Goal: Task Accomplishment & Management: Complete application form

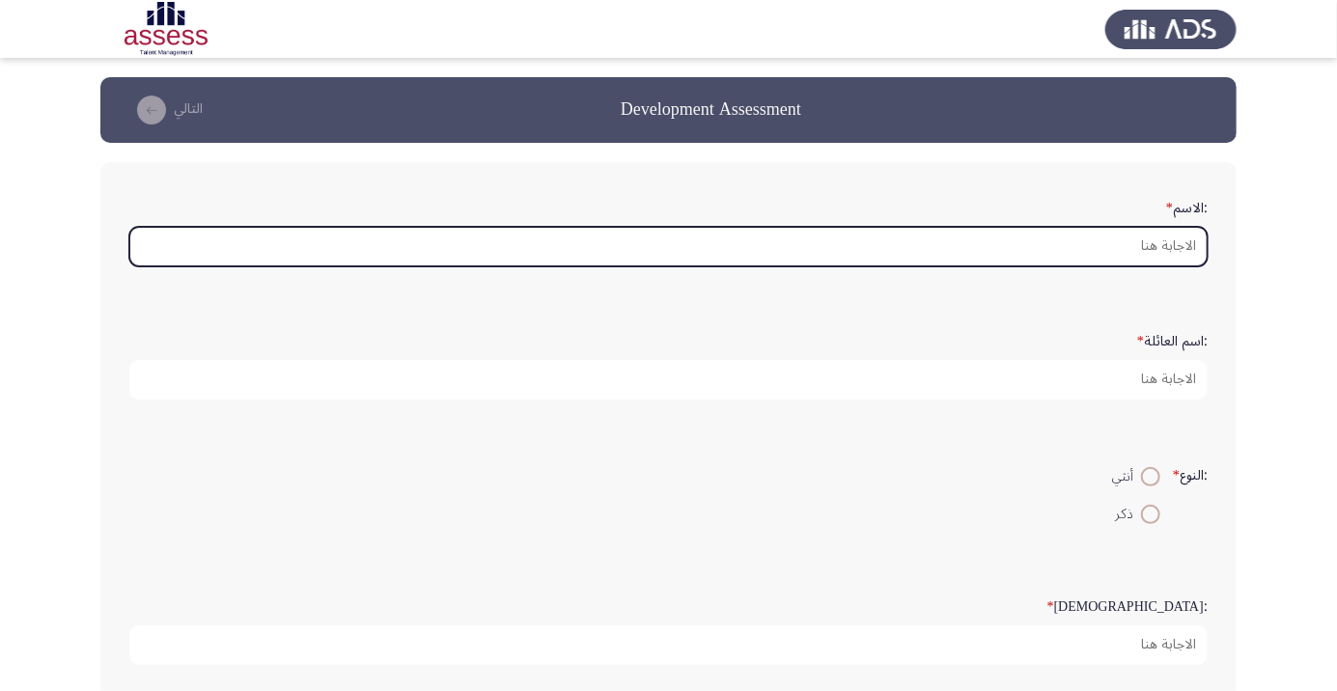
click at [1065, 238] on input ":الاسم *" at bounding box center [668, 247] width 1078 height 40
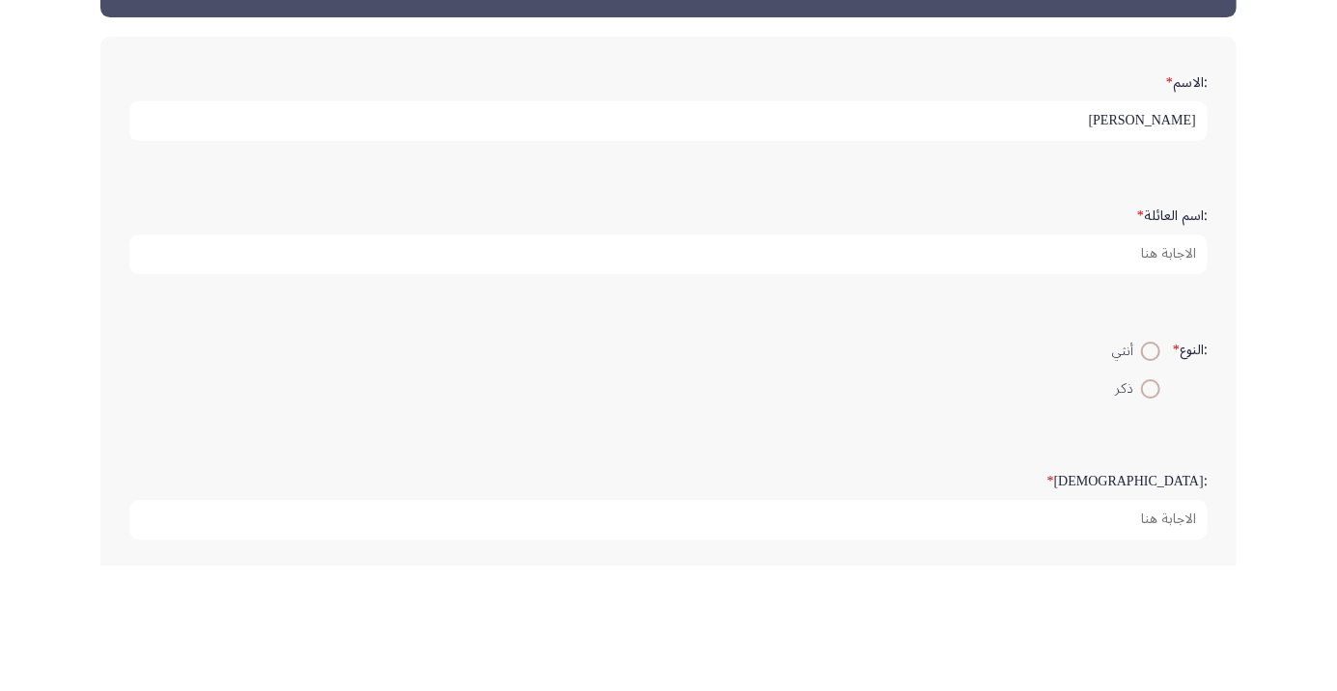
type input "[PERSON_NAME]"
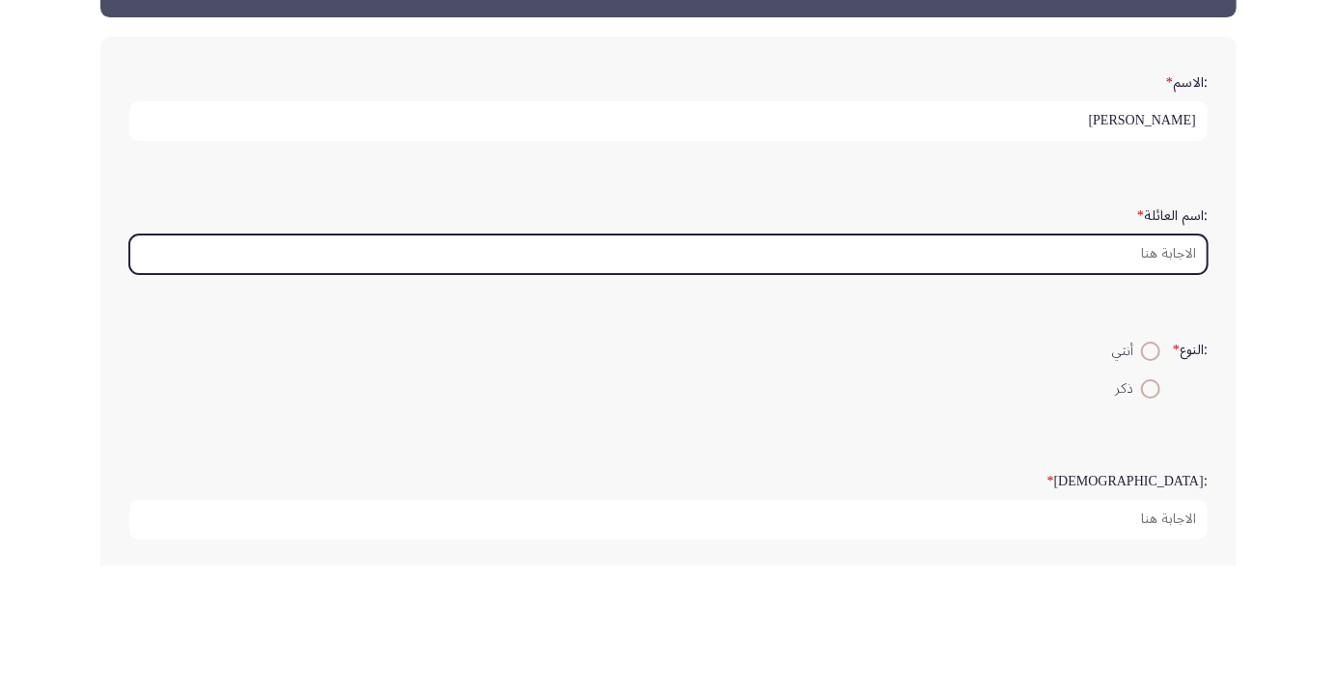
click at [1130, 380] on input ":اسم العائلة *" at bounding box center [668, 380] width 1078 height 40
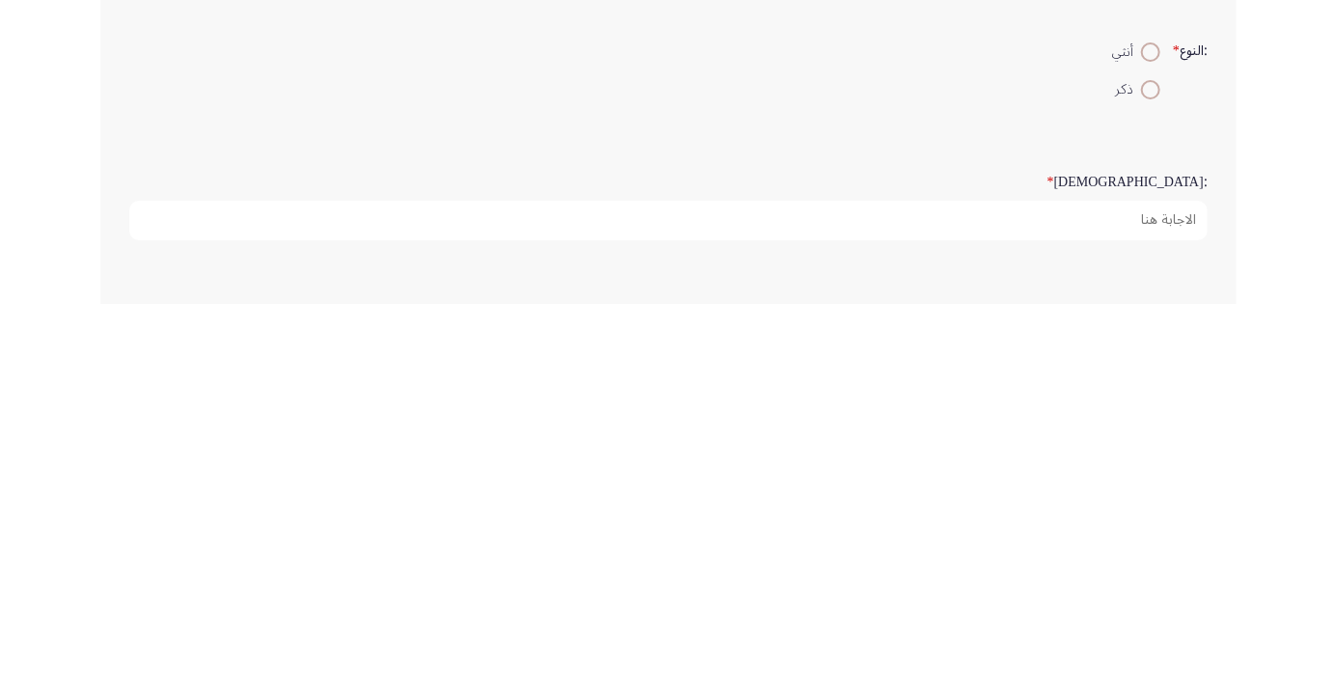
scroll to position [41, 0]
type input "[PERSON_NAME]"
click at [1153, 473] on span at bounding box center [1150, 472] width 19 height 19
click at [1153, 473] on input "ذكر" at bounding box center [1150, 472] width 19 height 19
radio input "true"
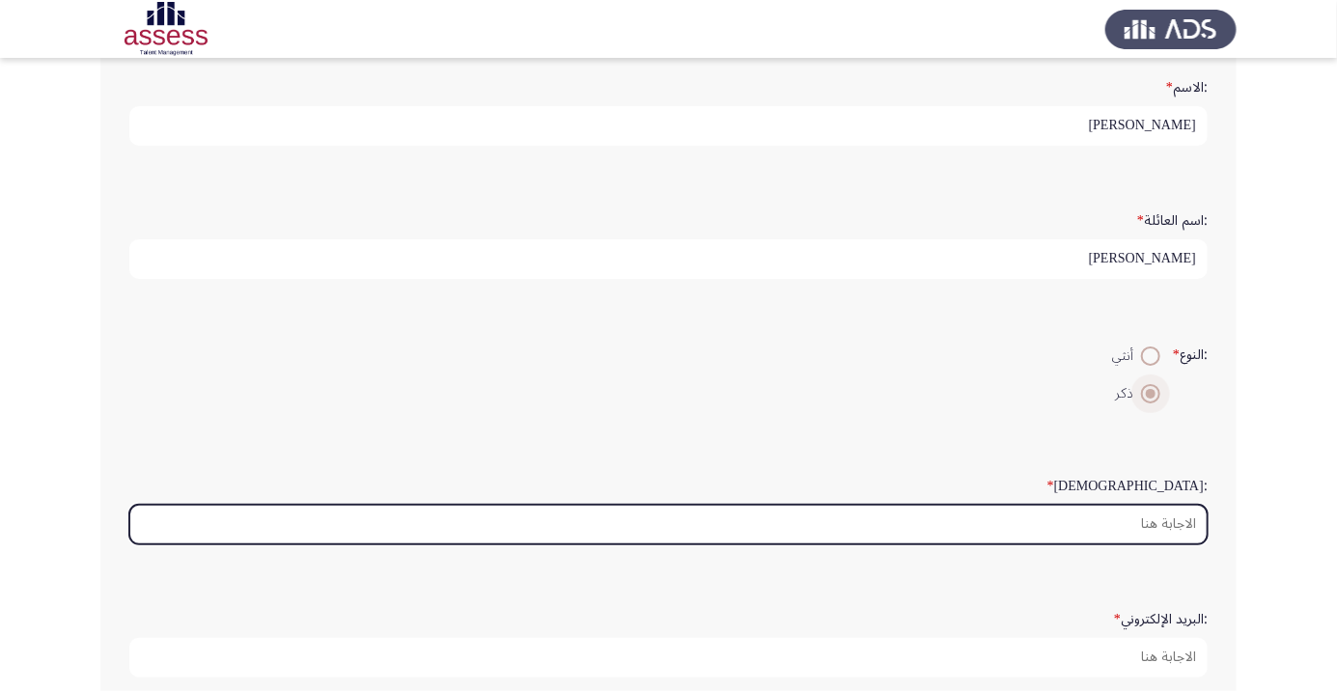
click at [1100, 525] on input ":السن *" at bounding box center [668, 525] width 1078 height 40
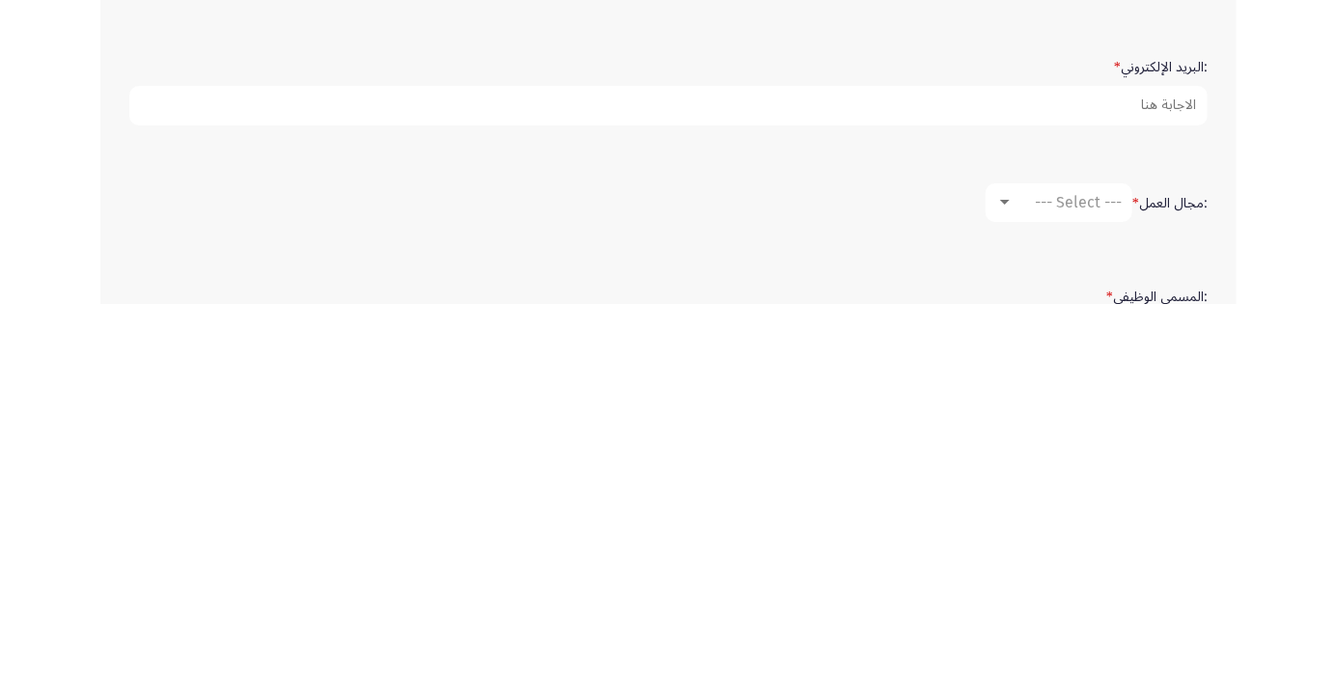
scroll to position [291, 0]
type input "43"
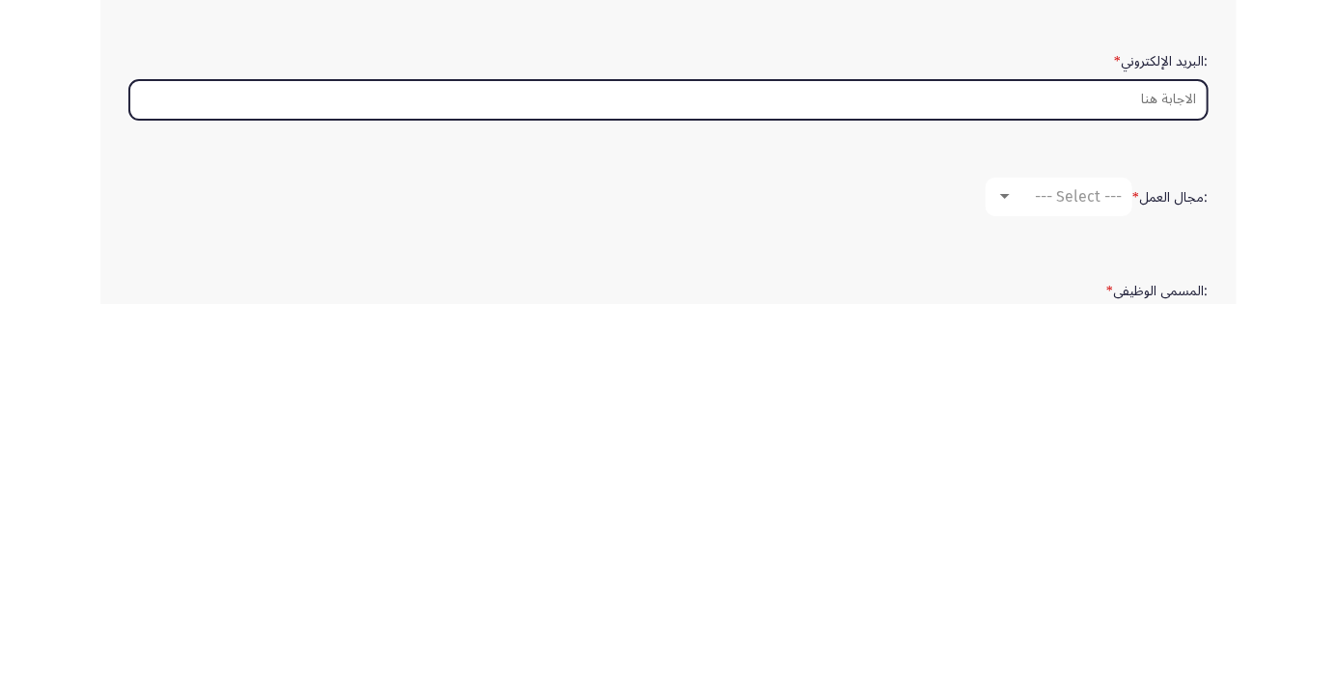
click at [1114, 476] on input ":البريد الإلكتروني *" at bounding box center [668, 487] width 1078 height 40
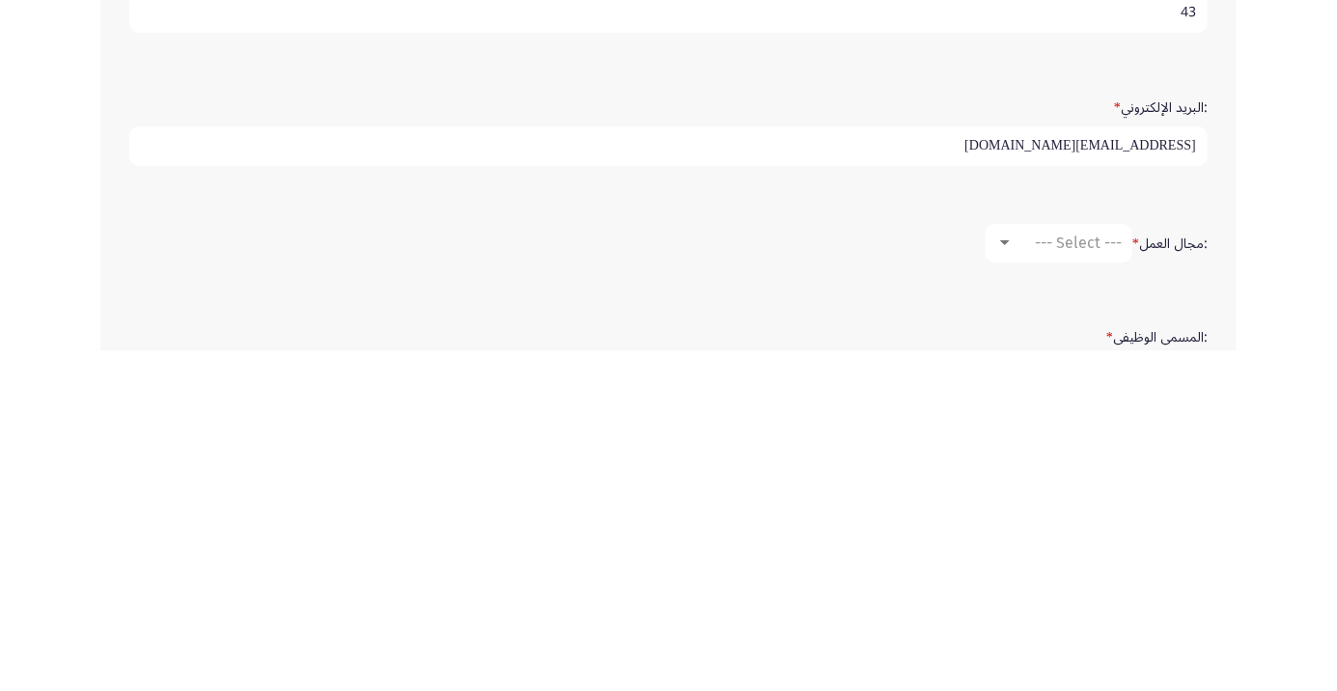
type input "[EMAIL_ADDRESS][DOMAIN_NAME]"
click at [1023, 583] on div "--- Select ---" at bounding box center [1067, 583] width 108 height 18
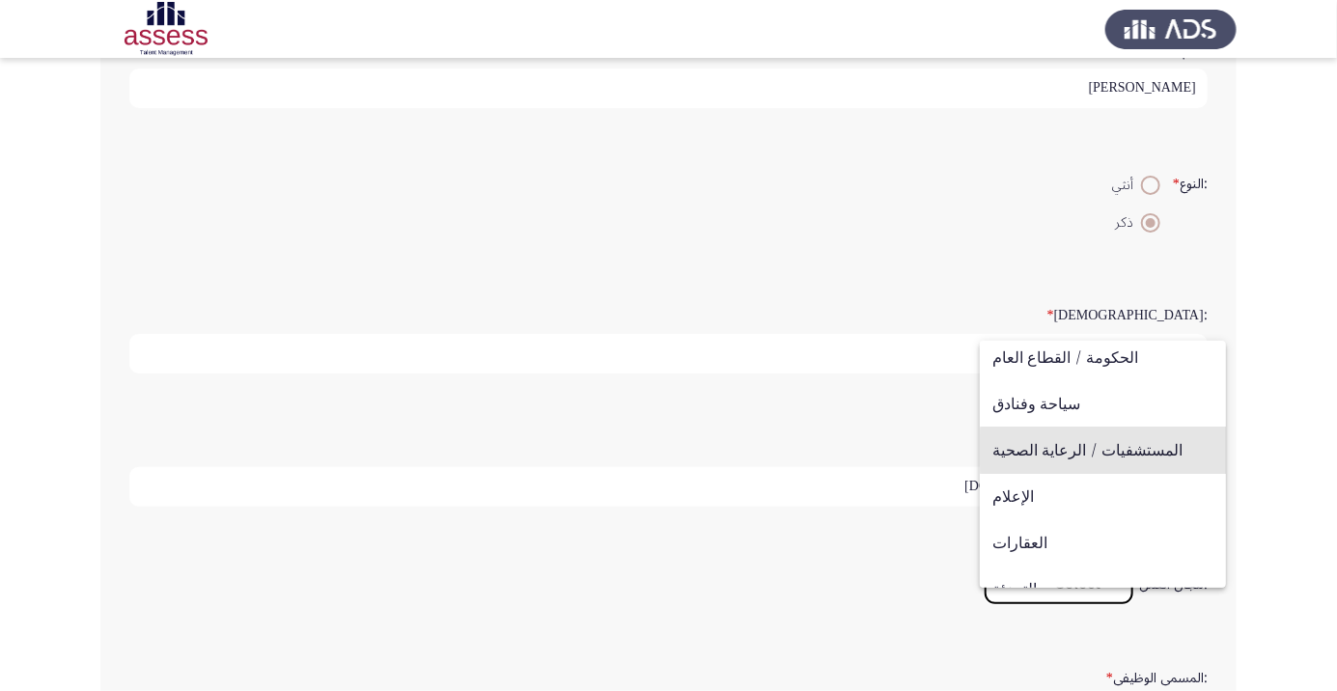
scroll to position [633, 0]
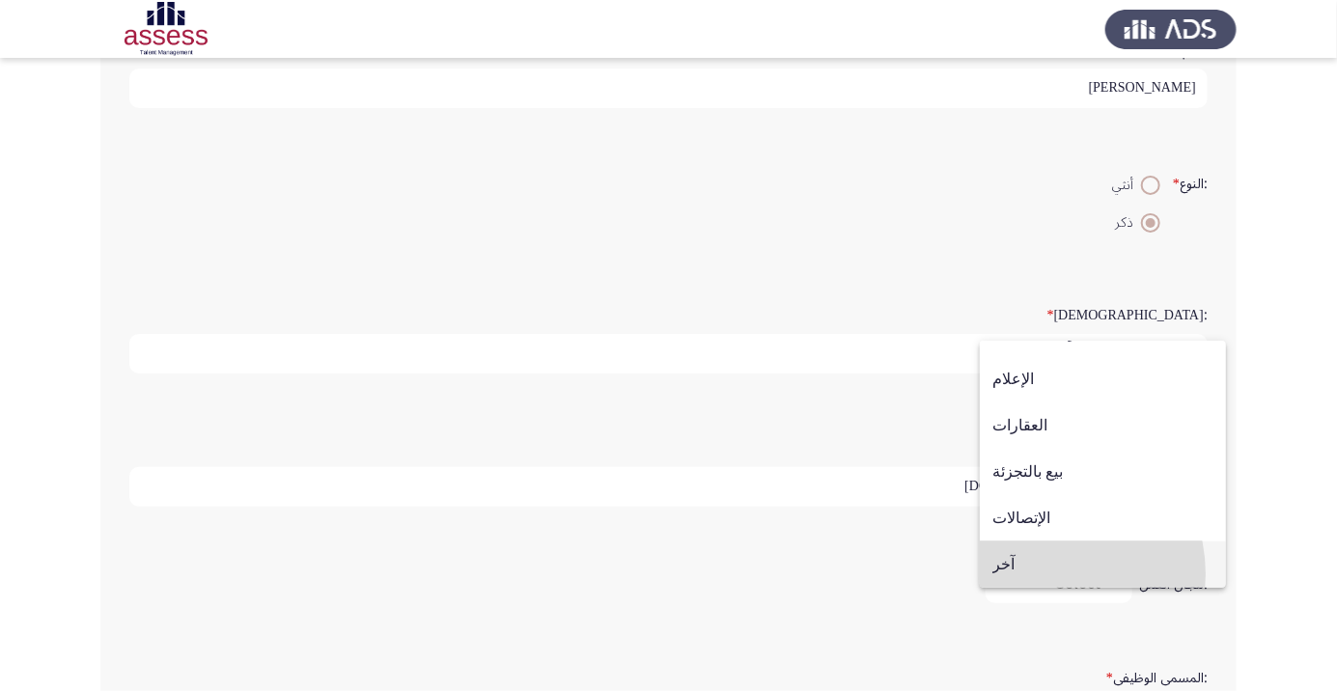
click at [1040, 573] on span "آخر" at bounding box center [1102, 564] width 221 height 46
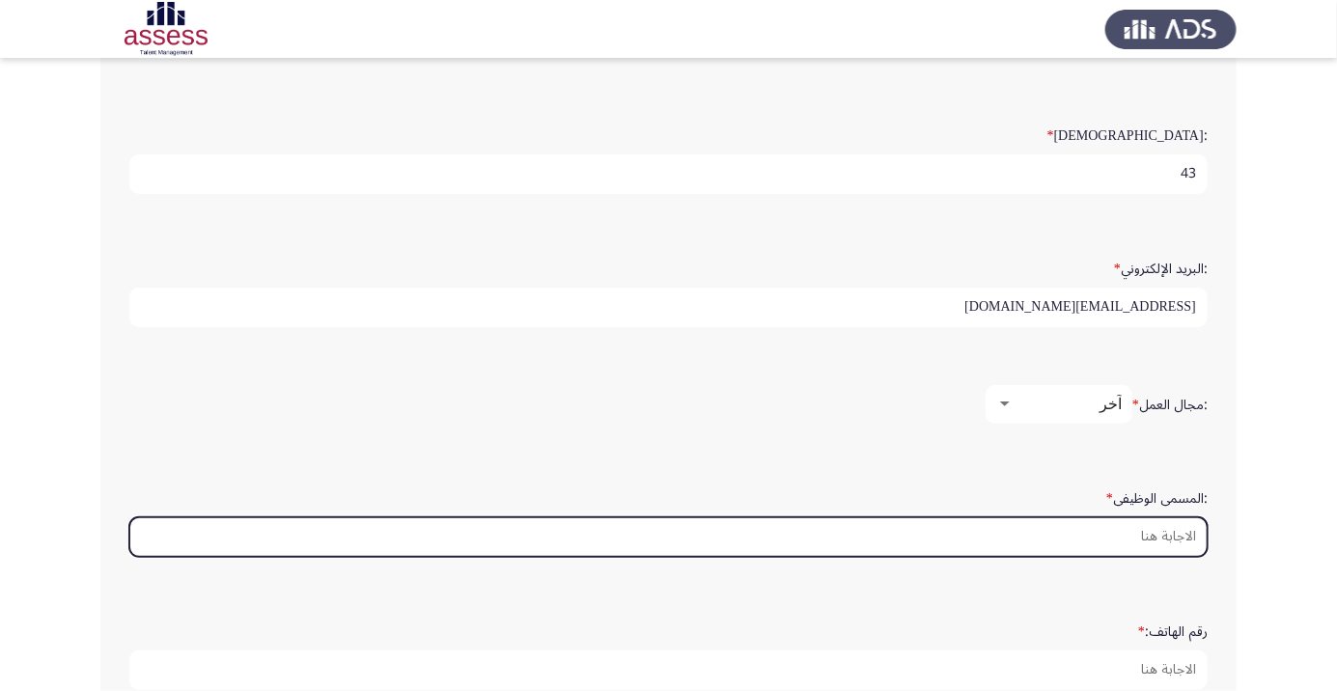
click at [1115, 528] on input ":المسمى الوظيفى *" at bounding box center [668, 537] width 1078 height 40
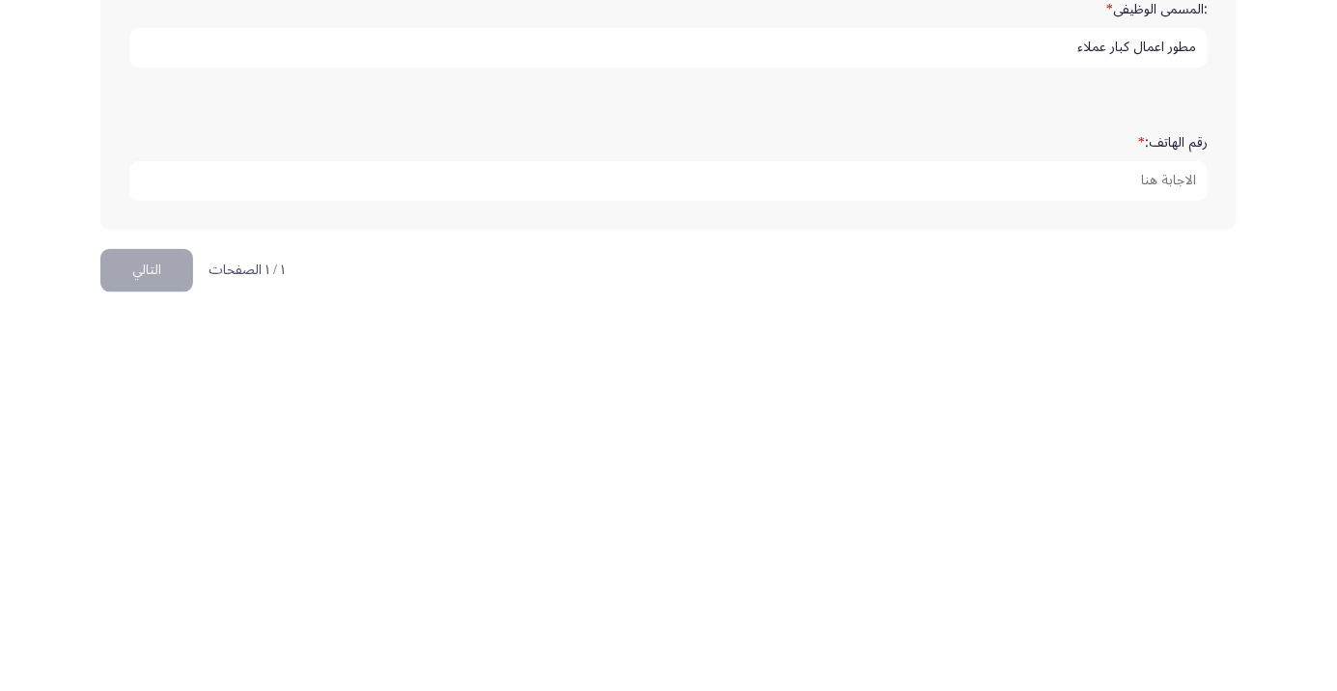
scroll to position [588, 0]
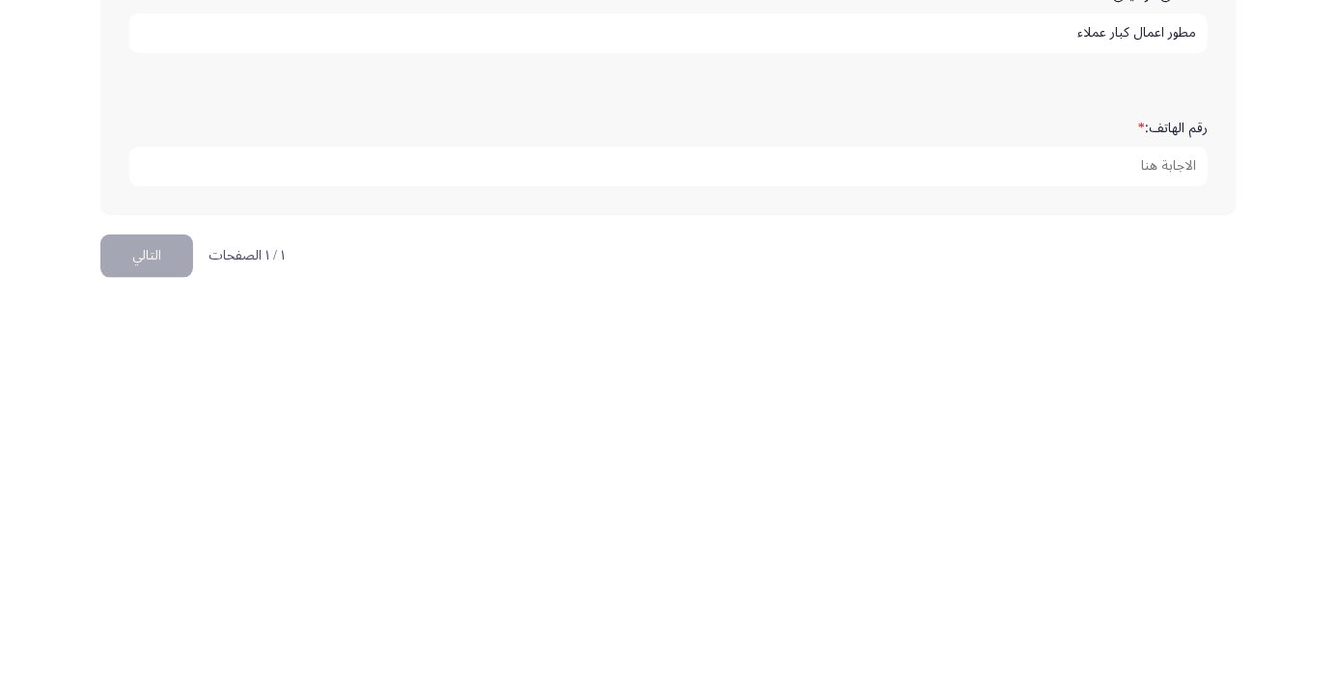
type input "مطور اعمال كبار عملاء"
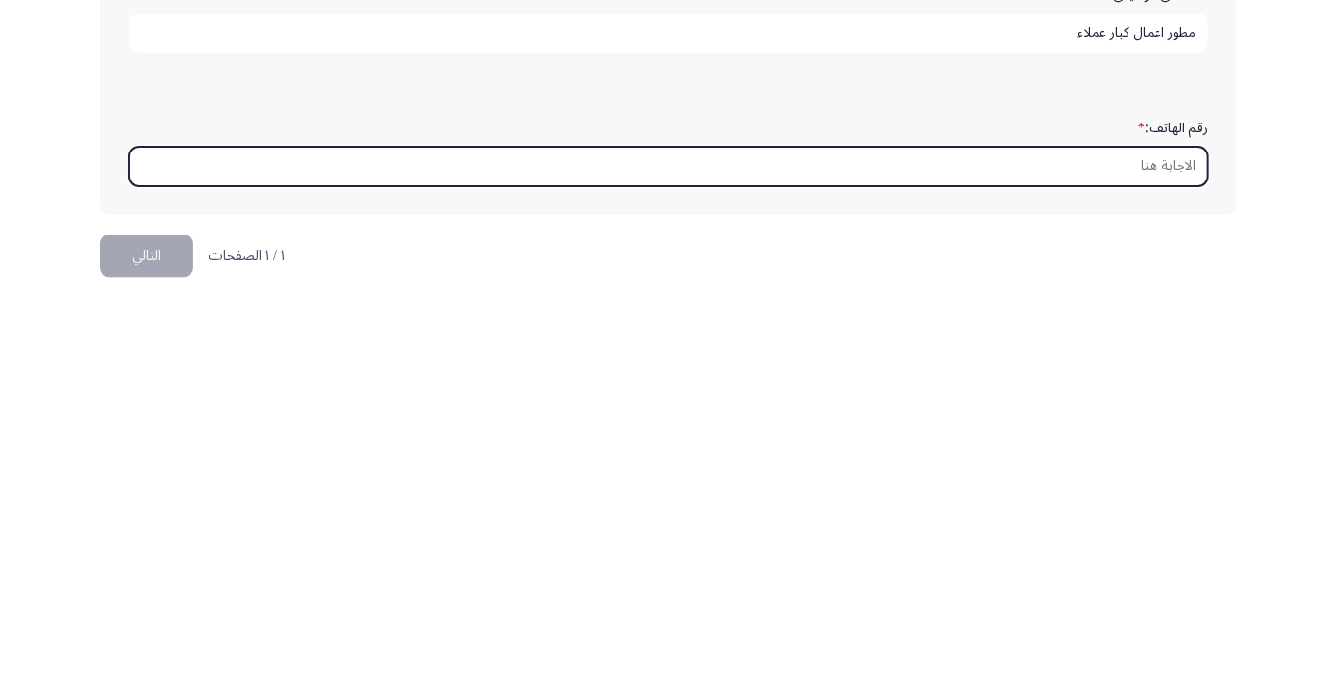
click at [1109, 553] on input "رقم الهاتف: *" at bounding box center [668, 554] width 1078 height 40
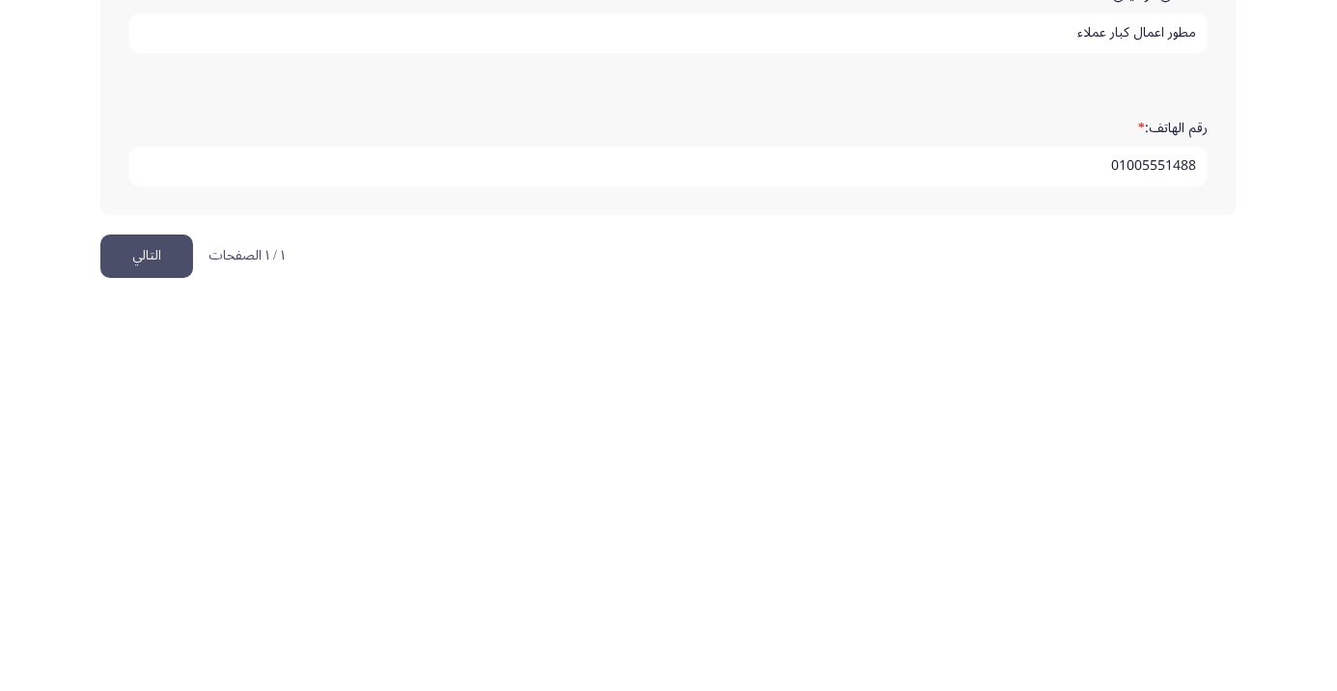
type input "01005551488"
click at [161, 636] on button "التالي" at bounding box center [146, 643] width 93 height 43
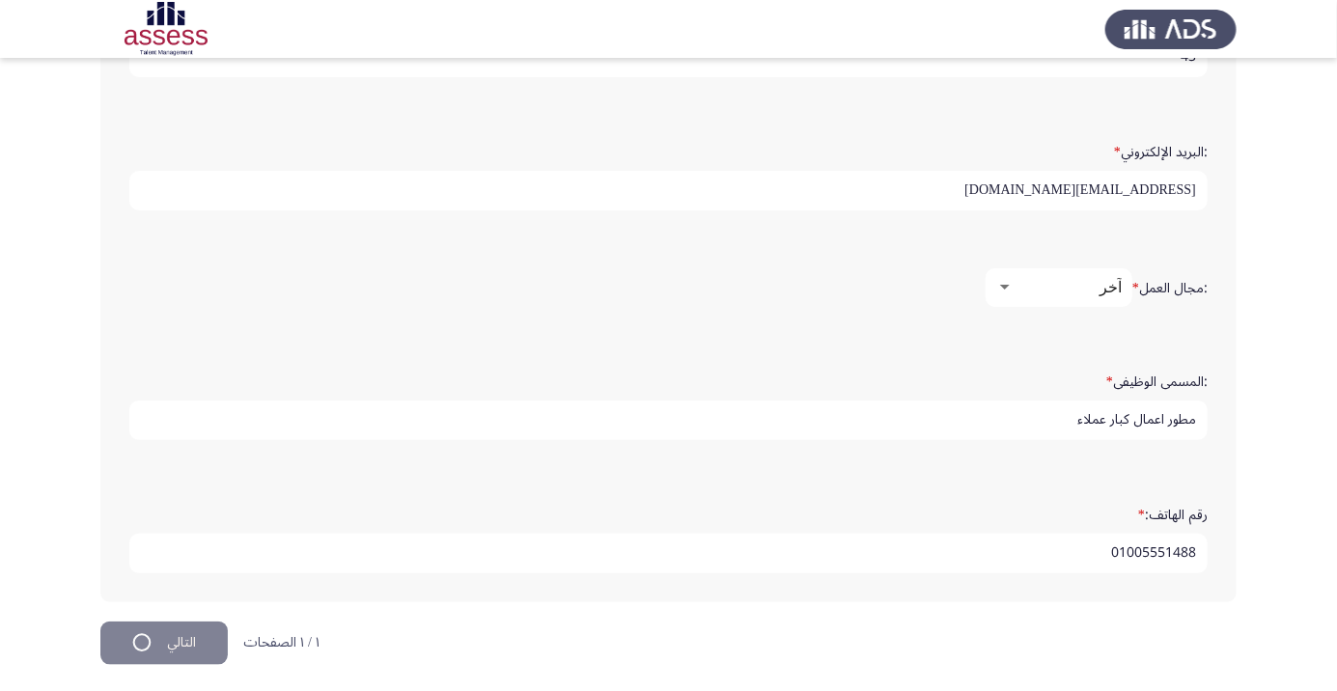
scroll to position [0, 0]
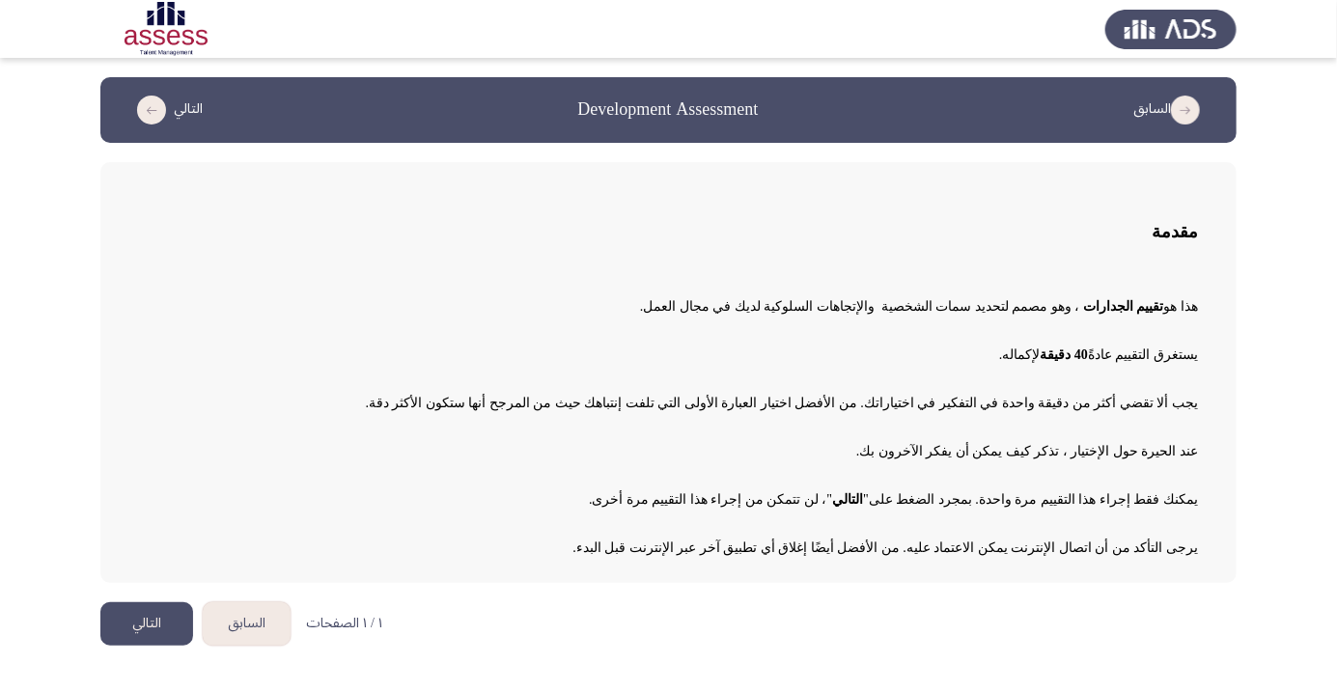
click at [137, 625] on button "التالي" at bounding box center [146, 623] width 93 height 43
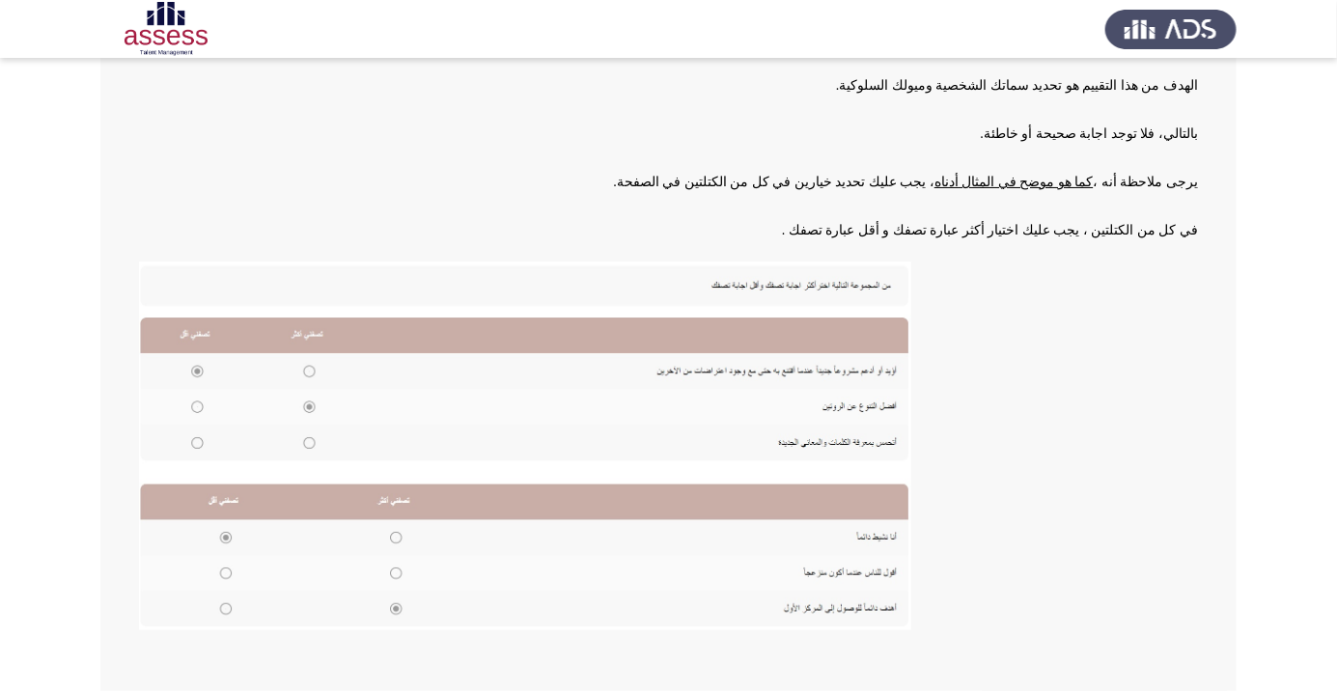
scroll to position [212, 0]
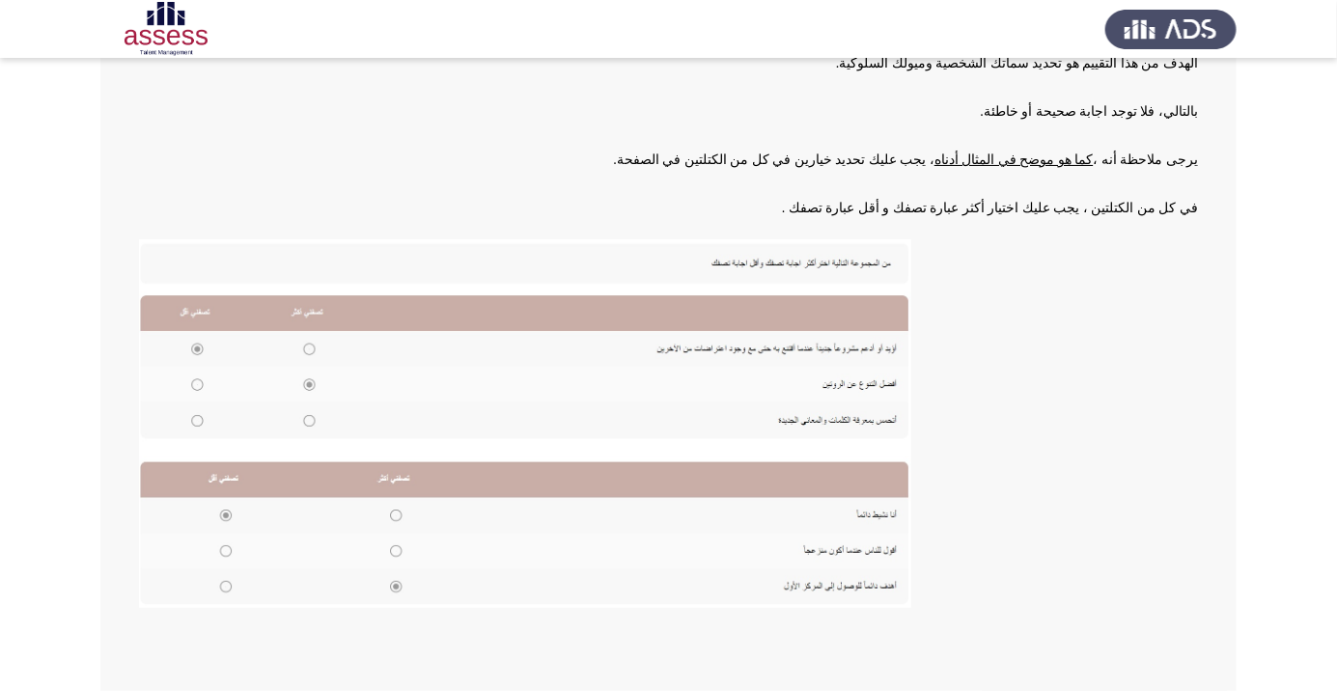
click at [392, 517] on img at bounding box center [525, 423] width 772 height 369
click at [220, 513] on img at bounding box center [525, 423] width 772 height 369
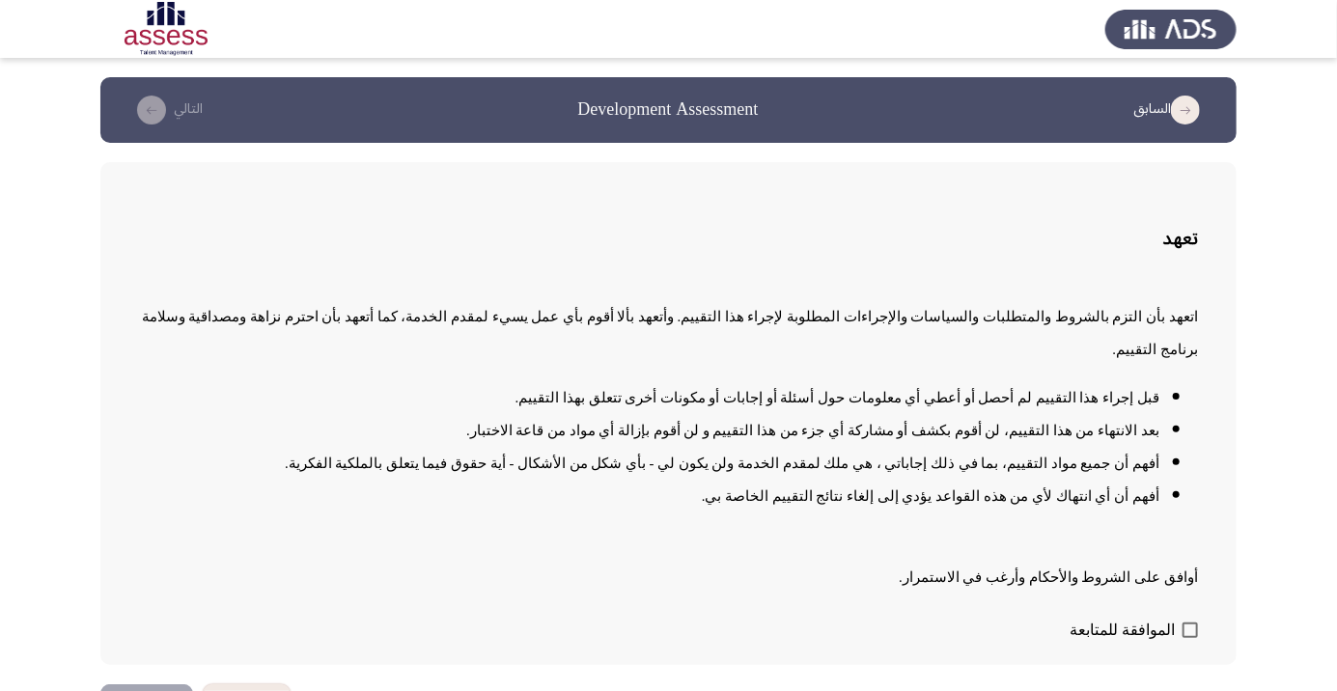
scroll to position [2, 0]
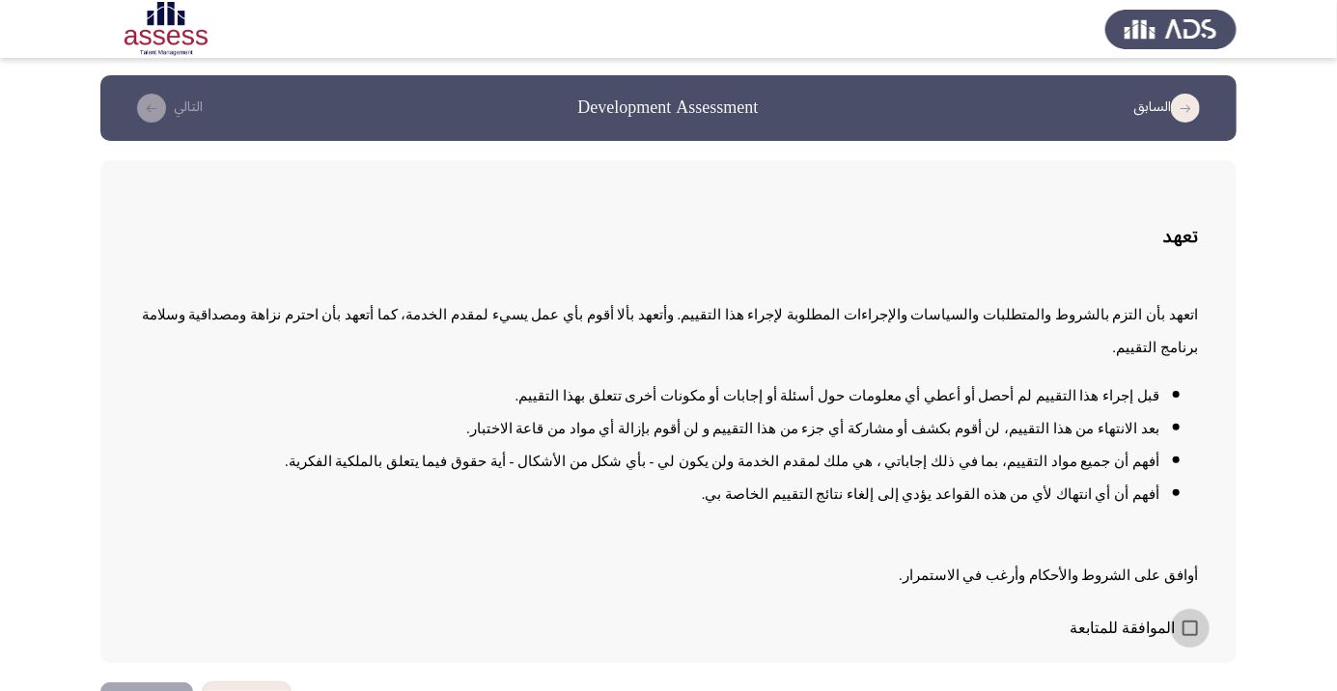
click at [1193, 636] on span at bounding box center [1189, 628] width 15 height 15
click at [1190, 637] on input "الموافقة للمتابعة" at bounding box center [1189, 636] width 1 height 1
checkbox input "true"
click at [139, 690] on button "التالي" at bounding box center [146, 703] width 93 height 43
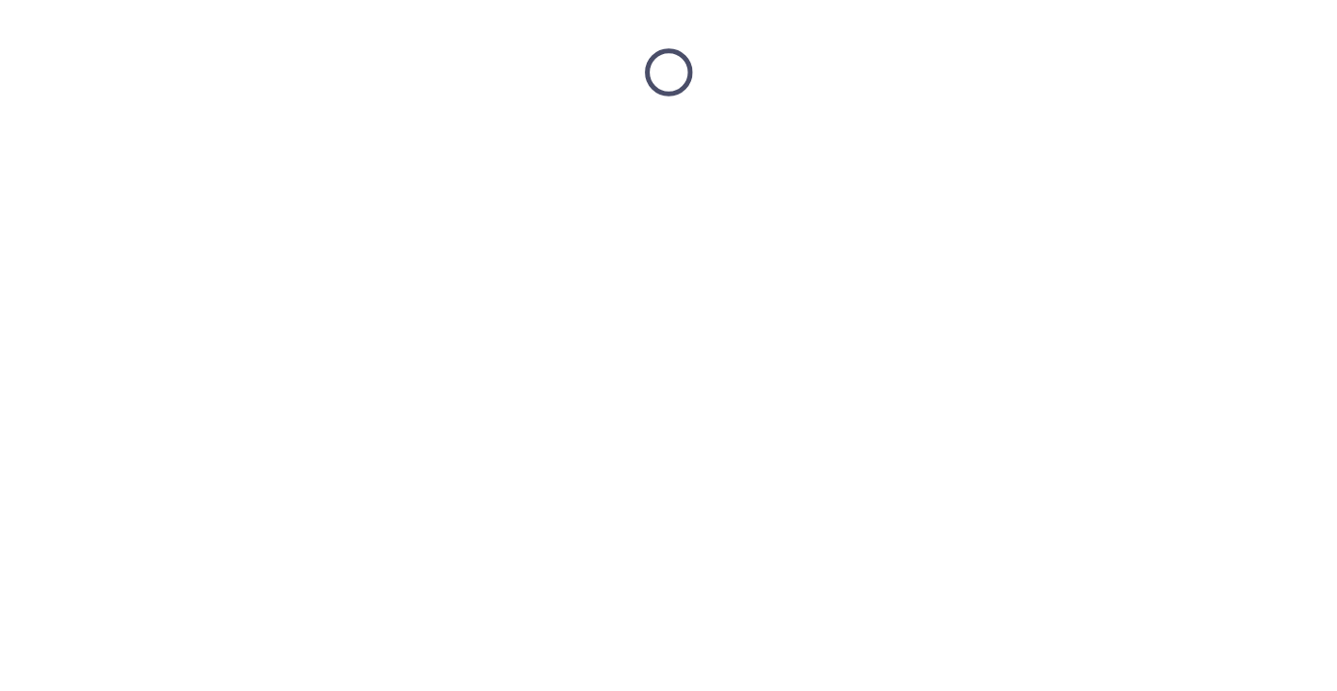
scroll to position [0, 0]
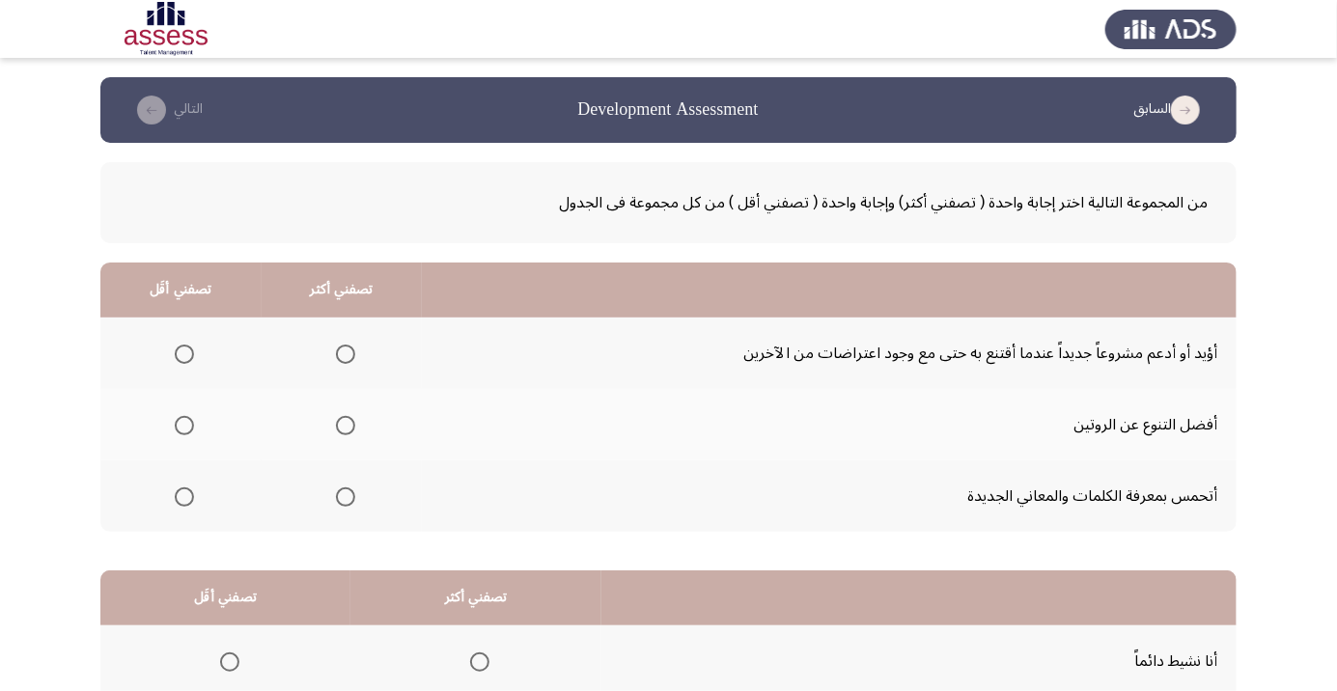
click at [346, 354] on span "Select an option" at bounding box center [346, 354] width 0 height 0
click at [344, 353] on input "Select an option" at bounding box center [345, 354] width 19 height 19
click at [339, 422] on span "Select an option" at bounding box center [345, 425] width 19 height 19
click at [339, 422] on input "Select an option" at bounding box center [345, 425] width 19 height 19
click at [346, 497] on span "Select an option" at bounding box center [346, 497] width 0 height 0
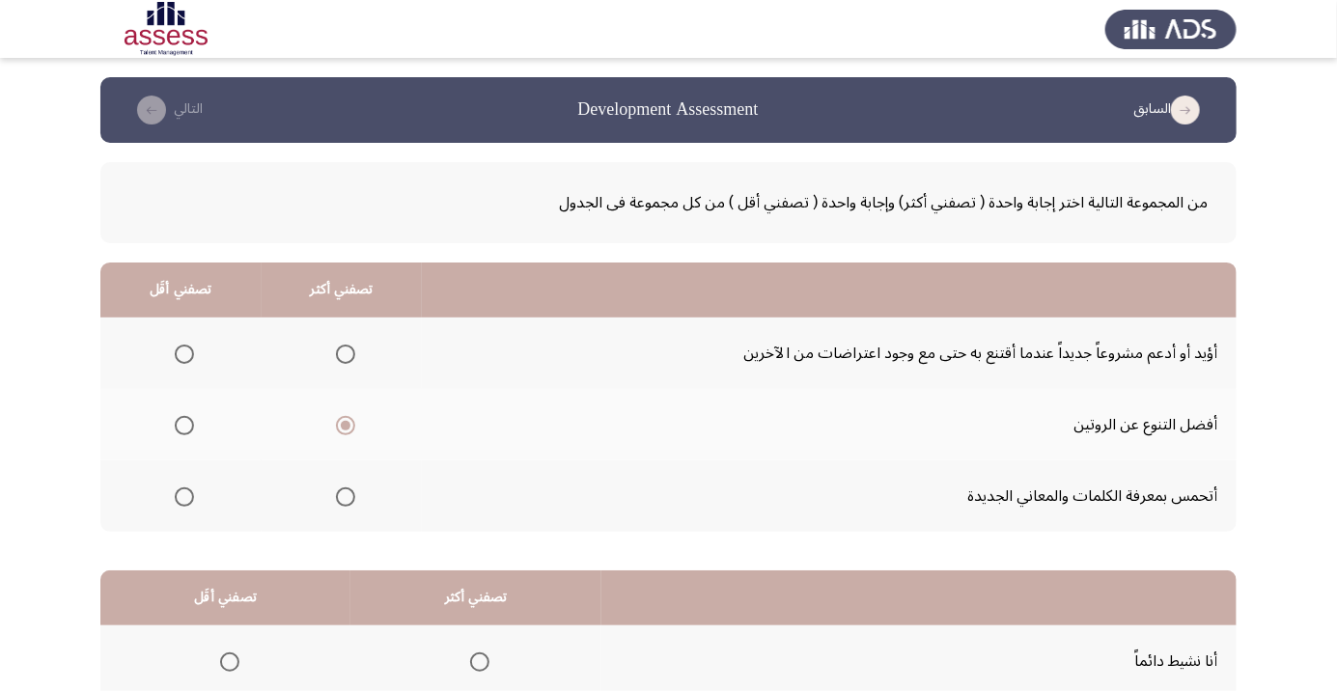
click at [344, 495] on input "Select an option" at bounding box center [345, 496] width 19 height 19
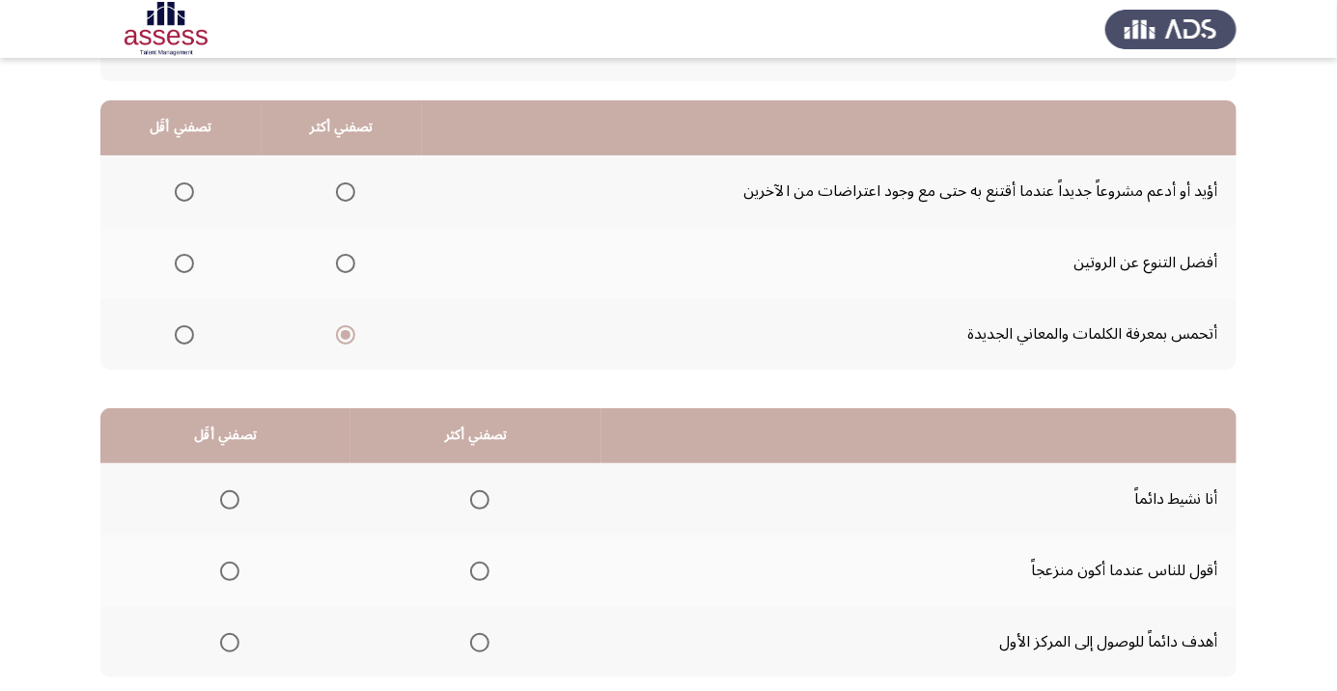
scroll to position [155, 0]
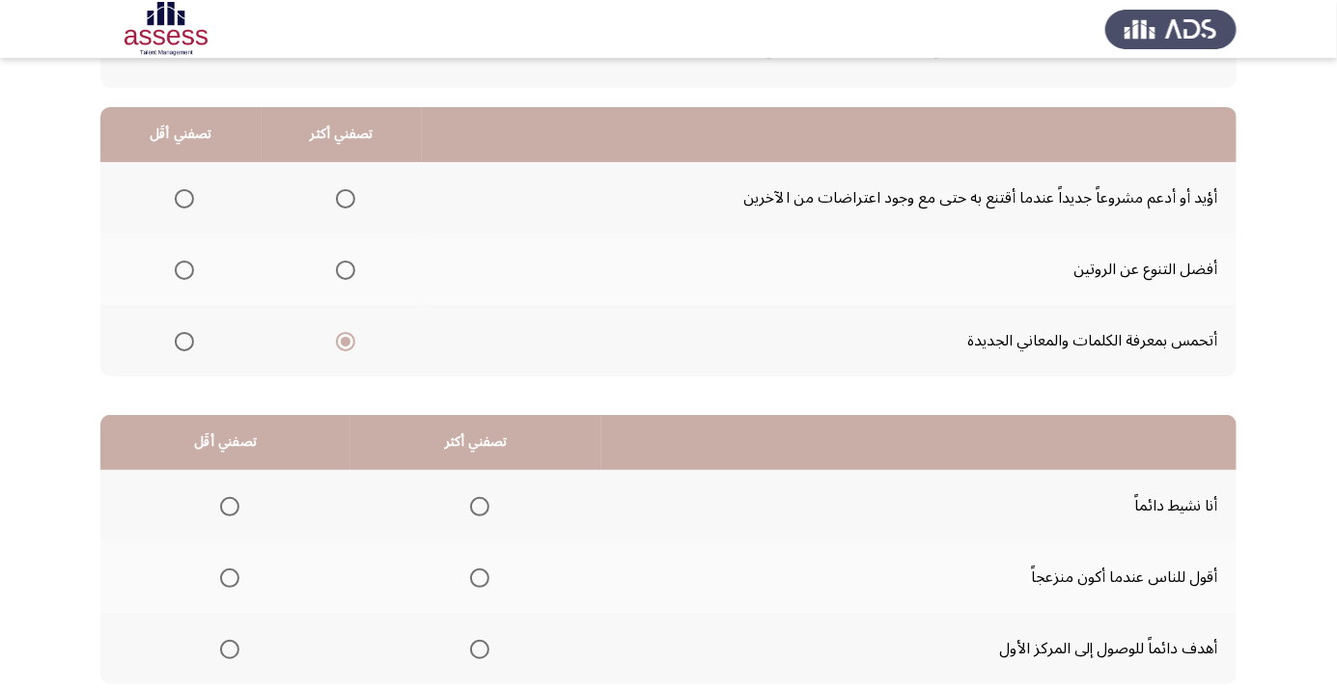
click at [346, 199] on span "Select an option" at bounding box center [346, 199] width 0 height 0
click at [344, 197] on input "Select an option" at bounding box center [345, 198] width 19 height 19
click at [184, 342] on span "Select an option" at bounding box center [184, 342] width 0 height 0
click at [183, 340] on input "Select an option" at bounding box center [184, 341] width 19 height 19
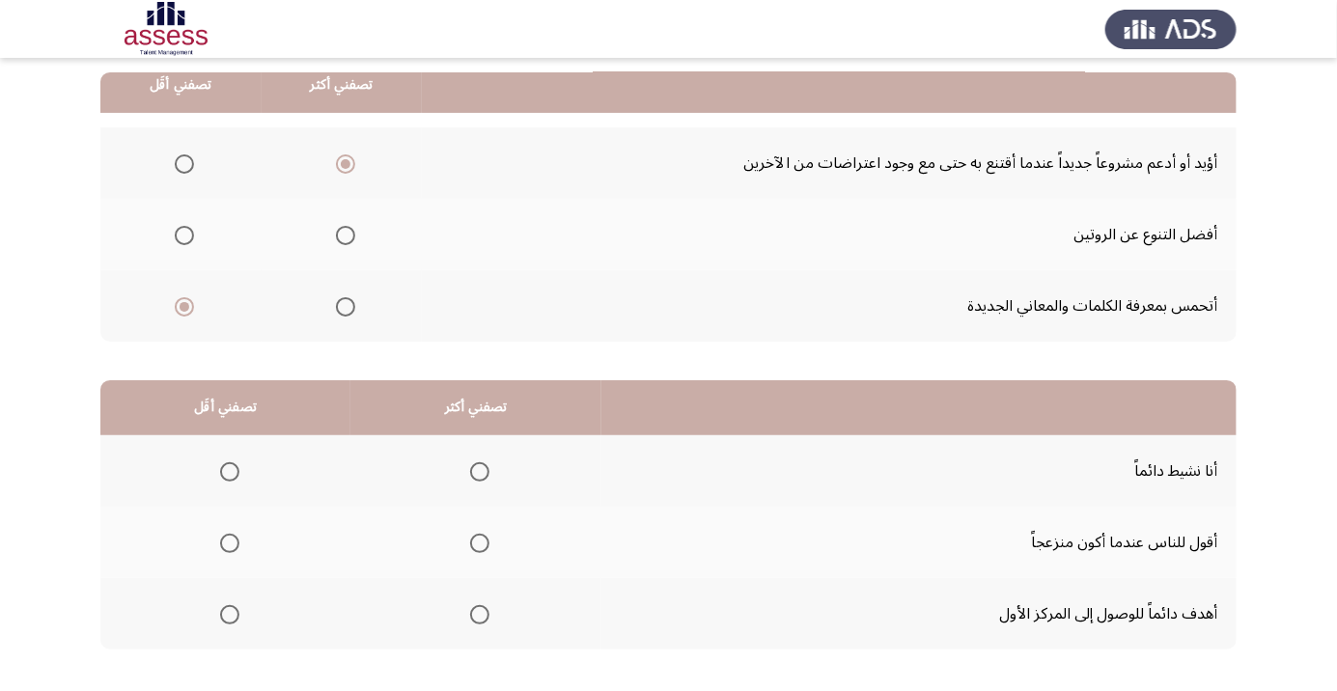
click at [470, 613] on span "Select an option" at bounding box center [479, 614] width 19 height 19
click at [470, 613] on input "Select an option" at bounding box center [479, 614] width 19 height 19
click at [230, 543] on span "Select an option" at bounding box center [230, 543] width 0 height 0
click at [228, 541] on input "Select an option" at bounding box center [229, 543] width 19 height 19
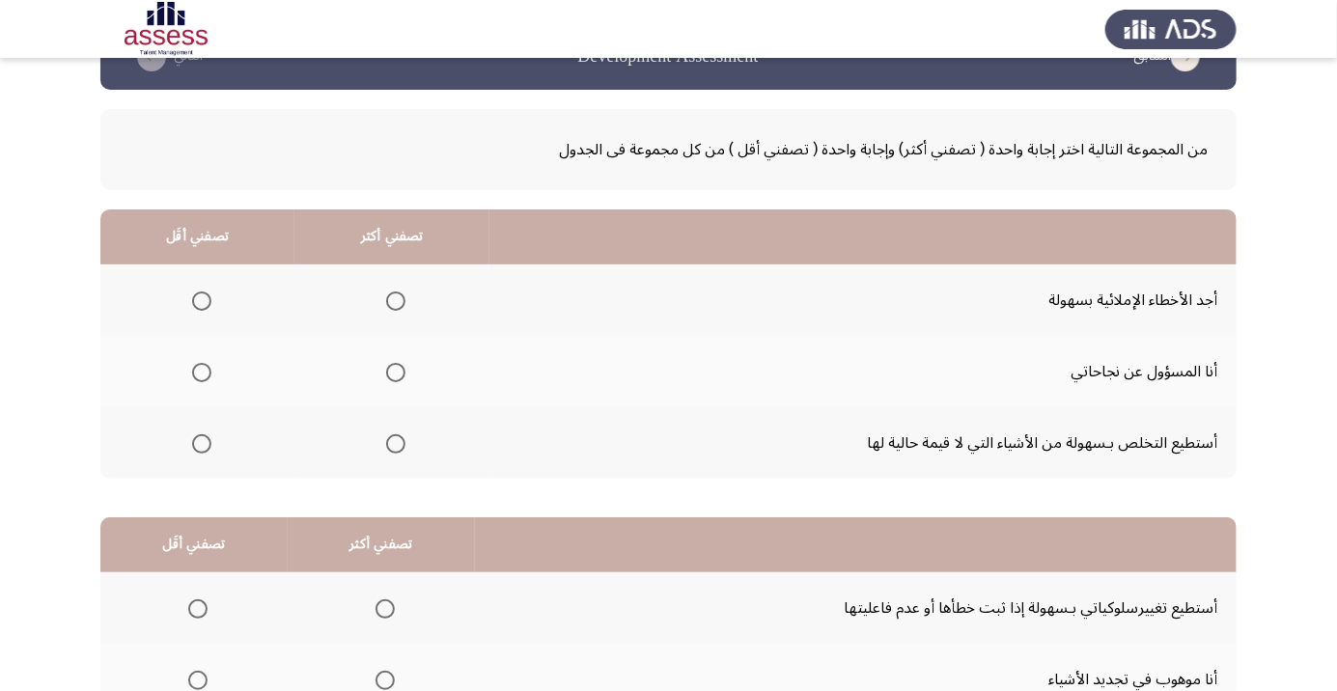
scroll to position [58, 0]
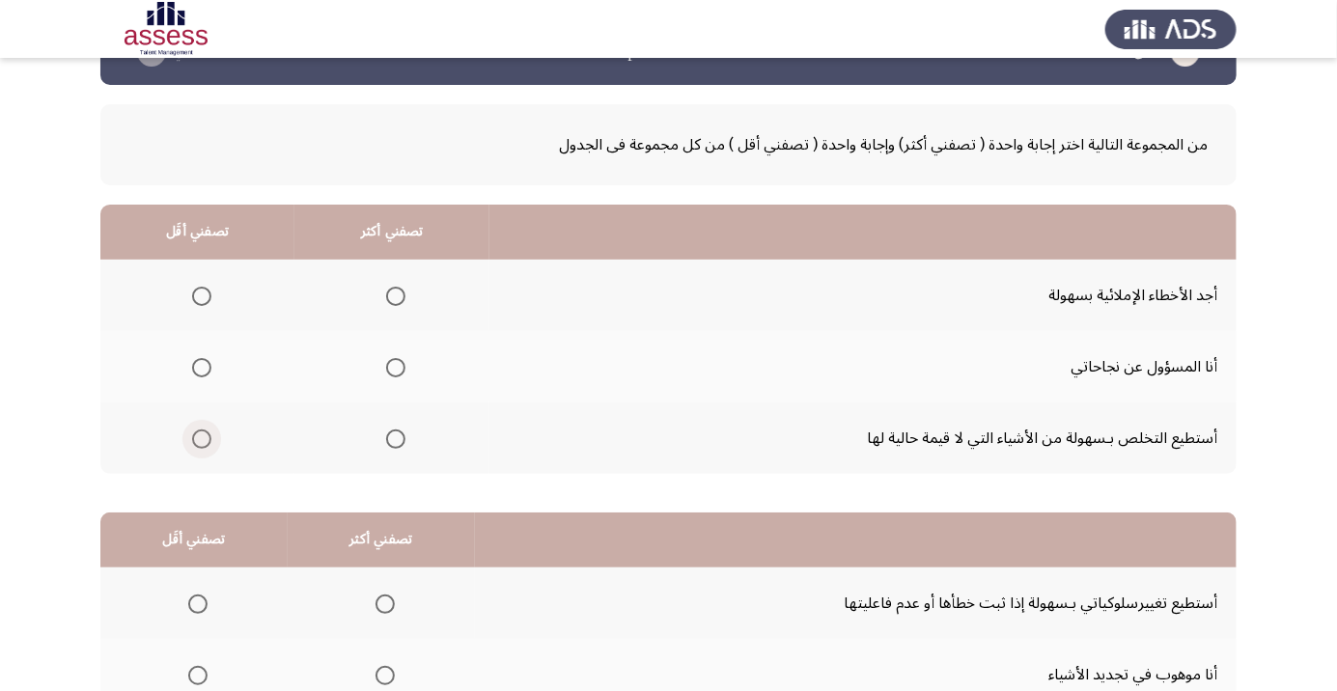
click at [200, 437] on span "Select an option" at bounding box center [201, 438] width 19 height 19
click at [200, 437] on input "Select an option" at bounding box center [201, 438] width 19 height 19
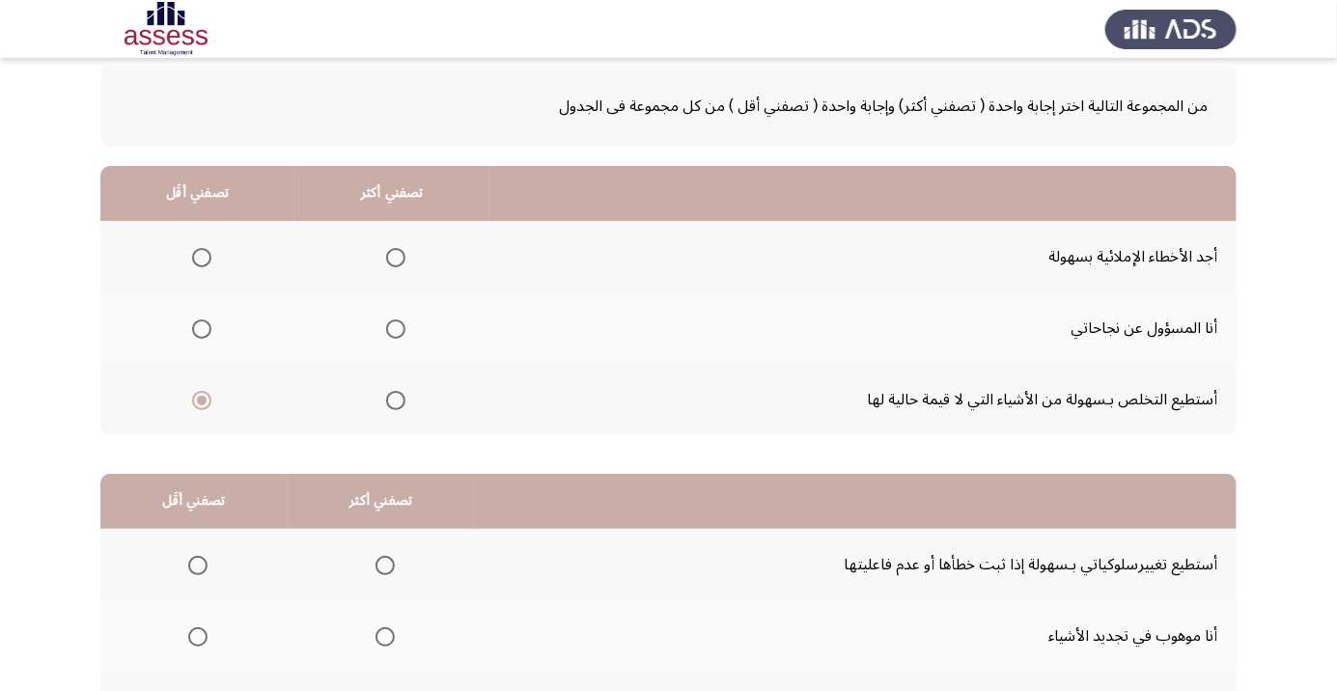
scroll to position [98, 0]
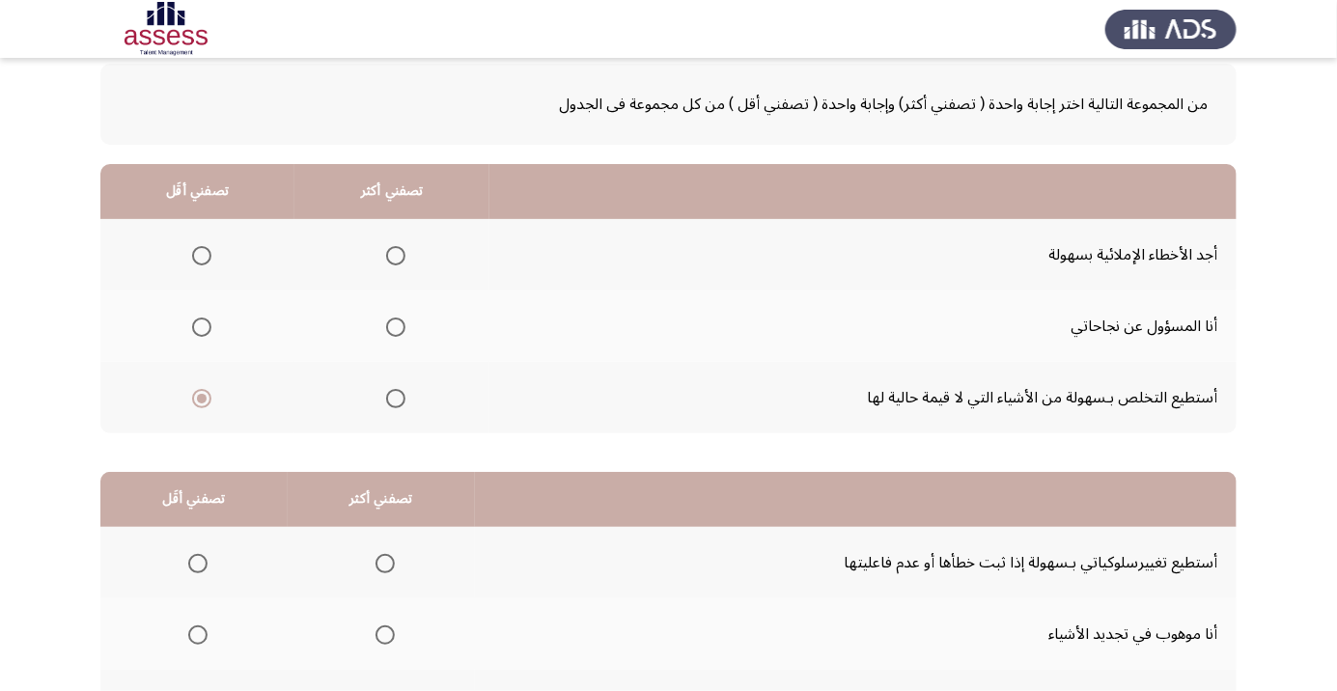
click at [396, 399] on span "Select an option" at bounding box center [396, 399] width 0 height 0
click at [392, 397] on input "Select an option" at bounding box center [395, 398] width 19 height 19
click at [200, 397] on span "Select an option" at bounding box center [201, 398] width 19 height 19
click at [200, 397] on input "Select an option" at bounding box center [201, 398] width 19 height 19
click at [390, 319] on span "Select an option" at bounding box center [395, 327] width 19 height 19
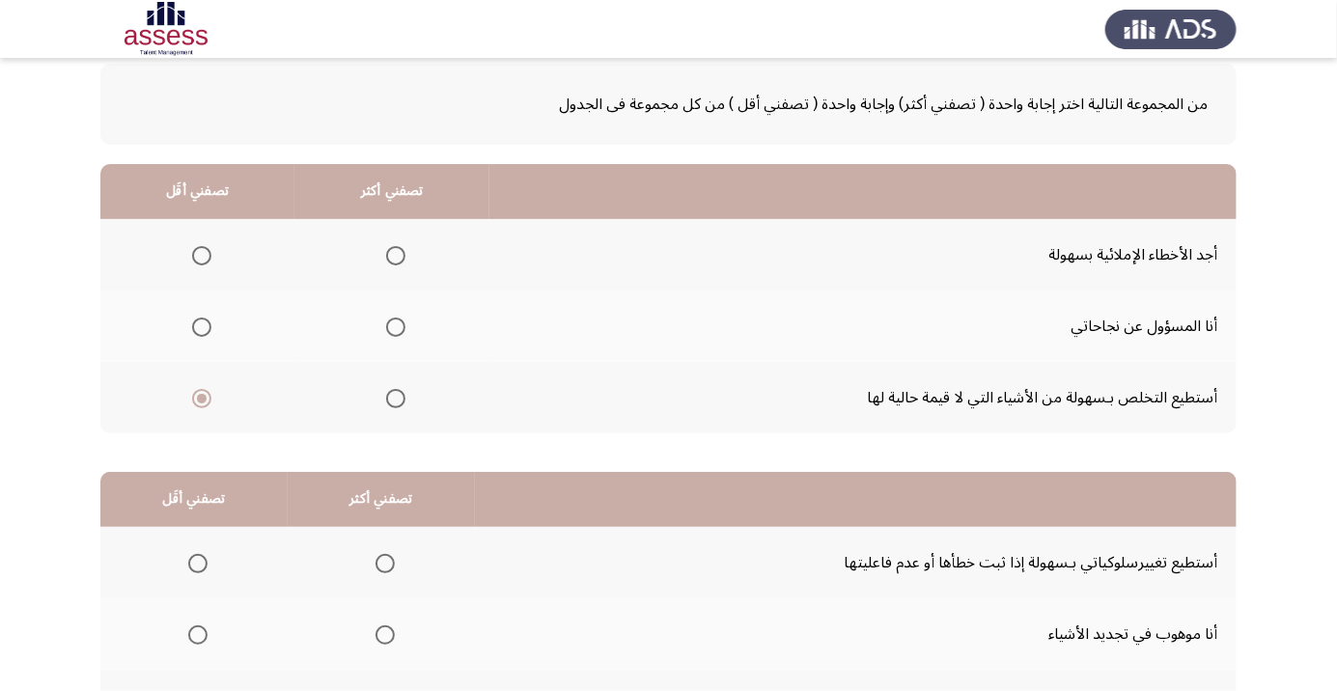
click at [390, 319] on input "Select an option" at bounding box center [395, 327] width 19 height 19
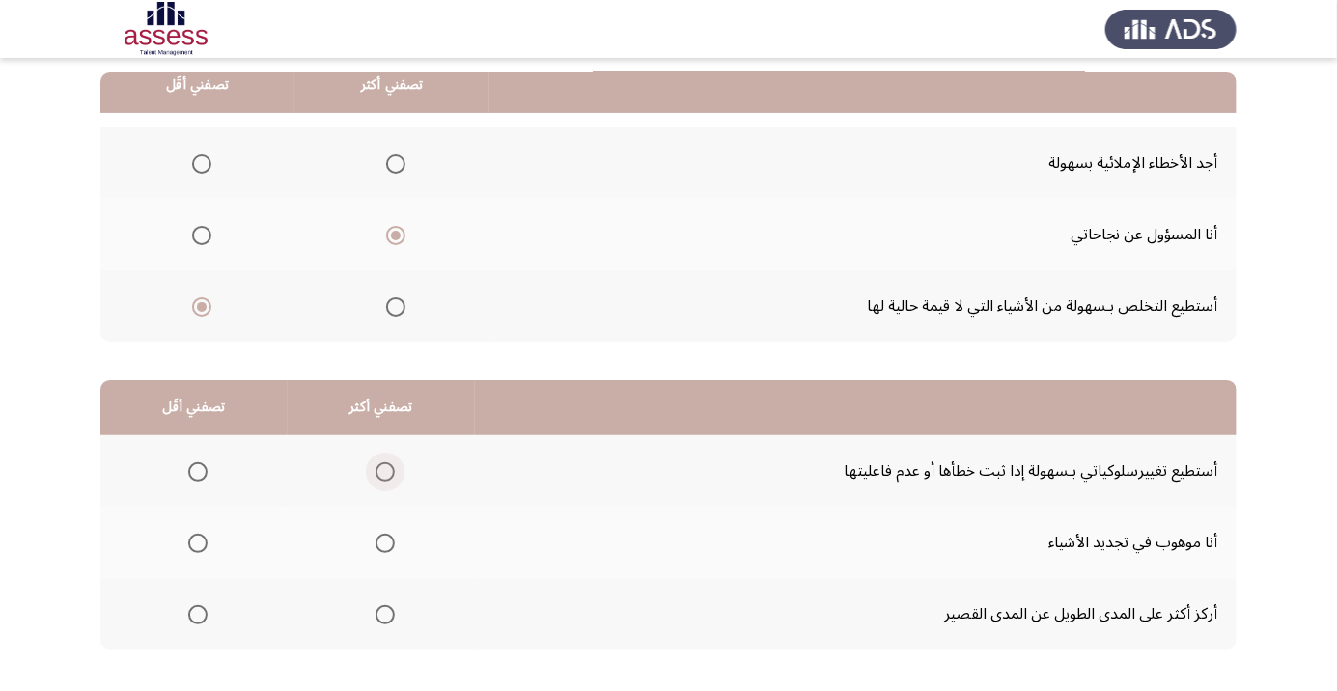
click at [380, 470] on span "Select an option" at bounding box center [384, 471] width 19 height 19
click at [380, 470] on input "Select an option" at bounding box center [384, 471] width 19 height 19
click at [193, 549] on span "Select an option" at bounding box center [197, 543] width 19 height 19
click at [193, 549] on input "Select an option" at bounding box center [197, 543] width 19 height 19
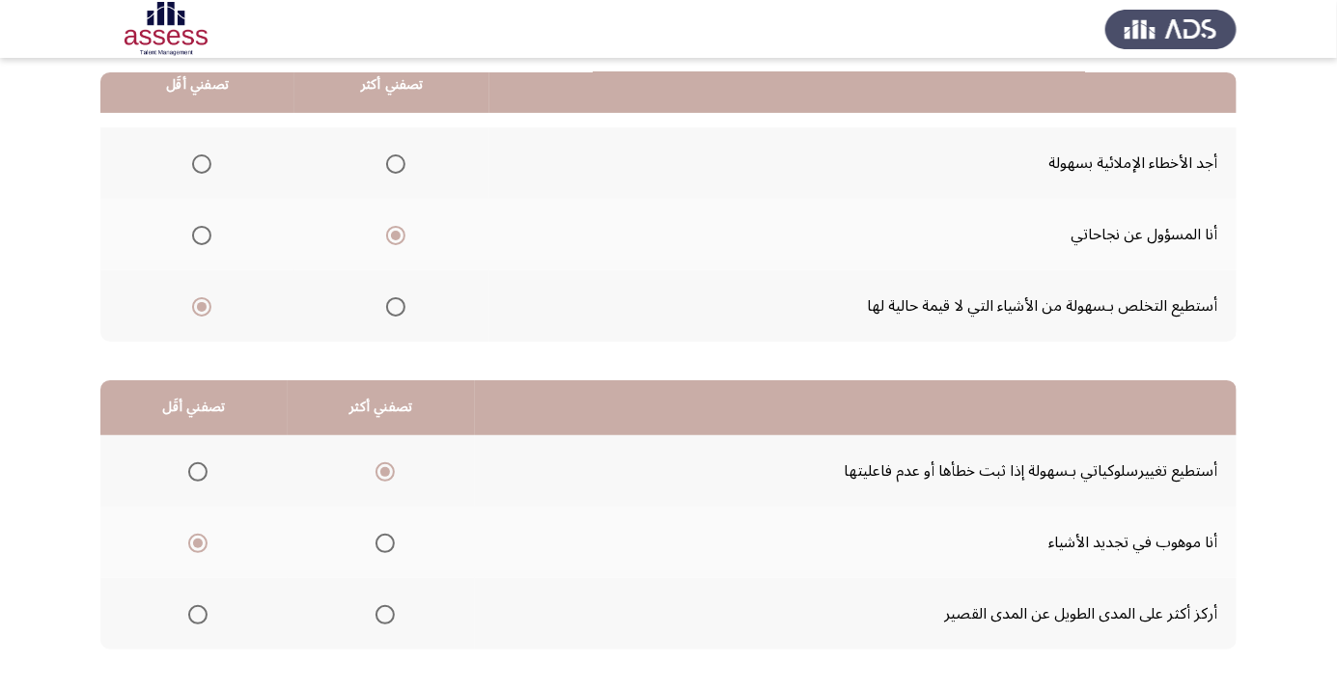
scroll to position [0, 0]
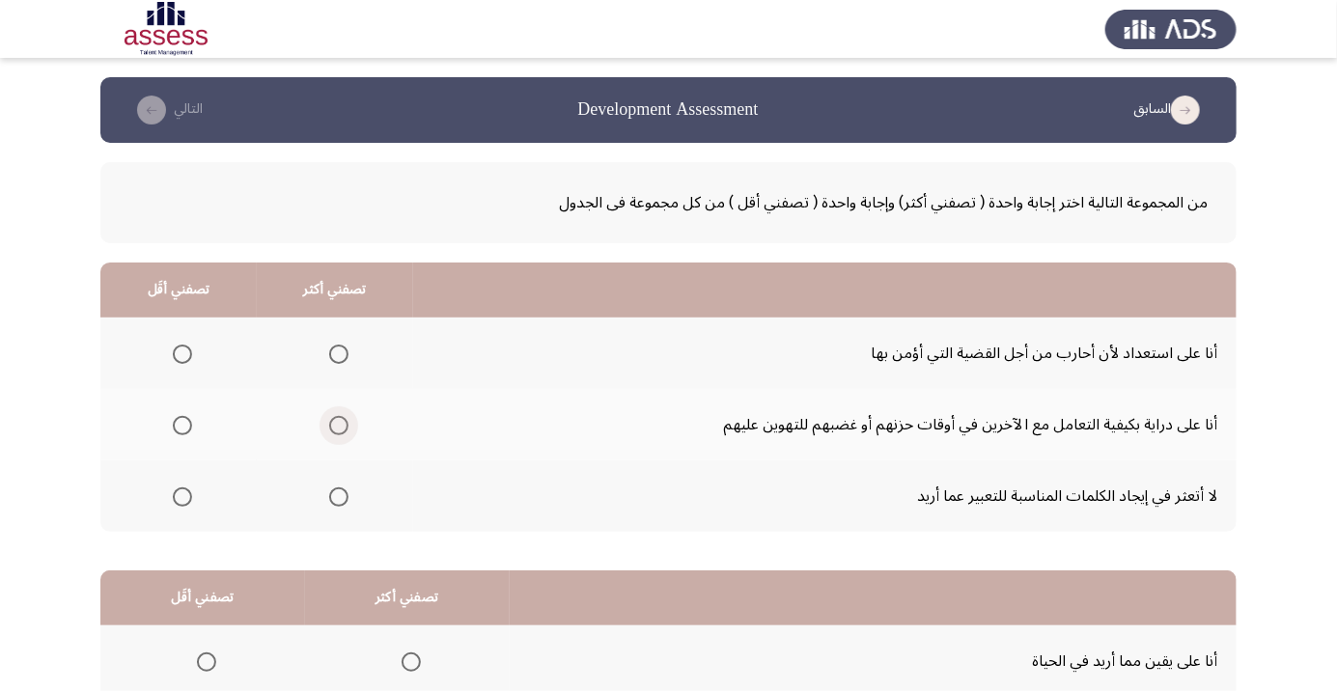
click at [337, 425] on span "Select an option" at bounding box center [338, 425] width 19 height 19
click at [337, 425] on input "Select an option" at bounding box center [338, 425] width 19 height 19
click at [179, 503] on span "Select an option" at bounding box center [182, 496] width 19 height 19
click at [179, 503] on input "Select an option" at bounding box center [182, 496] width 19 height 19
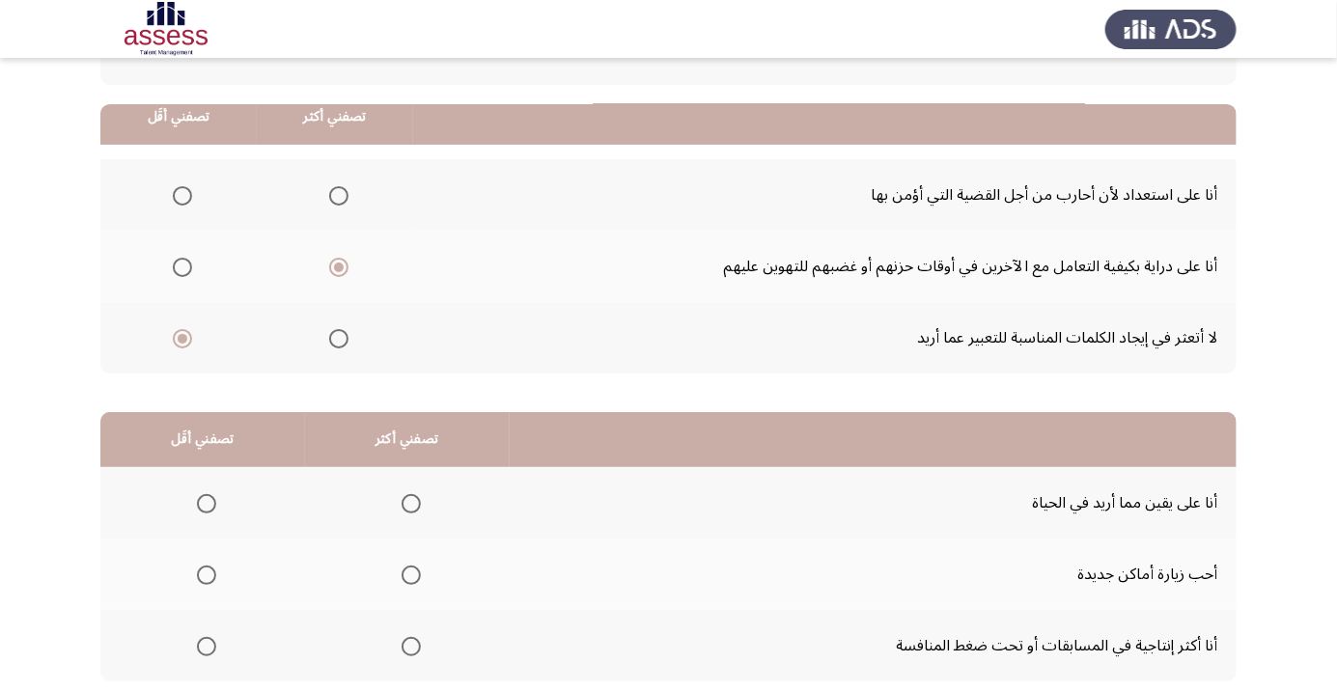
scroll to position [190, 0]
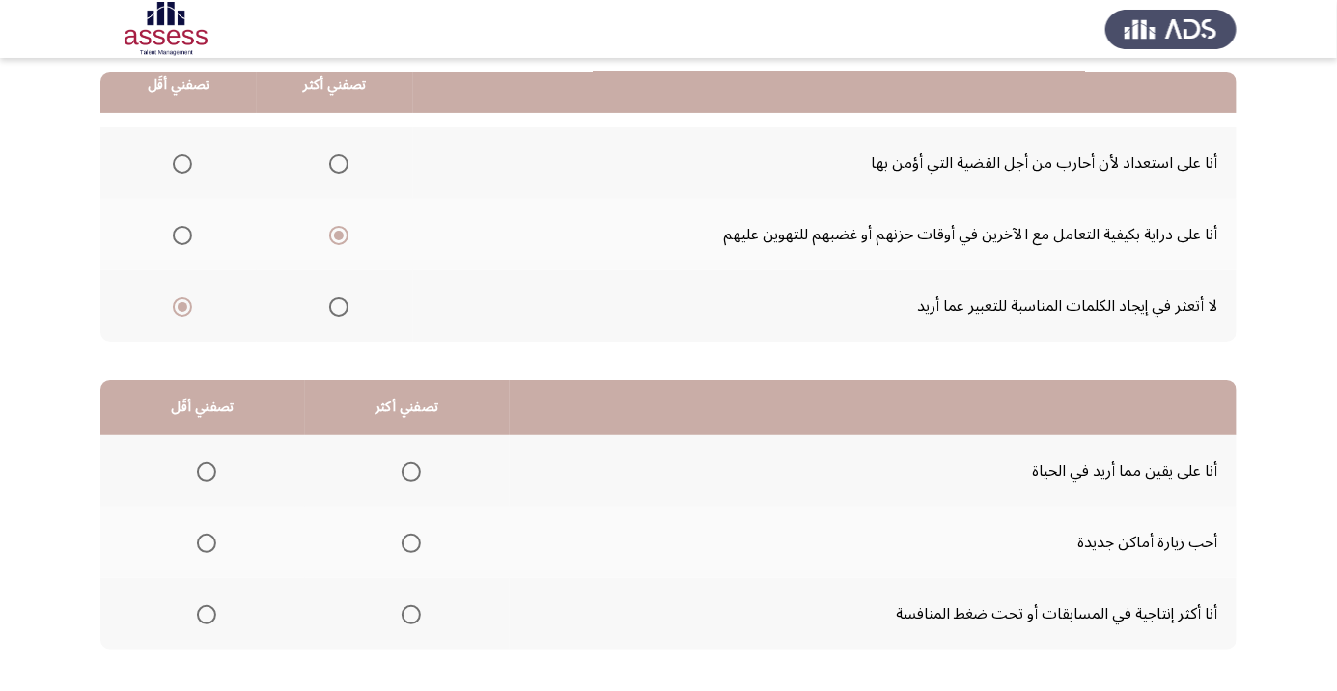
click at [401, 618] on span "Select an option" at bounding box center [410, 614] width 19 height 19
click at [401, 618] on input "Select an option" at bounding box center [410, 614] width 19 height 19
click at [198, 539] on span "Select an option" at bounding box center [206, 543] width 19 height 19
click at [198, 539] on input "Select an option" at bounding box center [206, 543] width 19 height 19
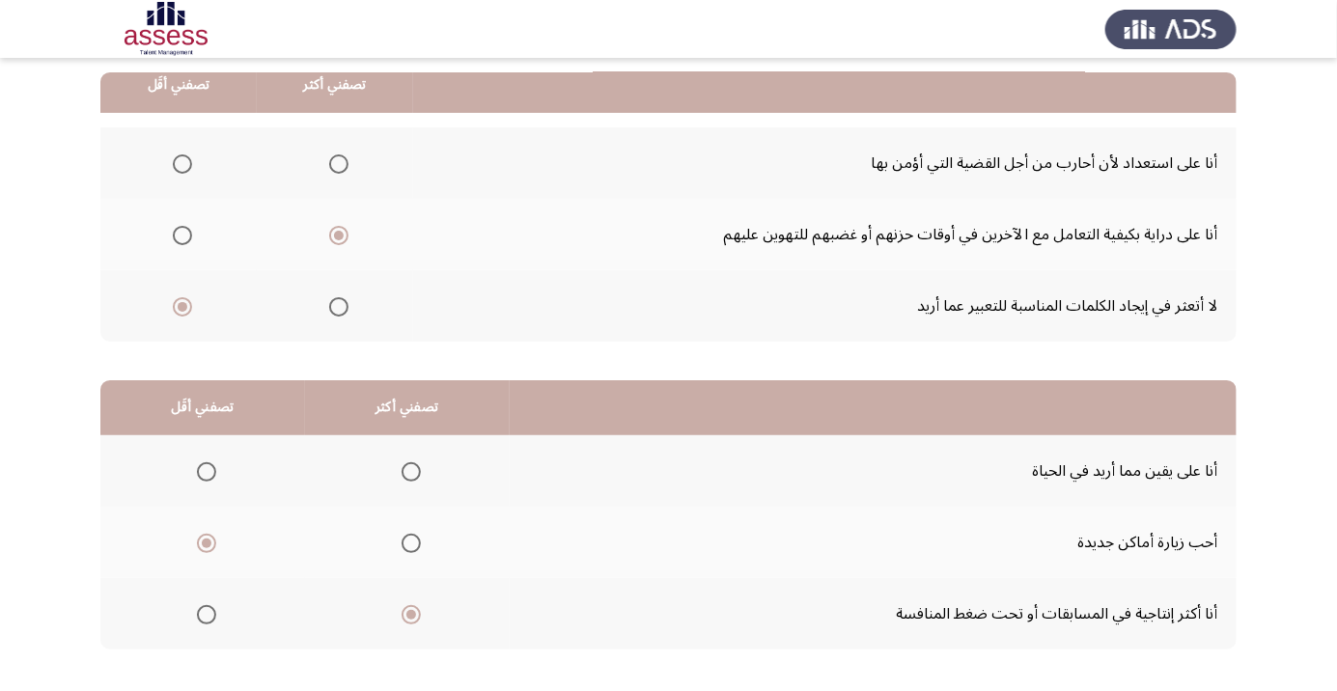
scroll to position [0, 0]
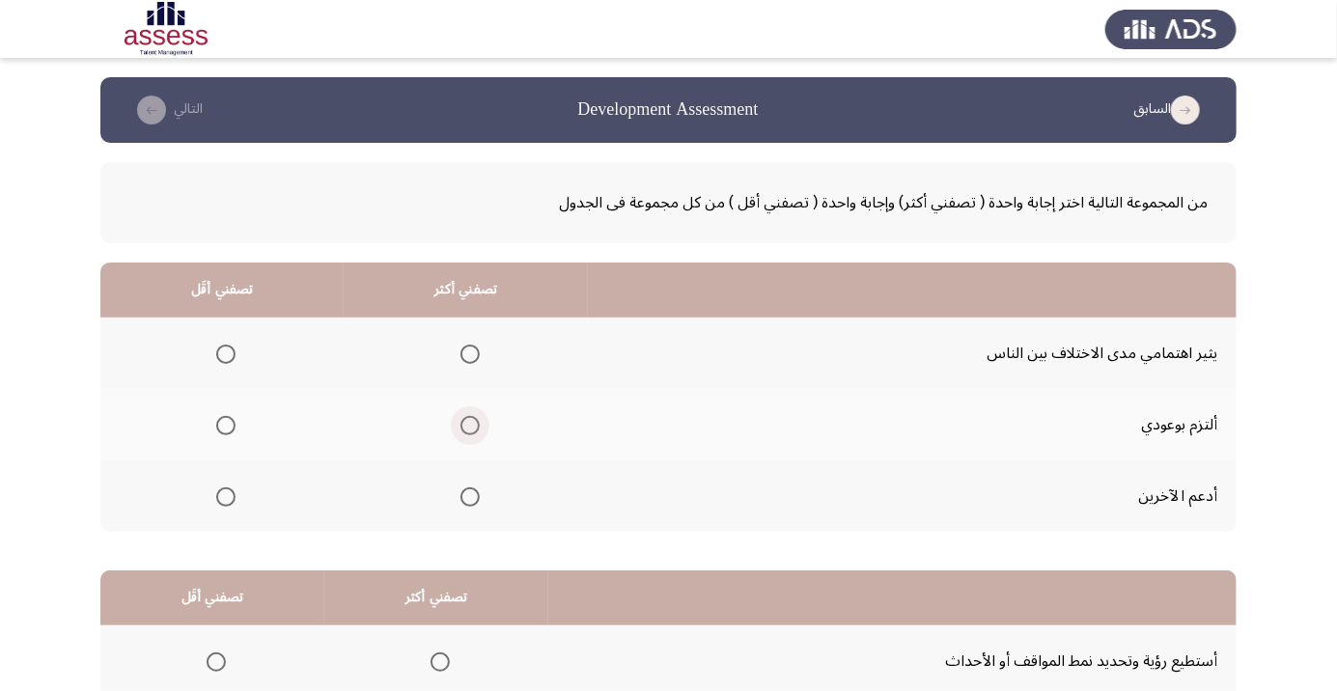
click at [465, 425] on span "Select an option" at bounding box center [469, 425] width 19 height 19
click at [465, 425] on input "Select an option" at bounding box center [469, 425] width 19 height 19
click at [220, 346] on span "Select an option" at bounding box center [225, 354] width 19 height 19
click at [220, 346] on input "Select an option" at bounding box center [225, 354] width 19 height 19
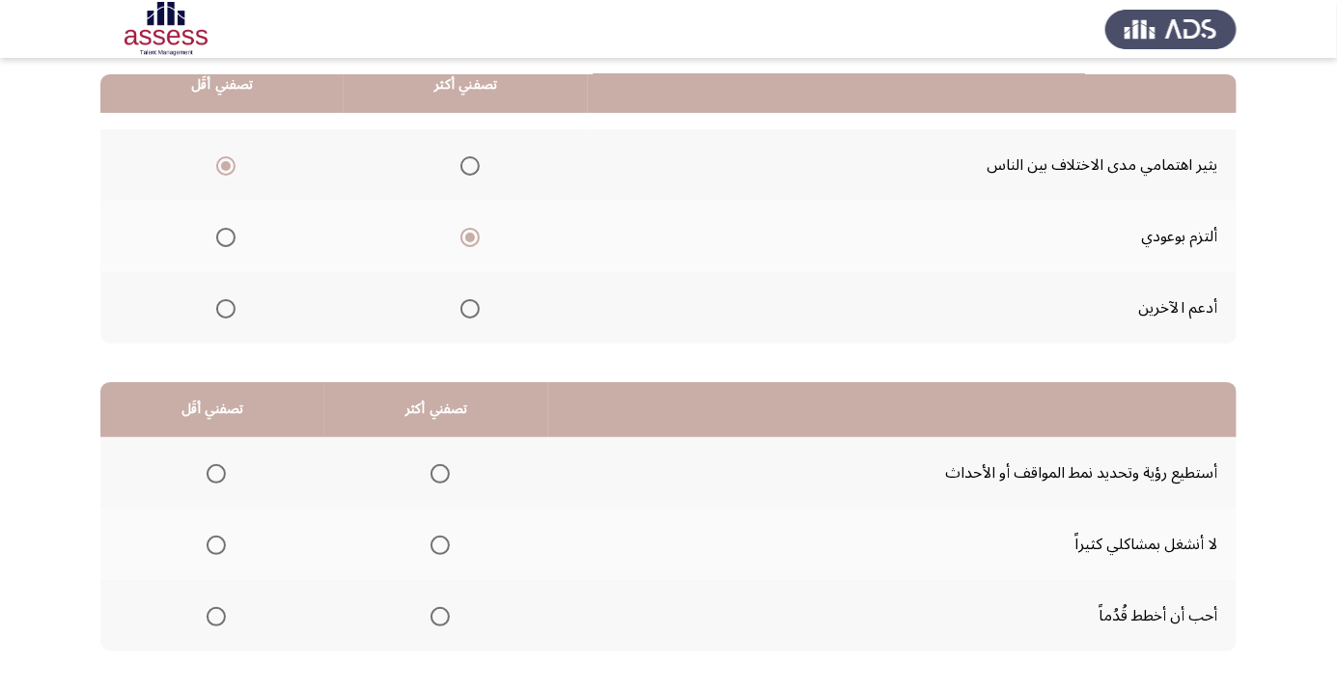
scroll to position [190, 0]
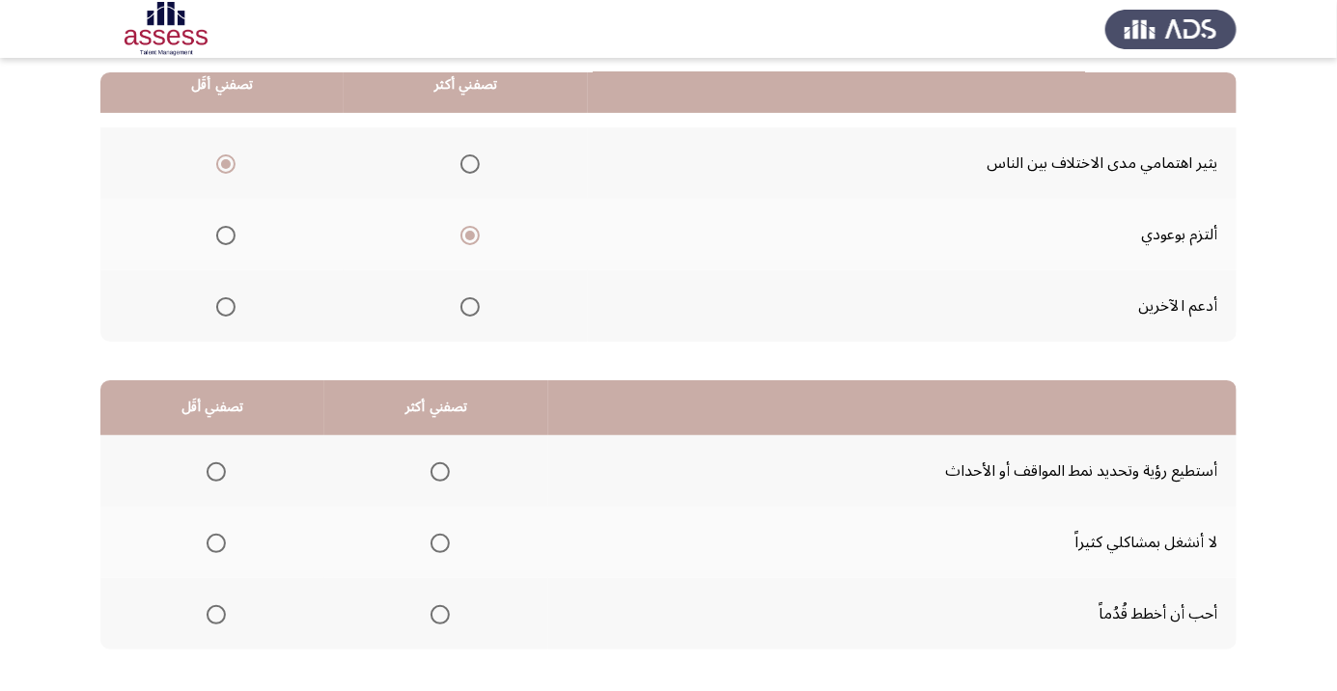
click at [430, 471] on span "Select an option" at bounding box center [439, 471] width 19 height 19
click at [430, 471] on input "Select an option" at bounding box center [439, 471] width 19 height 19
click at [216, 543] on span "Select an option" at bounding box center [216, 543] width 0 height 0
click at [214, 541] on input "Select an option" at bounding box center [216, 543] width 19 height 19
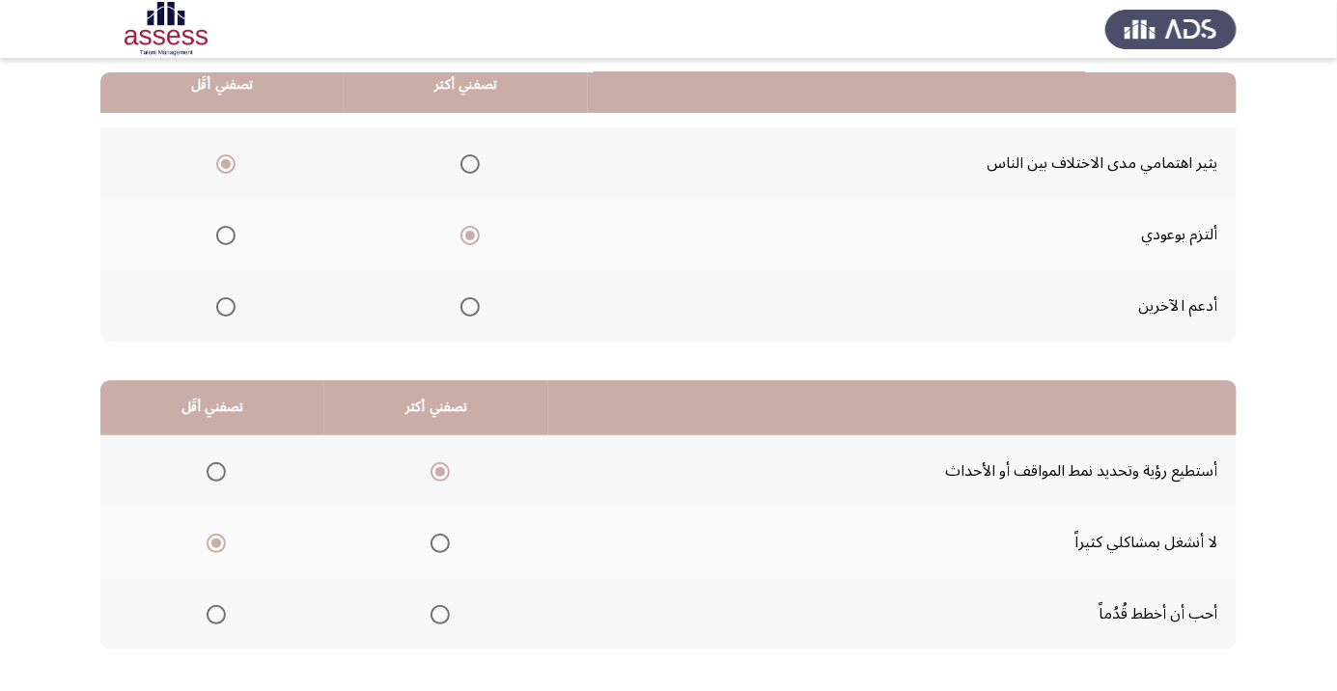
scroll to position [0, 0]
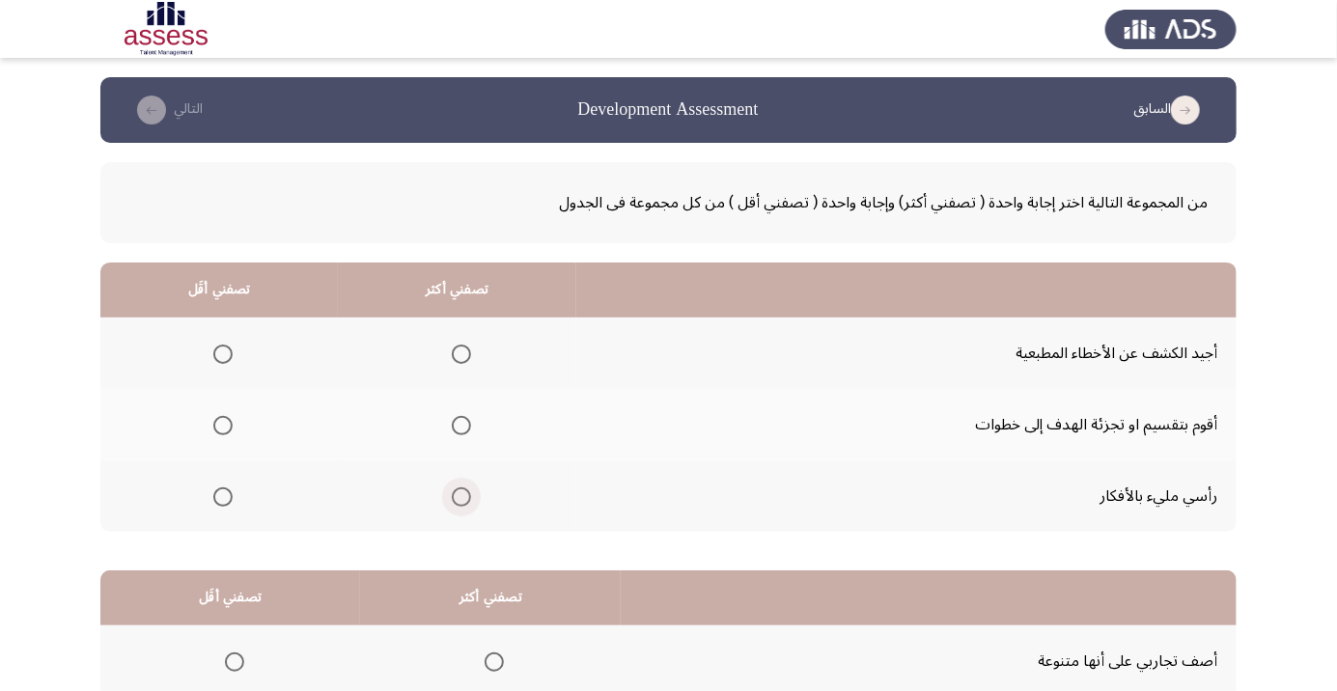
click at [461, 497] on span "Select an option" at bounding box center [461, 497] width 0 height 0
click at [457, 495] on input "Select an option" at bounding box center [461, 496] width 19 height 19
click at [221, 353] on span "Select an option" at bounding box center [222, 354] width 19 height 19
click at [221, 353] on input "Select an option" at bounding box center [222, 354] width 19 height 19
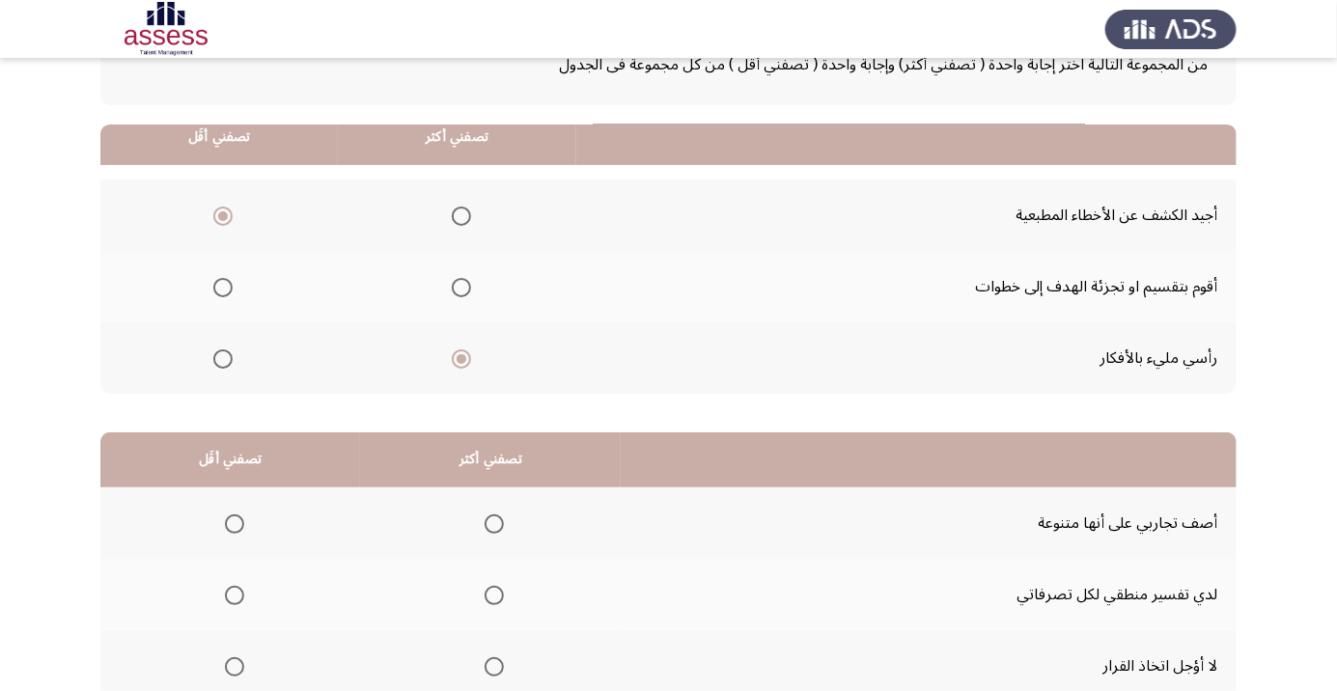
scroll to position [190, 0]
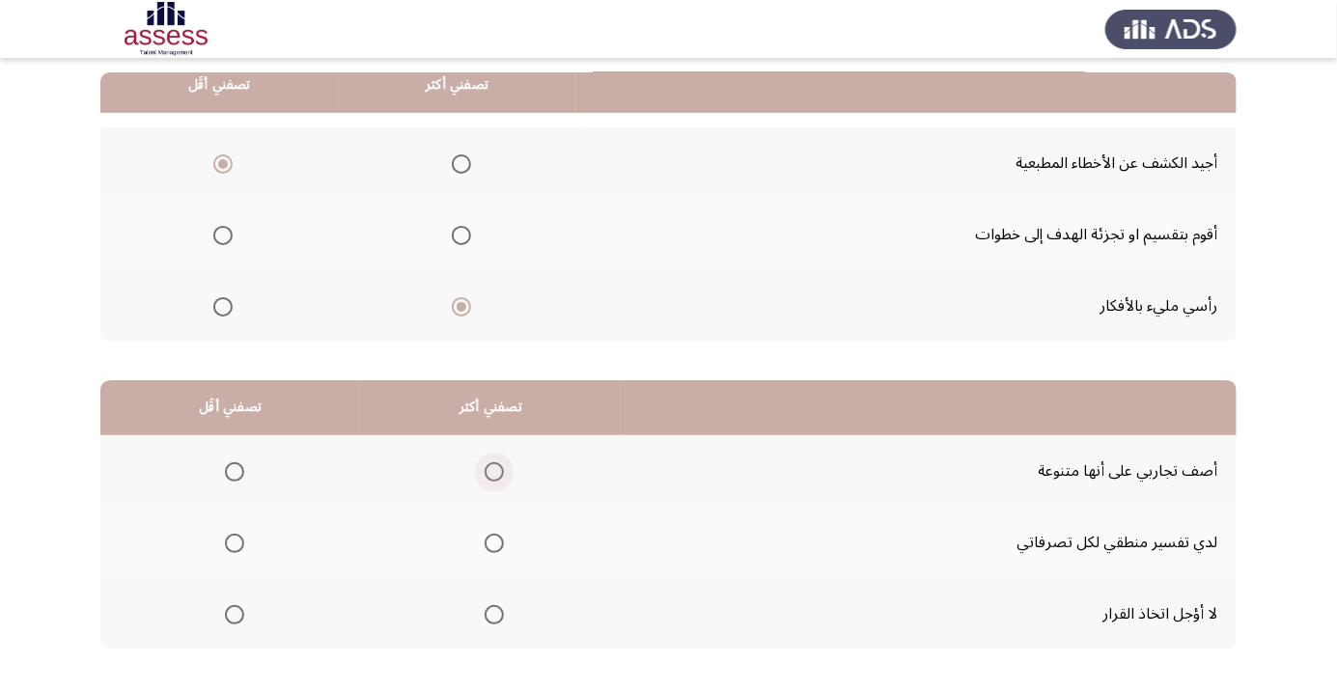
click at [494, 470] on span "Select an option" at bounding box center [493, 471] width 19 height 19
click at [494, 470] on input "Select an option" at bounding box center [493, 471] width 19 height 19
click at [234, 613] on span "Select an option" at bounding box center [234, 614] width 19 height 19
click at [234, 613] on input "Select an option" at bounding box center [234, 614] width 19 height 19
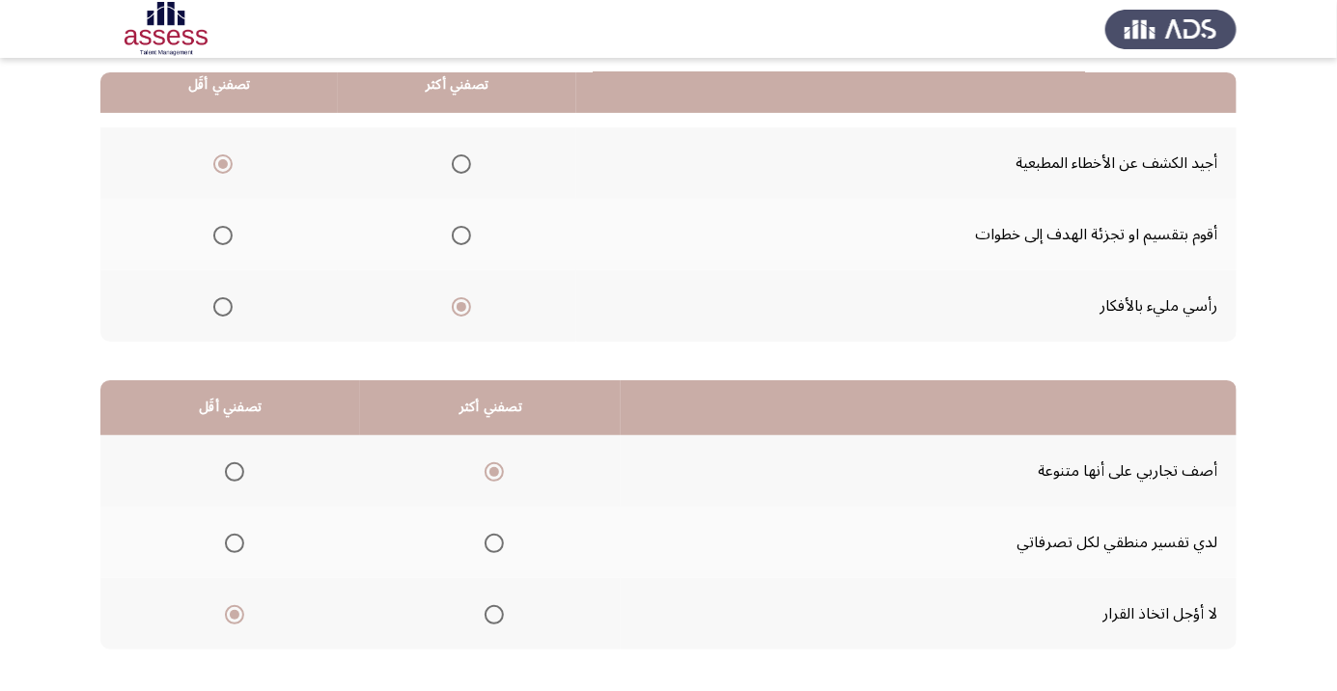
scroll to position [0, 0]
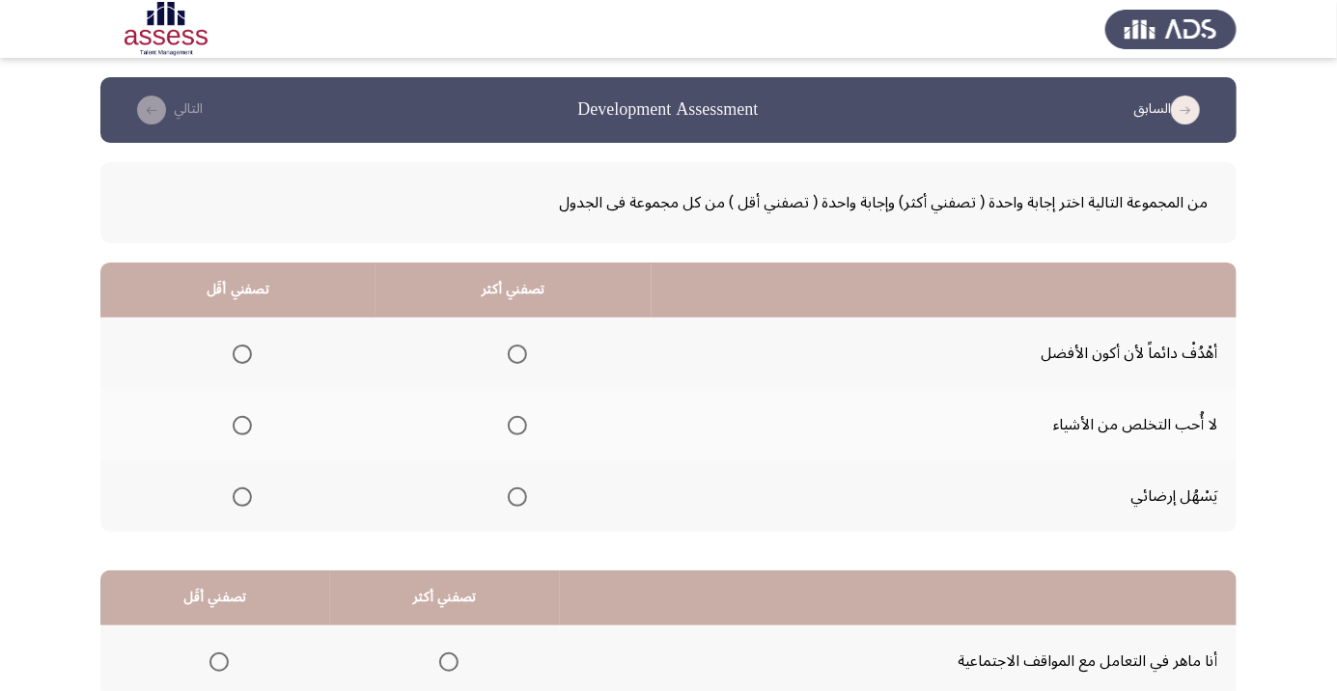
click at [510, 355] on span "Select an option" at bounding box center [517, 354] width 19 height 19
click at [510, 355] on input "Select an option" at bounding box center [517, 354] width 19 height 19
click at [235, 498] on span "Select an option" at bounding box center [242, 496] width 19 height 19
click at [235, 498] on input "Select an option" at bounding box center [242, 496] width 19 height 19
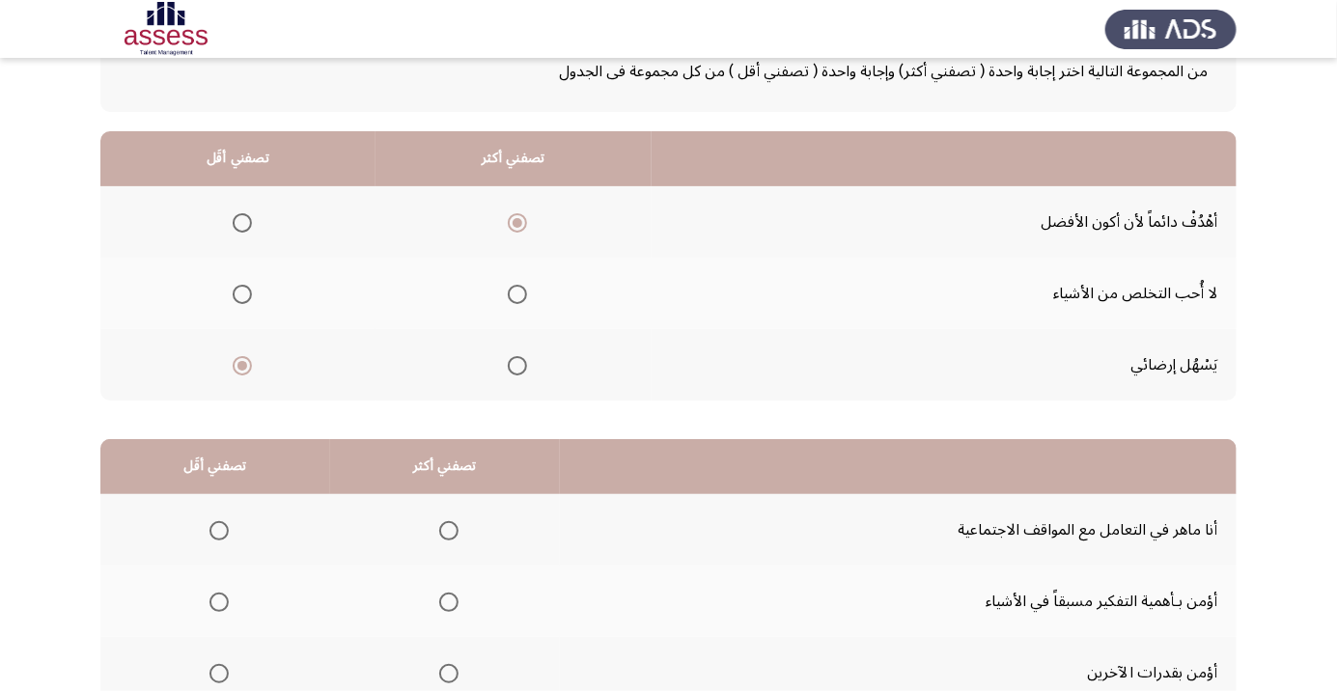
scroll to position [190, 0]
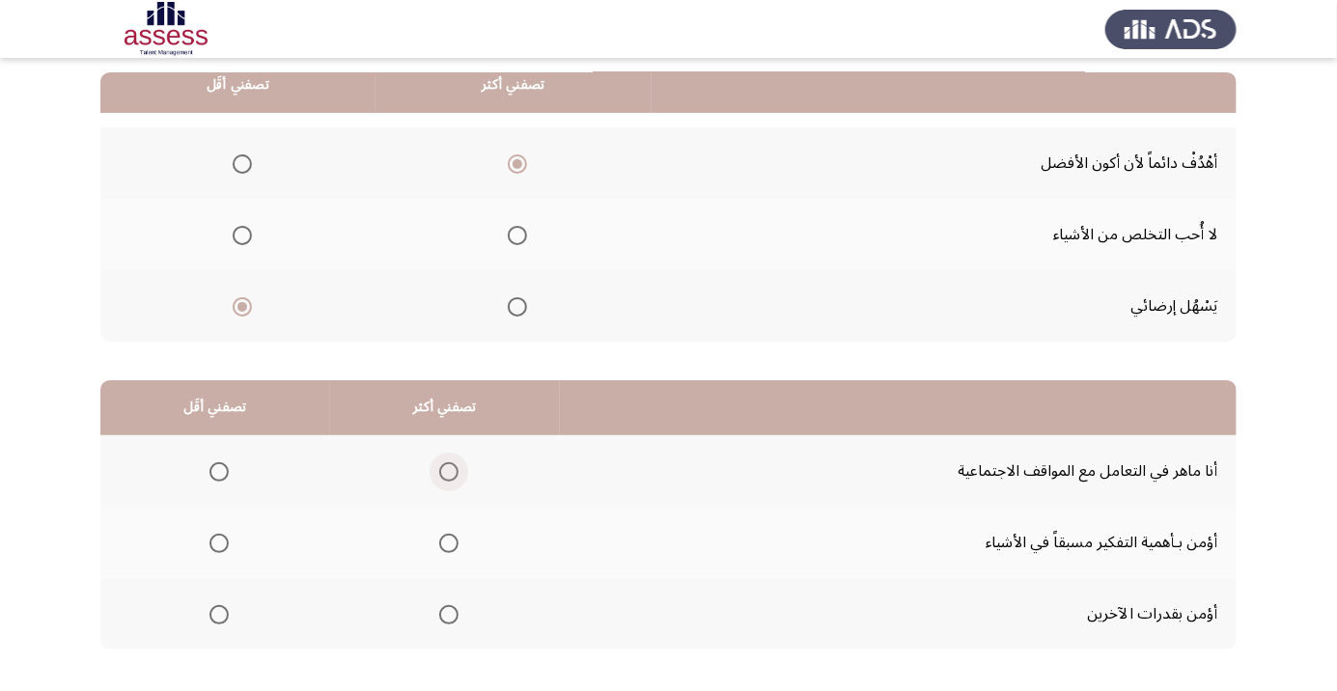
click at [449, 472] on span "Select an option" at bounding box center [449, 472] width 0 height 0
click at [446, 470] on input "Select an option" at bounding box center [448, 471] width 19 height 19
click at [219, 543] on span "Select an option" at bounding box center [219, 543] width 0 height 0
click at [217, 541] on input "Select an option" at bounding box center [218, 543] width 19 height 19
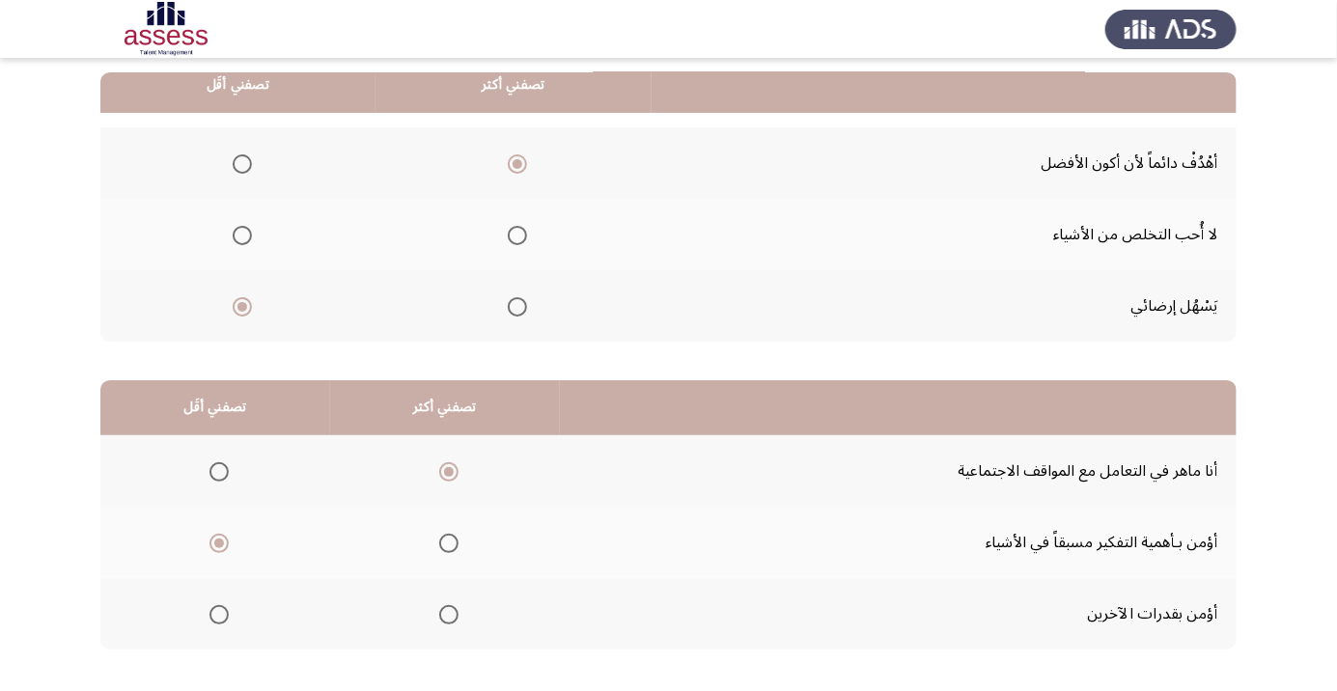
scroll to position [0, 0]
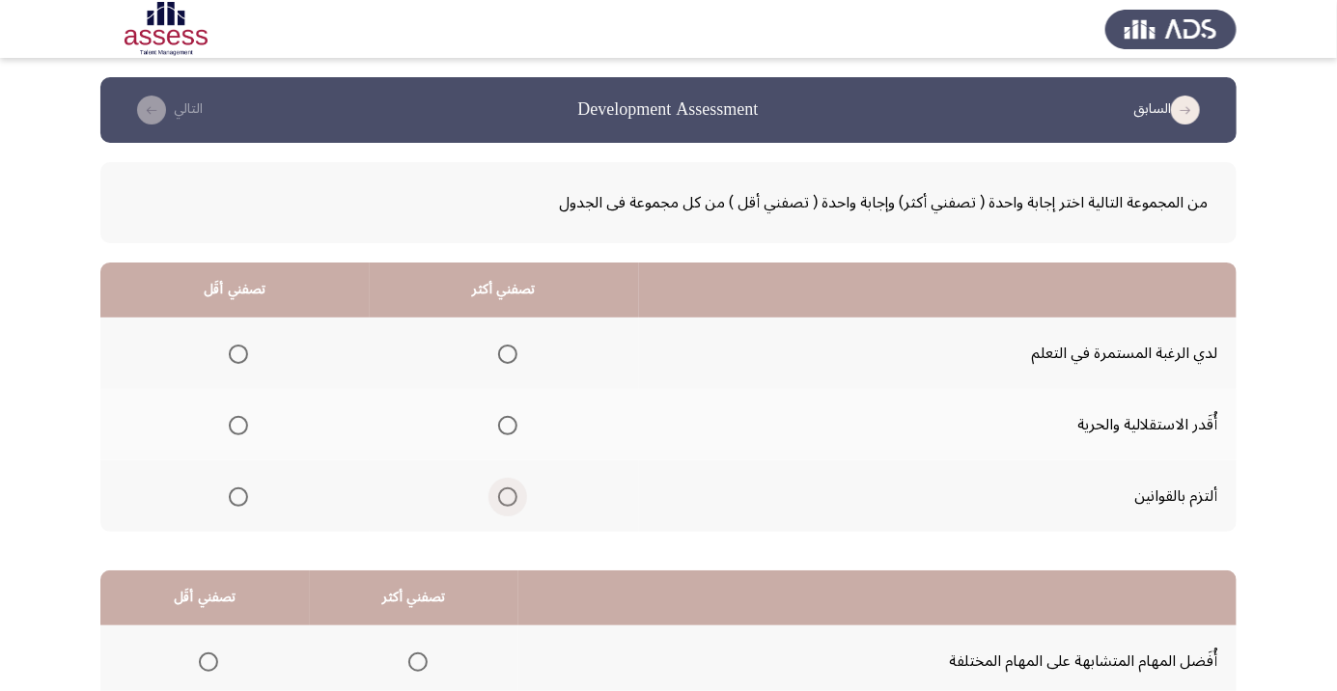
click at [505, 495] on span "Select an option" at bounding box center [507, 496] width 19 height 19
click at [505, 495] on input "Select an option" at bounding box center [507, 496] width 19 height 19
click at [221, 419] on label "Select an option" at bounding box center [234, 425] width 27 height 19
click at [229, 419] on input "Select an option" at bounding box center [238, 425] width 19 height 19
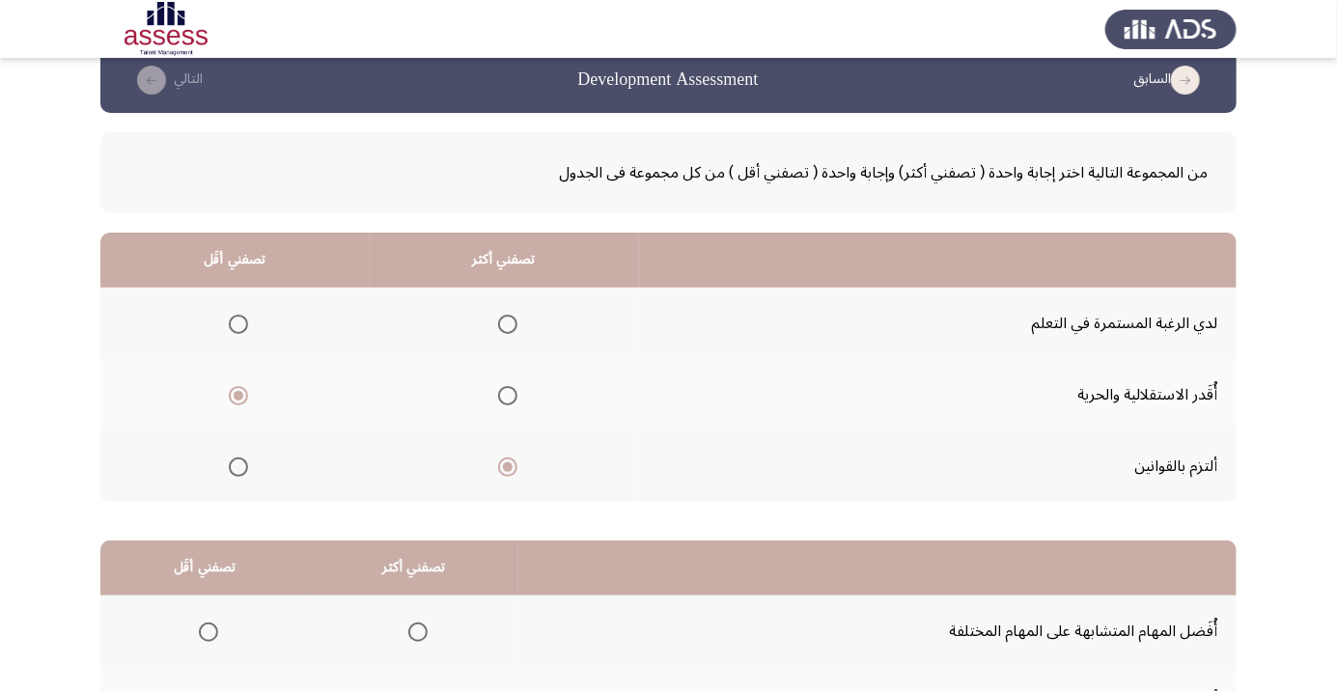
scroll to position [190, 0]
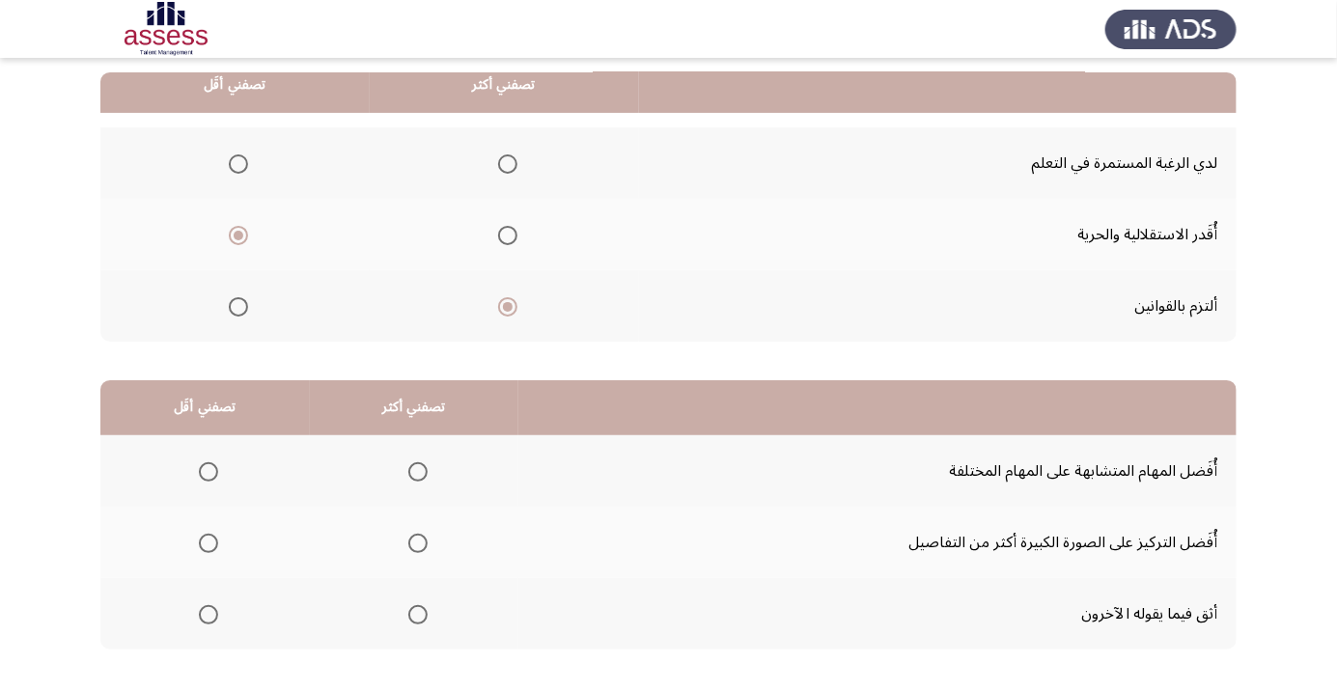
click at [424, 476] on span "Select an option" at bounding box center [417, 471] width 19 height 19
click at [424, 476] on input "Select an option" at bounding box center [417, 471] width 19 height 19
click at [207, 613] on span "Select an option" at bounding box center [208, 614] width 19 height 19
click at [207, 613] on input "Select an option" at bounding box center [208, 614] width 19 height 19
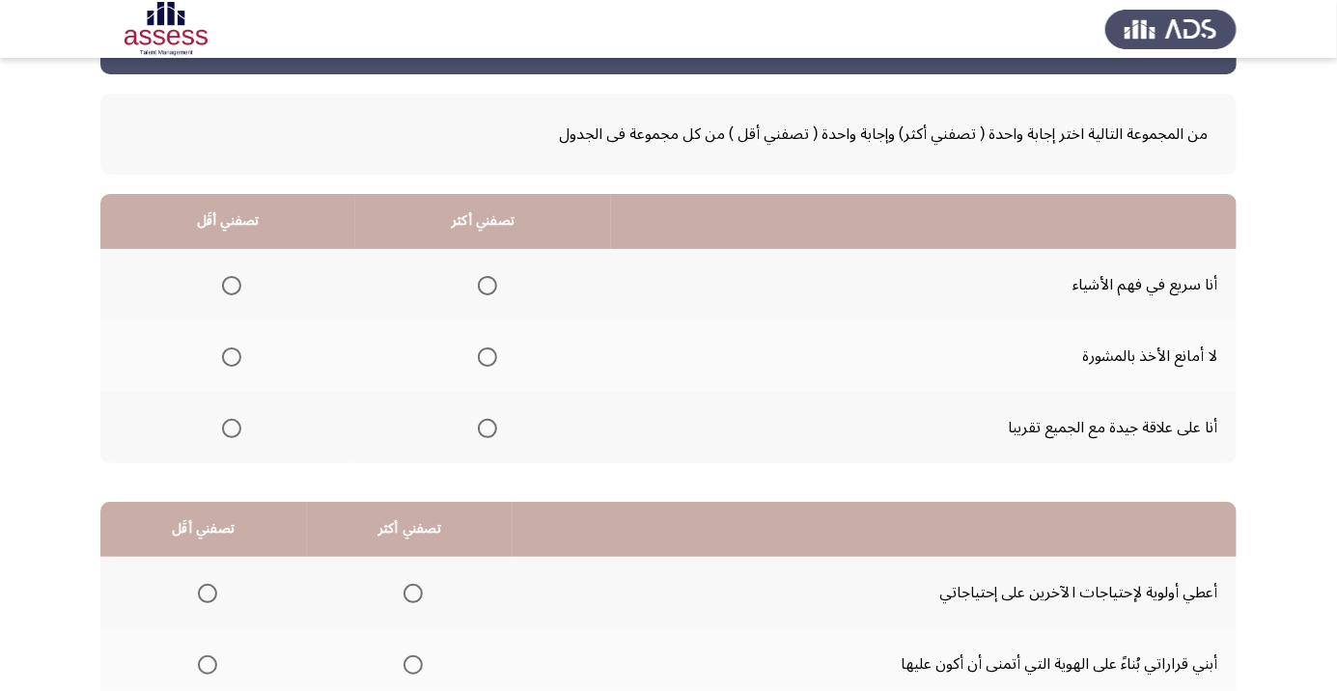
scroll to position [100, 0]
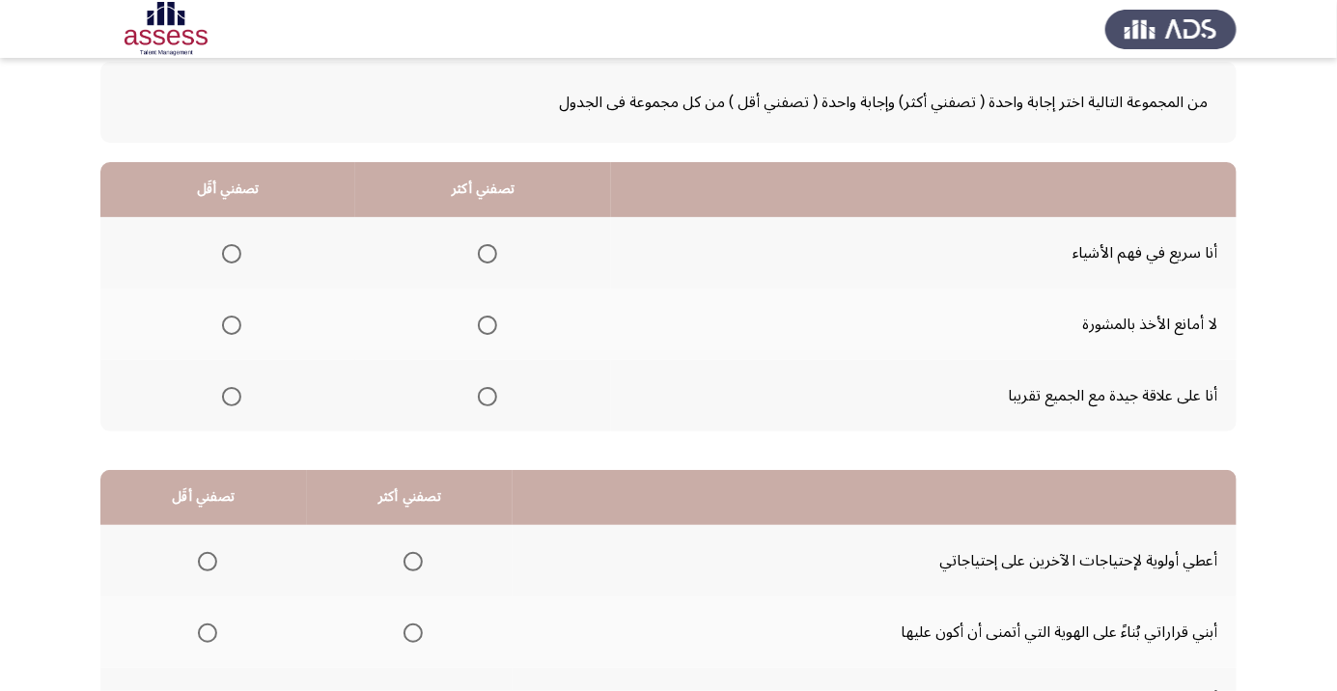
click at [482, 330] on span "Select an option" at bounding box center [487, 325] width 19 height 19
click at [482, 330] on input "Select an option" at bounding box center [487, 325] width 19 height 19
click at [235, 401] on span "Select an option" at bounding box center [231, 396] width 19 height 19
click at [235, 401] on input "Select an option" at bounding box center [231, 396] width 19 height 19
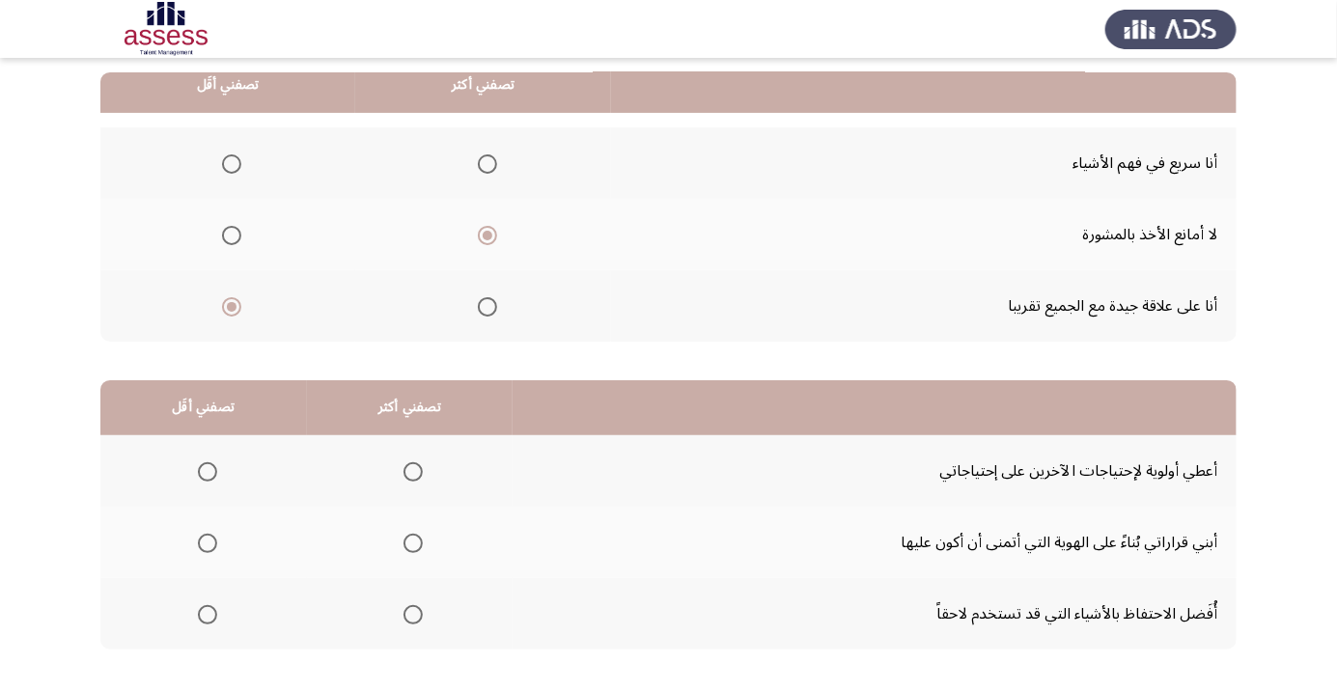
click at [413, 615] on span "Select an option" at bounding box center [413, 615] width 0 height 0
click at [411, 613] on input "Select an option" at bounding box center [412, 614] width 19 height 19
click at [204, 476] on span "Select an option" at bounding box center [207, 471] width 19 height 19
click at [204, 476] on input "Select an option" at bounding box center [207, 471] width 19 height 19
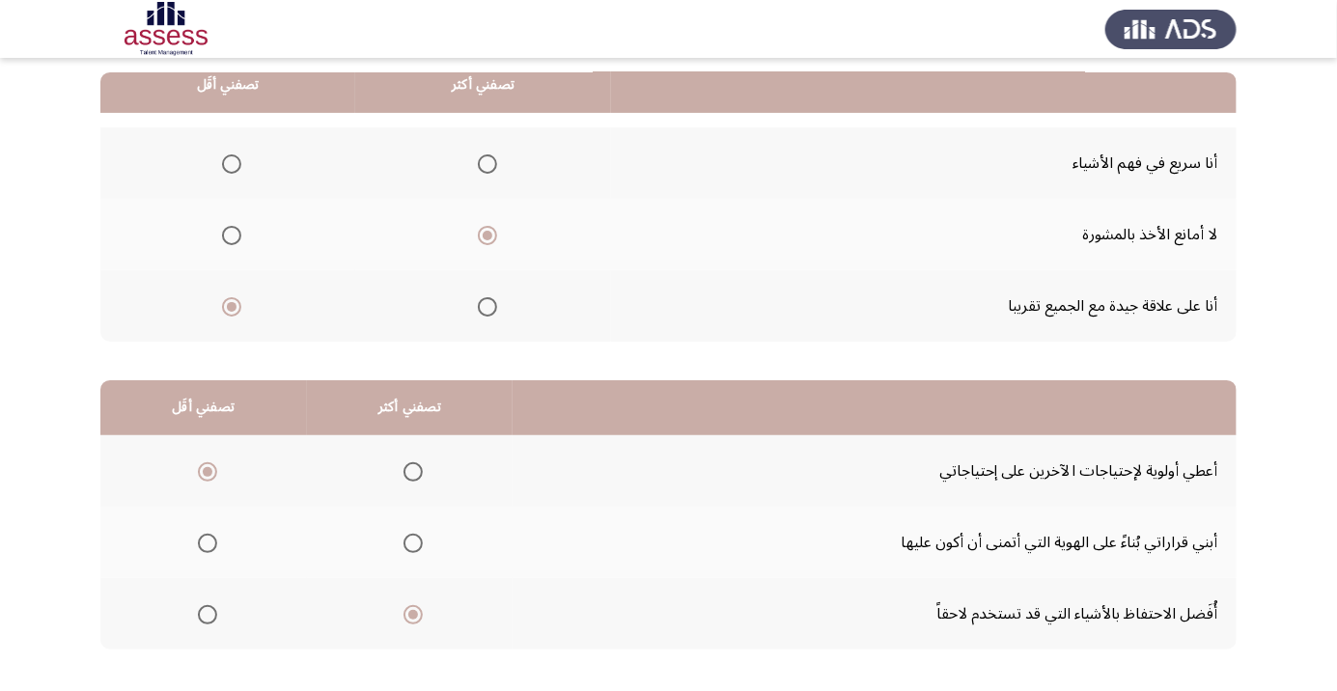
scroll to position [0, 0]
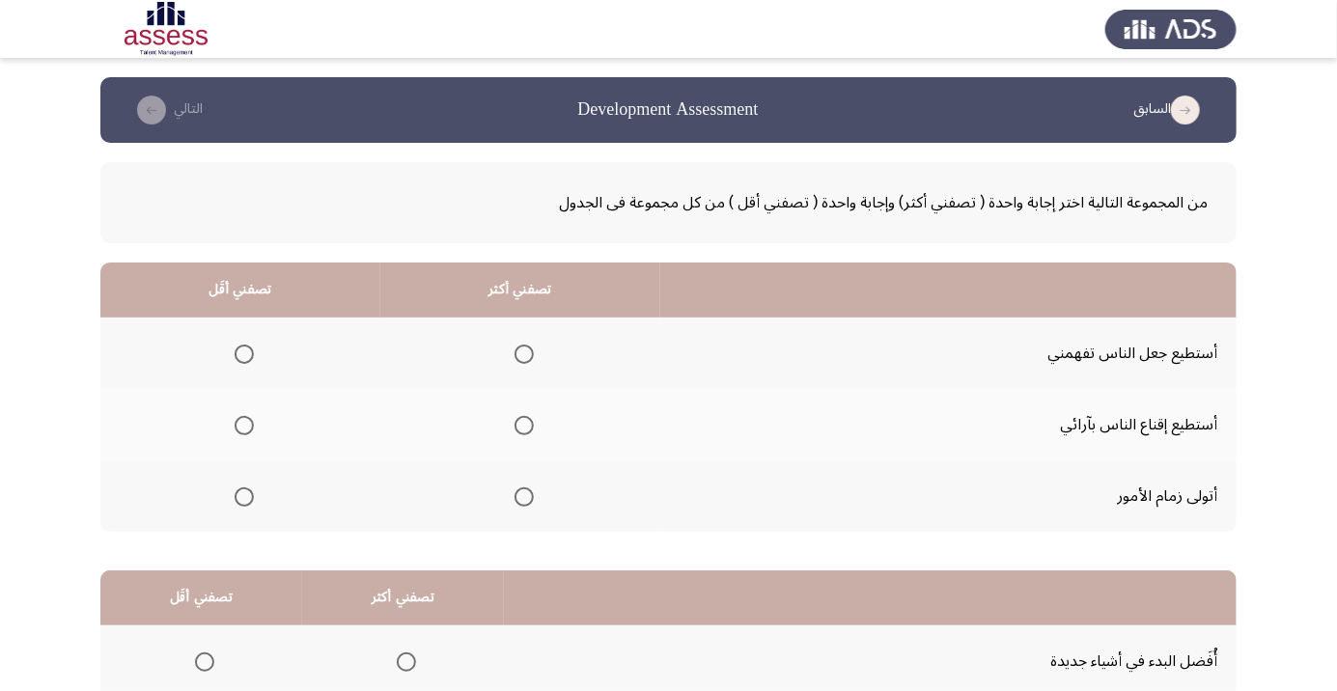
click at [523, 431] on span "Select an option" at bounding box center [523, 425] width 19 height 19
click at [523, 431] on input "Select an option" at bounding box center [523, 425] width 19 height 19
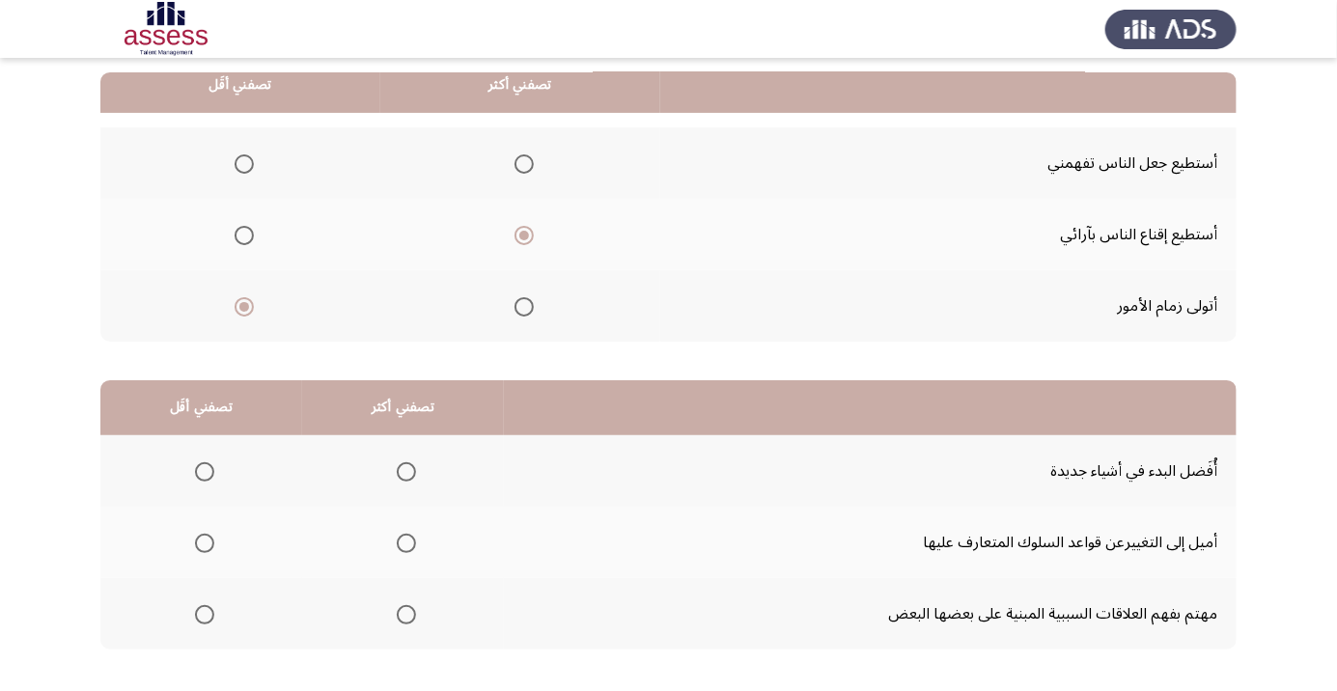
click at [406, 615] on span "Select an option" at bounding box center [406, 615] width 0 height 0
click at [402, 613] on input "Select an option" at bounding box center [406, 614] width 19 height 19
click at [224, 554] on th at bounding box center [201, 542] width 202 height 71
click at [211, 542] on span "Select an option" at bounding box center [204, 543] width 19 height 19
click at [211, 542] on input "Select an option" at bounding box center [204, 543] width 19 height 19
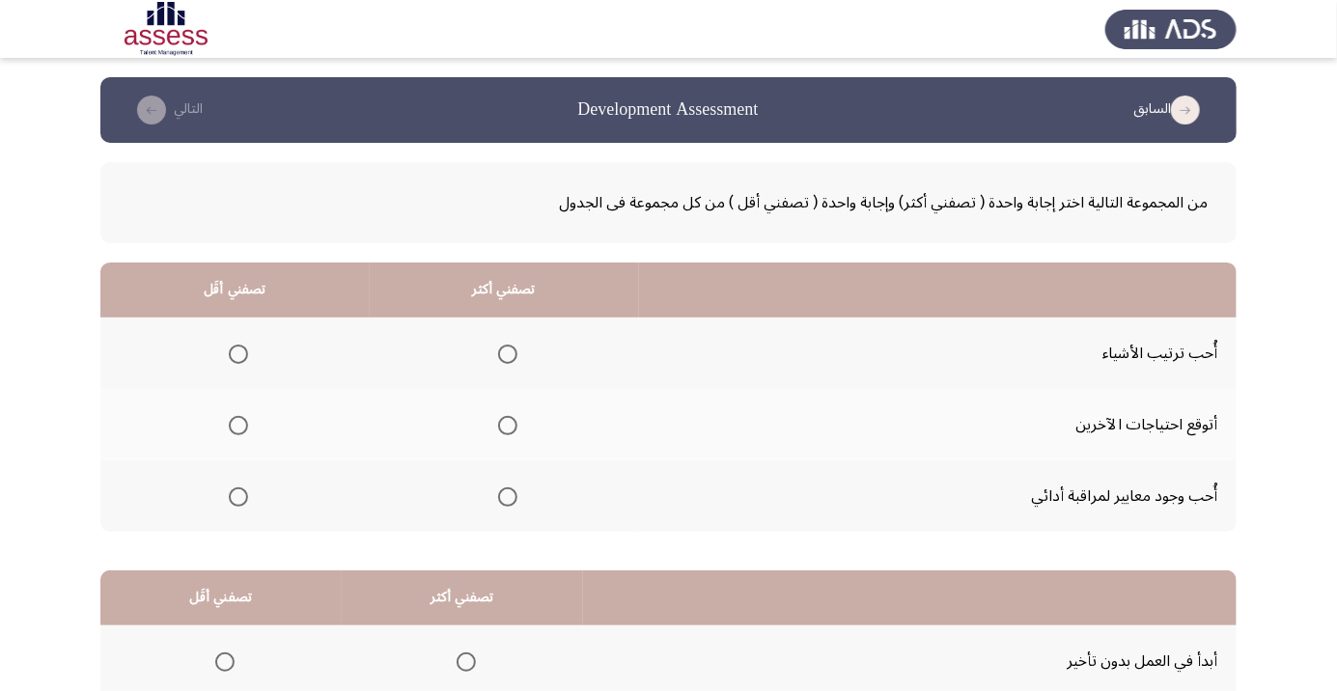
click at [232, 504] on span "Select an option" at bounding box center [238, 496] width 19 height 19
click at [232, 504] on input "Select an option" at bounding box center [238, 496] width 19 height 19
click at [508, 354] on span "Select an option" at bounding box center [508, 354] width 0 height 0
click at [504, 353] on input "Select an option" at bounding box center [507, 354] width 19 height 19
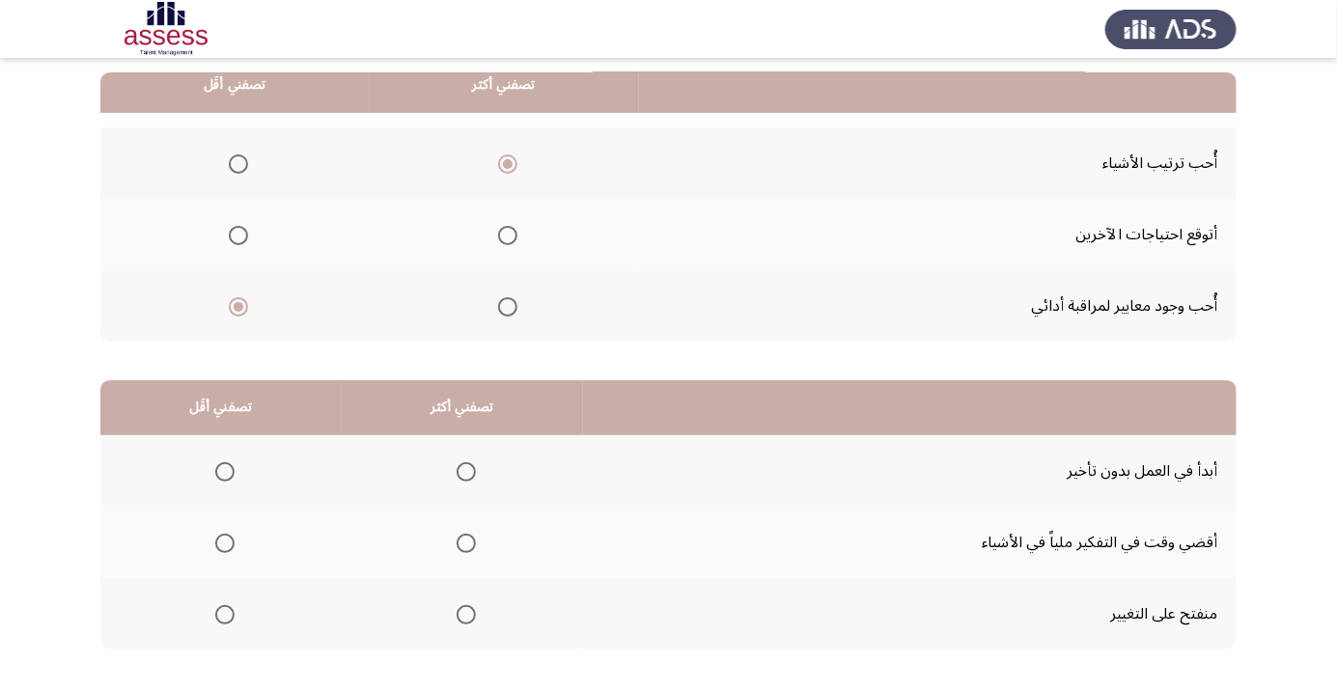
click at [466, 543] on span "Select an option" at bounding box center [466, 543] width 0 height 0
click at [463, 541] on input "Select an option" at bounding box center [465, 543] width 19 height 19
click at [225, 472] on span "Select an option" at bounding box center [225, 472] width 0 height 0
click at [224, 470] on input "Select an option" at bounding box center [224, 471] width 19 height 19
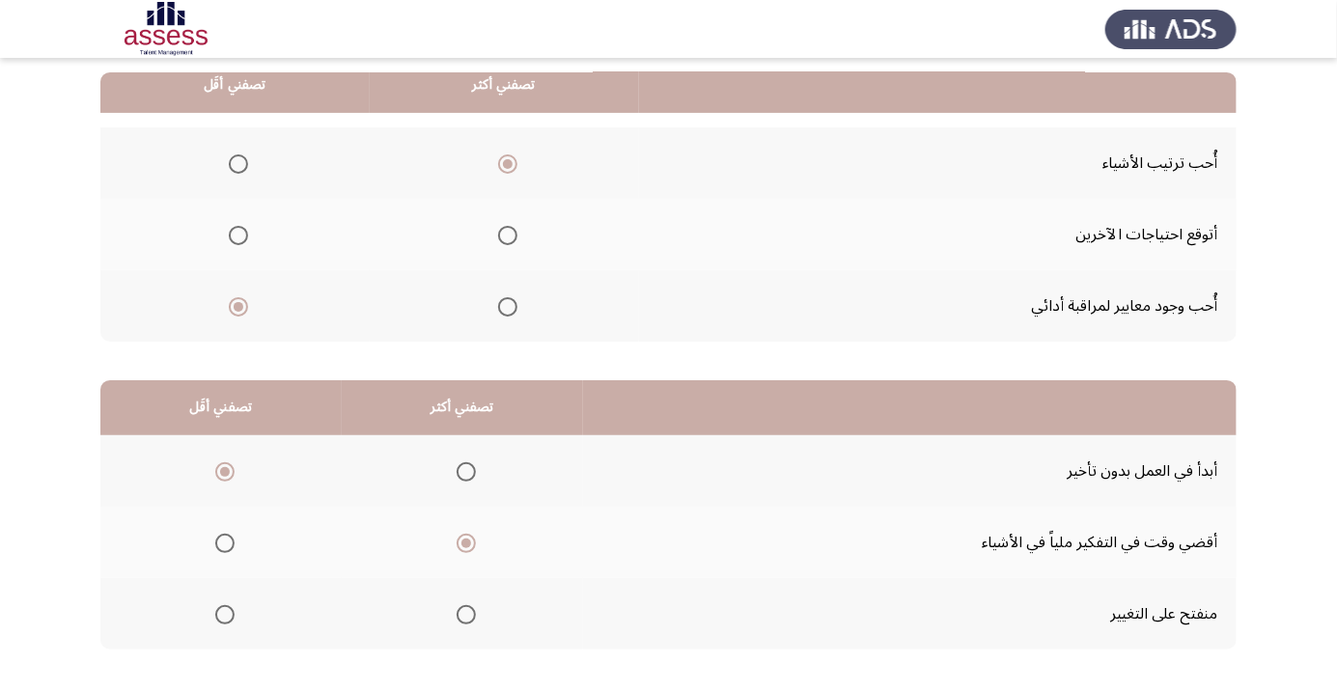
scroll to position [0, 0]
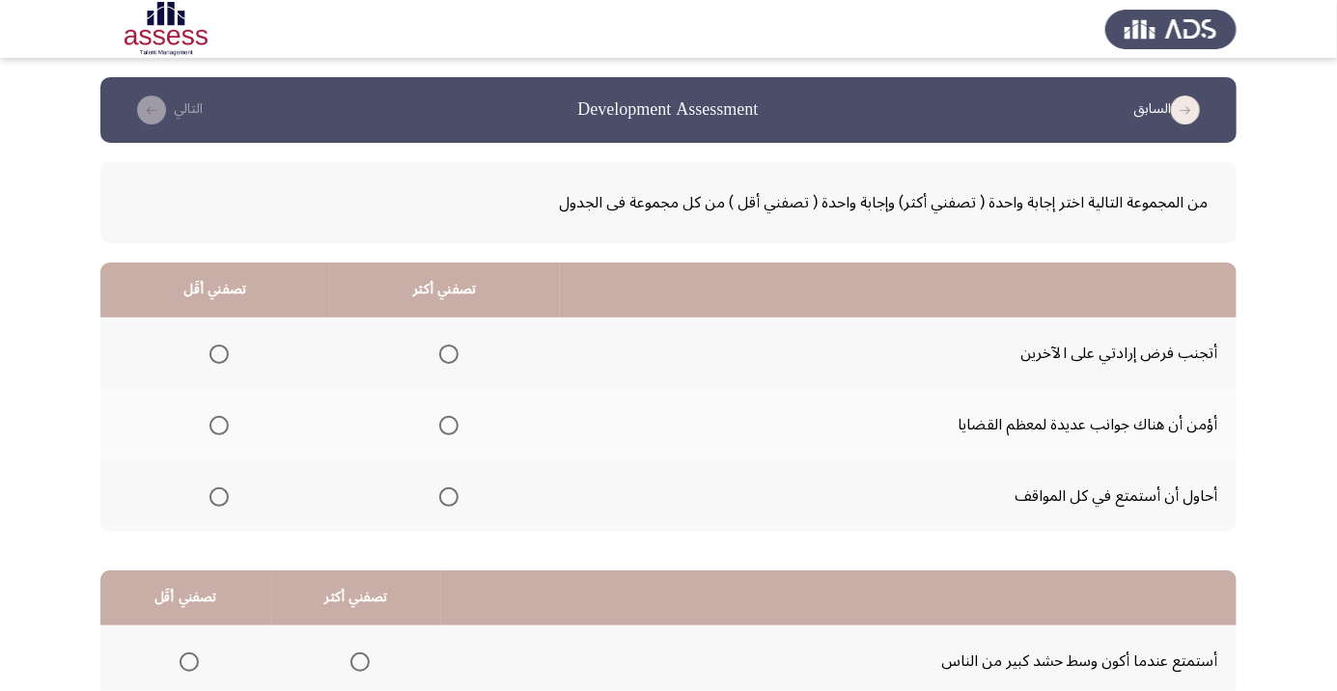
click at [216, 495] on span "Select an option" at bounding box center [218, 496] width 19 height 19
click at [216, 495] on input "Select an option" at bounding box center [218, 496] width 19 height 19
click at [443, 425] on span "Select an option" at bounding box center [448, 425] width 19 height 19
click at [443, 425] on input "Select an option" at bounding box center [448, 425] width 19 height 19
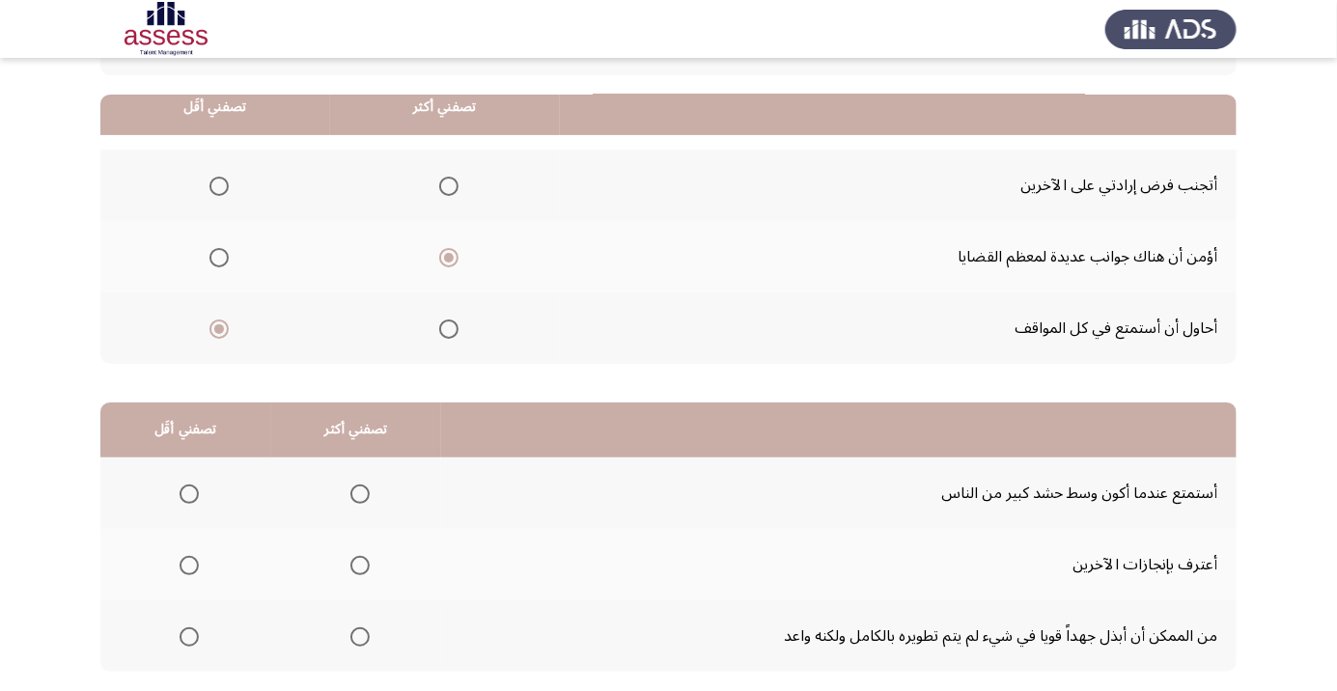
scroll to position [190, 0]
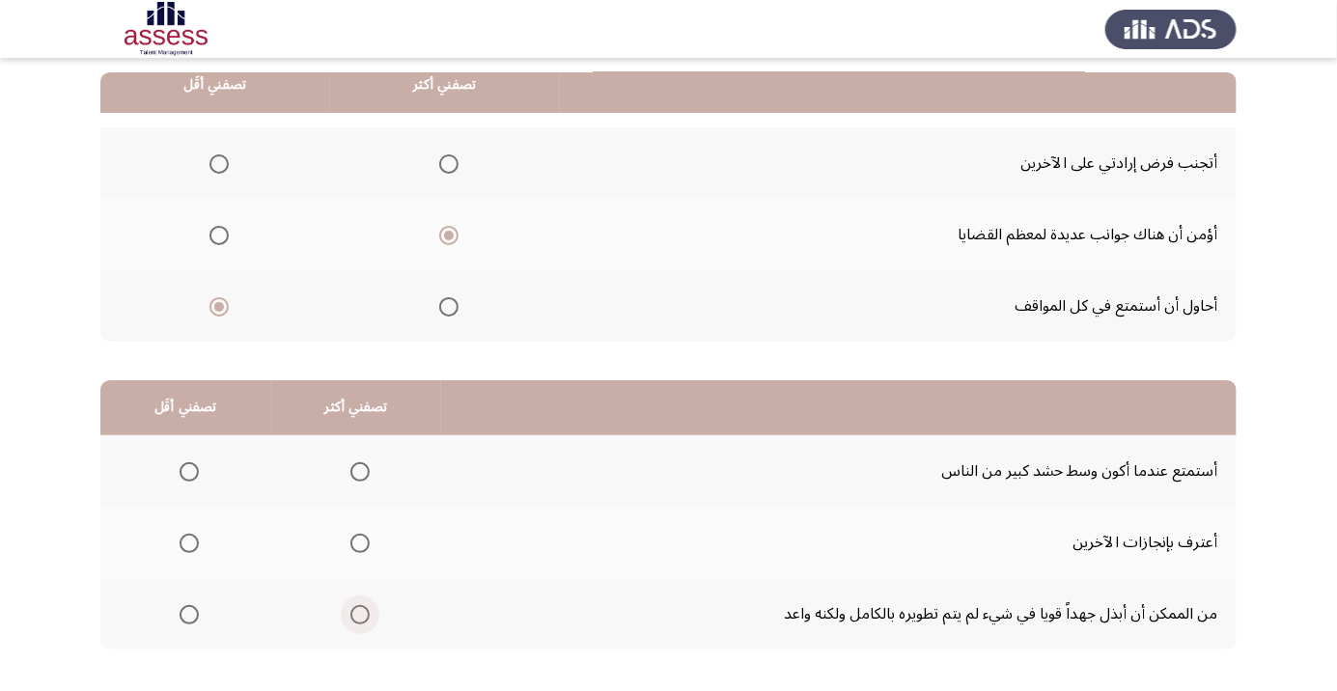
click at [360, 615] on span "Select an option" at bounding box center [360, 615] width 0 height 0
click at [357, 613] on input "Select an option" at bounding box center [359, 614] width 19 height 19
click at [189, 472] on span "Select an option" at bounding box center [189, 472] width 0 height 0
click at [188, 470] on input "Select an option" at bounding box center [189, 471] width 19 height 19
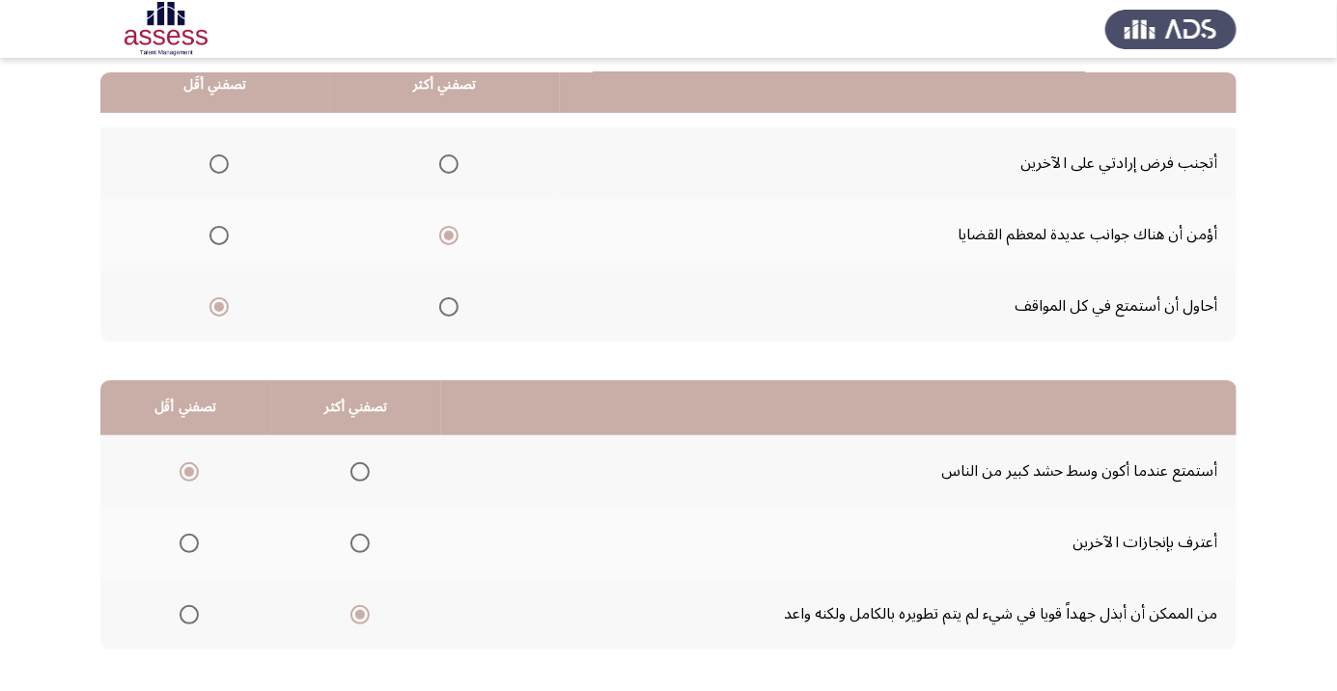
scroll to position [0, 0]
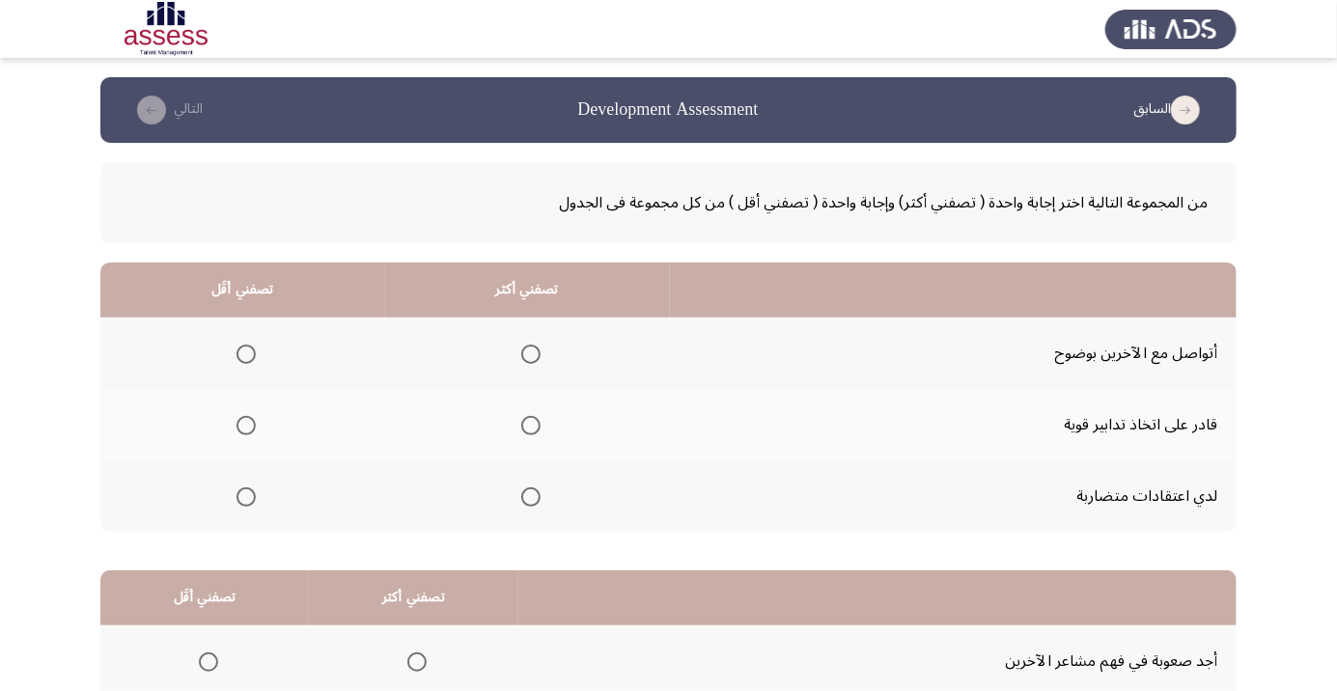
click at [245, 495] on span "Select an option" at bounding box center [245, 496] width 19 height 19
click at [245, 495] on input "Select an option" at bounding box center [245, 496] width 19 height 19
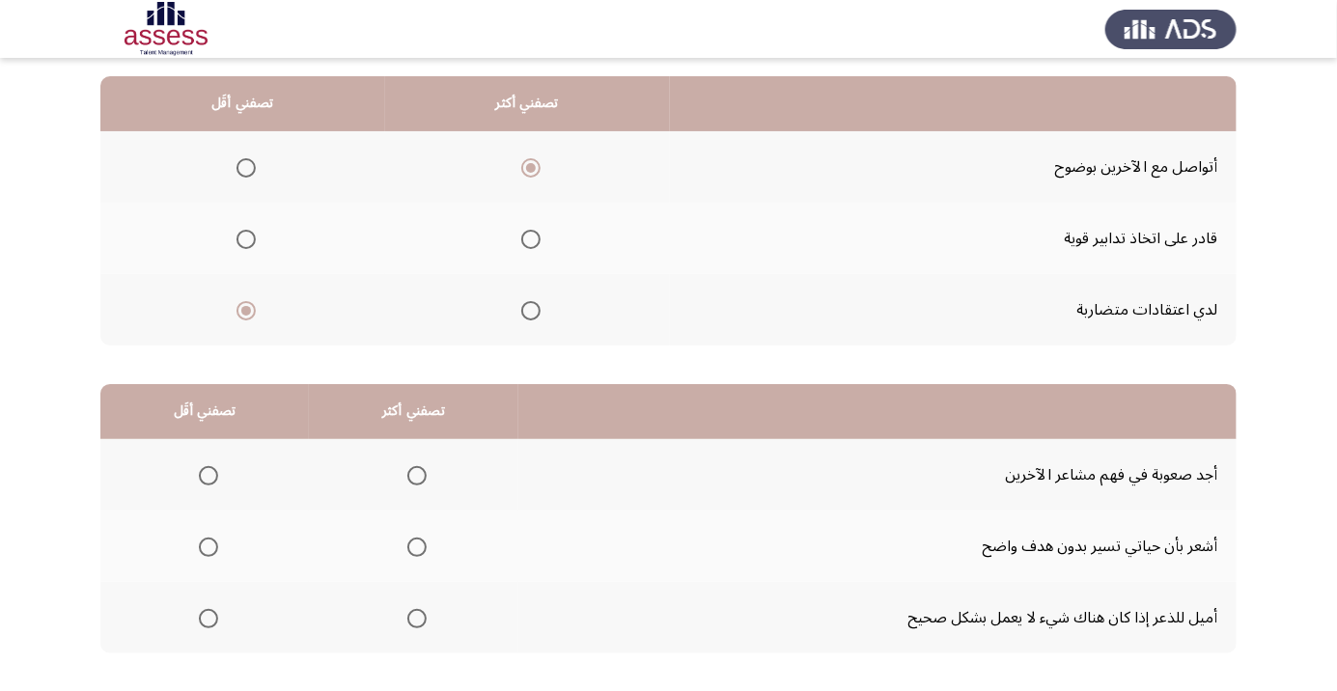
scroll to position [190, 0]
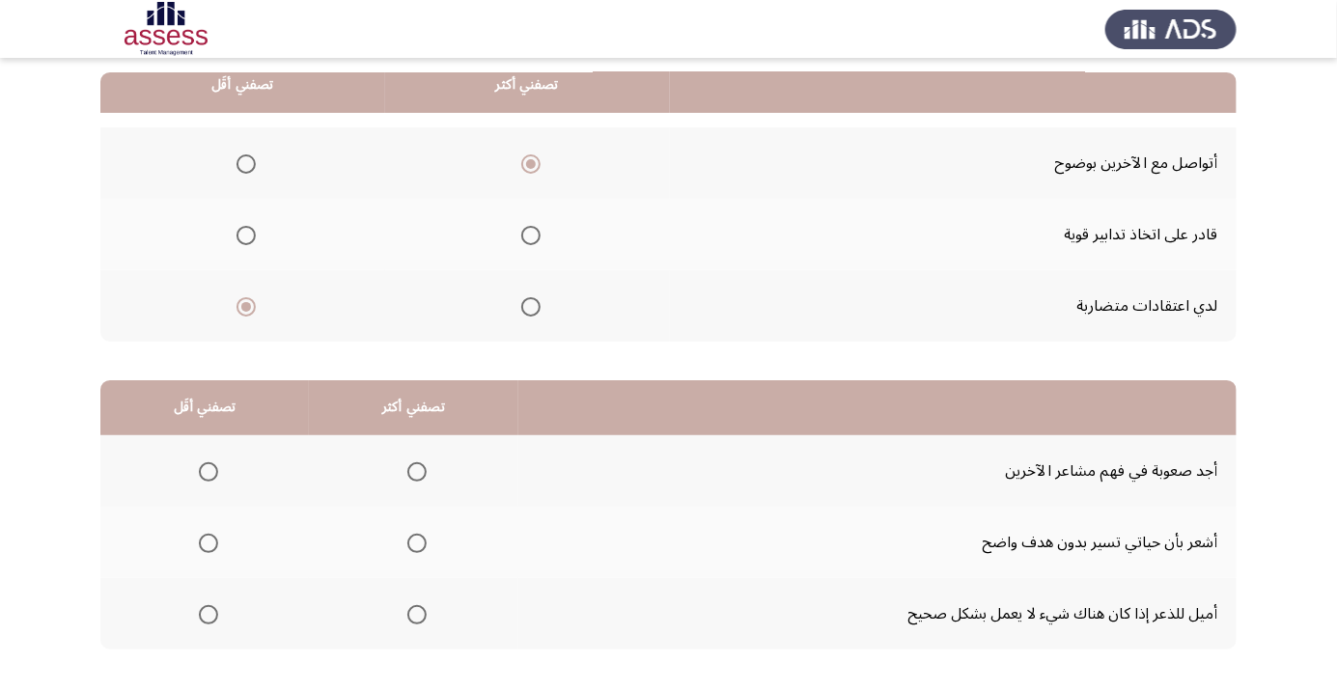
click at [207, 541] on span "Select an option" at bounding box center [208, 543] width 19 height 19
click at [207, 541] on input "Select an option" at bounding box center [208, 543] width 19 height 19
click at [417, 615] on span "Select an option" at bounding box center [417, 615] width 0 height 0
click at [412, 613] on input "Select an option" at bounding box center [416, 614] width 19 height 19
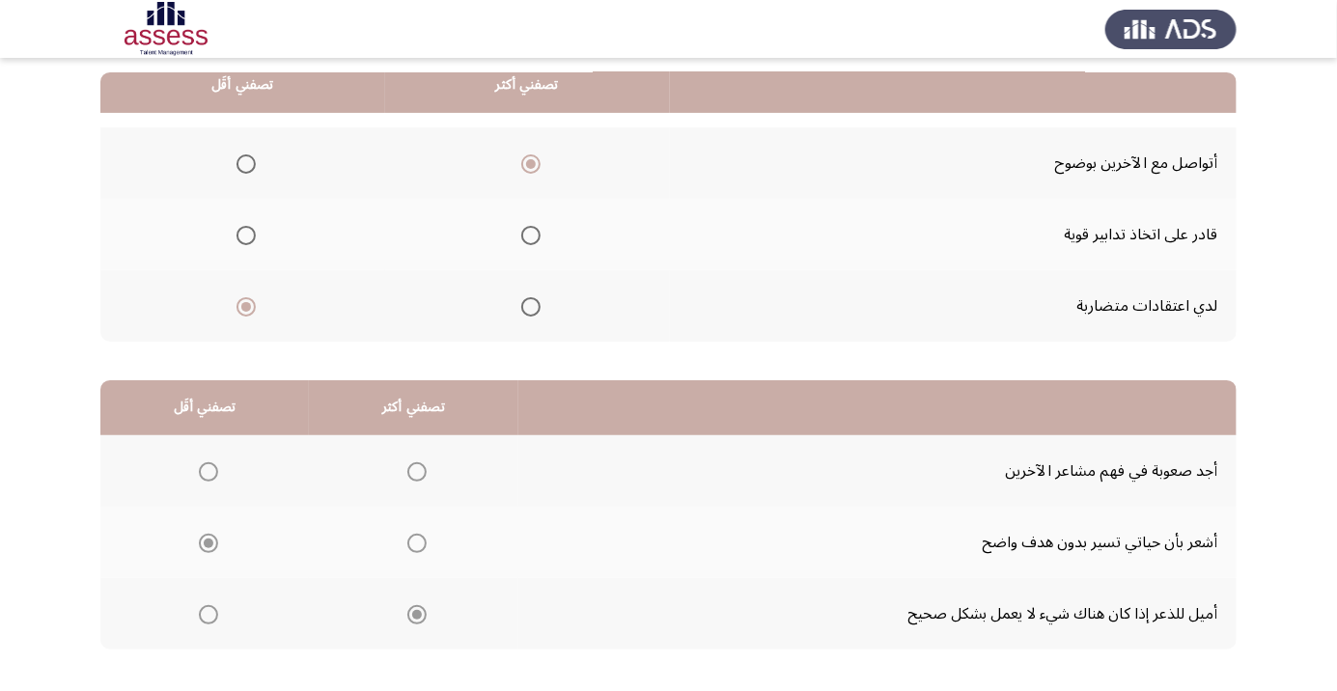
scroll to position [0, 0]
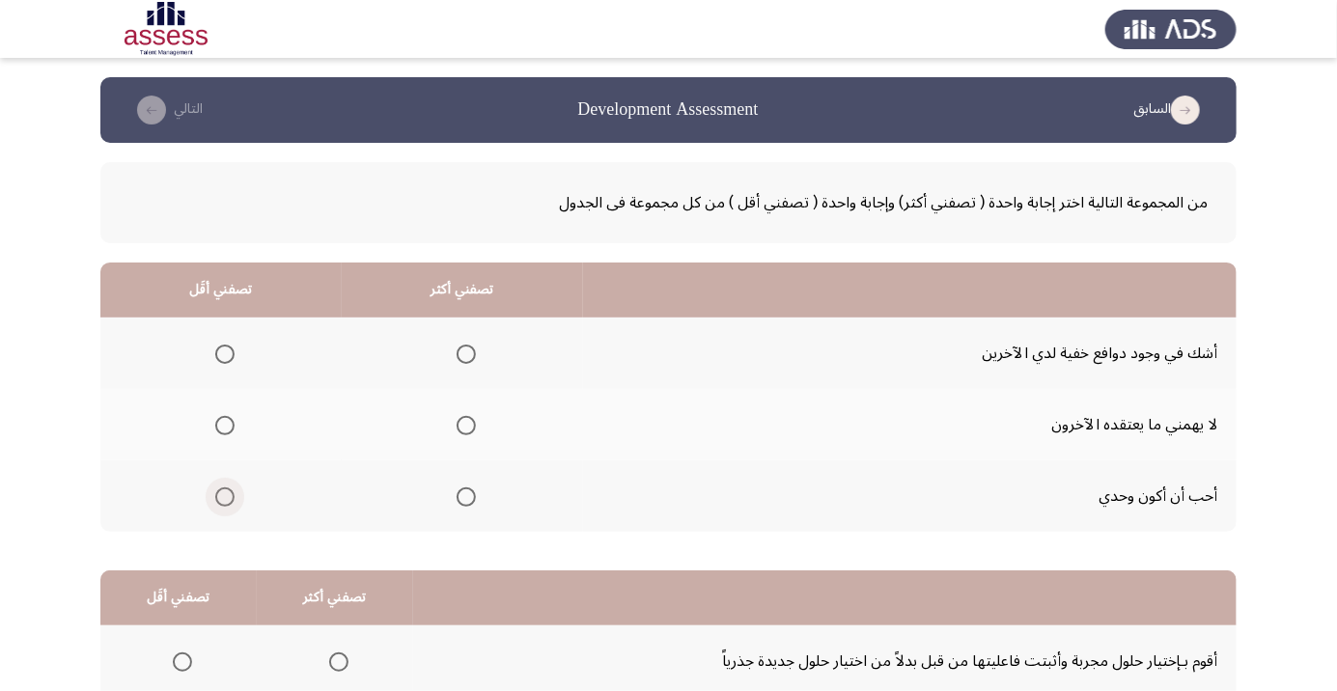
click at [219, 505] on span "Select an option" at bounding box center [224, 496] width 19 height 19
click at [219, 505] on input "Select an option" at bounding box center [224, 496] width 19 height 19
click at [468, 358] on span "Select an option" at bounding box center [465, 354] width 19 height 19
click at [468, 358] on input "Select an option" at bounding box center [465, 354] width 19 height 19
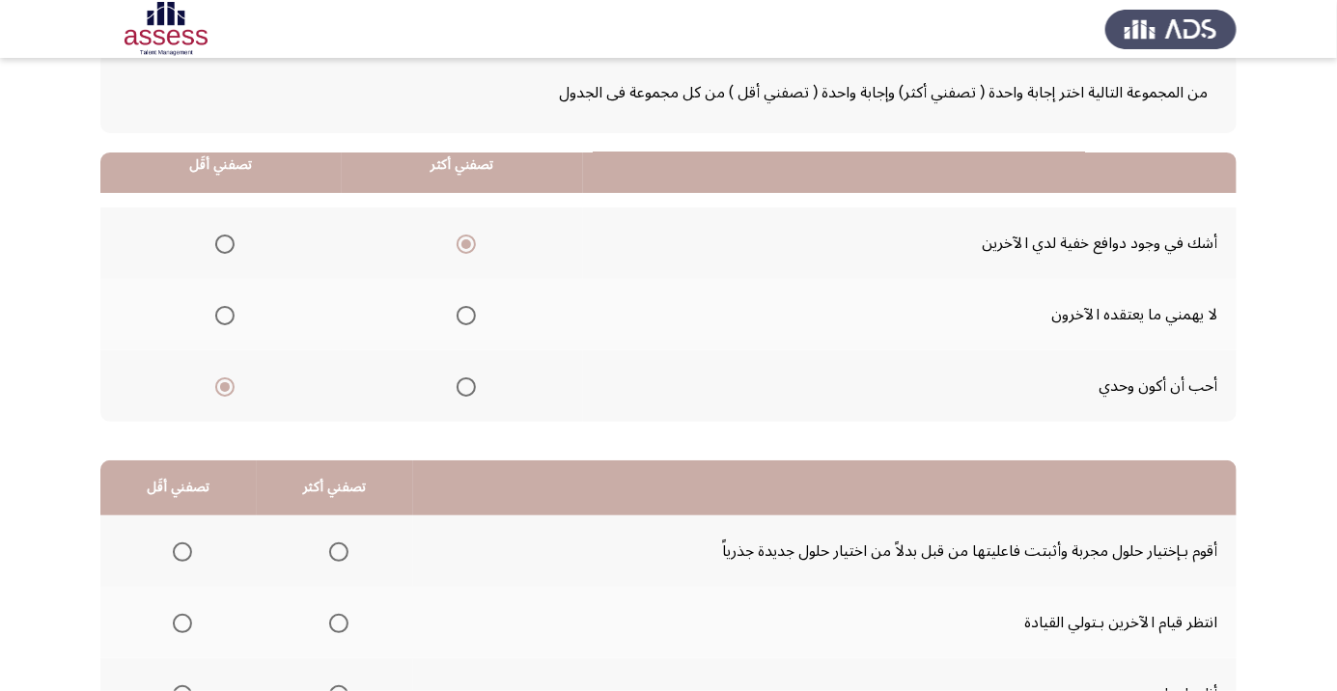
scroll to position [190, 0]
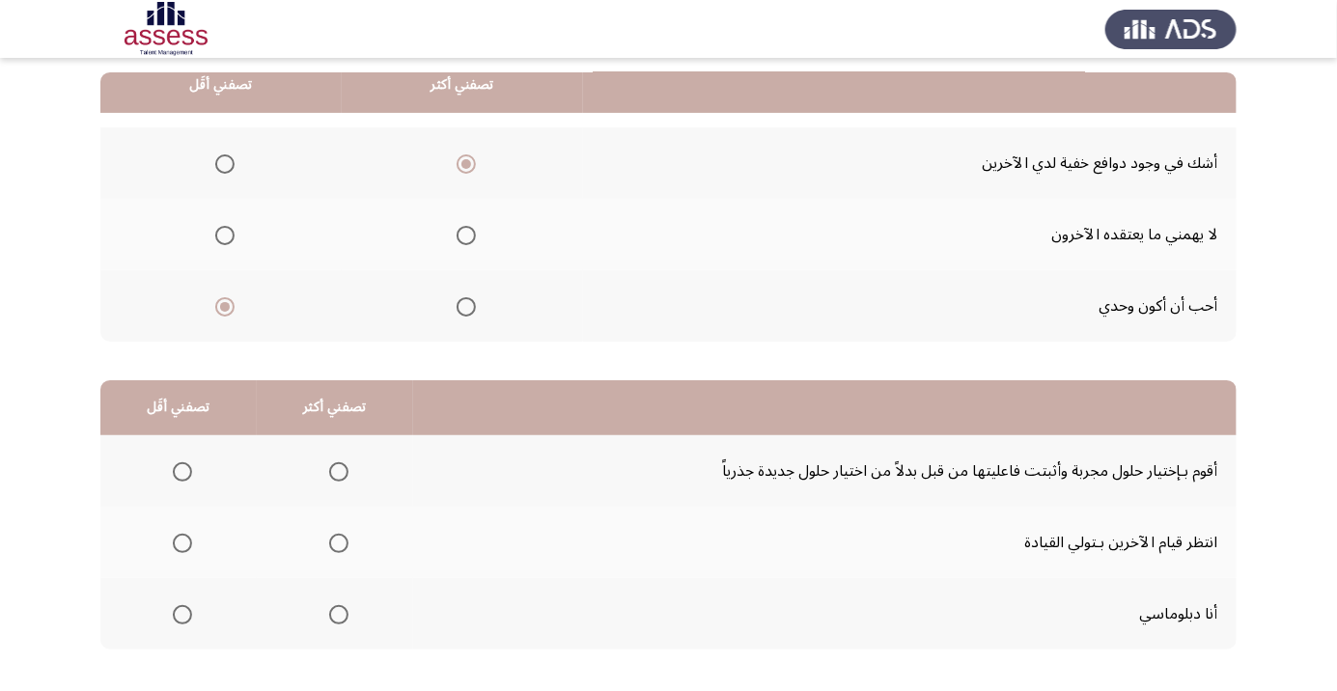
click at [334, 613] on span "Select an option" at bounding box center [338, 614] width 19 height 19
click at [334, 613] on input "Select an option" at bounding box center [338, 614] width 19 height 19
click at [182, 548] on span "Select an option" at bounding box center [182, 543] width 19 height 19
click at [182, 548] on input "Select an option" at bounding box center [182, 543] width 19 height 19
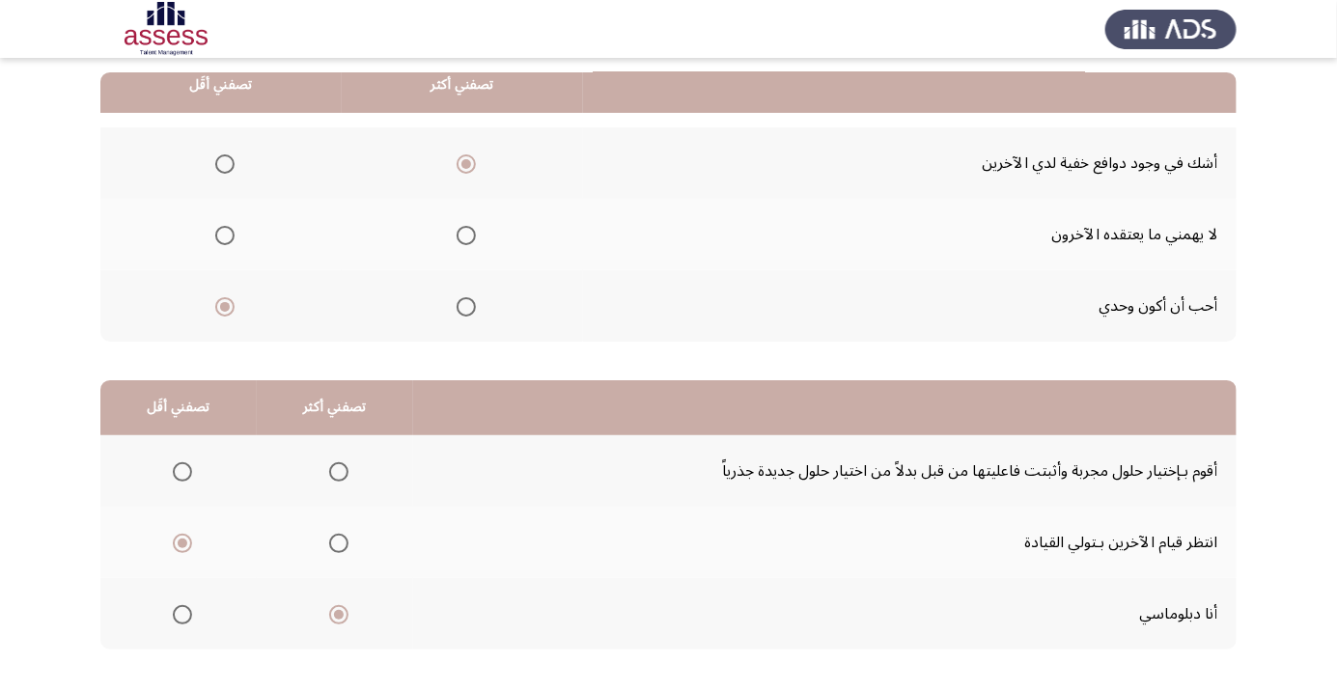
scroll to position [0, 0]
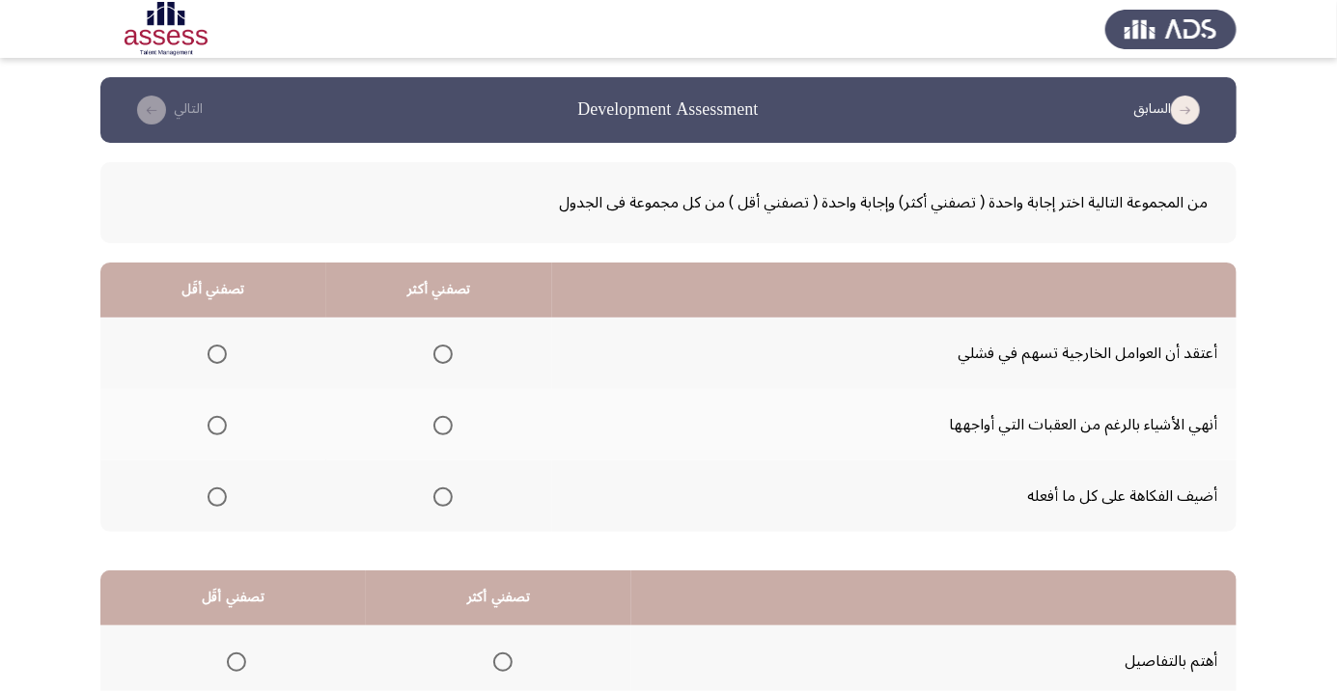
click at [465, 512] on th at bounding box center [439, 495] width 226 height 71
click at [448, 503] on span "Select an option" at bounding box center [442, 496] width 19 height 19
click at [448, 503] on input "Select an option" at bounding box center [442, 496] width 19 height 19
click at [222, 428] on span "Select an option" at bounding box center [216, 425] width 19 height 19
click at [222, 428] on input "Select an option" at bounding box center [216, 425] width 19 height 19
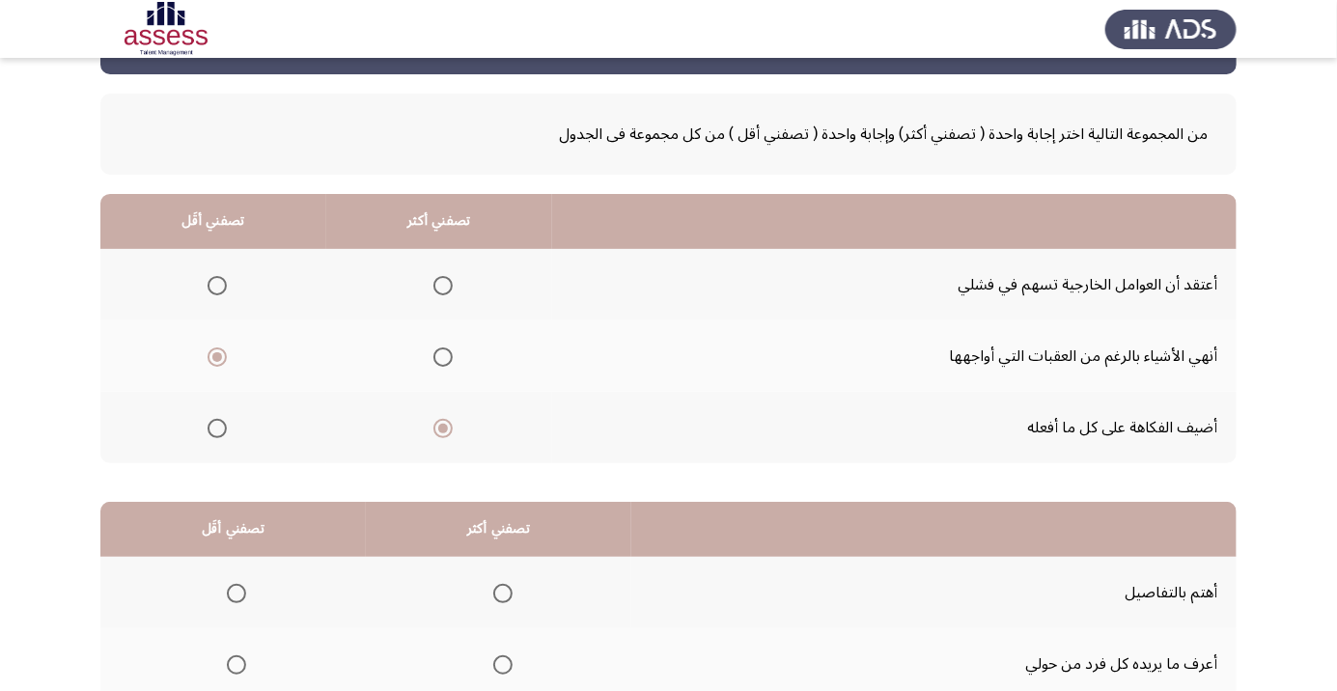
scroll to position [190, 0]
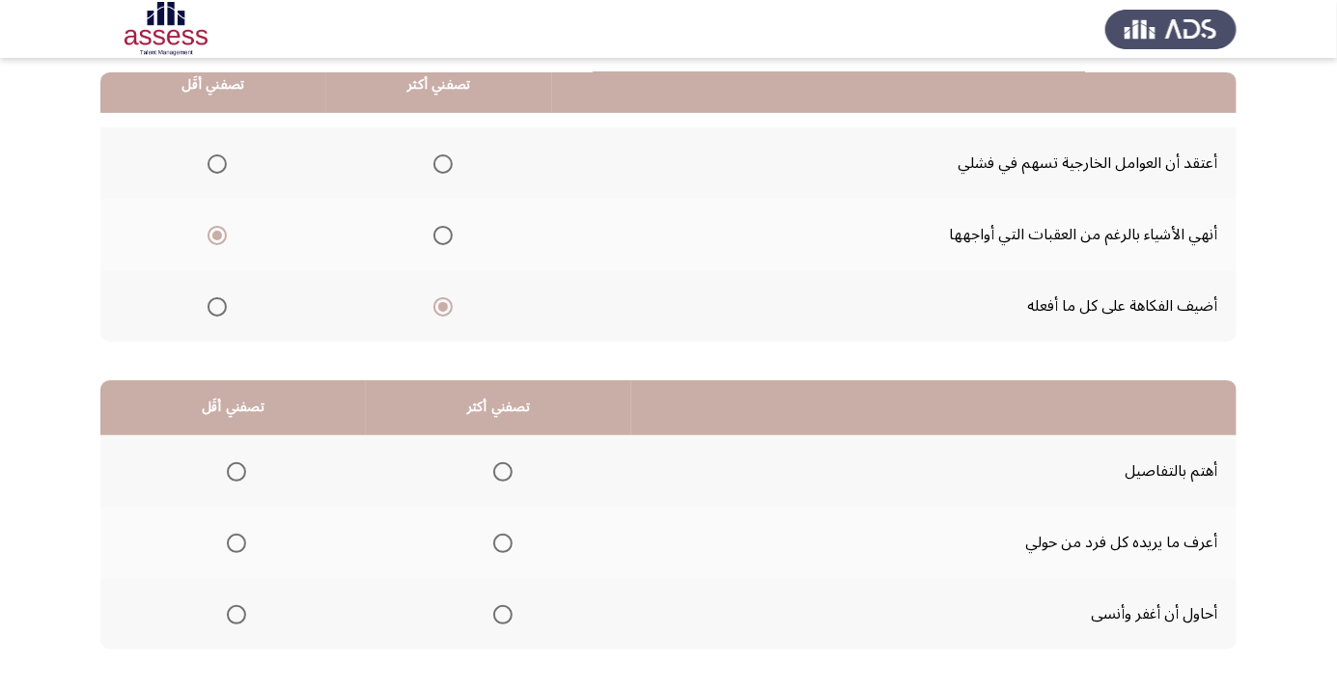
click at [223, 159] on span "Select an option" at bounding box center [216, 163] width 19 height 19
click at [223, 159] on input "Select an option" at bounding box center [216, 163] width 19 height 19
click at [507, 469] on span "Select an option" at bounding box center [502, 471] width 19 height 19
click at [507, 469] on input "Select an option" at bounding box center [502, 471] width 19 height 19
click at [241, 549] on span "Select an option" at bounding box center [236, 543] width 19 height 19
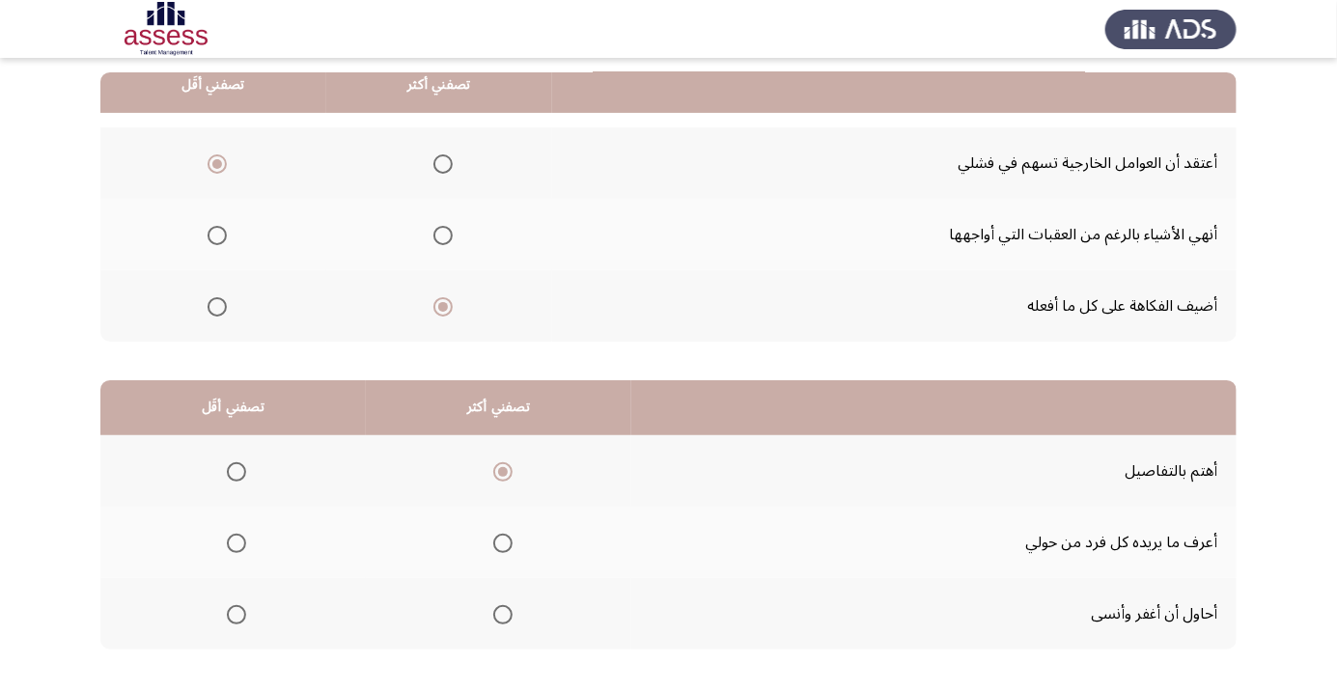
click at [241, 549] on input "Select an option" at bounding box center [236, 543] width 19 height 19
click at [238, 608] on span "Select an option" at bounding box center [236, 614] width 19 height 19
click at [238, 608] on input "Select an option" at bounding box center [236, 614] width 19 height 19
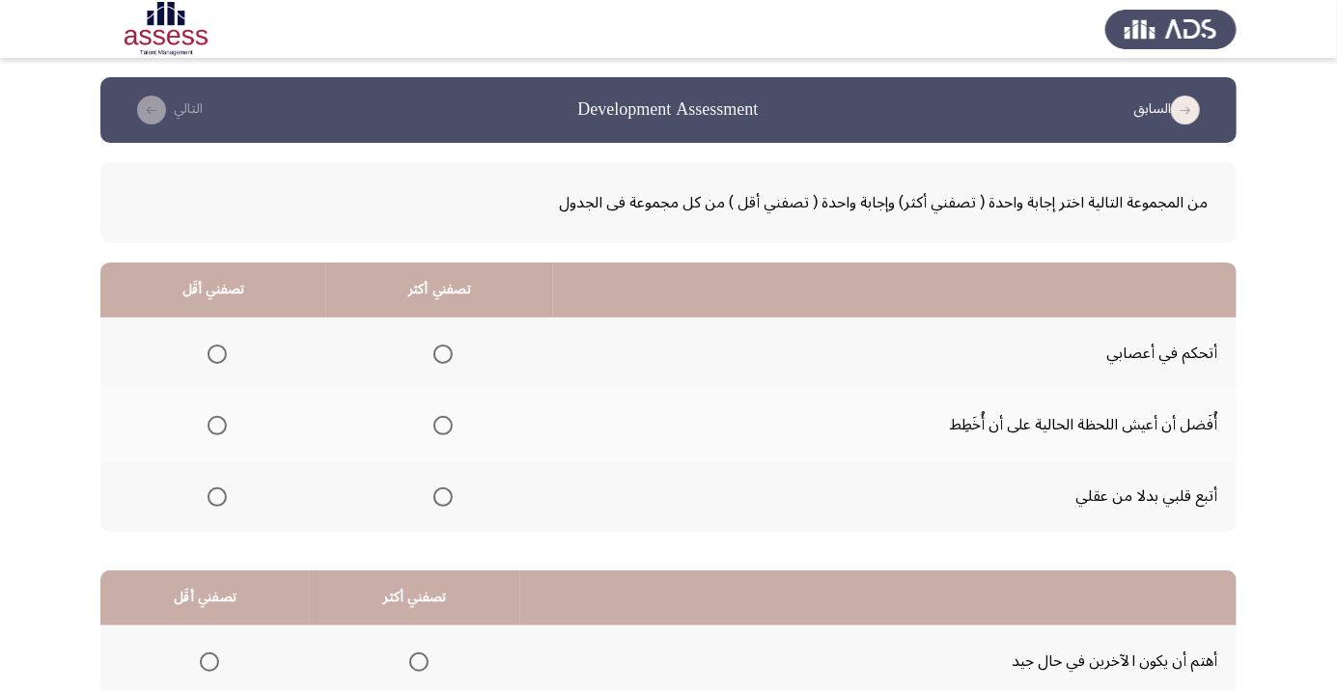
click at [443, 354] on span "Select an option" at bounding box center [443, 354] width 0 height 0
click at [437, 353] on input "Select an option" at bounding box center [442, 354] width 19 height 19
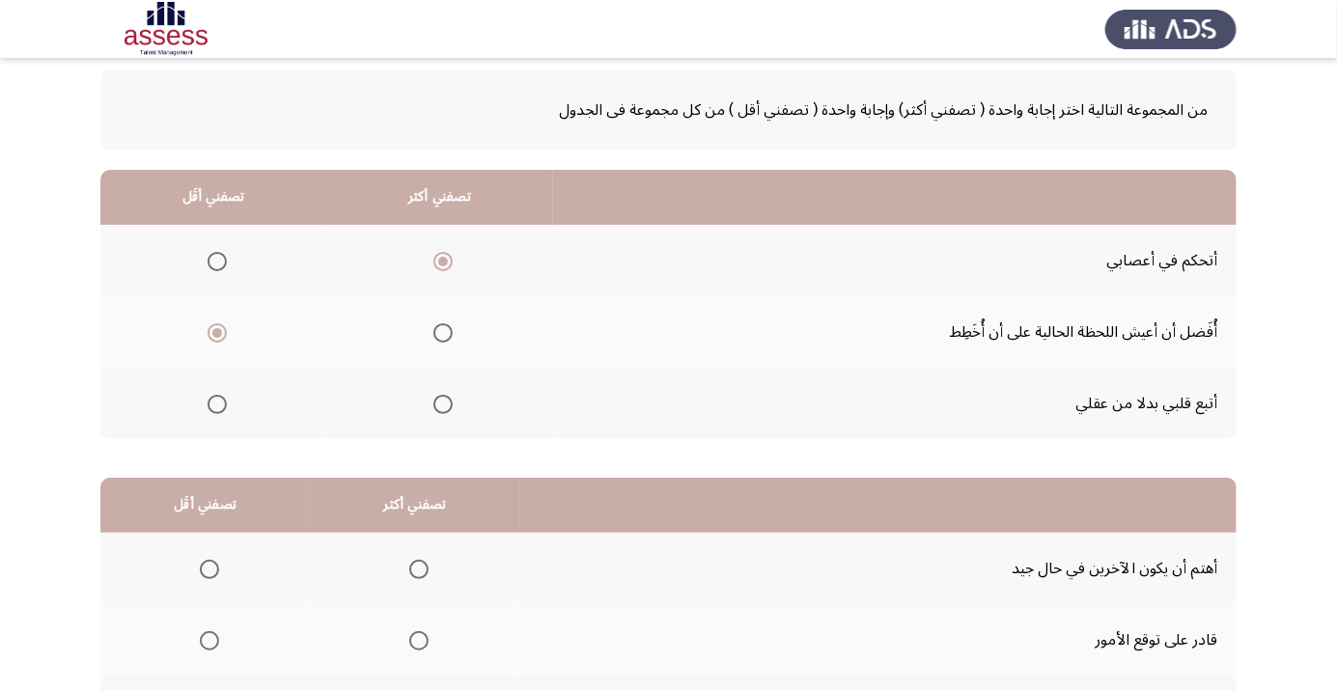
scroll to position [190, 0]
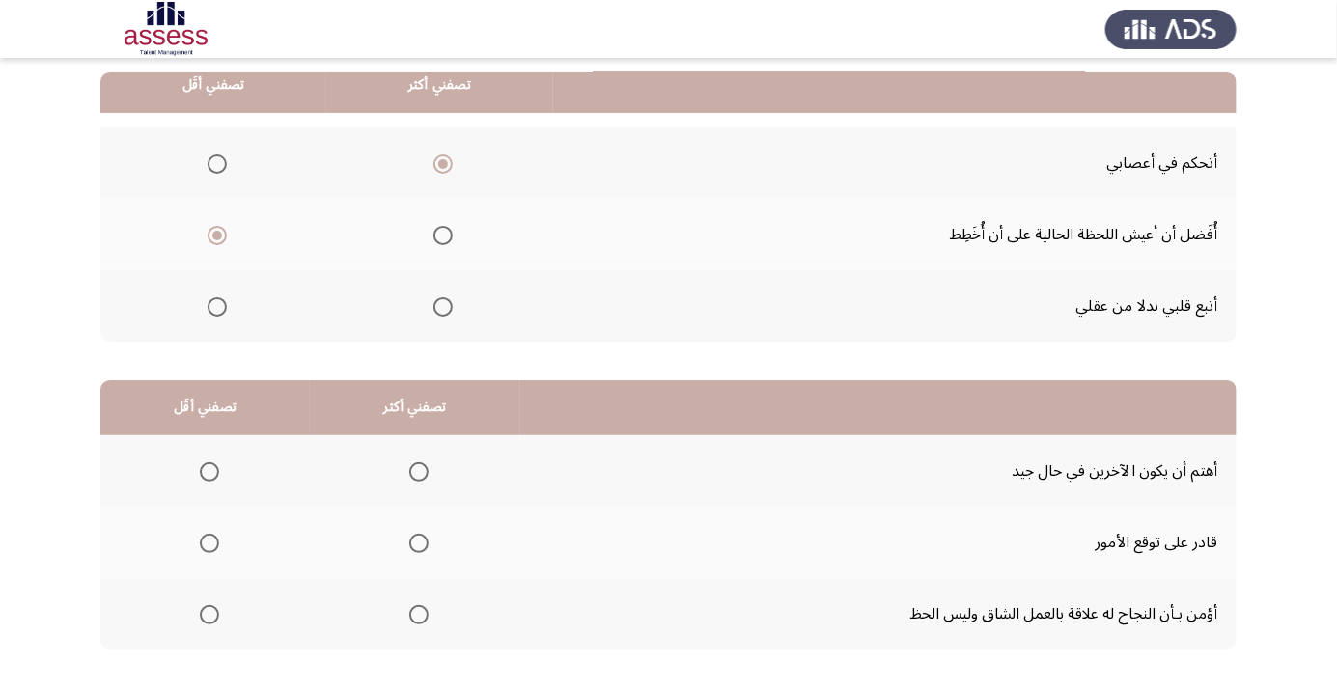
click at [419, 615] on span "Select an option" at bounding box center [419, 615] width 0 height 0
click at [413, 613] on input "Select an option" at bounding box center [418, 614] width 19 height 19
click at [415, 613] on span "Select an option" at bounding box center [419, 615] width 10 height 10
click at [415, 613] on input "Select an option" at bounding box center [418, 614] width 19 height 19
click at [422, 539] on span "Select an option" at bounding box center [418, 543] width 19 height 19
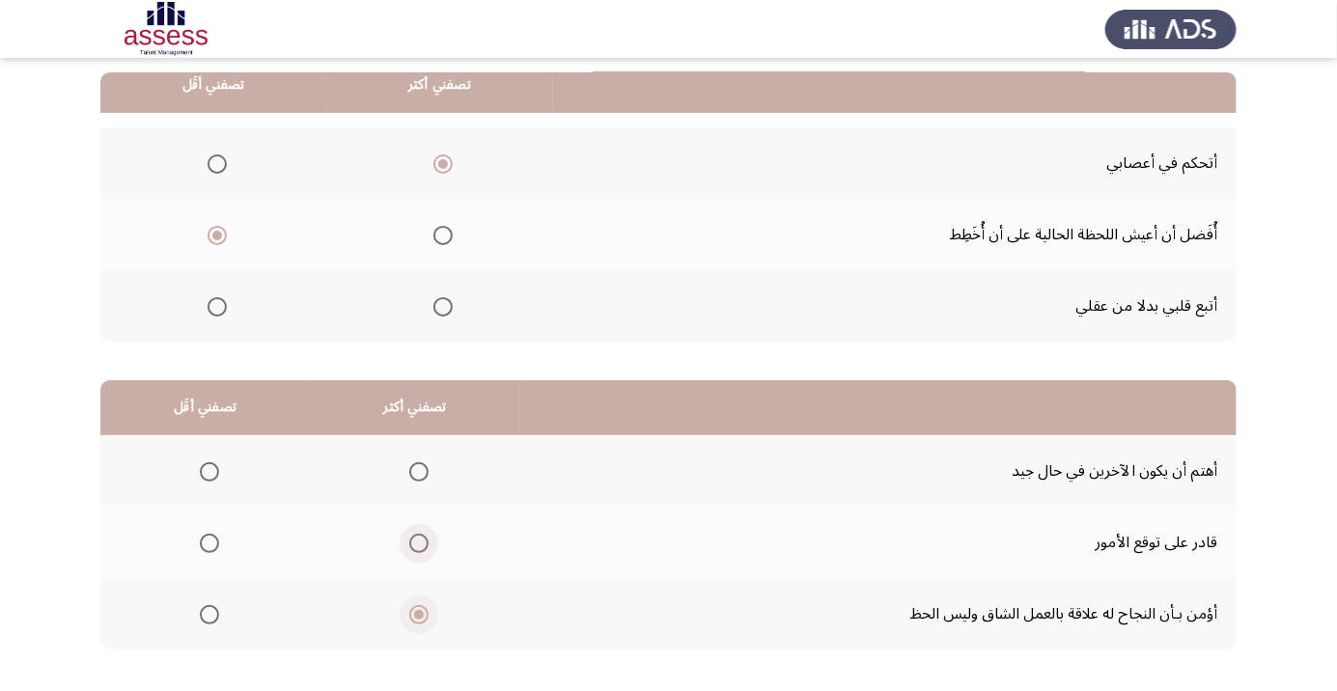
click at [422, 539] on input "Select an option" at bounding box center [418, 543] width 19 height 19
click at [212, 609] on span "Select an option" at bounding box center [209, 614] width 19 height 19
click at [212, 609] on input "Select an option" at bounding box center [209, 614] width 19 height 19
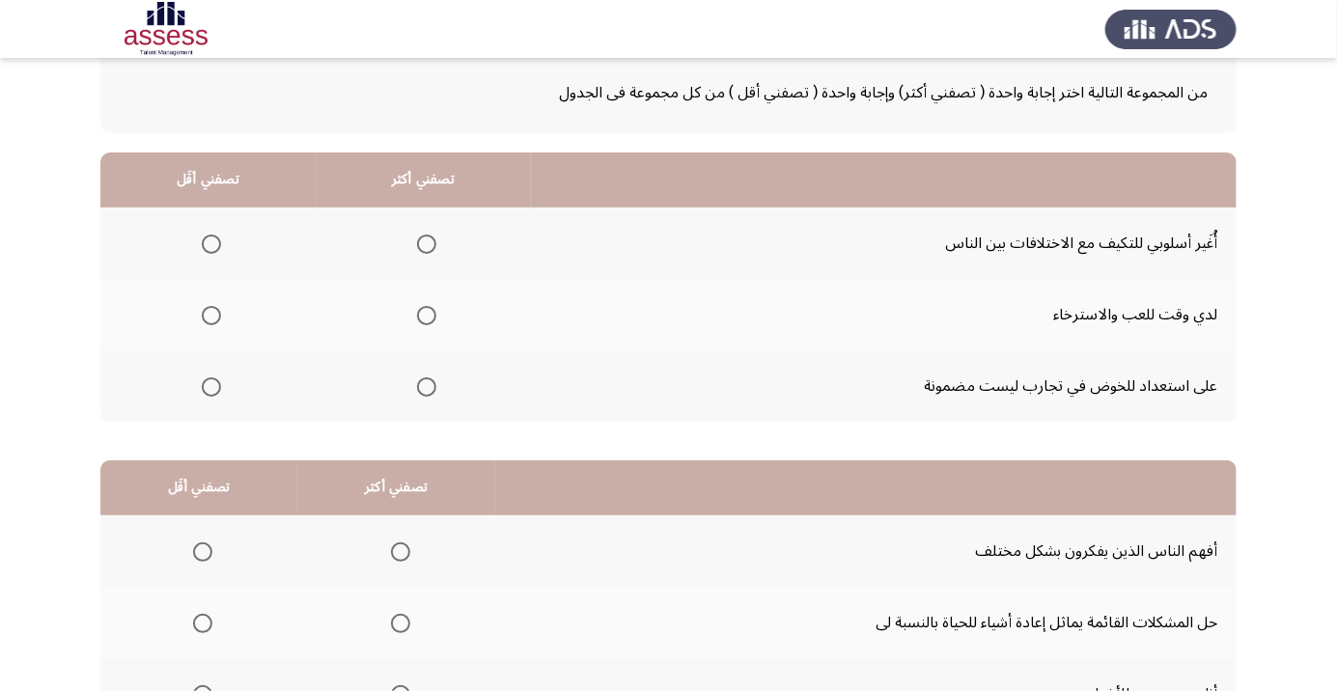
scroll to position [111, 0]
click at [425, 250] on span "Select an option" at bounding box center [426, 243] width 19 height 19
click at [425, 250] on input "Select an option" at bounding box center [426, 243] width 19 height 19
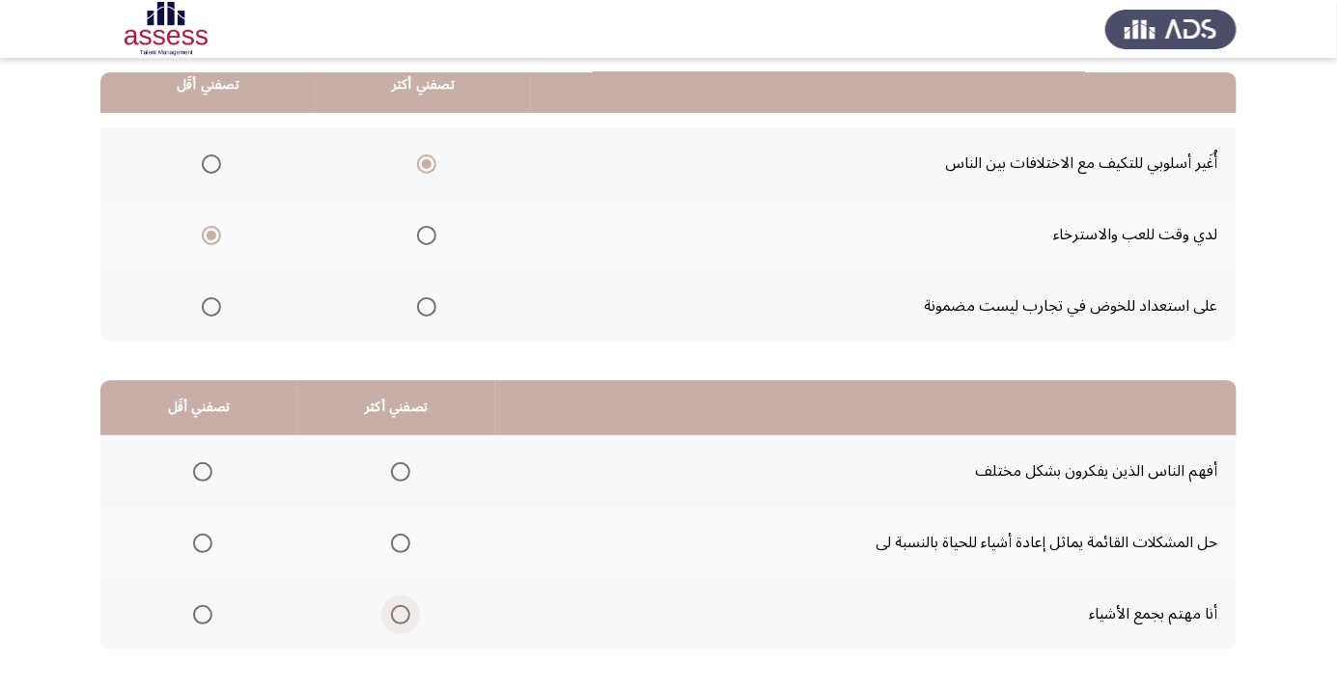
click at [391, 611] on span "Select an option" at bounding box center [400, 614] width 19 height 19
click at [391, 611] on input "Select an option" at bounding box center [400, 614] width 19 height 19
click at [201, 541] on span "Select an option" at bounding box center [202, 543] width 19 height 19
click at [201, 541] on input "Select an option" at bounding box center [202, 543] width 19 height 19
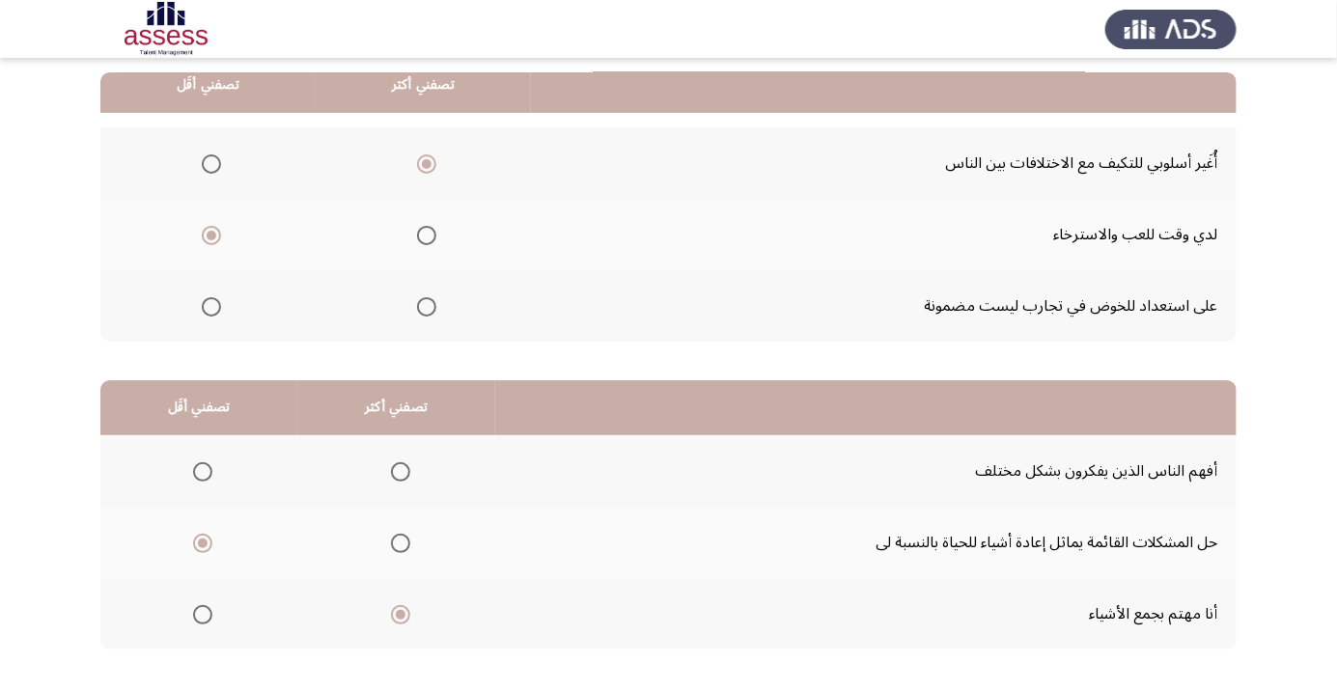
scroll to position [0, 0]
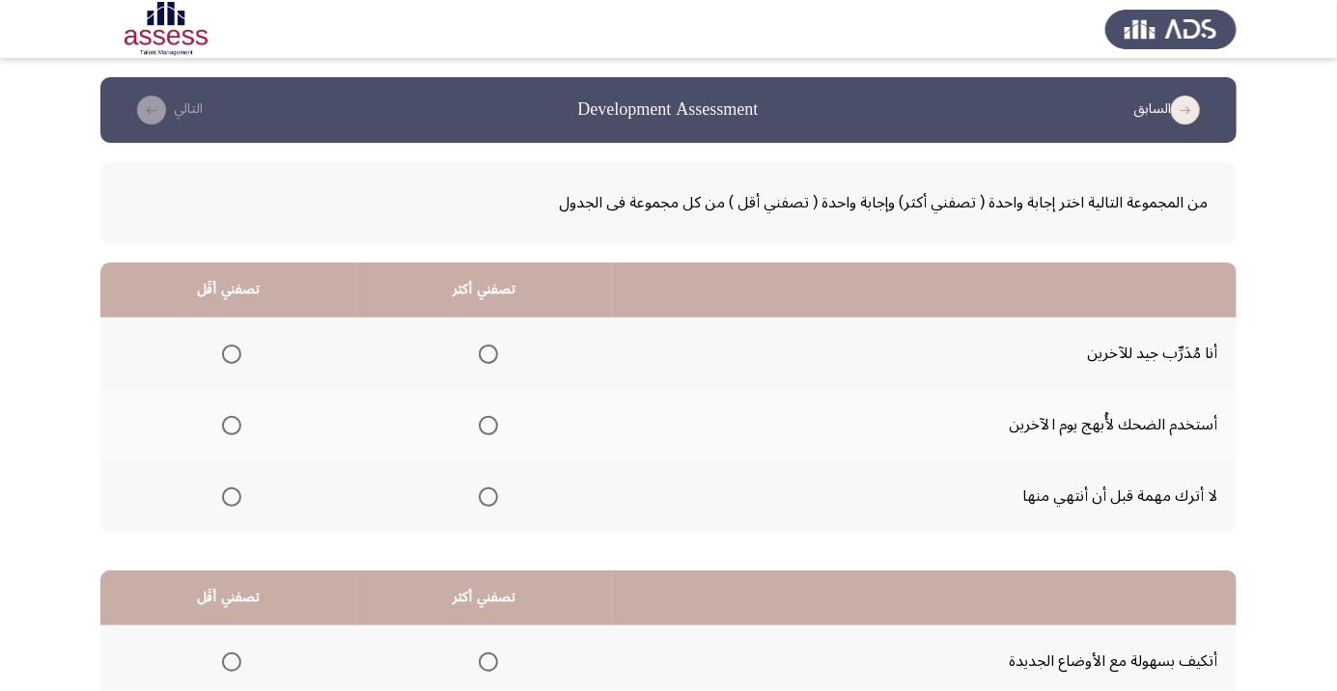
click at [232, 426] on span "Select an option" at bounding box center [232, 426] width 0 height 0
click at [232, 425] on input "Select an option" at bounding box center [231, 425] width 19 height 19
click at [487, 497] on span "Select an option" at bounding box center [487, 497] width 0 height 0
click at [486, 495] on input "Select an option" at bounding box center [488, 496] width 19 height 19
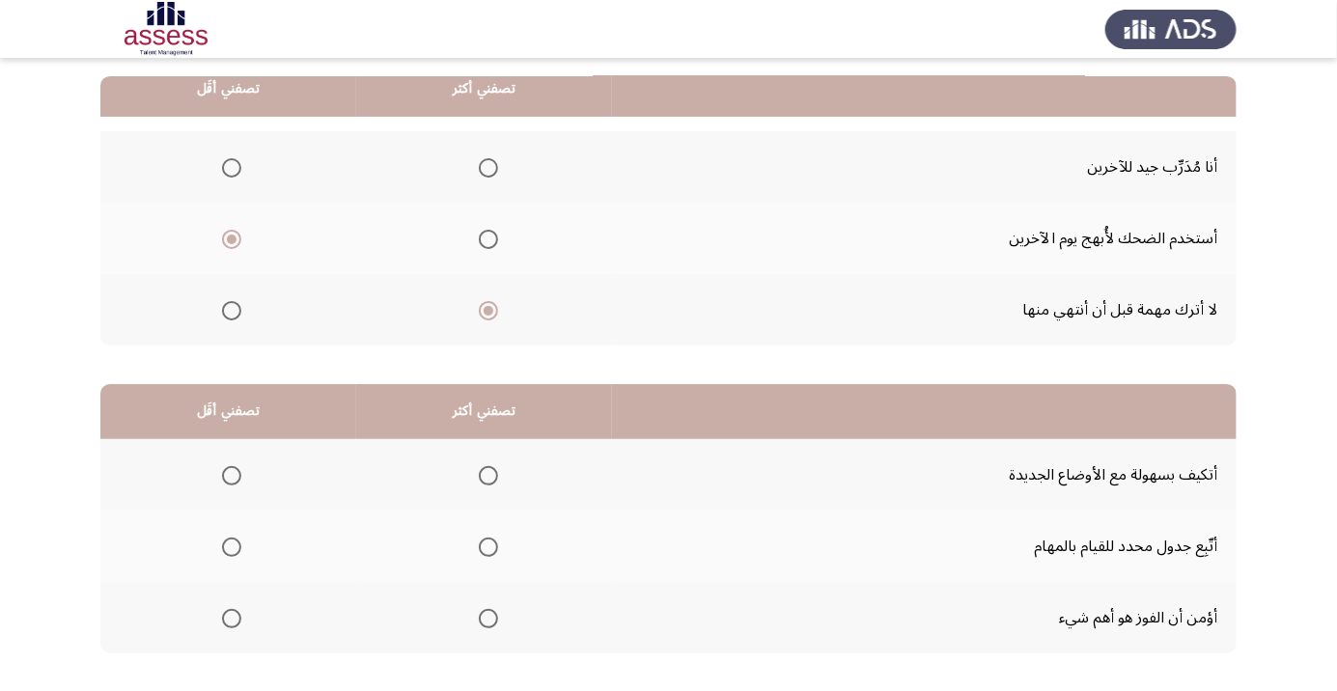
scroll to position [190, 0]
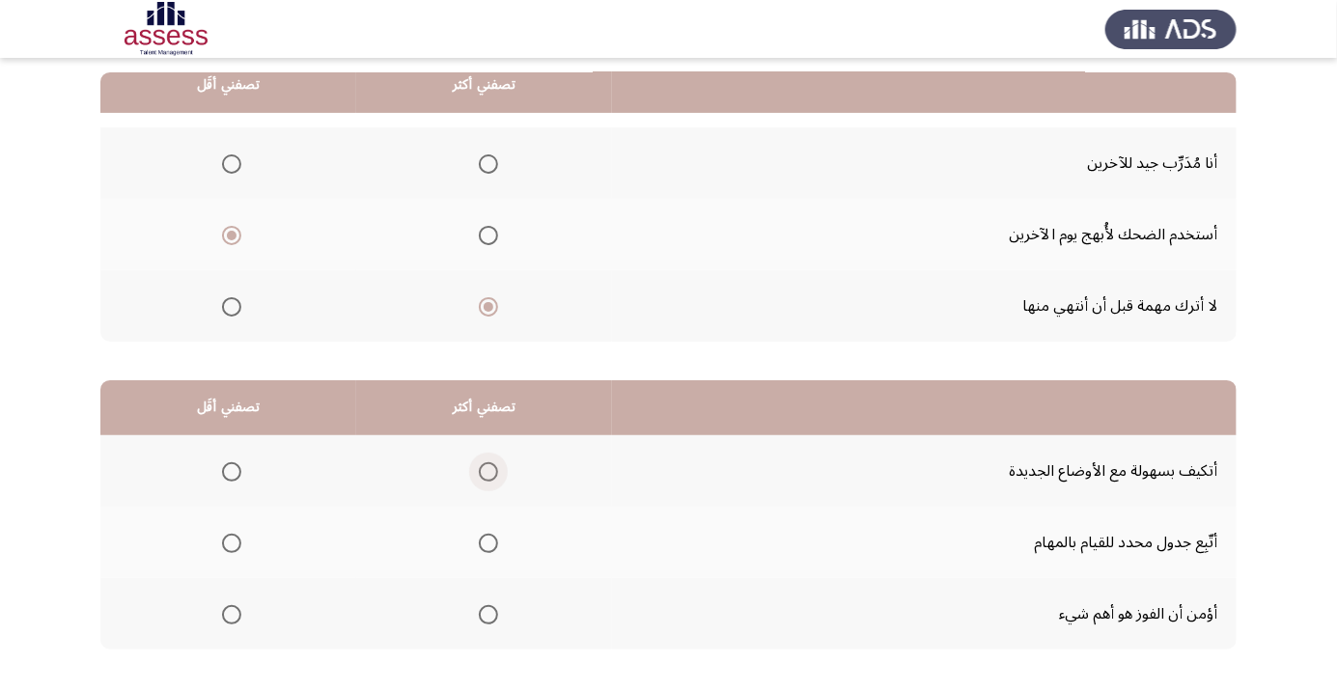
click at [487, 472] on span "Select an option" at bounding box center [487, 472] width 0 height 0
click at [486, 470] on input "Select an option" at bounding box center [488, 471] width 19 height 19
click at [231, 541] on span "Select an option" at bounding box center [231, 543] width 19 height 19
click at [231, 541] on input "Select an option" at bounding box center [231, 543] width 19 height 19
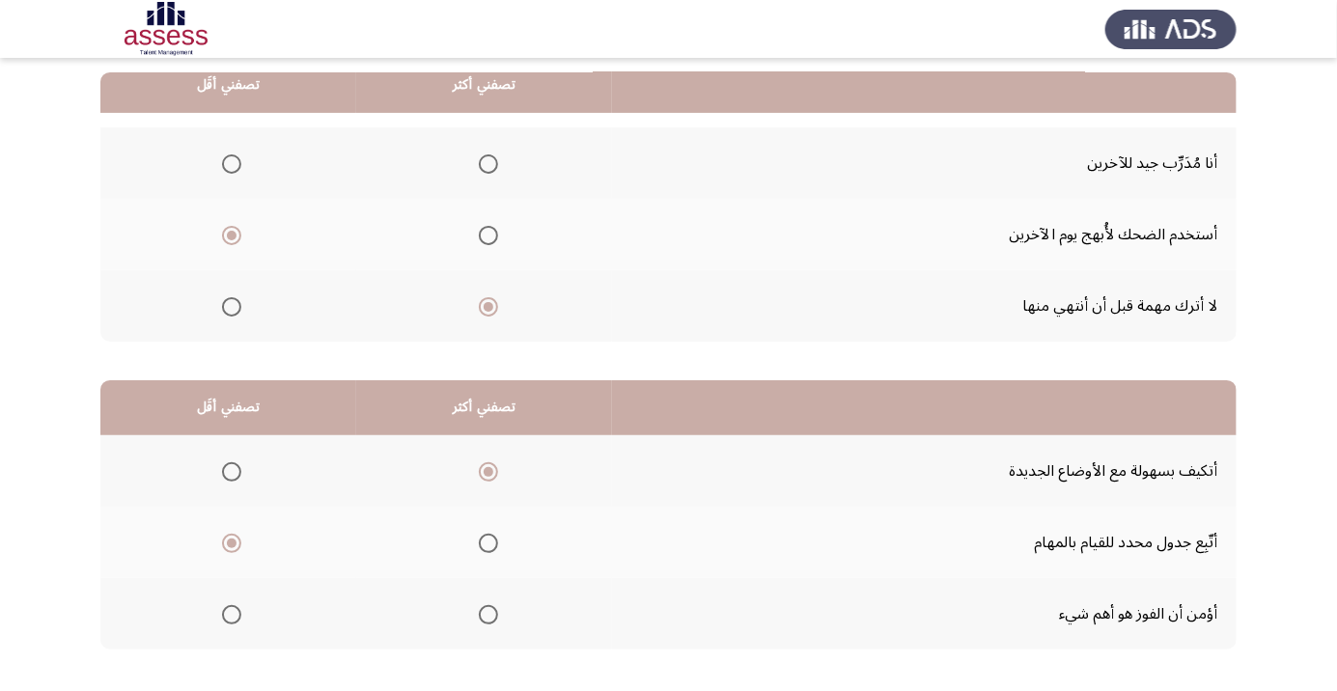
scroll to position [0, 0]
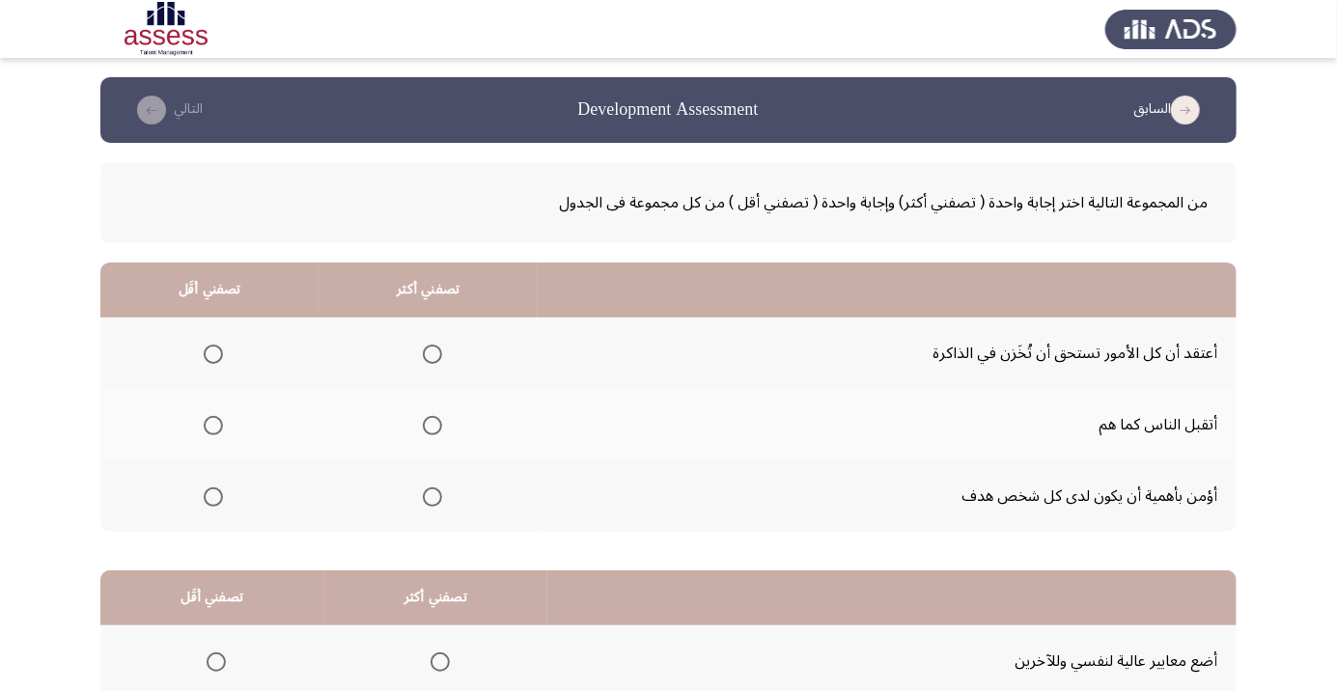
click at [430, 430] on span "Select an option" at bounding box center [432, 425] width 19 height 19
click at [430, 430] on input "Select an option" at bounding box center [432, 425] width 19 height 19
click at [213, 354] on span "Select an option" at bounding box center [213, 354] width 0 height 0
click at [213, 353] on input "Select an option" at bounding box center [213, 354] width 19 height 19
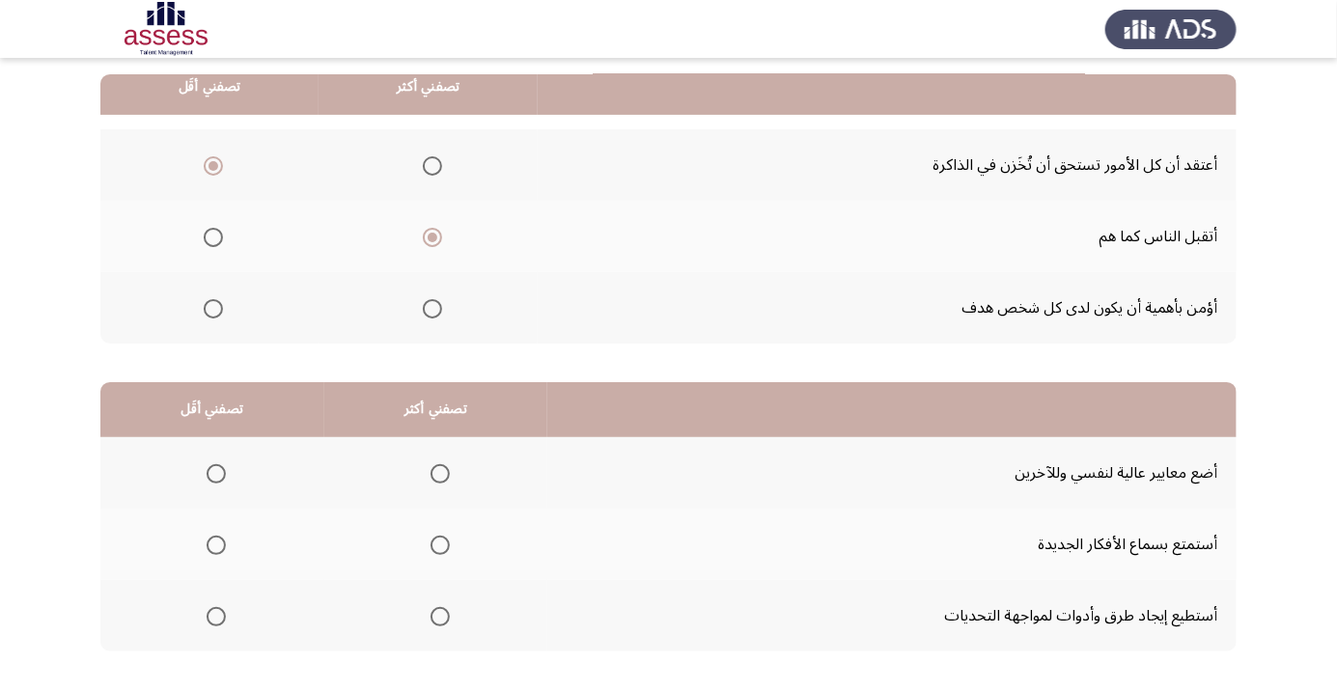
scroll to position [190, 0]
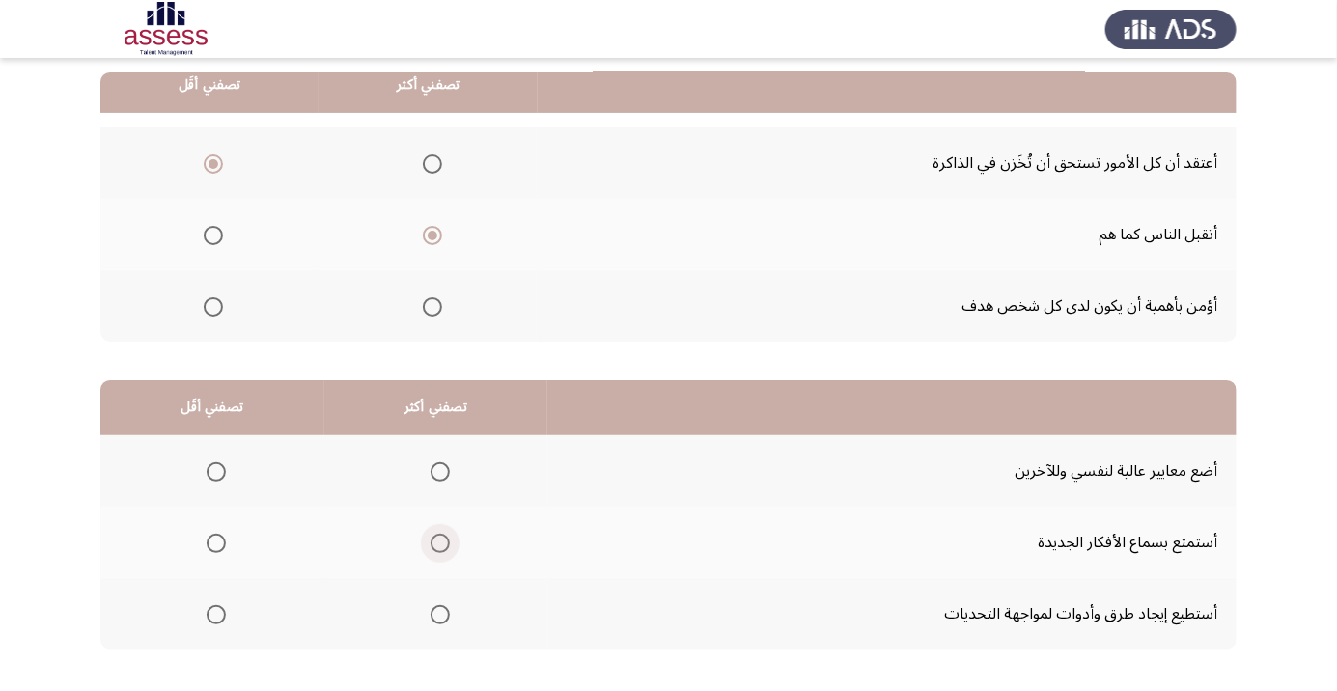
click at [430, 539] on span "Select an option" at bounding box center [439, 543] width 19 height 19
click at [430, 539] on input "Select an option" at bounding box center [439, 543] width 19 height 19
click at [208, 470] on span "Select an option" at bounding box center [216, 471] width 19 height 19
click at [208, 470] on input "Select an option" at bounding box center [216, 471] width 19 height 19
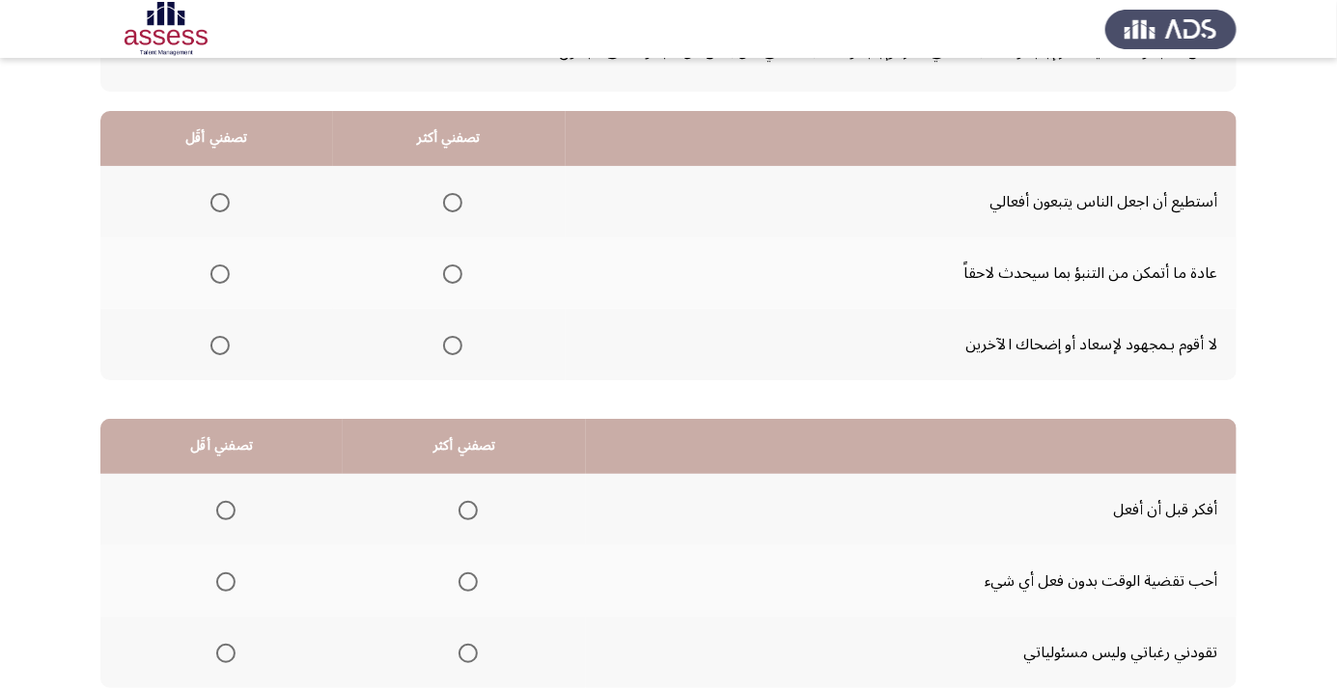
scroll to position [152, 0]
click at [453, 273] on span "Select an option" at bounding box center [453, 273] width 0 height 0
click at [449, 271] on input "Select an option" at bounding box center [452, 272] width 19 height 19
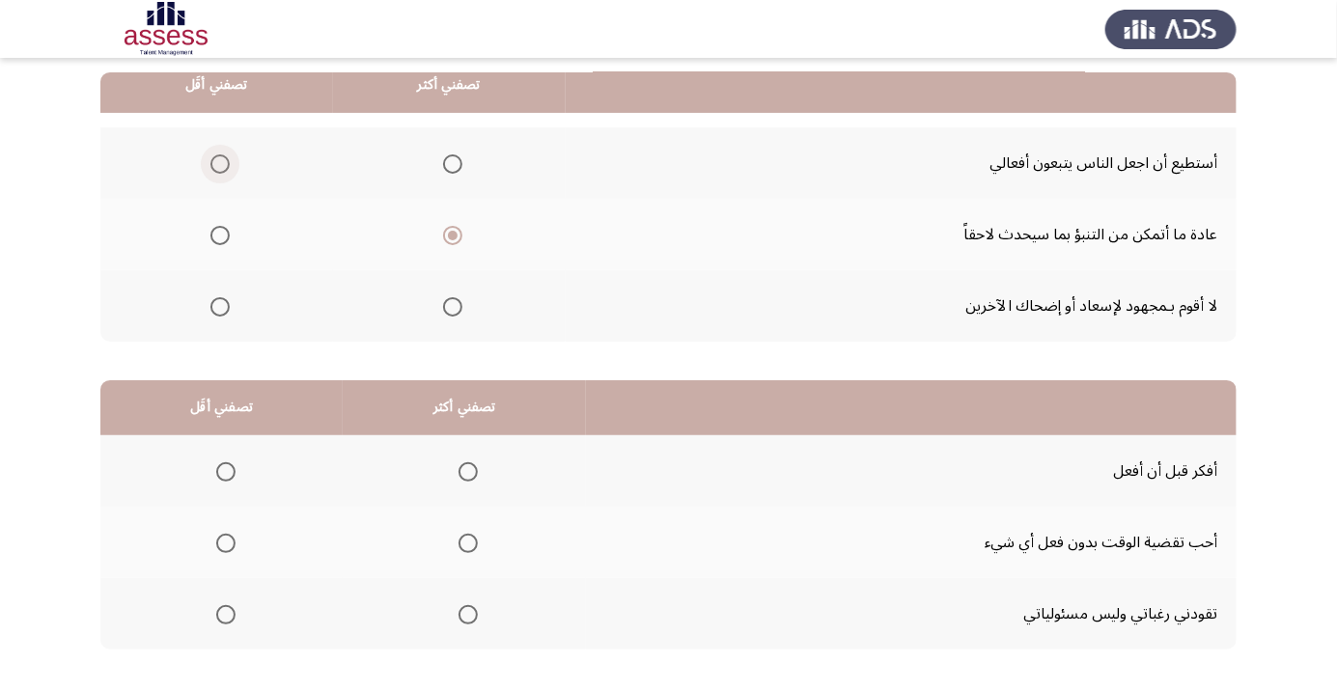
click at [220, 164] on span "Select an option" at bounding box center [220, 164] width 0 height 0
click at [219, 162] on input "Select an option" at bounding box center [219, 163] width 19 height 19
click at [226, 543] on span "Select an option" at bounding box center [226, 543] width 0 height 0
click at [224, 541] on input "Select an option" at bounding box center [225, 543] width 19 height 19
click at [463, 470] on span "Select an option" at bounding box center [467, 471] width 19 height 19
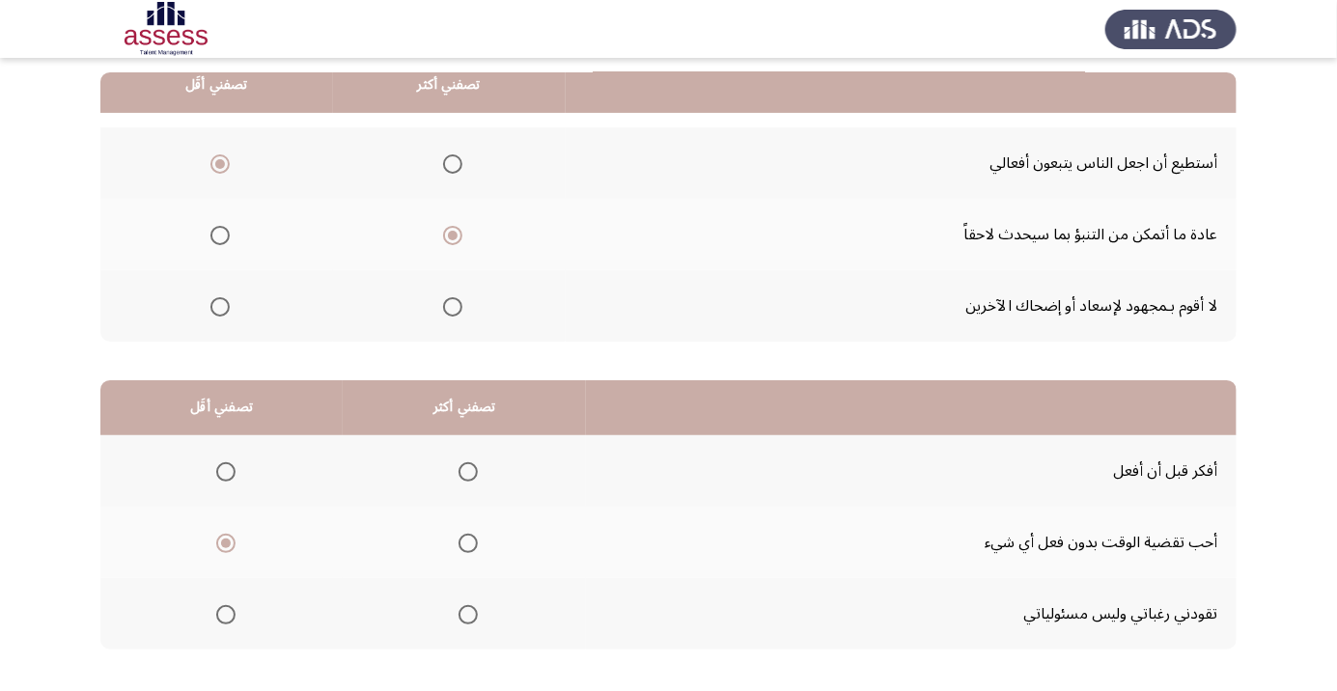
click at [463, 470] on input "Select an option" at bounding box center [467, 471] width 19 height 19
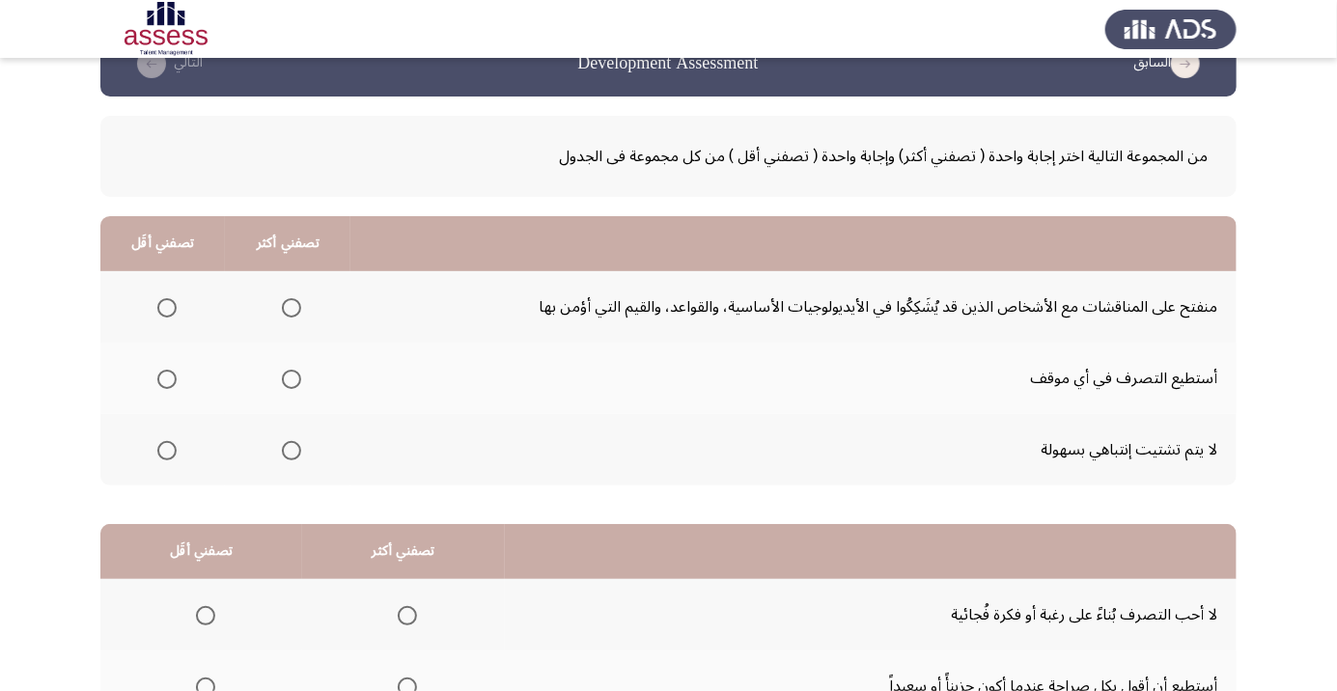
scroll to position [46, 0]
click at [291, 451] on span "Select an option" at bounding box center [291, 451] width 0 height 0
click at [289, 448] on input "Select an option" at bounding box center [291, 450] width 19 height 19
click at [167, 308] on span "Select an option" at bounding box center [167, 308] width 0 height 0
click at [165, 306] on input "Select an option" at bounding box center [166, 307] width 19 height 19
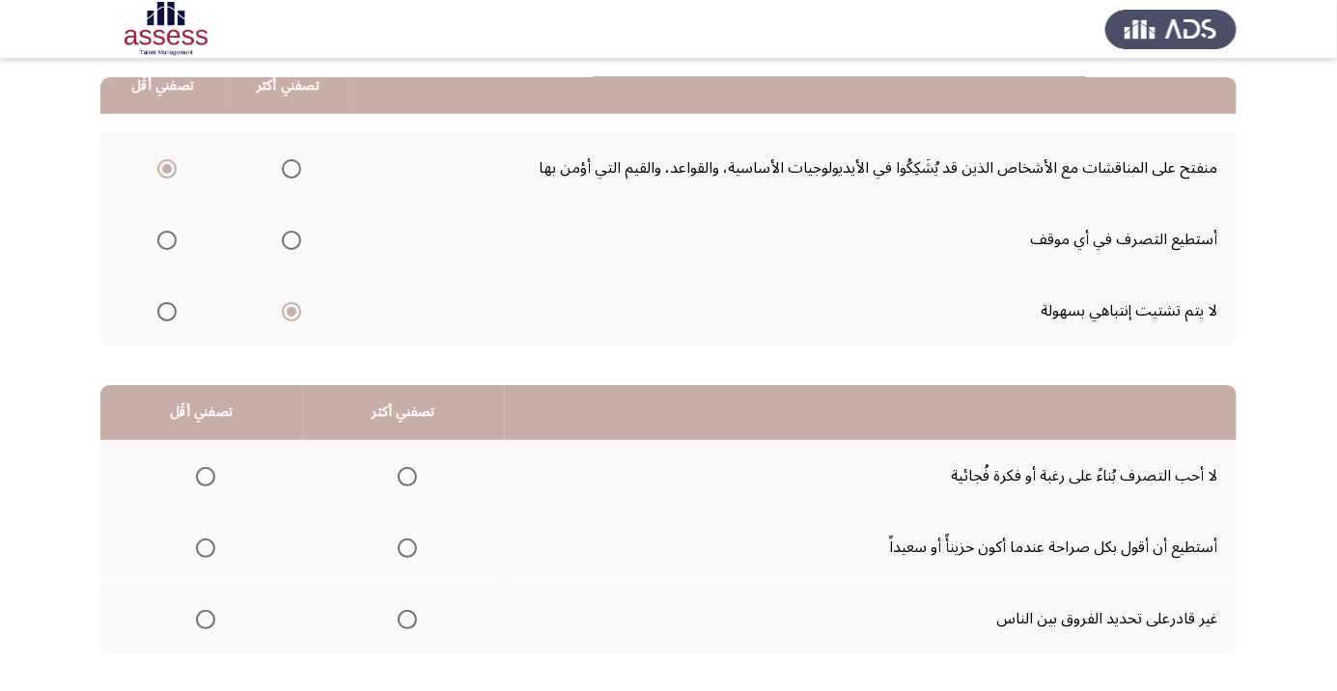
scroll to position [190, 0]
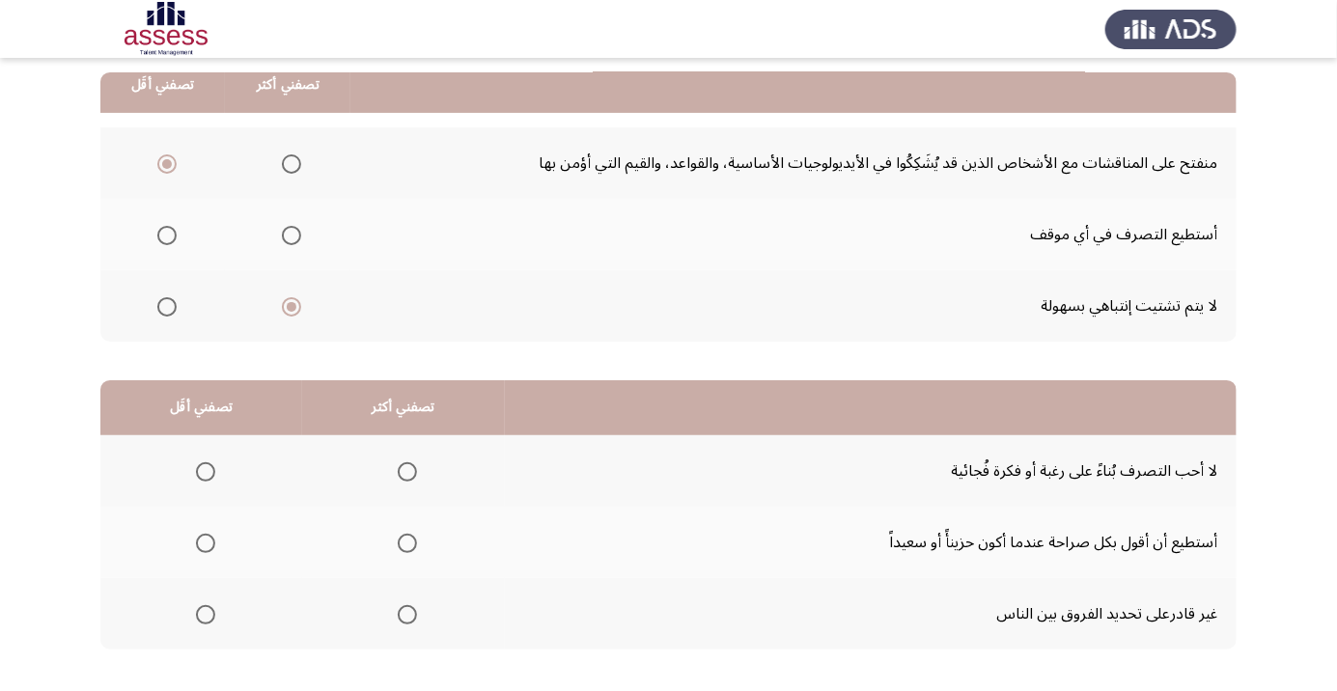
click at [407, 550] on span "Select an option" at bounding box center [407, 543] width 19 height 19
click at [407, 550] on input "Select an option" at bounding box center [407, 543] width 19 height 19
click at [206, 615] on span "Select an option" at bounding box center [206, 615] width 0 height 0
click at [204, 613] on input "Select an option" at bounding box center [205, 614] width 19 height 19
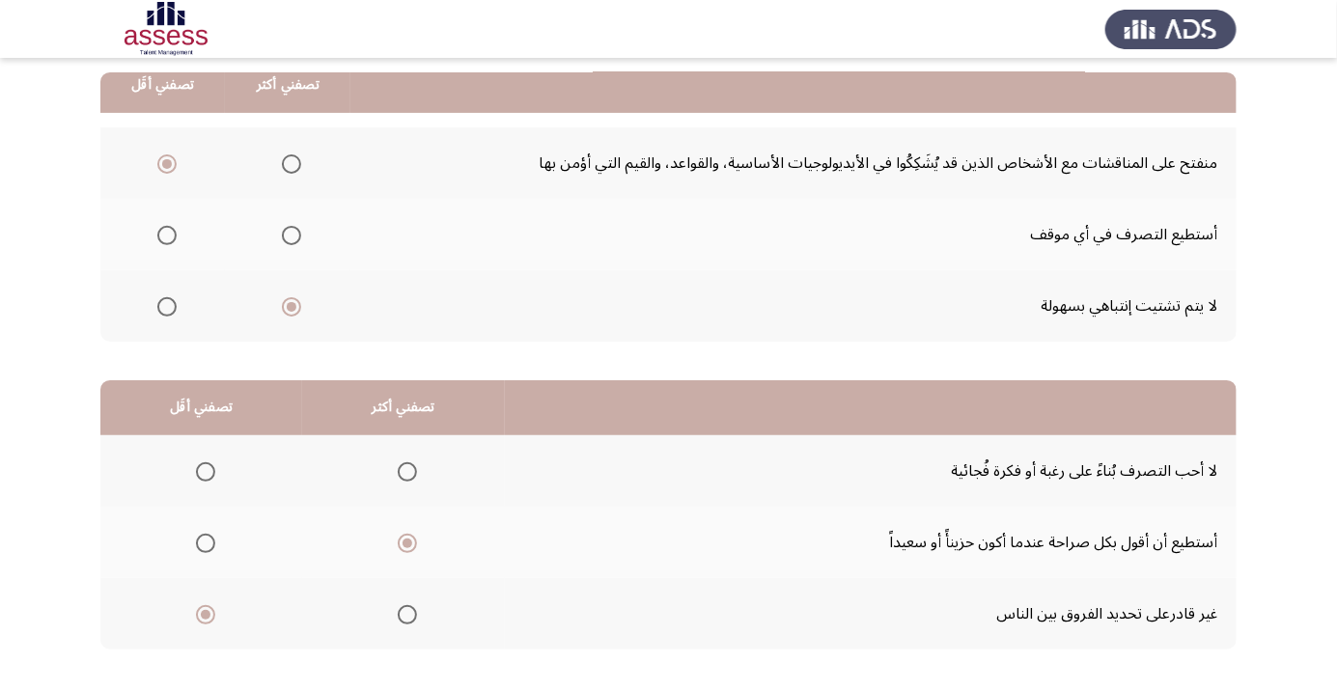
scroll to position [0, 0]
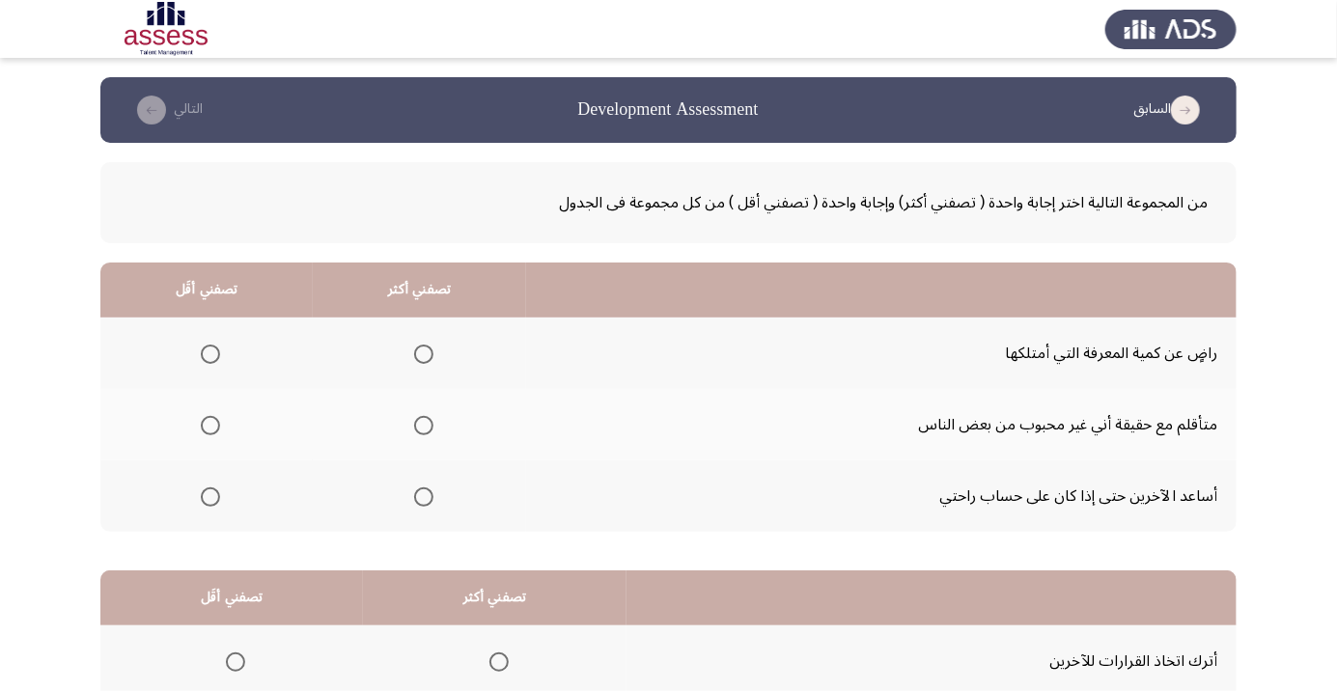
click at [414, 517] on th at bounding box center [419, 495] width 213 height 71
click at [424, 497] on span "Select an option" at bounding box center [424, 497] width 0 height 0
click at [420, 495] on input "Select an option" at bounding box center [423, 496] width 19 height 19
click at [210, 426] on span "Select an option" at bounding box center [210, 426] width 0 height 0
click at [208, 425] on input "Select an option" at bounding box center [210, 425] width 19 height 19
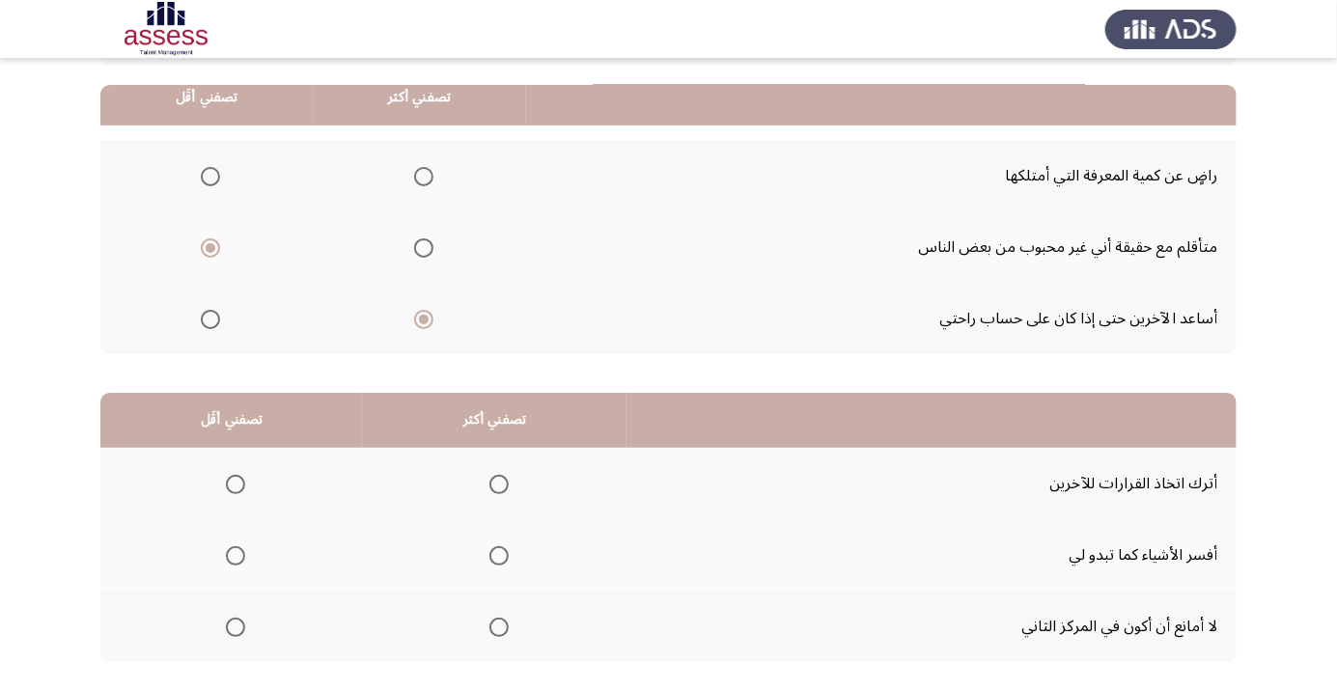
scroll to position [190, 0]
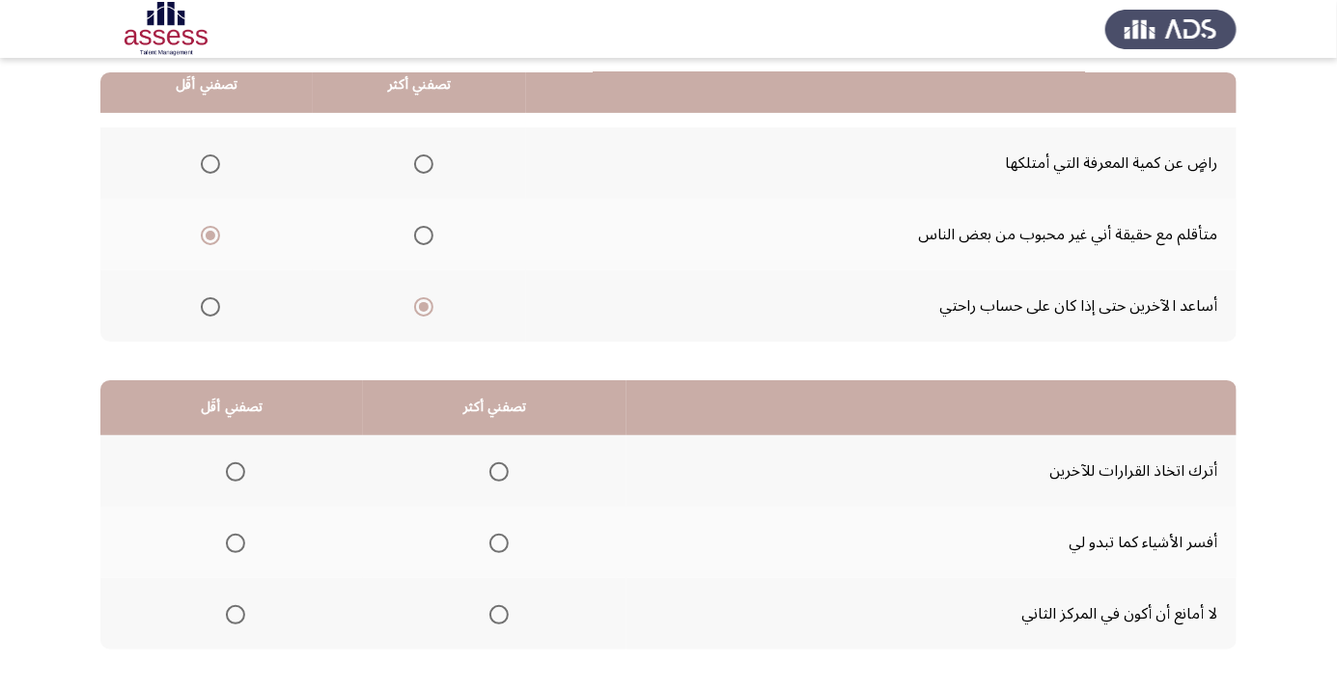
click at [497, 547] on span "Select an option" at bounding box center [498, 543] width 19 height 19
click at [497, 547] on input "Select an option" at bounding box center [498, 543] width 19 height 19
click at [235, 613] on span "Select an option" at bounding box center [235, 614] width 19 height 19
click at [235, 613] on input "Select an option" at bounding box center [235, 614] width 19 height 19
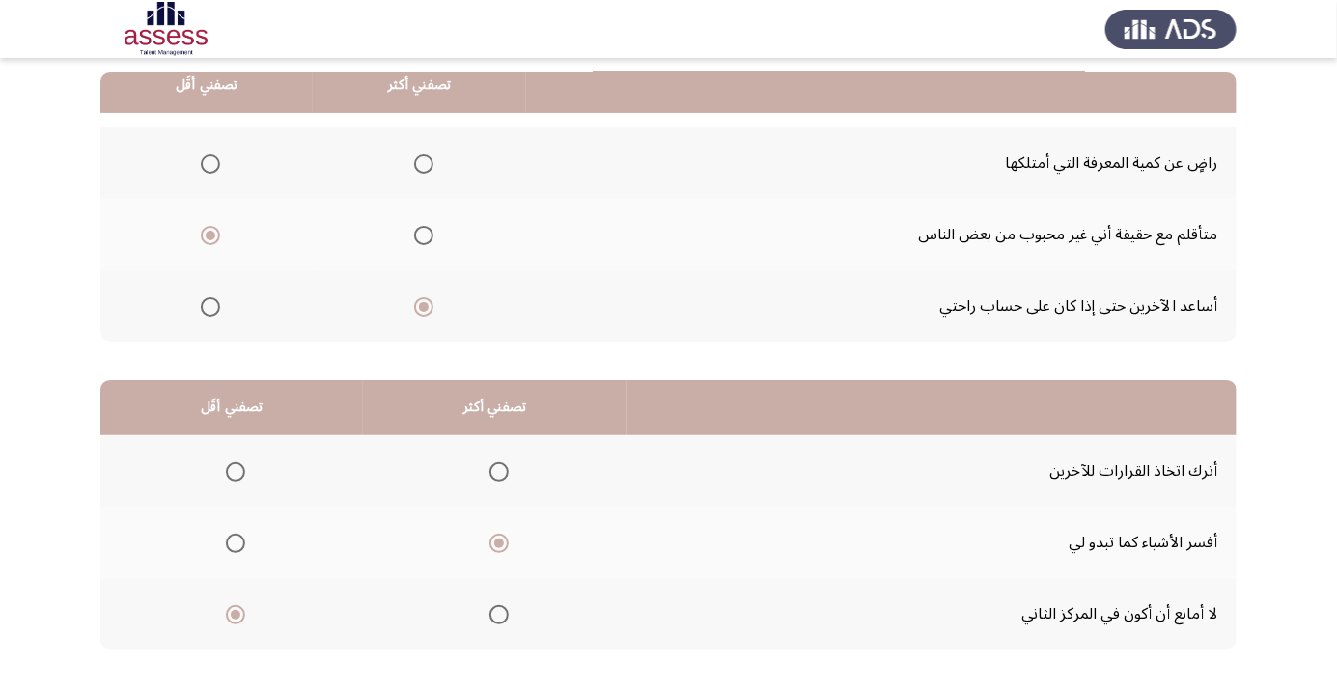
scroll to position [0, 0]
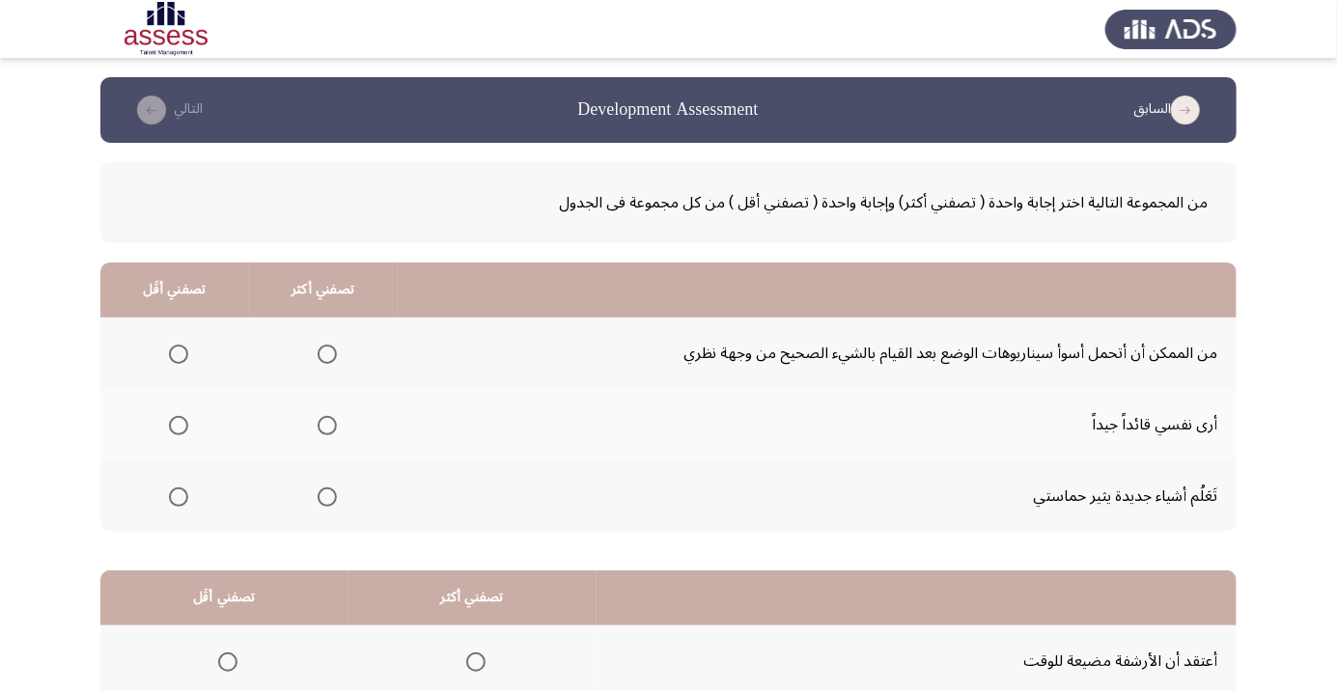
click at [327, 426] on span "Select an option" at bounding box center [327, 426] width 0 height 0
click at [323, 425] on input "Select an option" at bounding box center [327, 425] width 19 height 19
click at [173, 515] on th at bounding box center [174, 495] width 149 height 71
click at [179, 497] on span "Select an option" at bounding box center [179, 497] width 0 height 0
click at [177, 495] on input "Select an option" at bounding box center [178, 496] width 19 height 19
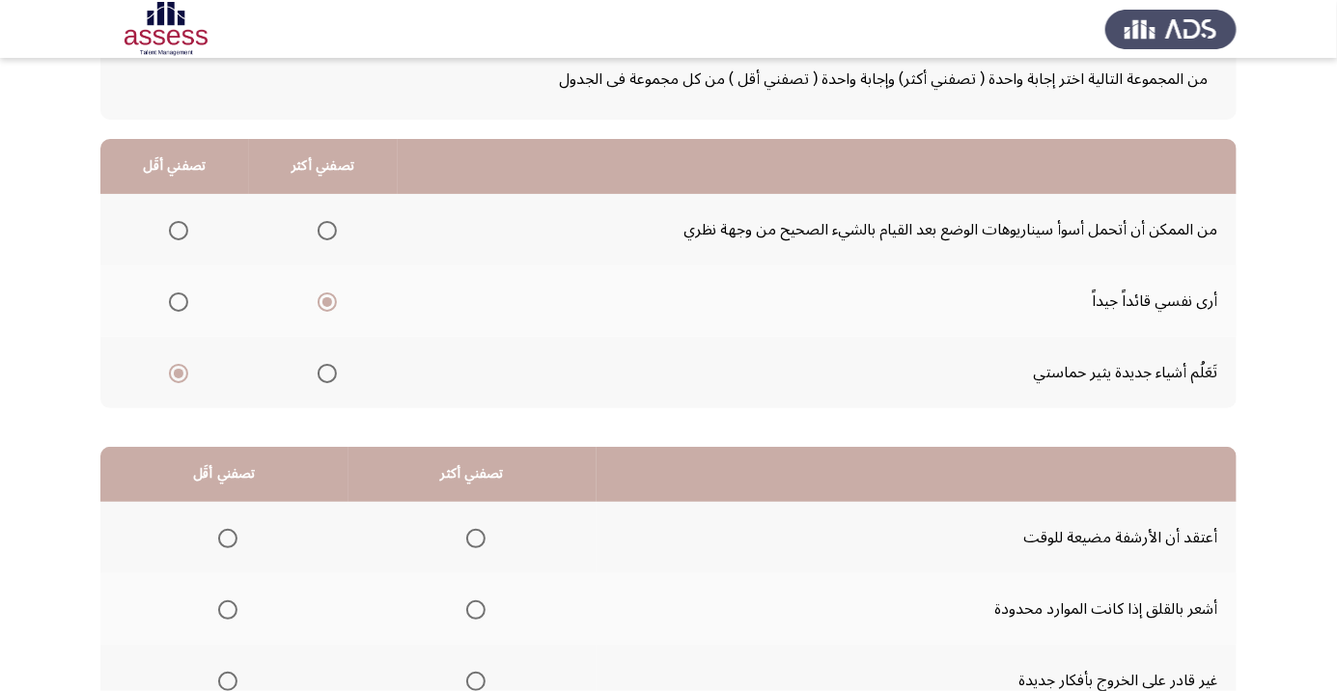
scroll to position [190, 0]
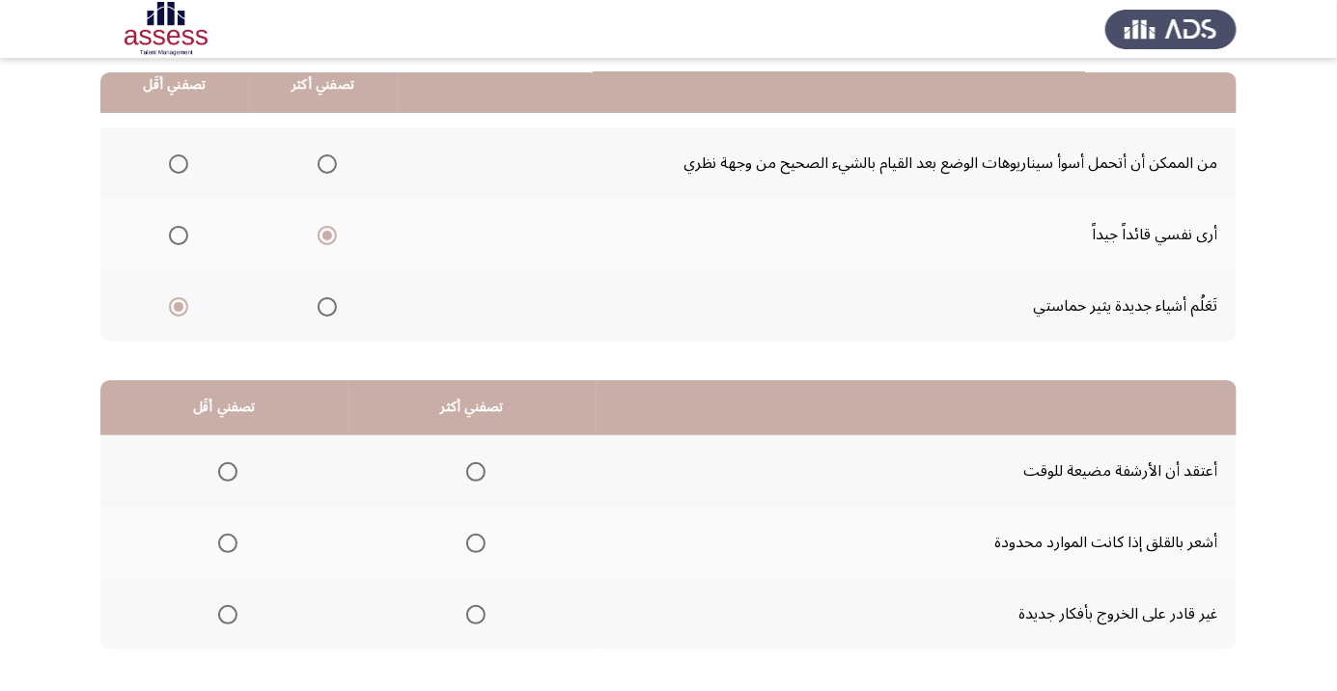
click at [179, 164] on span "Select an option" at bounding box center [179, 164] width 0 height 0
click at [177, 162] on input "Select an option" at bounding box center [178, 163] width 19 height 19
click at [177, 311] on span "Select an option" at bounding box center [178, 306] width 19 height 19
click at [177, 311] on input "Select an option" at bounding box center [178, 306] width 19 height 19
click at [474, 549] on span "Select an option" at bounding box center [475, 543] width 19 height 19
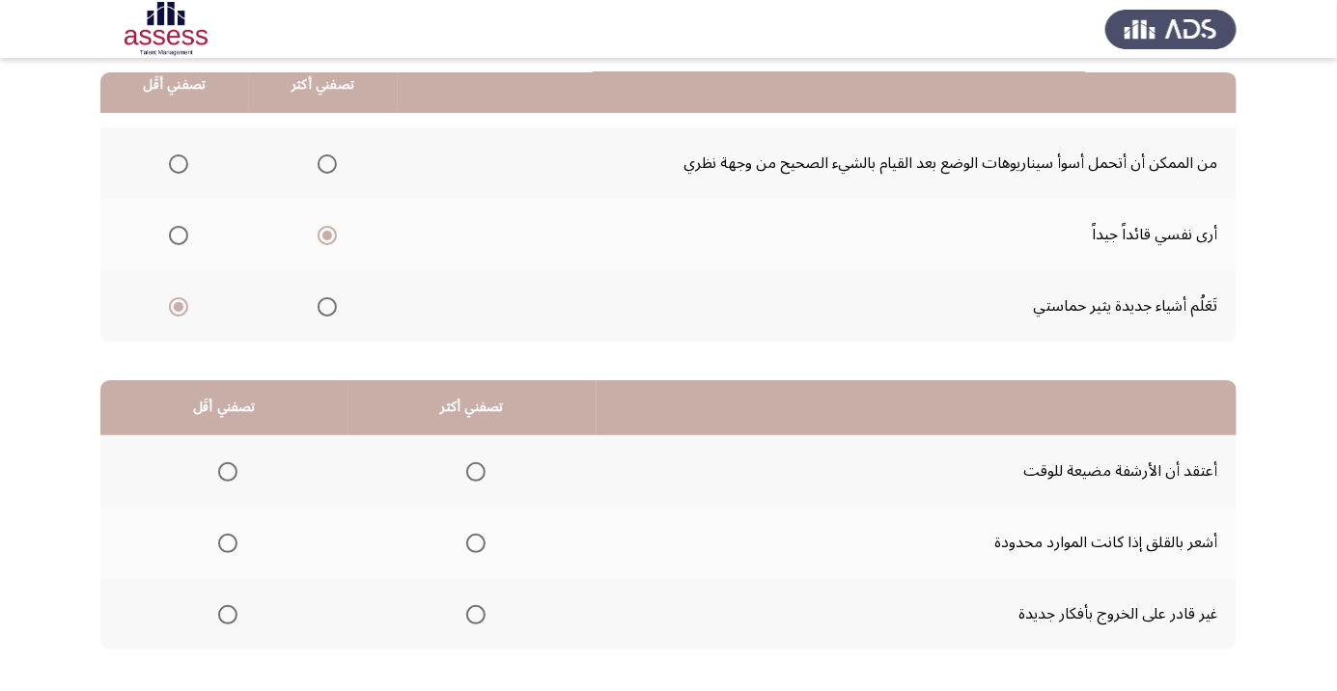
click at [474, 549] on input "Select an option" at bounding box center [475, 543] width 19 height 19
click at [221, 634] on th at bounding box center [224, 613] width 248 height 71
click at [228, 615] on span "Select an option" at bounding box center [228, 615] width 0 height 0
click at [227, 613] on input "Select an option" at bounding box center [227, 614] width 19 height 19
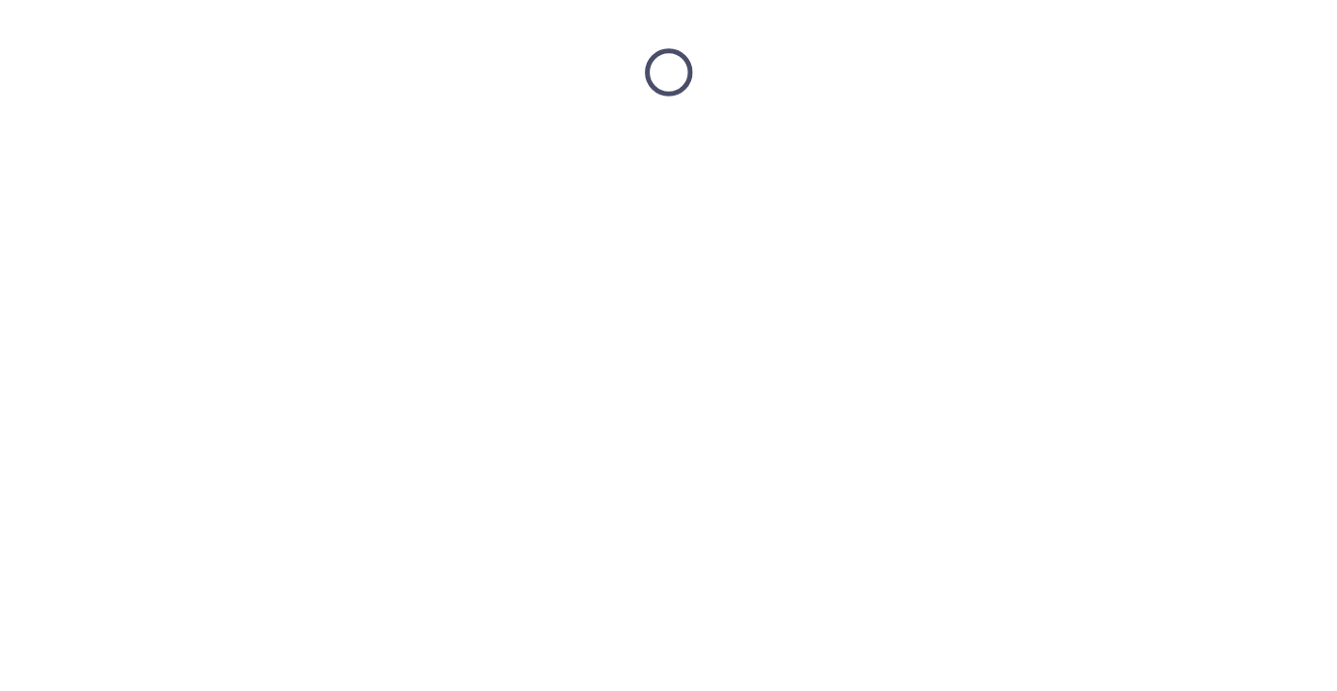
scroll to position [0, 0]
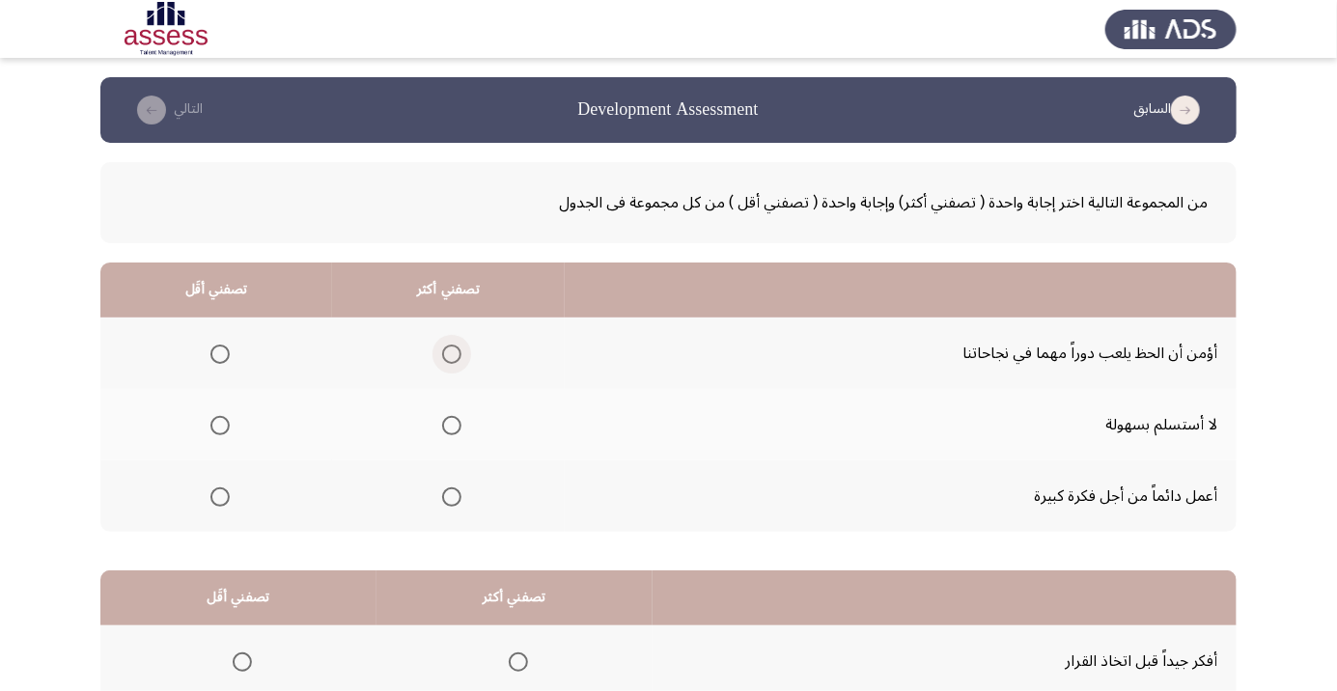
click at [452, 354] on span "Select an option" at bounding box center [452, 354] width 0 height 0
click at [448, 353] on input "Select an option" at bounding box center [451, 354] width 19 height 19
click at [214, 503] on span "Select an option" at bounding box center [219, 496] width 19 height 19
click at [214, 503] on input "Select an option" at bounding box center [219, 496] width 19 height 19
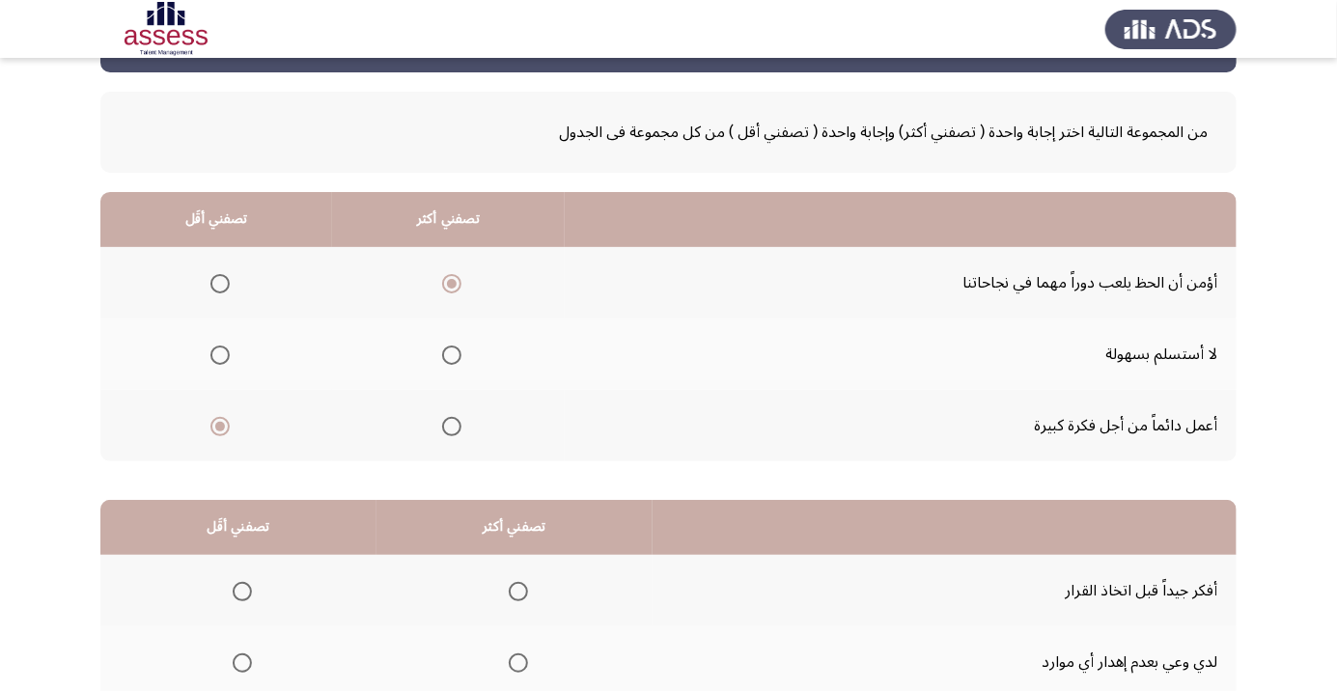
scroll to position [190, 0]
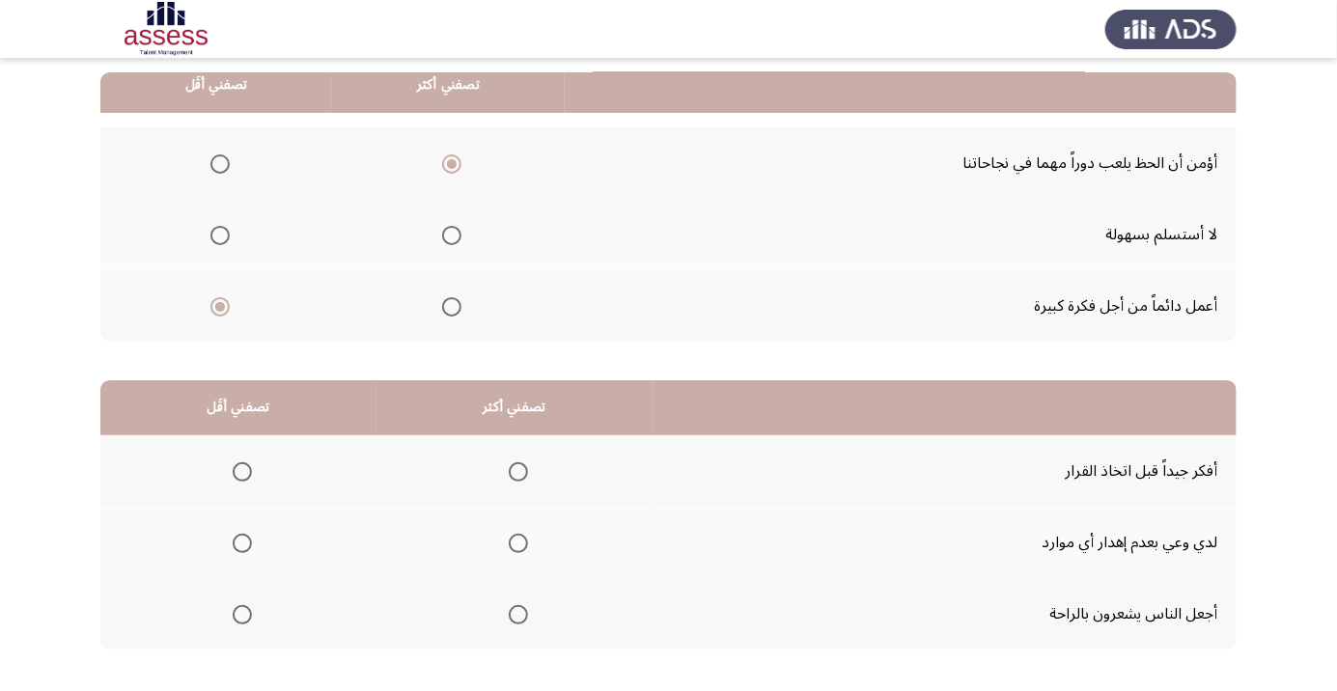
click at [514, 477] on span "Select an option" at bounding box center [518, 471] width 19 height 19
click at [514, 477] on input "Select an option" at bounding box center [518, 471] width 19 height 19
click at [242, 570] on th at bounding box center [238, 542] width 276 height 71
click at [242, 543] on span "Select an option" at bounding box center [242, 543] width 0 height 0
click at [240, 541] on input "Select an option" at bounding box center [242, 543] width 19 height 19
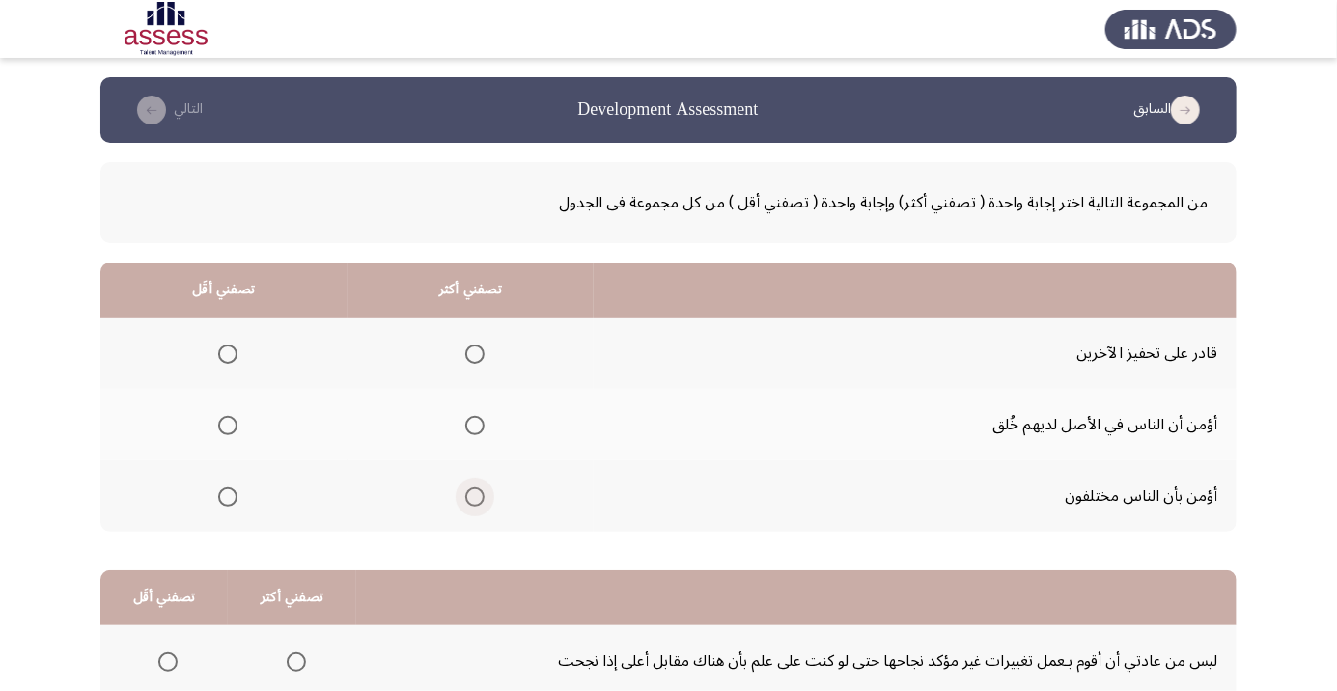
click at [474, 497] on span "Select an option" at bounding box center [474, 497] width 0 height 0
click at [474, 495] on input "Select an option" at bounding box center [474, 496] width 19 height 19
click at [213, 448] on th at bounding box center [223, 424] width 247 height 71
click at [248, 420] on th at bounding box center [223, 424] width 247 height 71
click at [244, 446] on th at bounding box center [223, 424] width 247 height 71
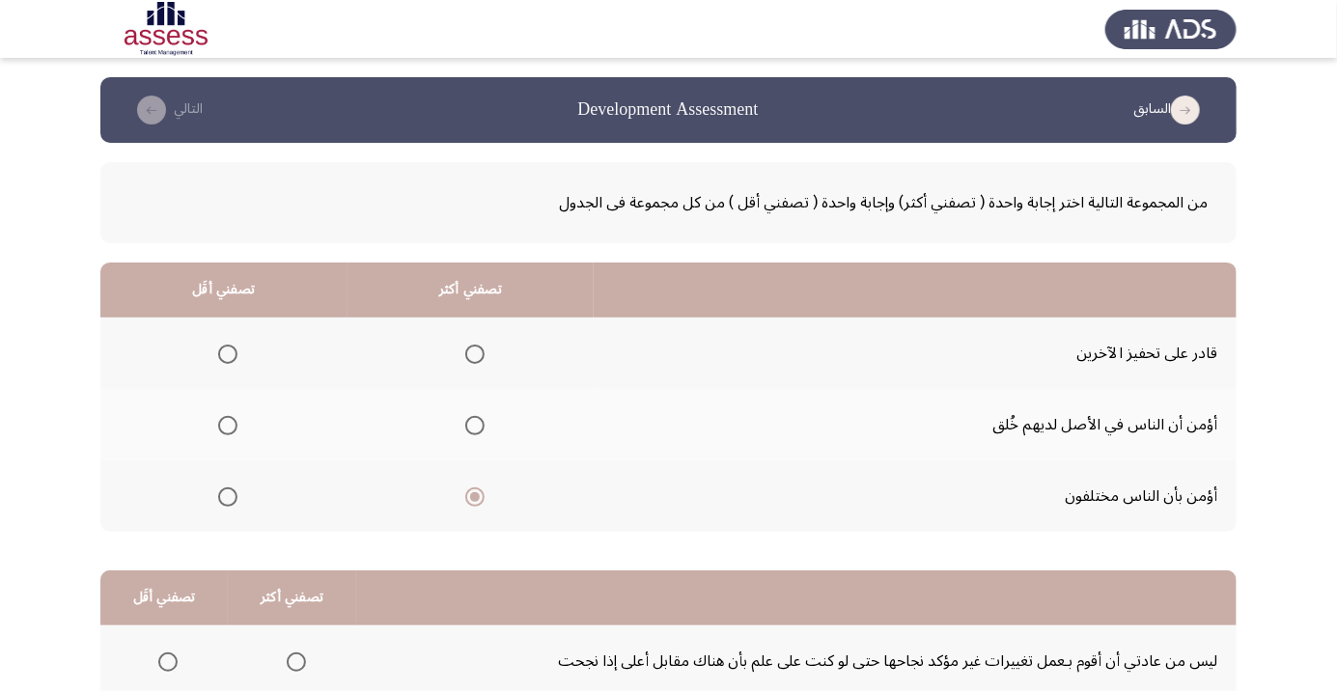
click at [225, 430] on span "Select an option" at bounding box center [227, 425] width 19 height 19
click at [225, 430] on input "Select an option" at bounding box center [227, 425] width 19 height 19
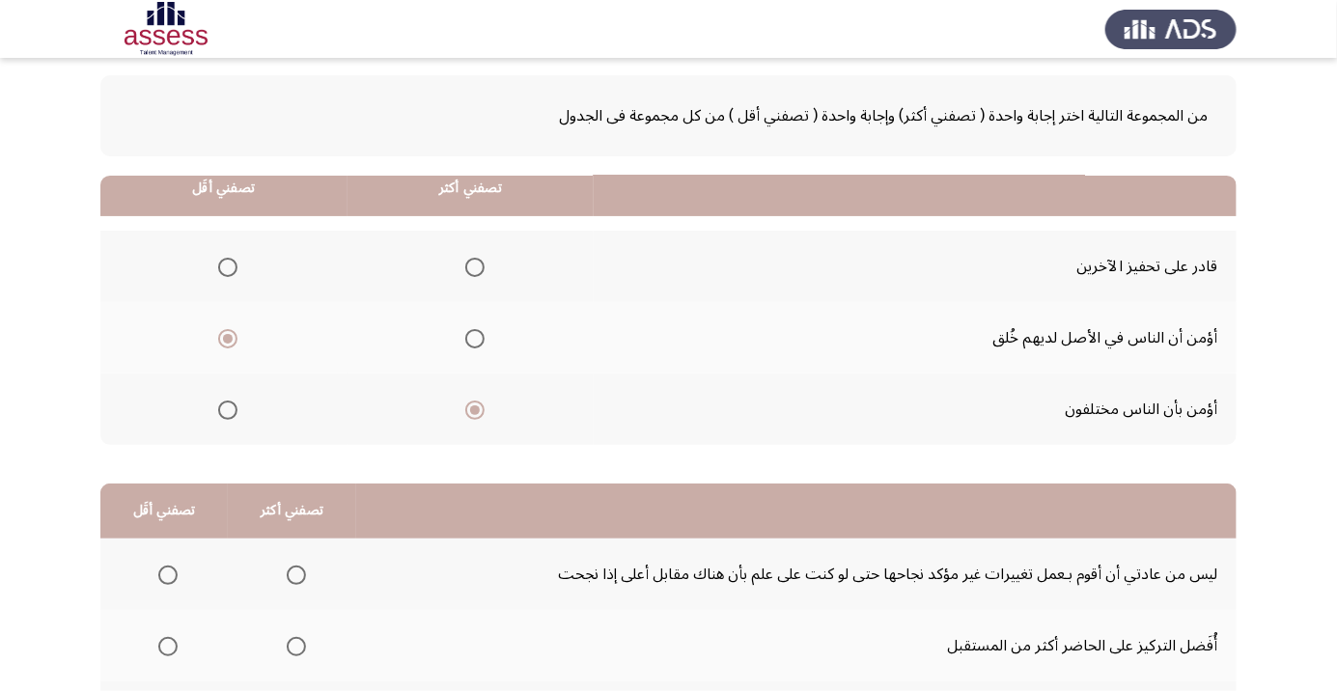
scroll to position [190, 0]
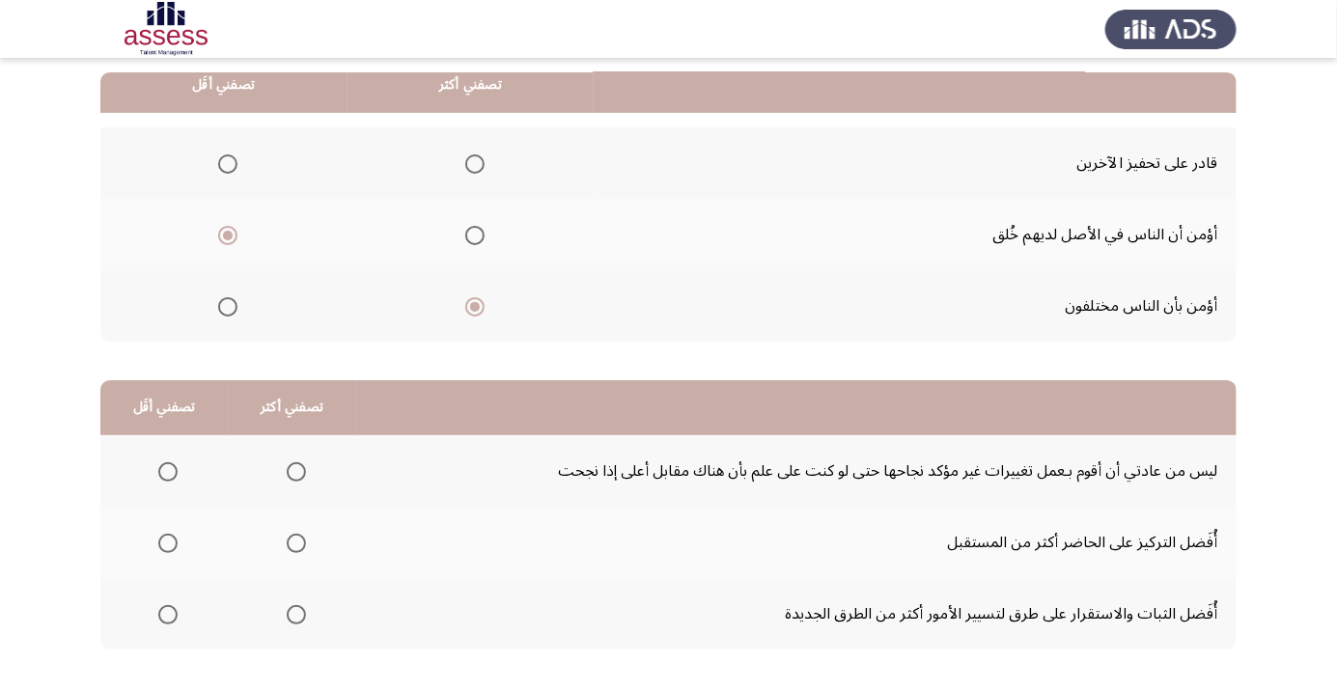
click at [292, 613] on span "Select an option" at bounding box center [296, 614] width 19 height 19
click at [292, 613] on input "Select an option" at bounding box center [296, 614] width 19 height 19
click at [171, 477] on span "Select an option" at bounding box center [167, 471] width 19 height 19
click at [171, 477] on input "Select an option" at bounding box center [167, 471] width 19 height 19
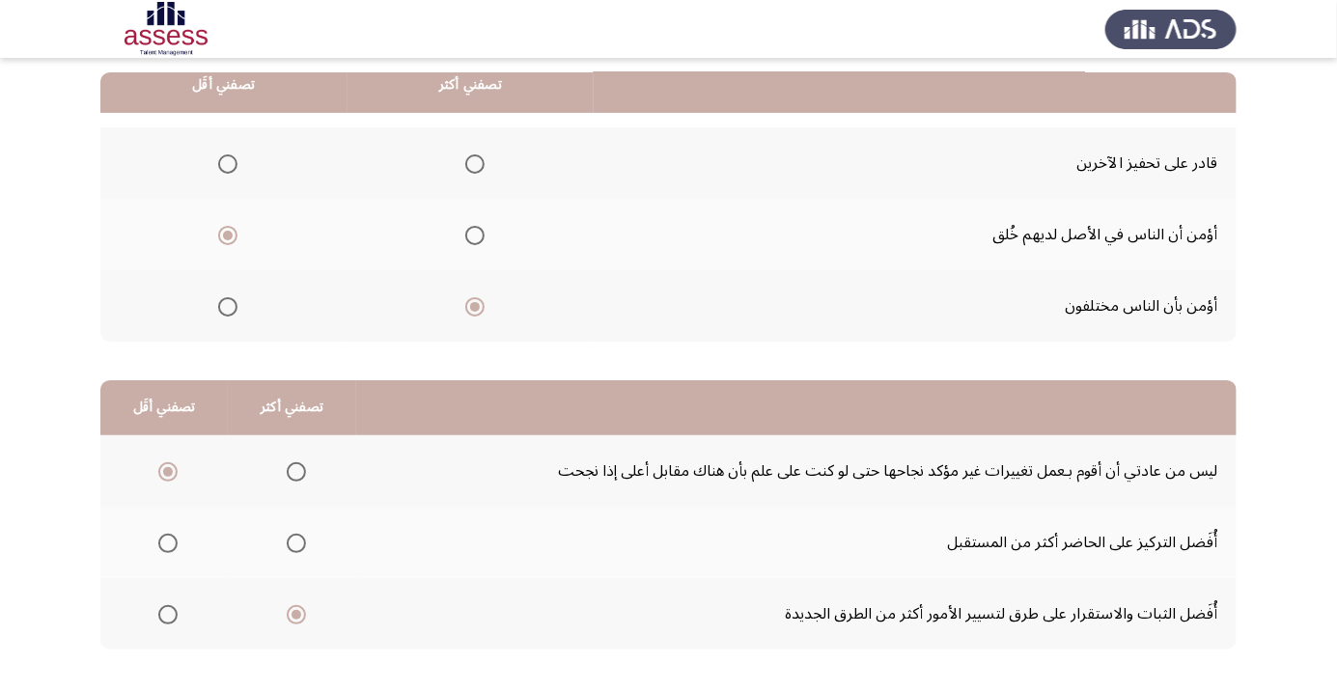
scroll to position [0, 0]
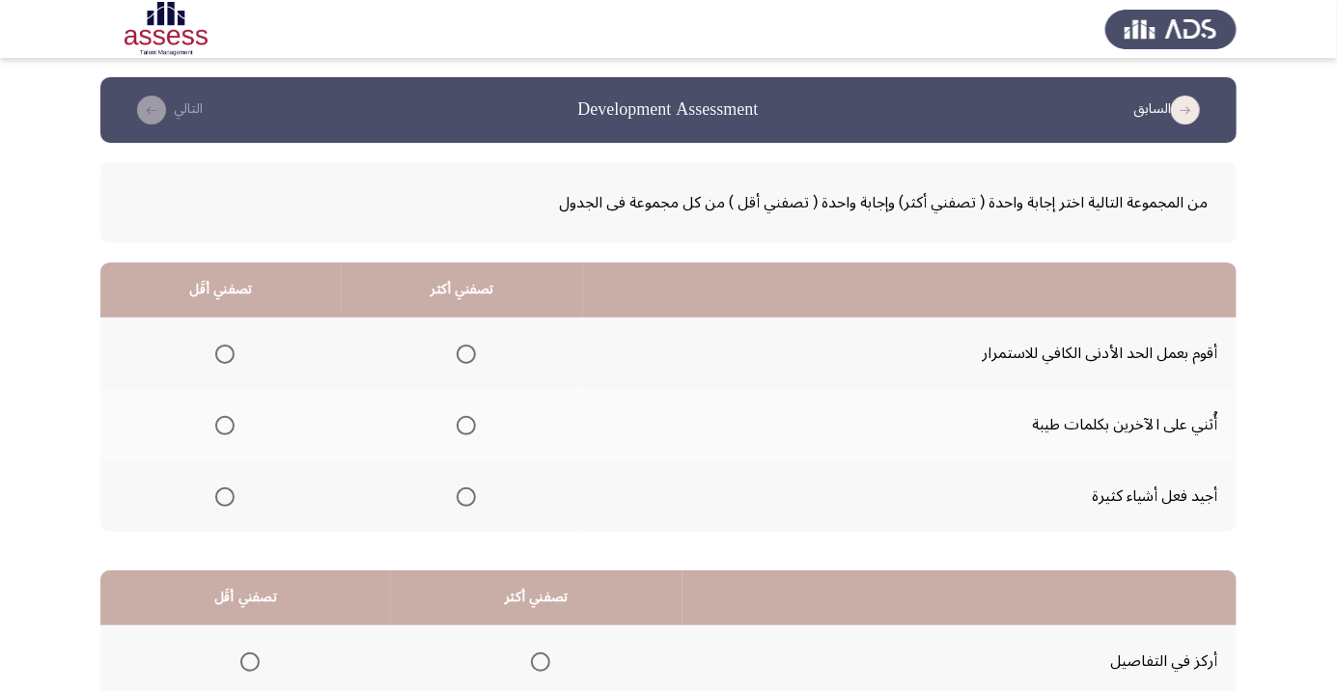
click at [224, 353] on span "Select an option" at bounding box center [224, 354] width 19 height 19
click at [224, 353] on input "Select an option" at bounding box center [224, 354] width 19 height 19
click at [464, 431] on span "Select an option" at bounding box center [465, 425] width 19 height 19
click at [464, 431] on input "Select an option" at bounding box center [465, 425] width 19 height 19
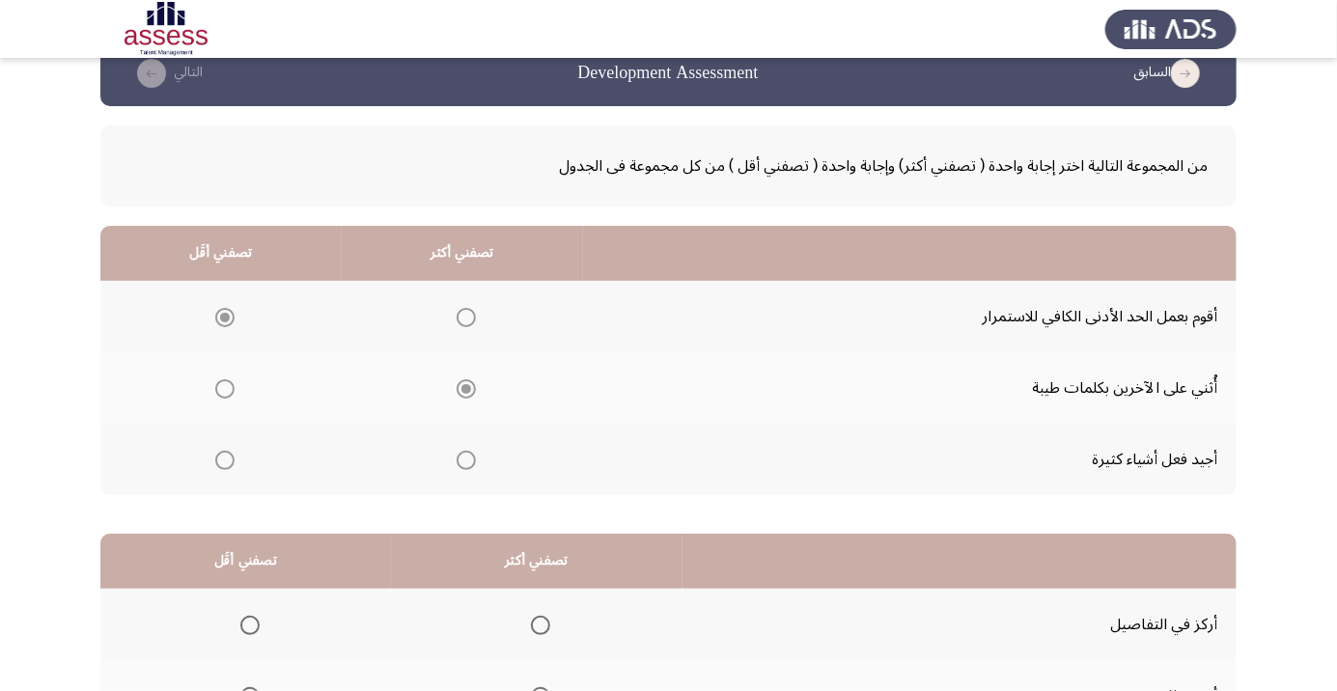
scroll to position [190, 0]
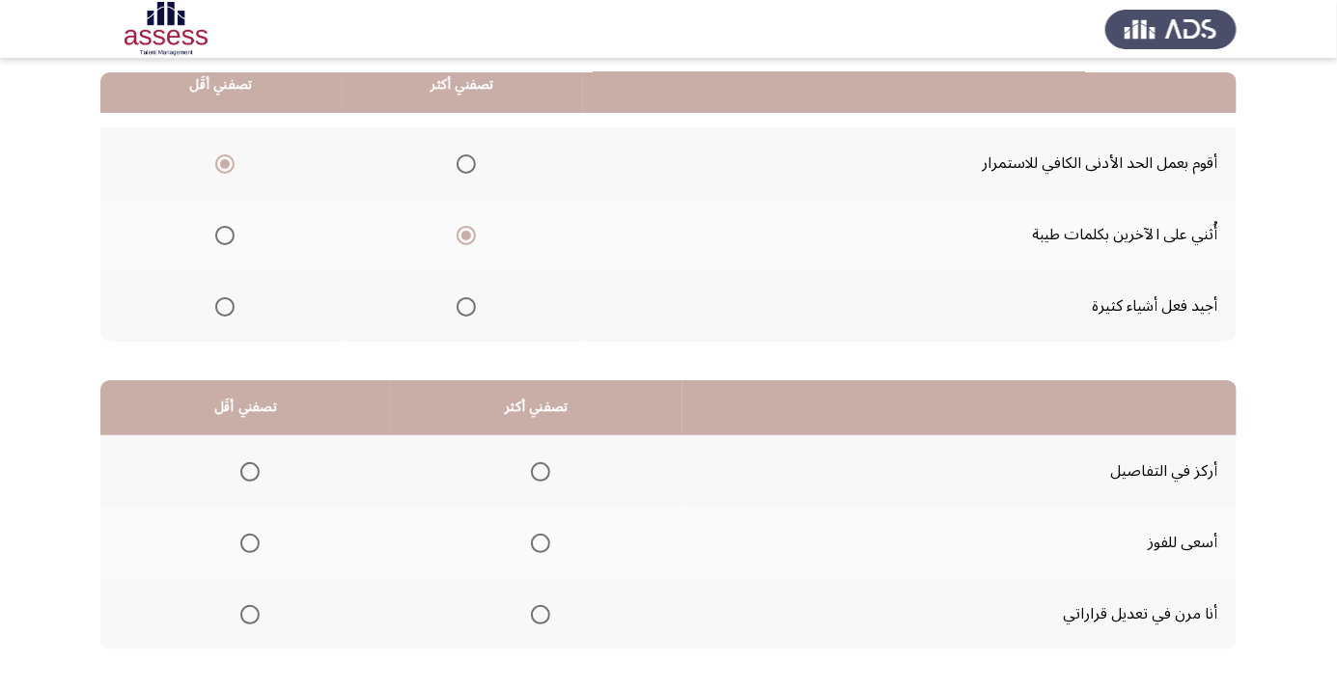
click at [540, 543] on span "Select an option" at bounding box center [540, 543] width 0 height 0
click at [536, 541] on input "Select an option" at bounding box center [540, 543] width 19 height 19
click at [254, 617] on span "Select an option" at bounding box center [249, 614] width 19 height 19
click at [254, 617] on input "Select an option" at bounding box center [249, 614] width 19 height 19
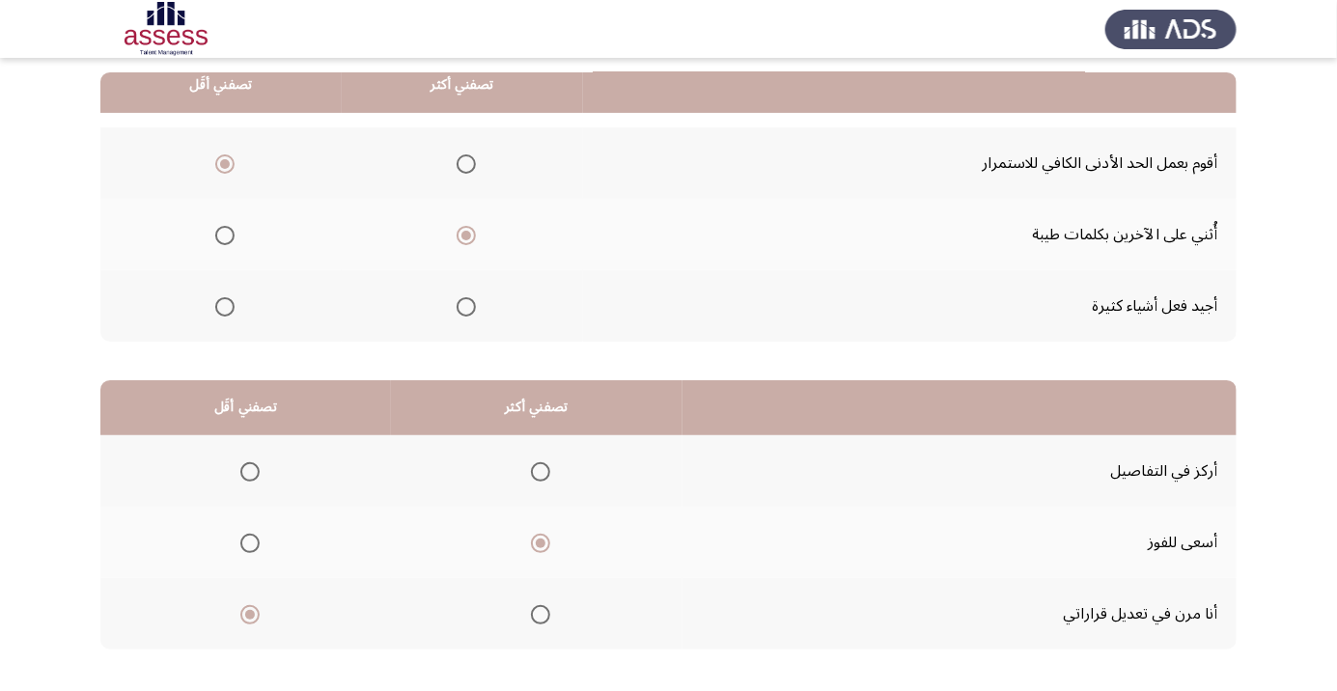
scroll to position [0, 0]
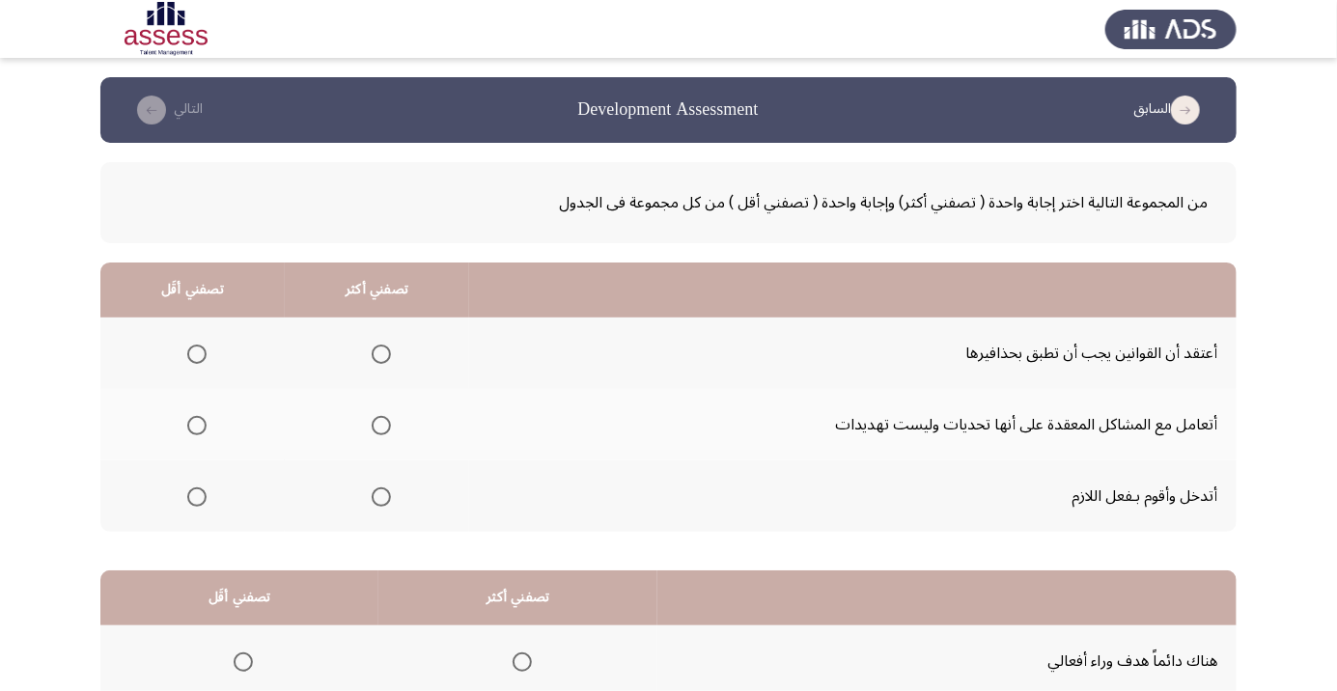
click at [197, 354] on span "Select an option" at bounding box center [197, 354] width 0 height 0
click at [195, 353] on input "Select an option" at bounding box center [196, 354] width 19 height 19
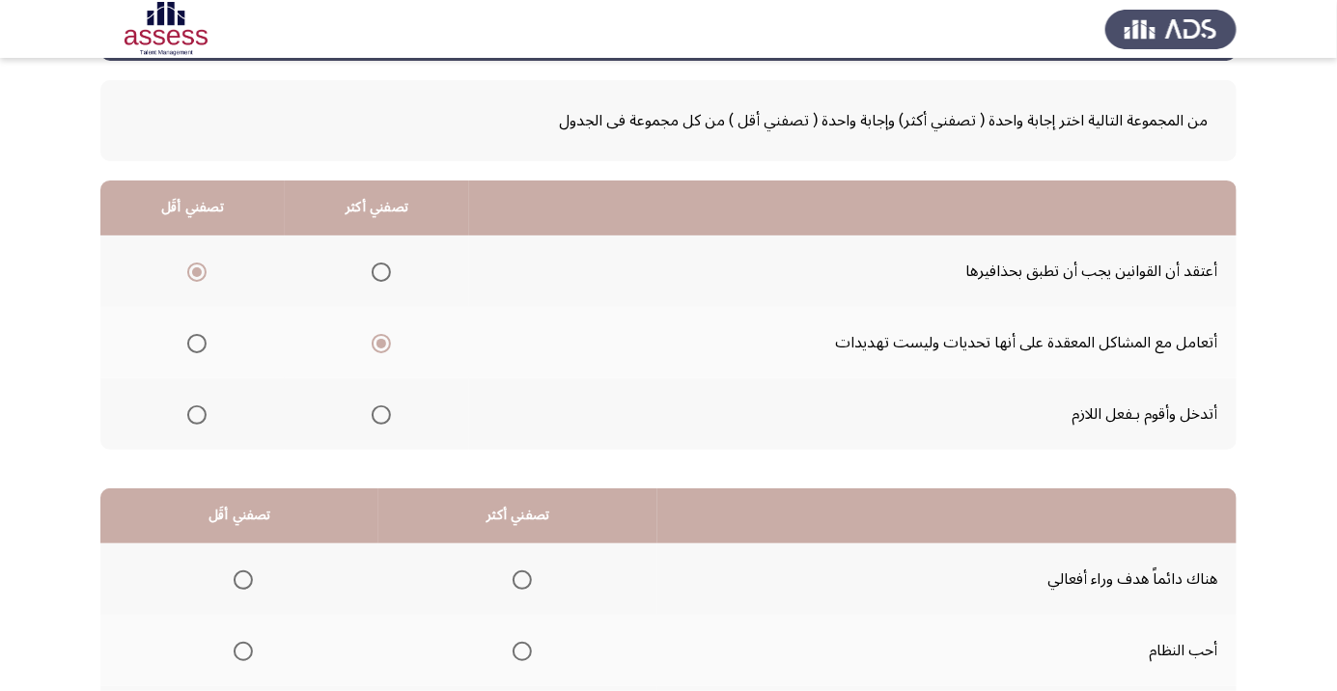
scroll to position [190, 0]
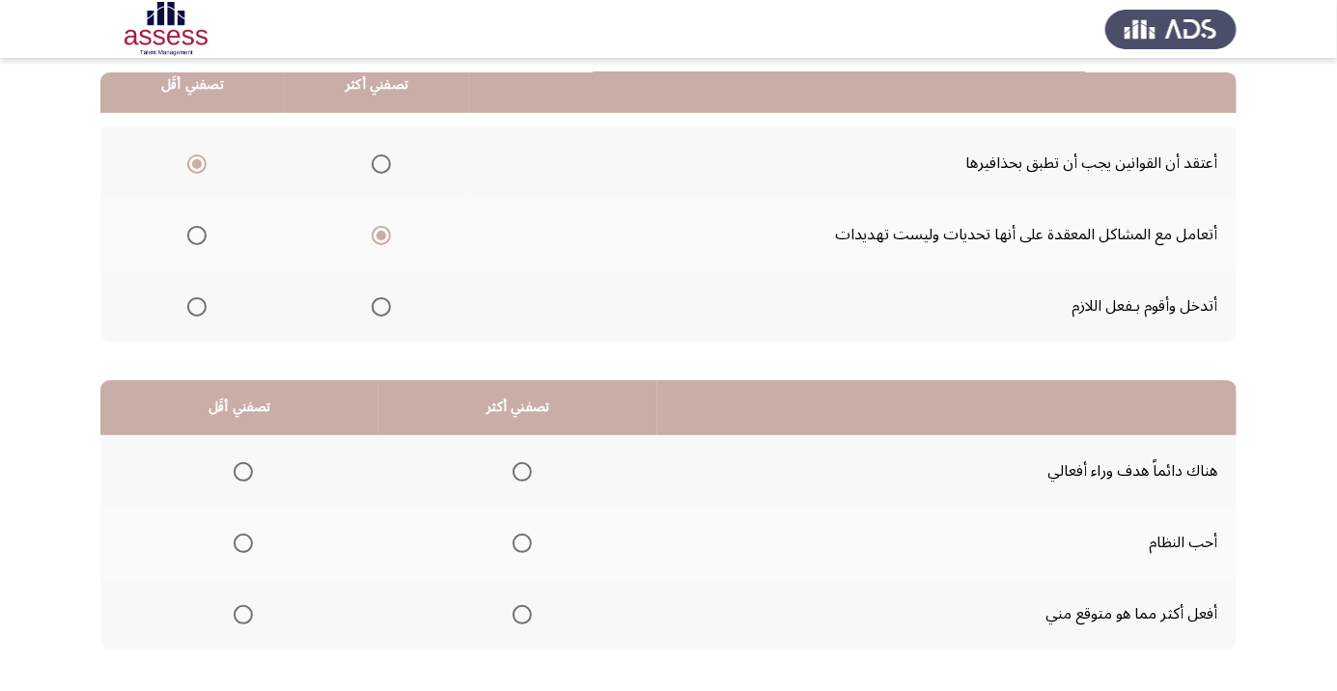
click at [245, 618] on span "Select an option" at bounding box center [243, 614] width 19 height 19
click at [245, 618] on input "Select an option" at bounding box center [243, 614] width 19 height 19
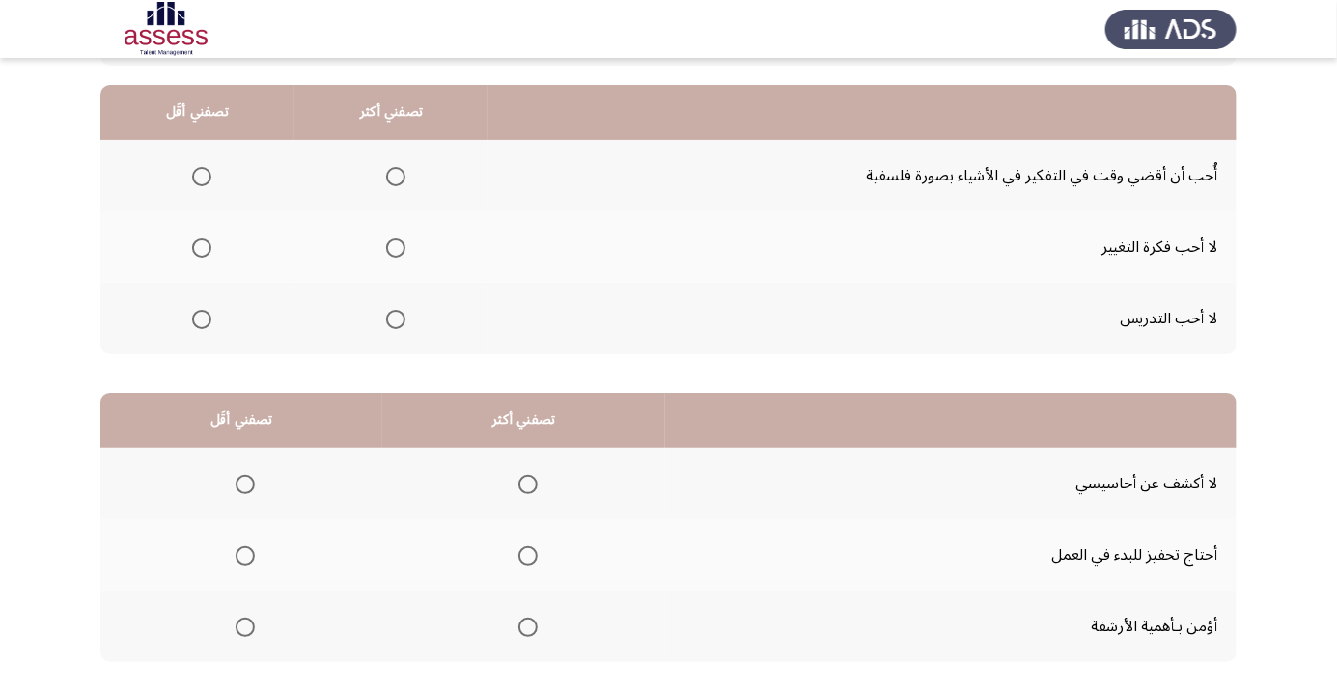
scroll to position [180, 0]
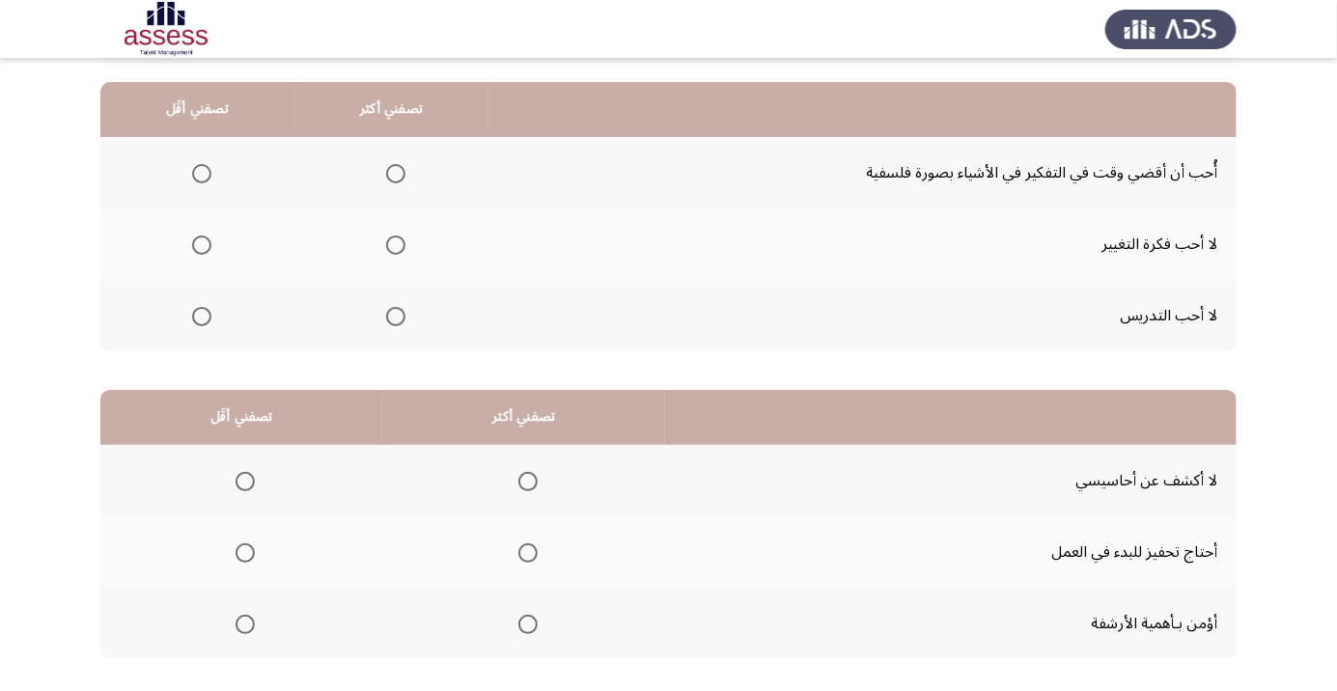
click at [391, 177] on span "Select an option" at bounding box center [395, 173] width 19 height 19
click at [391, 177] on input "Select an option" at bounding box center [395, 173] width 19 height 19
click at [201, 245] on span "Select an option" at bounding box center [201, 245] width 0 height 0
click at [200, 243] on input "Select an option" at bounding box center [201, 244] width 19 height 19
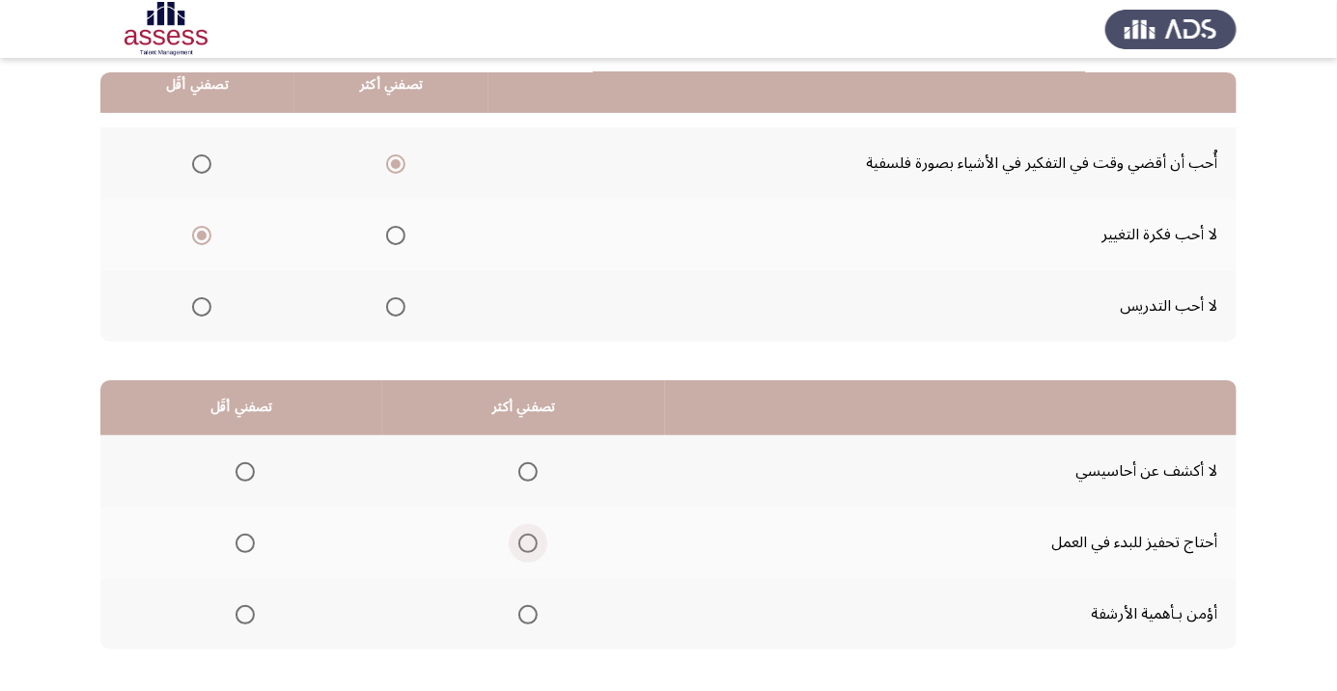
click at [524, 541] on span "Select an option" at bounding box center [527, 543] width 19 height 19
click at [524, 541] on input "Select an option" at bounding box center [527, 543] width 19 height 19
click at [248, 479] on span "Select an option" at bounding box center [244, 471] width 19 height 19
click at [248, 479] on input "Select an option" at bounding box center [244, 471] width 19 height 19
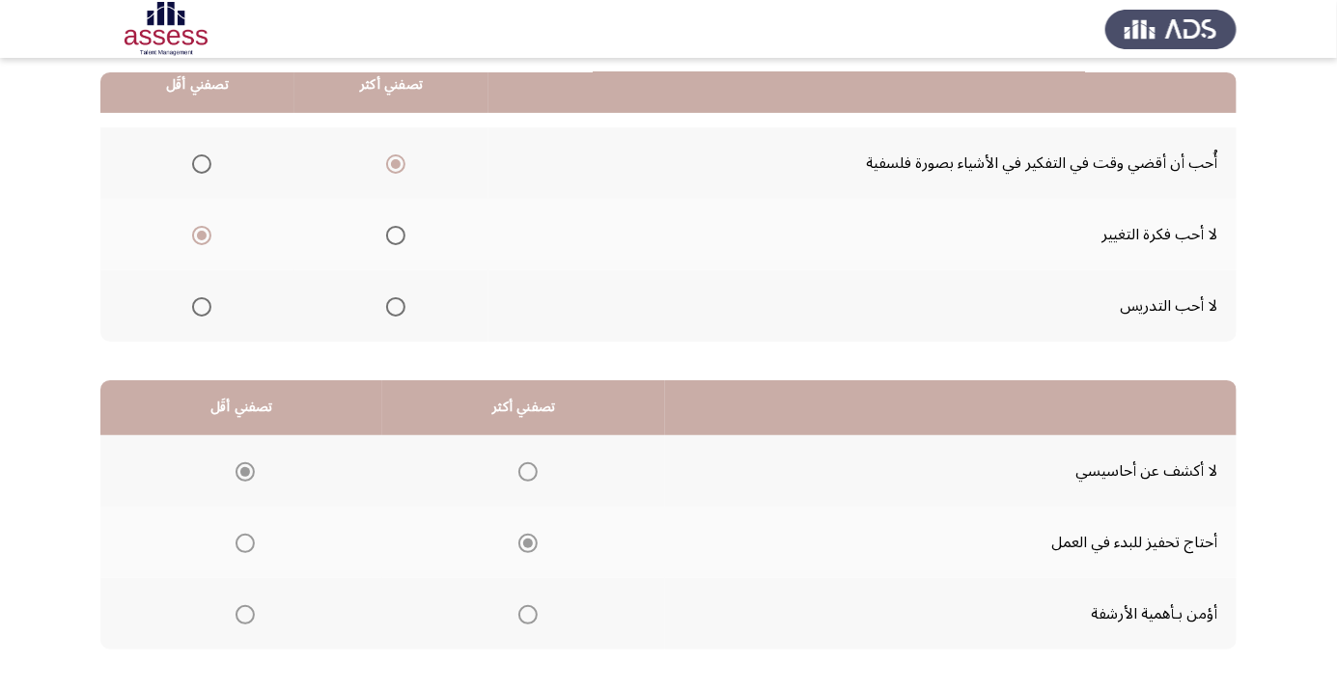
scroll to position [0, 0]
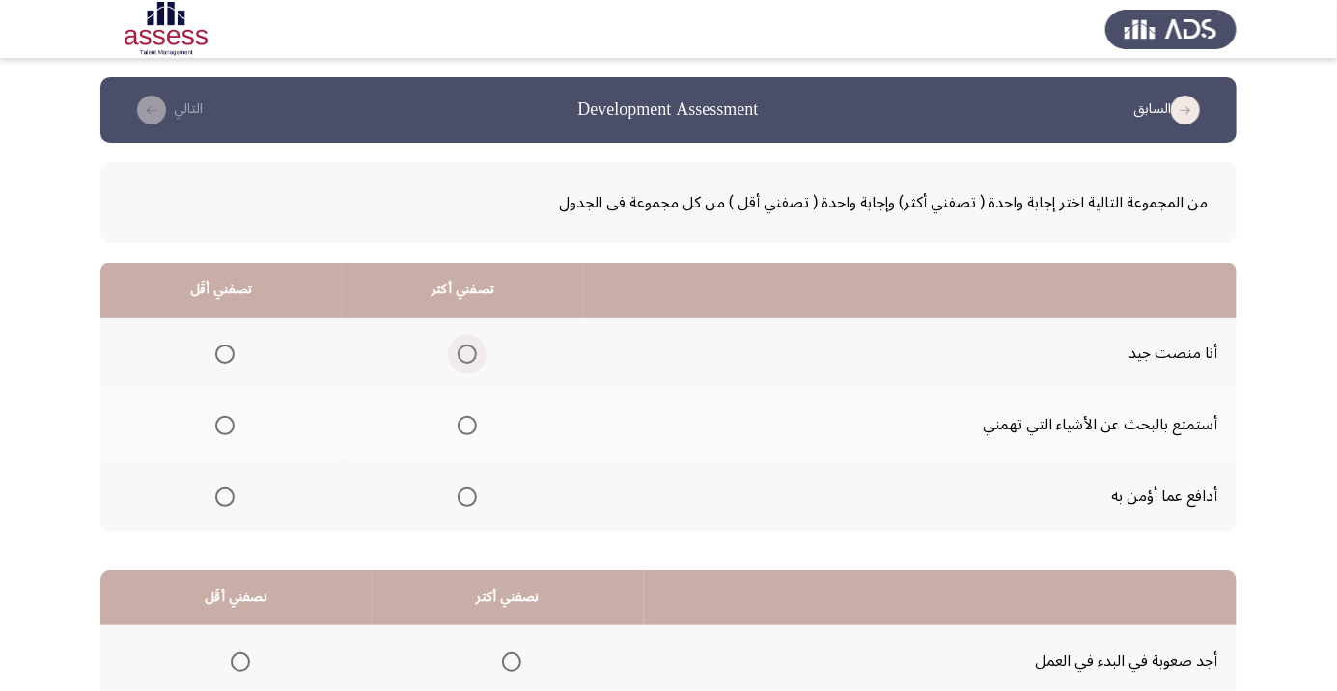
click at [467, 354] on span "Select an option" at bounding box center [467, 354] width 0 height 0
click at [464, 353] on input "Select an option" at bounding box center [466, 354] width 19 height 19
click at [225, 426] on span "Select an option" at bounding box center [225, 426] width 0 height 0
click at [224, 425] on input "Select an option" at bounding box center [224, 425] width 19 height 19
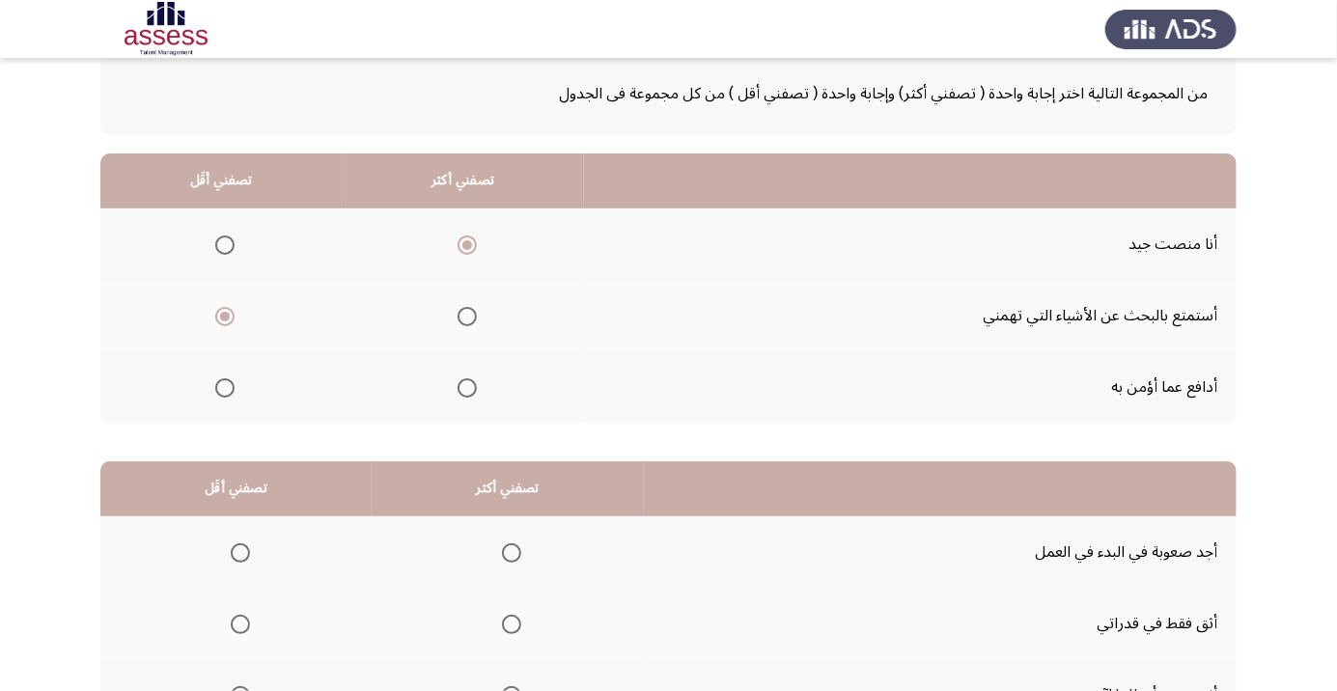
scroll to position [190, 0]
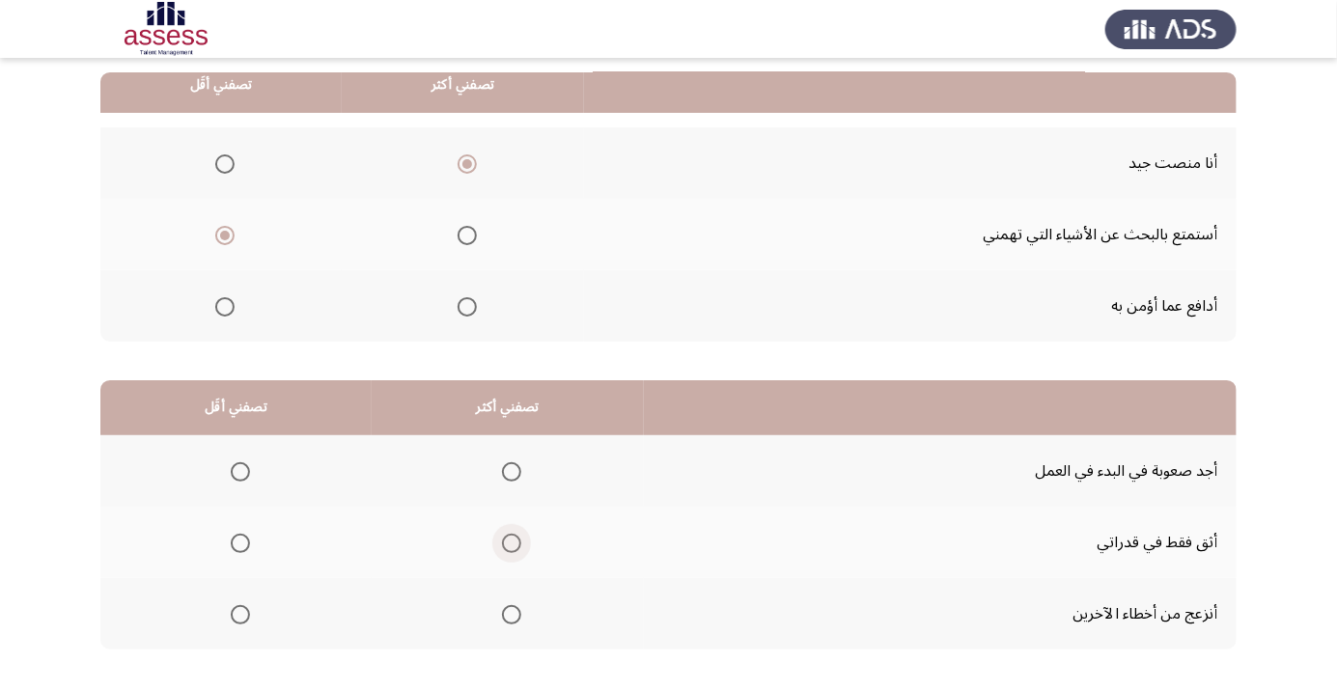
click at [513, 539] on span "Select an option" at bounding box center [511, 543] width 19 height 19
click at [513, 539] on input "Select an option" at bounding box center [511, 543] width 19 height 19
click at [238, 470] on span "Select an option" at bounding box center [240, 471] width 19 height 19
click at [238, 470] on input "Select an option" at bounding box center [240, 471] width 19 height 19
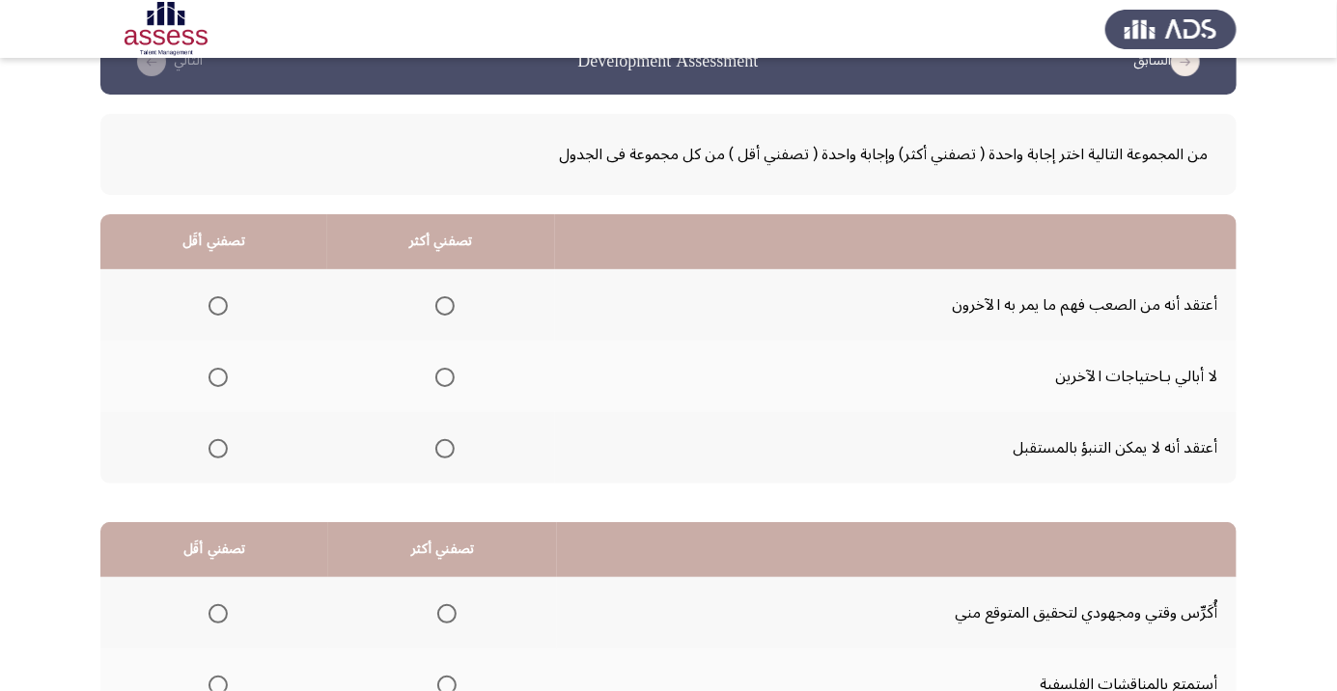
scroll to position [140, 0]
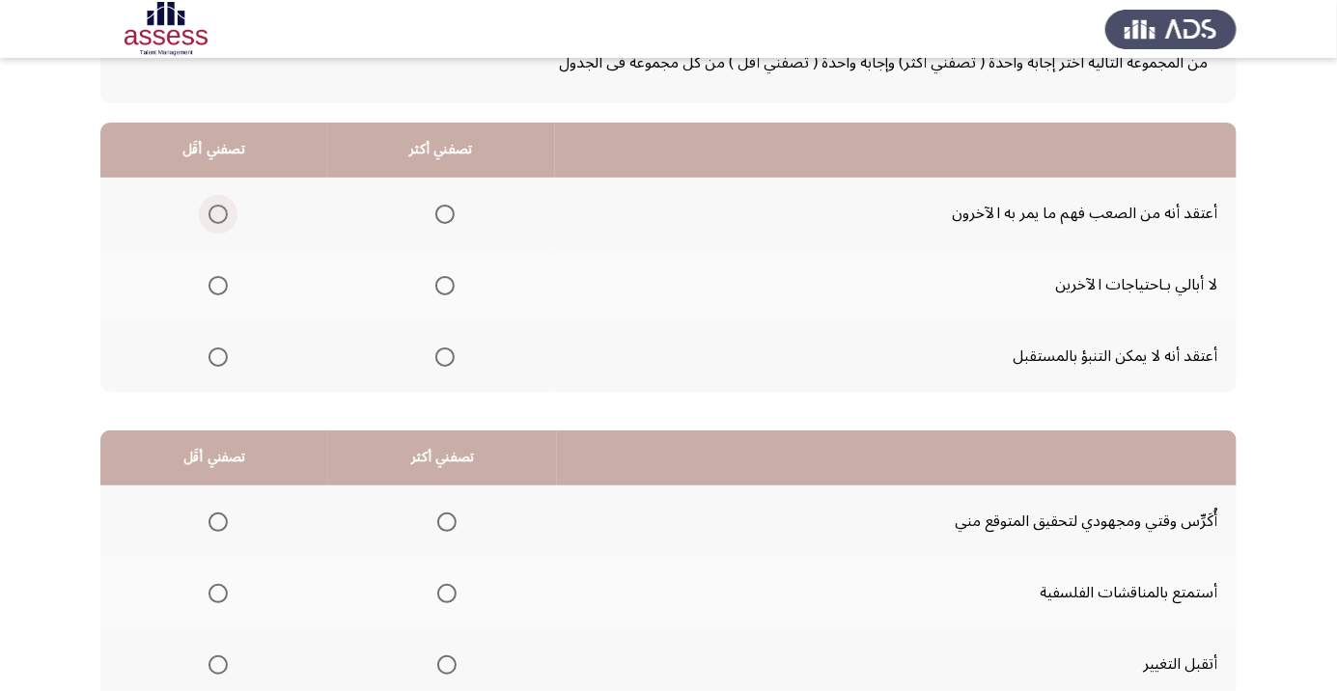
click at [216, 212] on span "Select an option" at bounding box center [217, 214] width 19 height 19
click at [216, 212] on input "Select an option" at bounding box center [217, 214] width 19 height 19
click at [445, 357] on span "Select an option" at bounding box center [445, 357] width 0 height 0
click at [443, 355] on input "Select an option" at bounding box center [444, 356] width 19 height 19
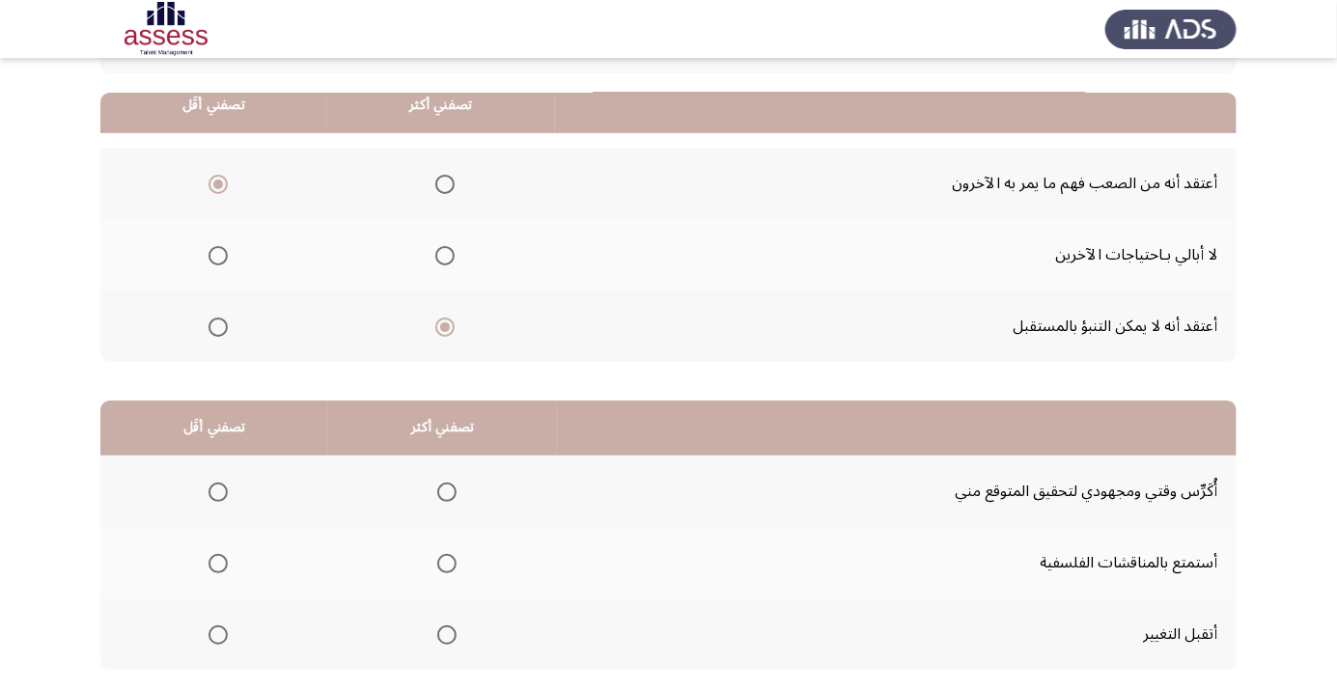
scroll to position [190, 0]
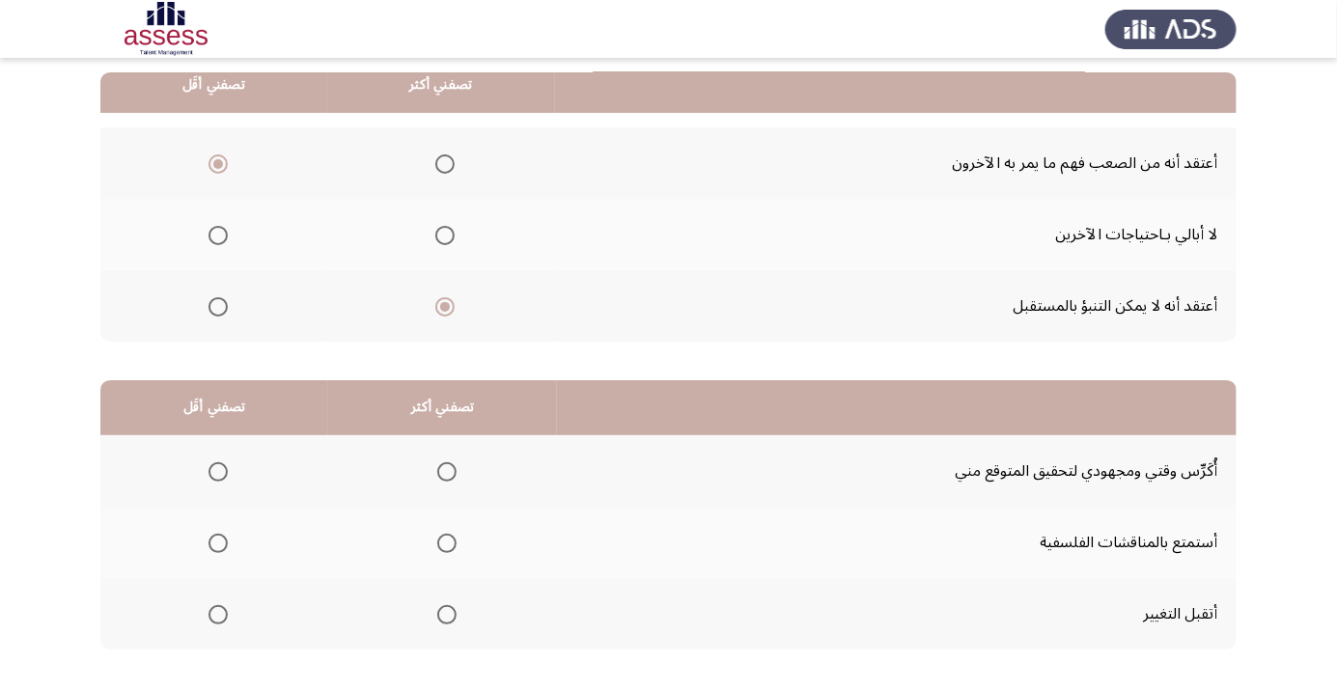
click at [446, 476] on span "Select an option" at bounding box center [446, 471] width 19 height 19
click at [446, 476] on input "Select an option" at bounding box center [446, 471] width 19 height 19
click at [222, 545] on span "Select an option" at bounding box center [217, 543] width 19 height 19
click at [222, 545] on input "Select an option" at bounding box center [217, 543] width 19 height 19
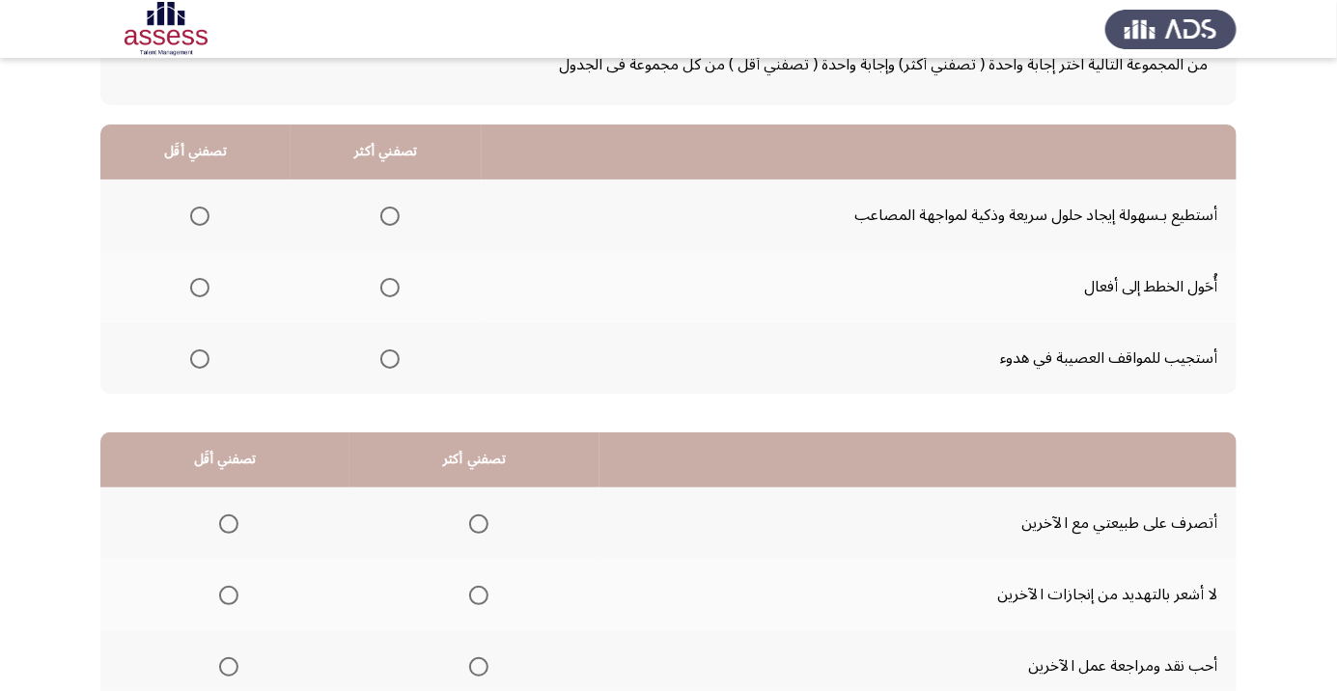
scroll to position [166, 0]
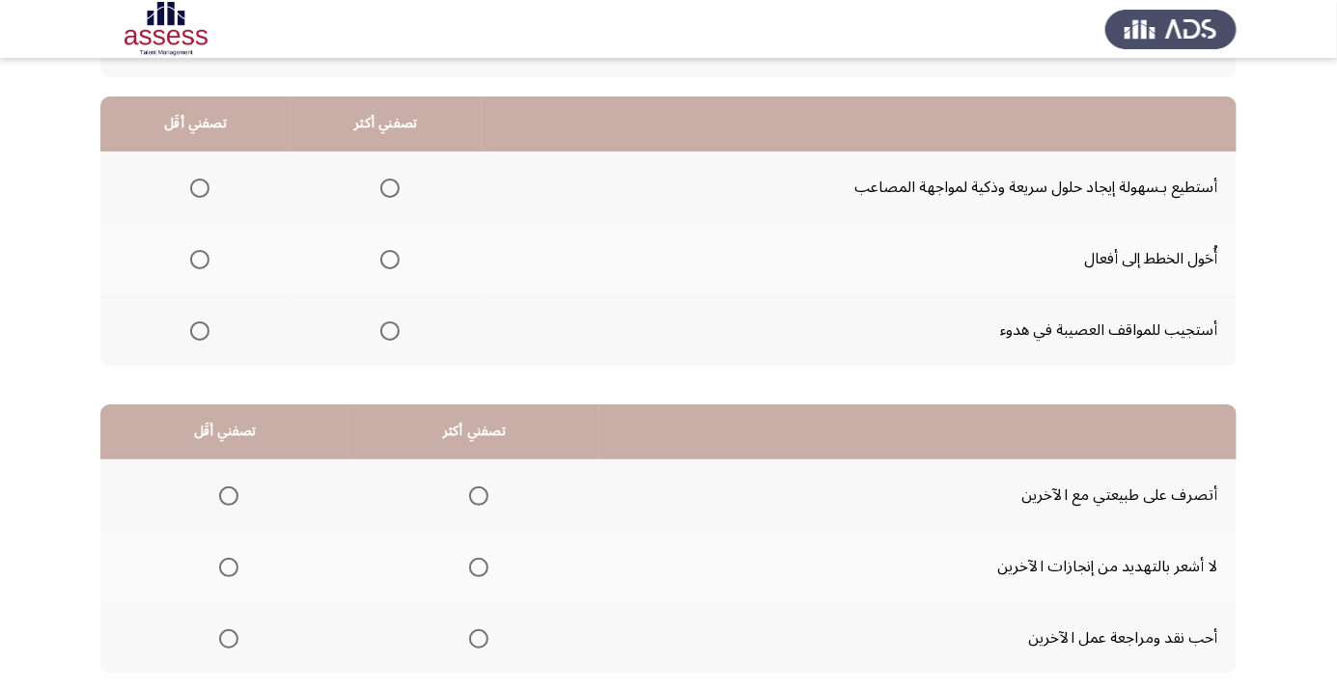
click at [390, 331] on span "Select an option" at bounding box center [390, 331] width 0 height 0
click at [385, 329] on input "Select an option" at bounding box center [389, 330] width 19 height 19
click at [196, 263] on span "Select an option" at bounding box center [199, 259] width 19 height 19
click at [196, 263] on input "Select an option" at bounding box center [199, 259] width 19 height 19
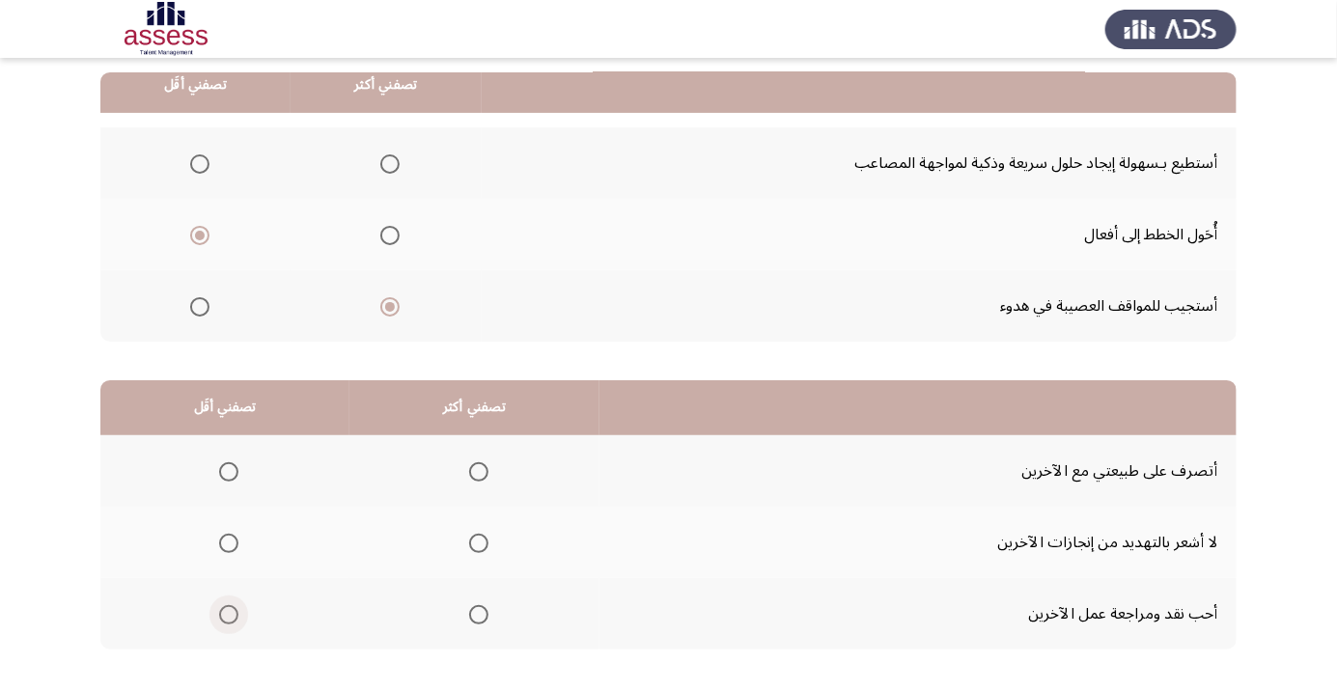
click at [229, 615] on span "Select an option" at bounding box center [229, 615] width 0 height 0
click at [228, 613] on input "Select an option" at bounding box center [228, 614] width 19 height 19
click at [476, 470] on span "Select an option" at bounding box center [478, 471] width 19 height 19
click at [476, 470] on input "Select an option" at bounding box center [478, 471] width 19 height 19
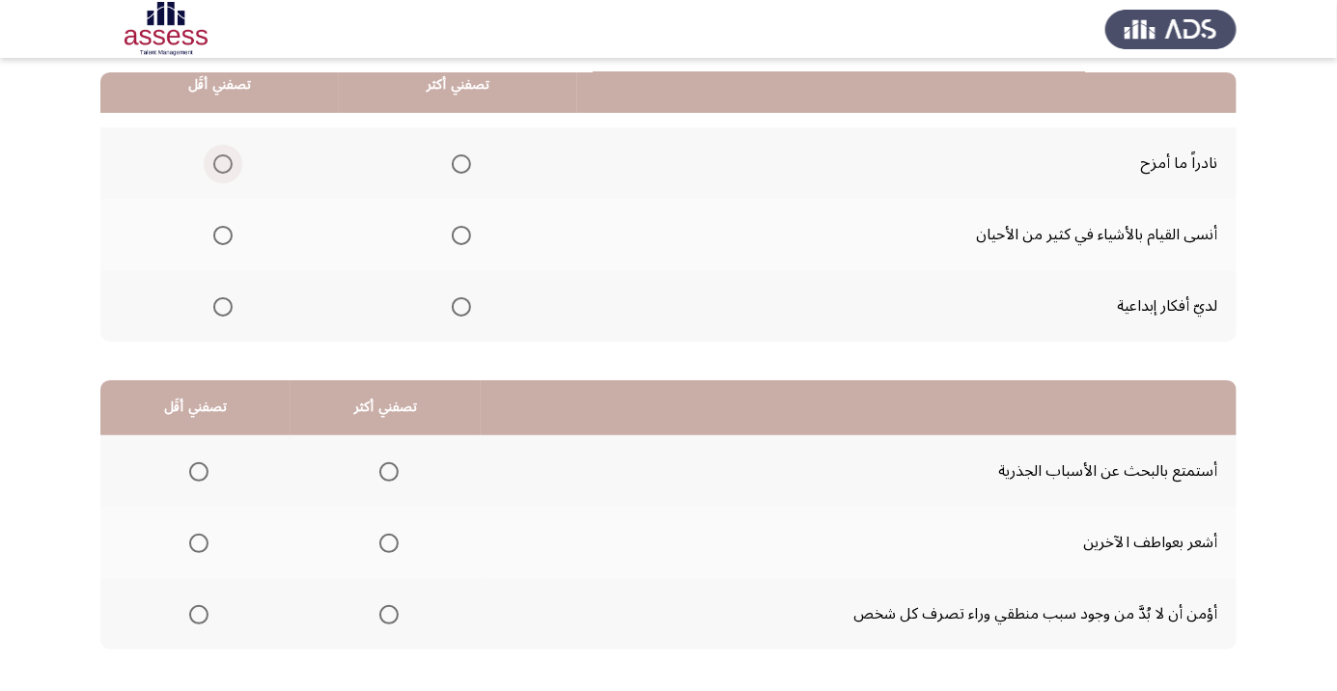
click at [222, 162] on span "Select an option" at bounding box center [222, 163] width 19 height 19
click at [222, 162] on input "Select an option" at bounding box center [222, 163] width 19 height 19
click at [452, 235] on span "Select an option" at bounding box center [461, 235] width 19 height 19
click at [461, 235] on span "Select an option" at bounding box center [461, 235] width 0 height 0
click at [458, 234] on input "Select an option" at bounding box center [461, 235] width 19 height 19
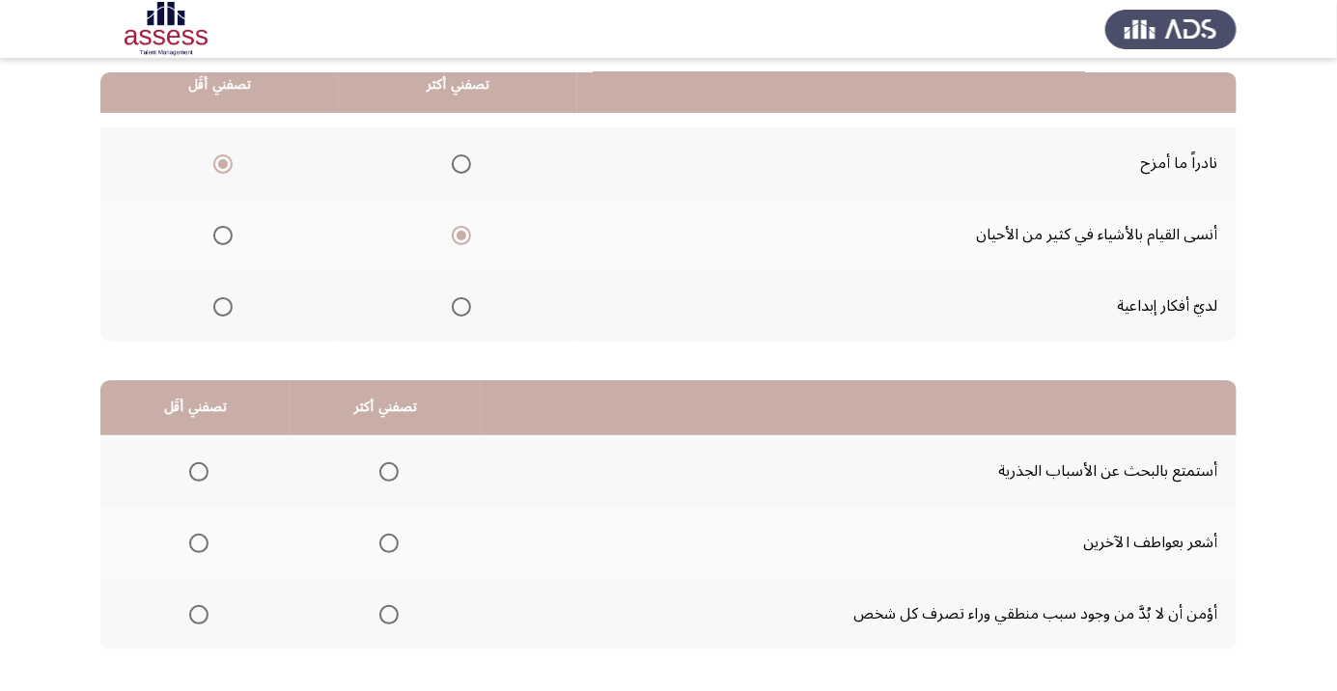
click at [389, 615] on span "Select an option" at bounding box center [389, 615] width 0 height 0
click at [386, 613] on input "Select an option" at bounding box center [388, 614] width 19 height 19
click at [193, 478] on span "Select an option" at bounding box center [198, 471] width 19 height 19
click at [193, 478] on input "Select an option" at bounding box center [198, 471] width 19 height 19
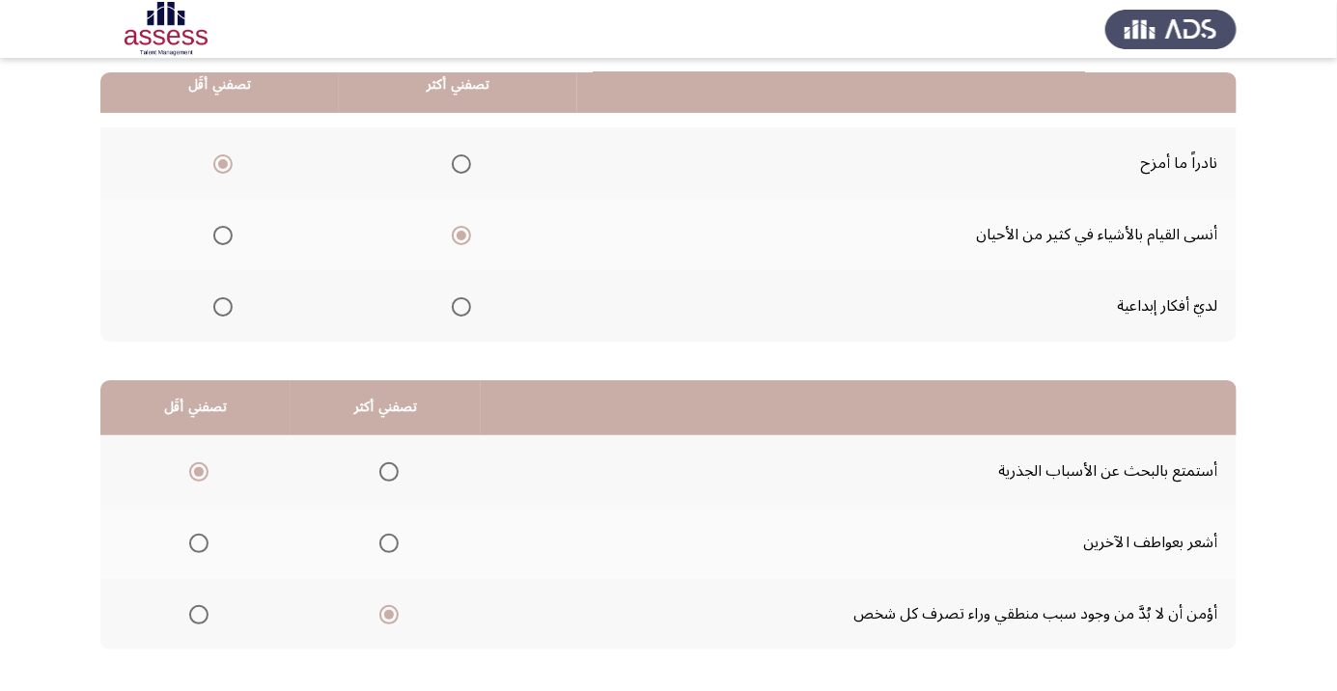
scroll to position [0, 0]
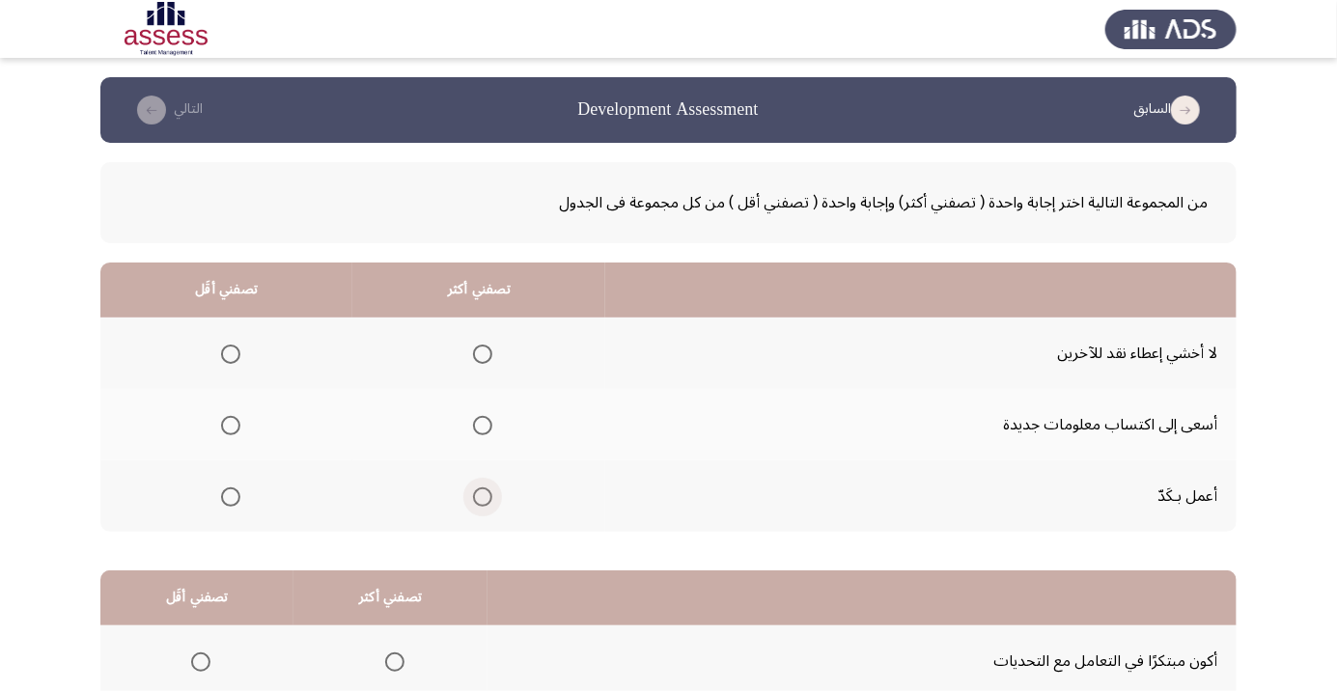
click at [479, 501] on span "Select an option" at bounding box center [482, 496] width 19 height 19
click at [479, 501] on input "Select an option" at bounding box center [482, 496] width 19 height 19
click at [230, 358] on span "Select an option" at bounding box center [230, 354] width 19 height 19
click at [230, 358] on input "Select an option" at bounding box center [230, 354] width 19 height 19
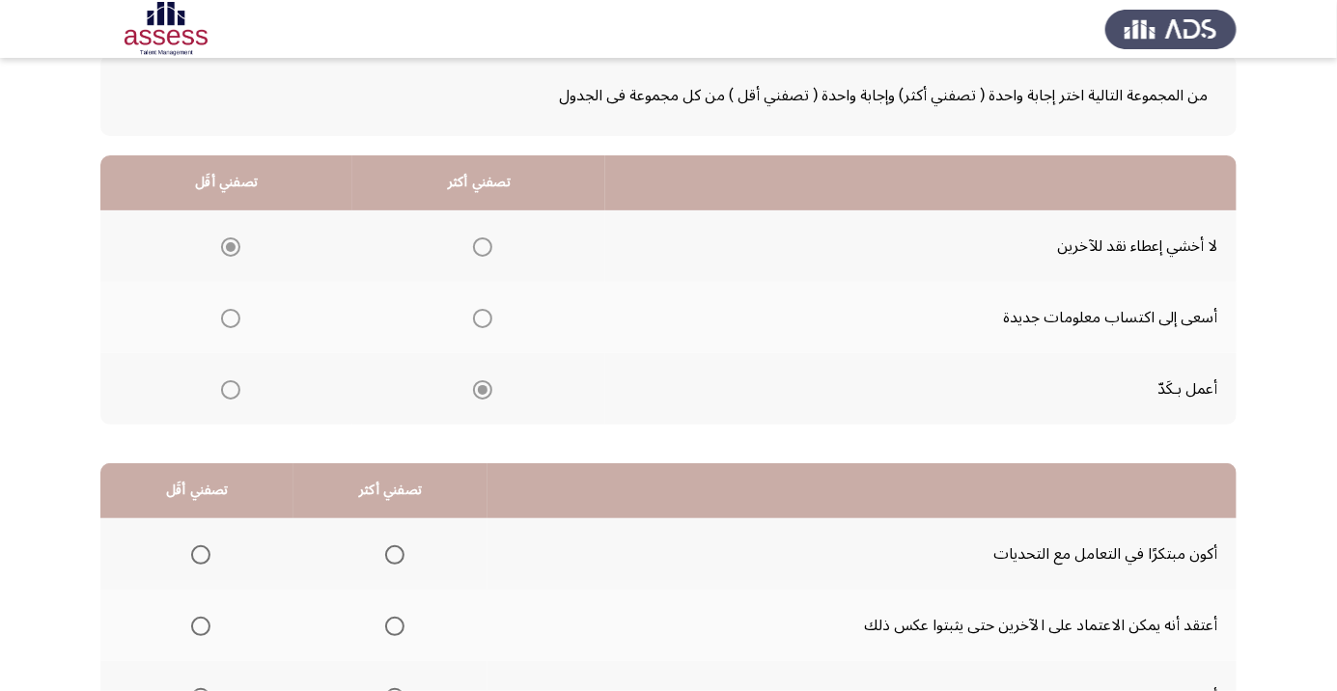
scroll to position [190, 0]
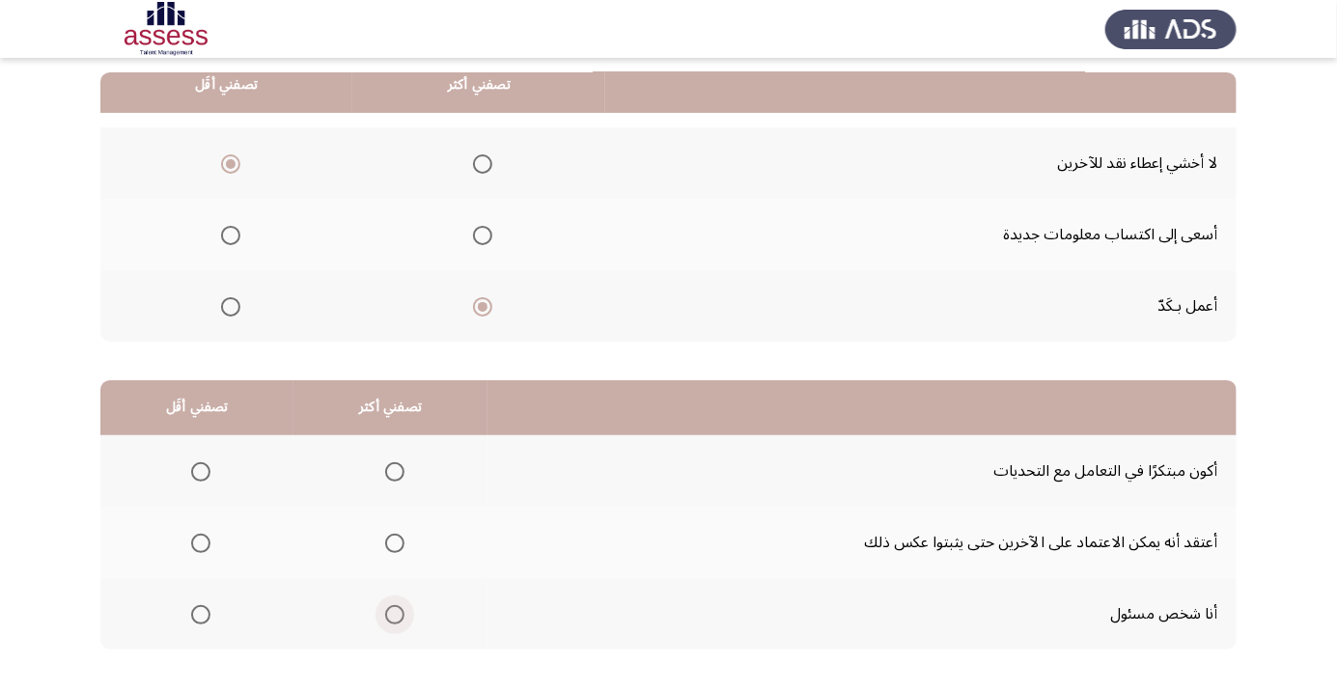
click at [395, 615] on span "Select an option" at bounding box center [395, 615] width 0 height 0
click at [391, 613] on input "Select an option" at bounding box center [394, 614] width 19 height 19
click at [199, 476] on span "Select an option" at bounding box center [200, 471] width 19 height 19
click at [199, 476] on input "Select an option" at bounding box center [200, 471] width 19 height 19
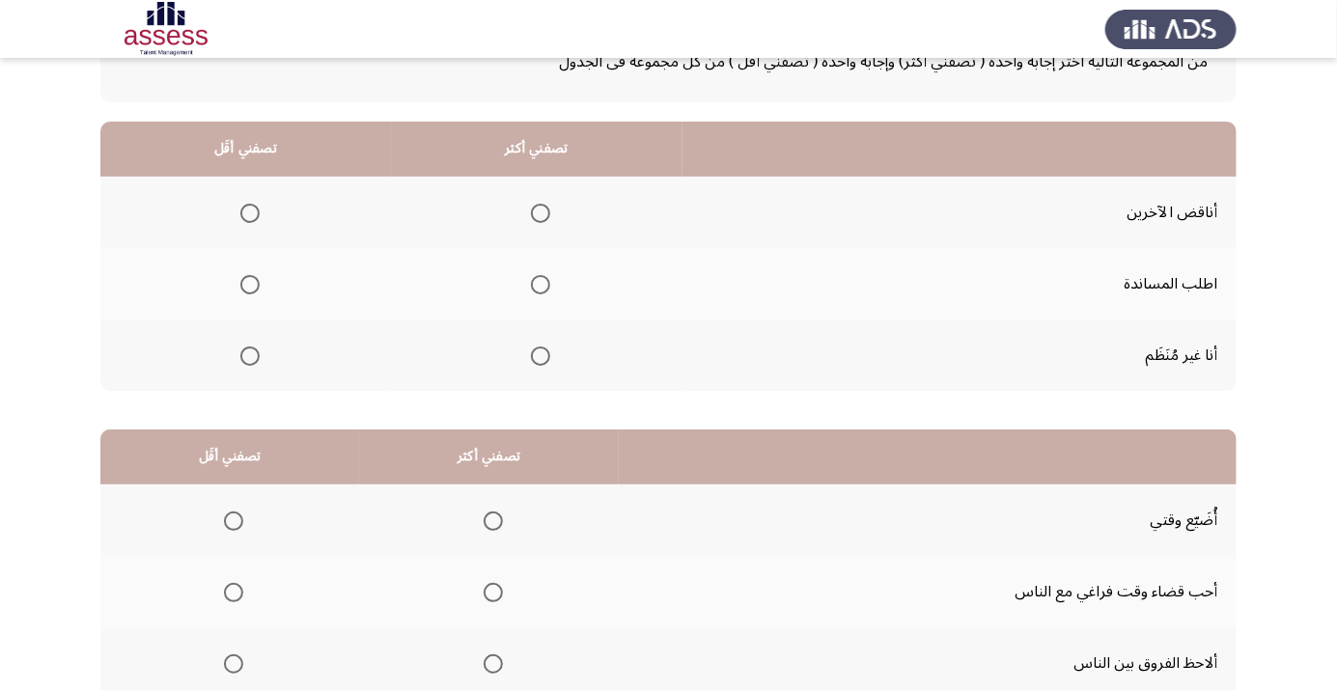
scroll to position [0, 0]
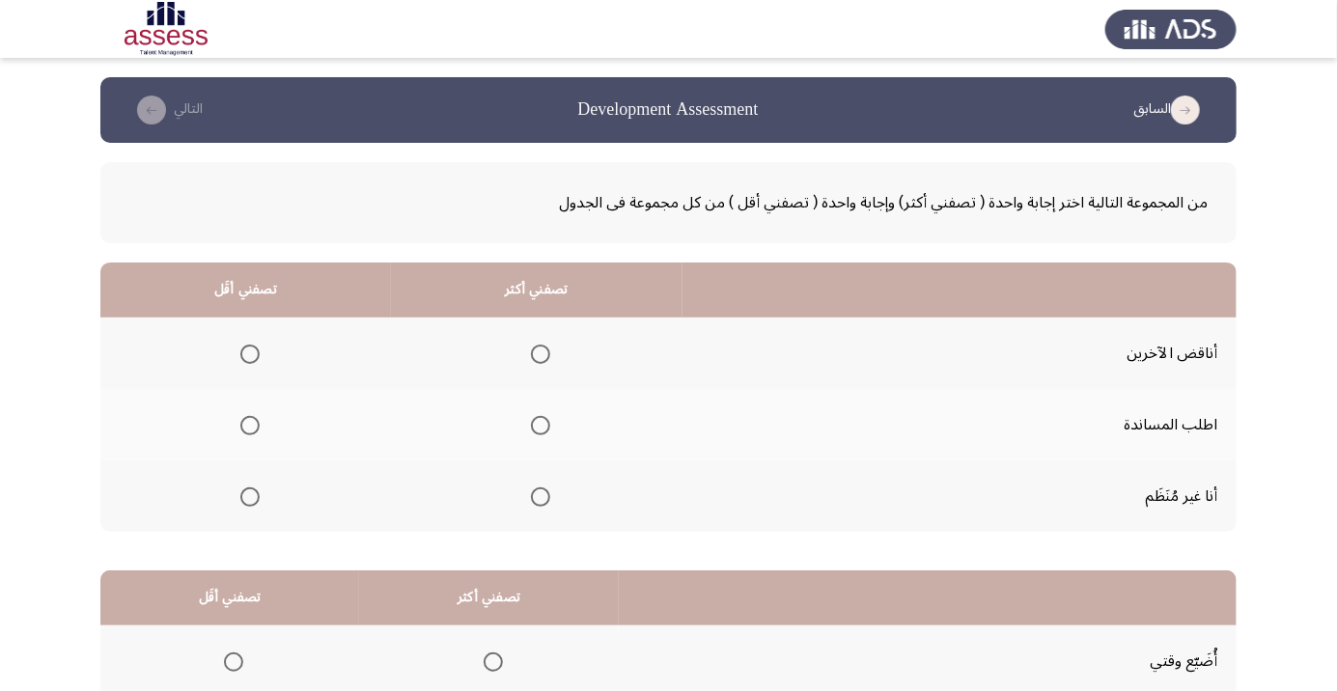
click at [1173, 113] on icon "load previous page" at bounding box center [1185, 110] width 29 height 29
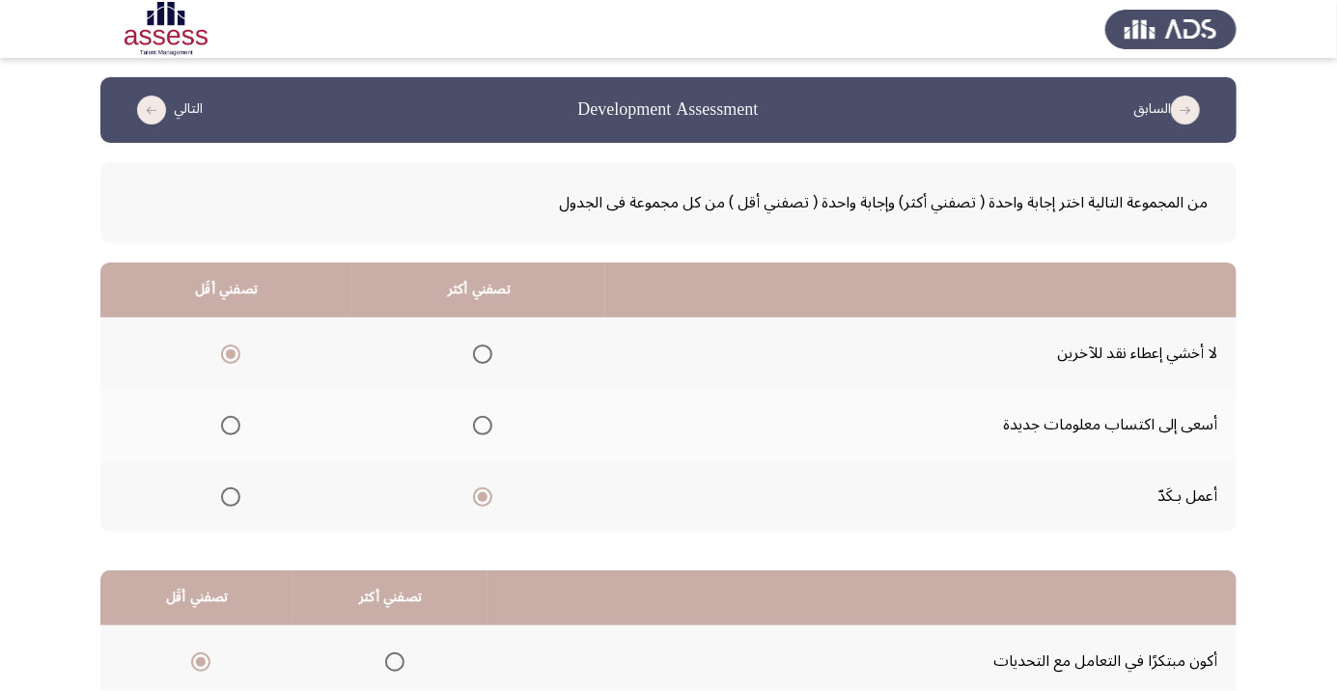
click at [155, 106] on icon "load next page" at bounding box center [151, 110] width 29 height 29
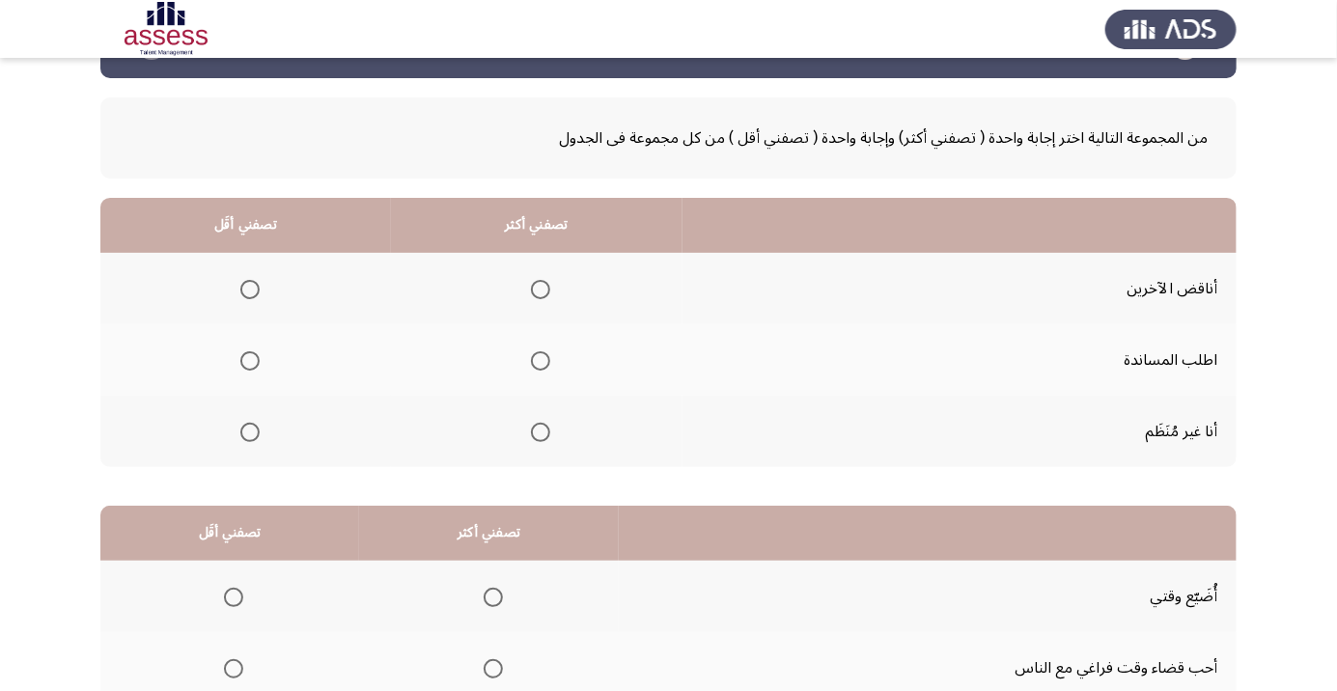
scroll to position [69, 0]
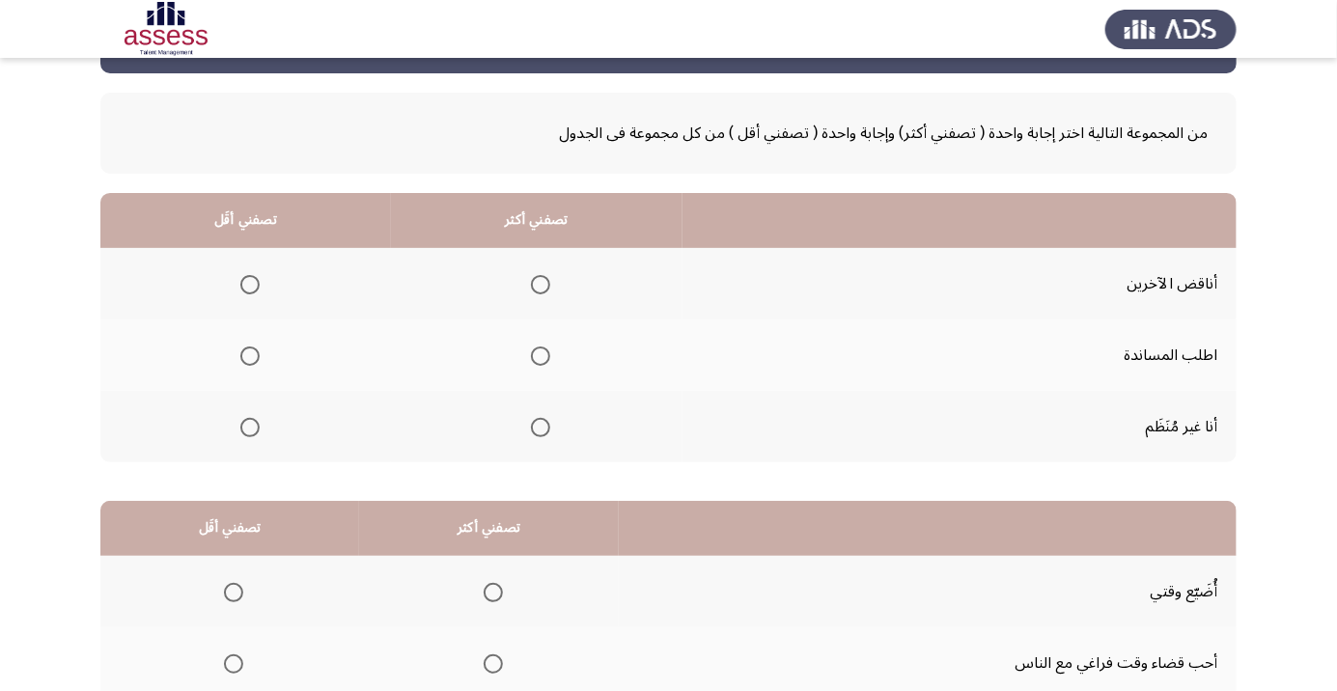
click at [540, 356] on span "Select an option" at bounding box center [540, 356] width 0 height 0
click at [536, 354] on input "Select an option" at bounding box center [540, 355] width 19 height 19
click at [250, 285] on span "Select an option" at bounding box center [250, 285] width 0 height 0
click at [247, 283] on input "Select an option" at bounding box center [249, 284] width 19 height 19
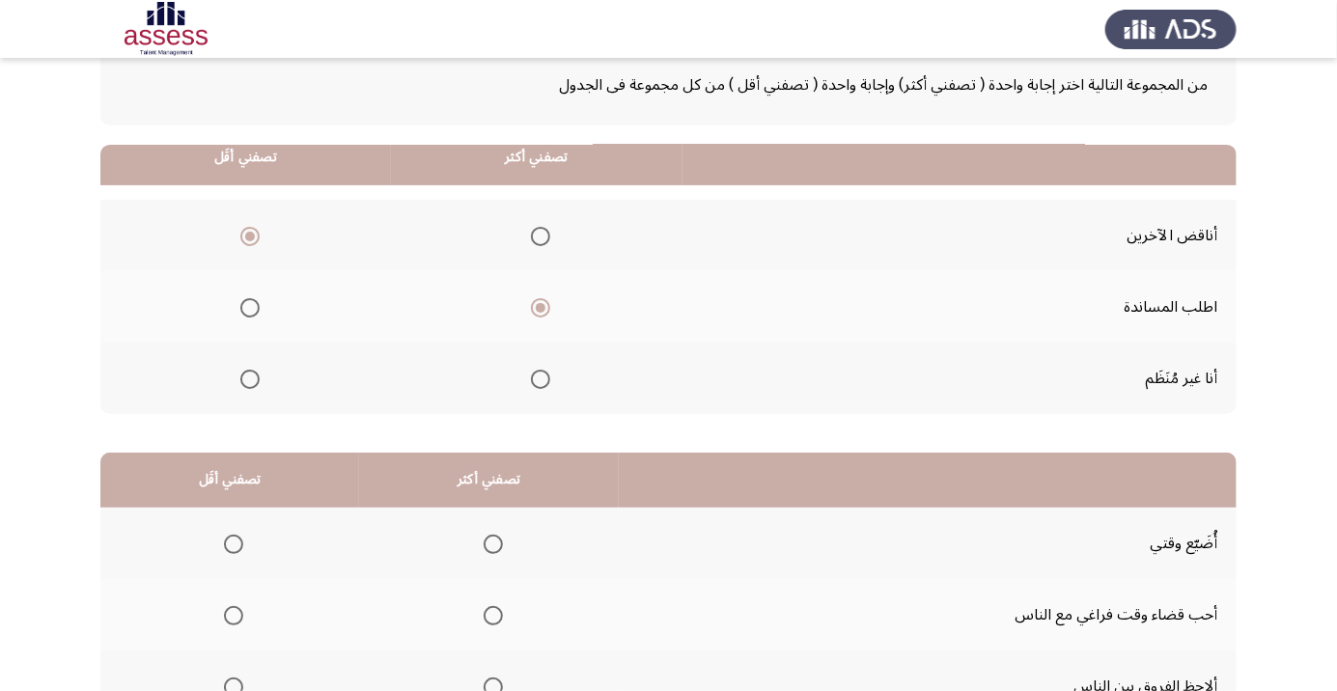
scroll to position [190, 0]
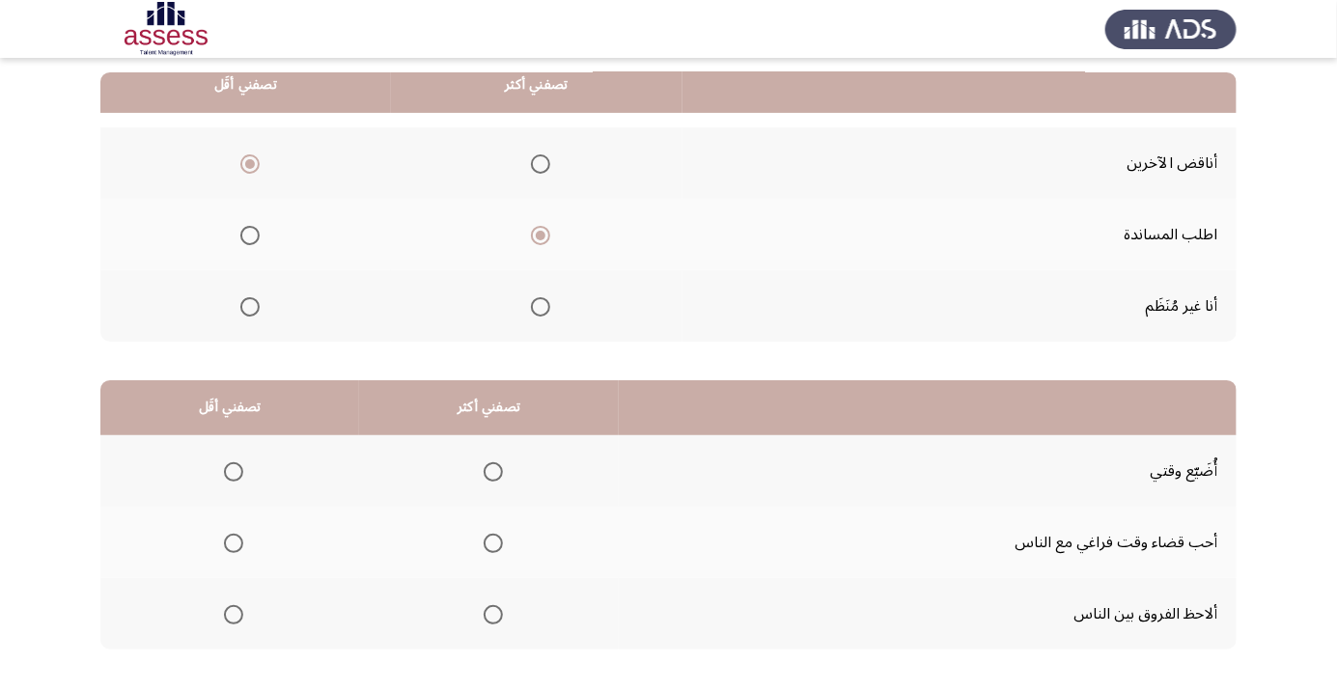
click at [493, 543] on span "Select an option" at bounding box center [493, 543] width 0 height 0
click at [490, 541] on input "Select an option" at bounding box center [493, 543] width 19 height 19
click at [238, 462] on span "Select an option" at bounding box center [233, 471] width 19 height 19
click at [238, 462] on input "Select an option" at bounding box center [233, 471] width 19 height 19
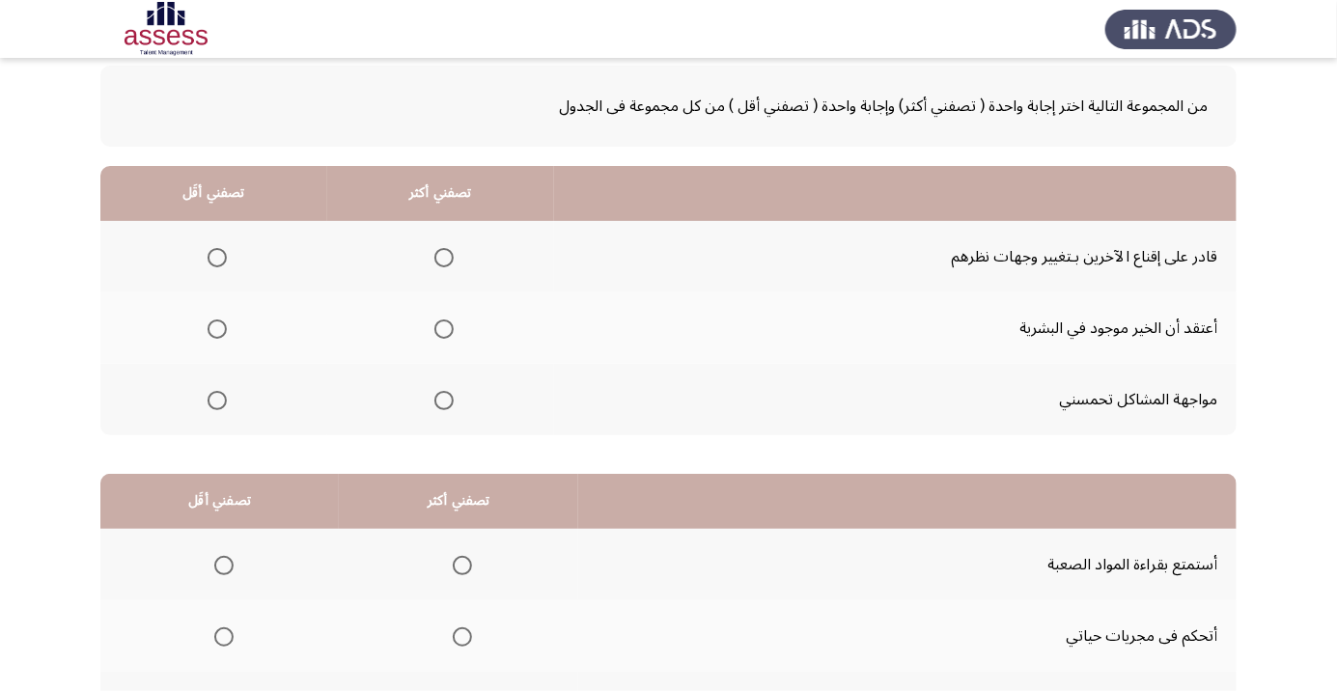
scroll to position [91, 0]
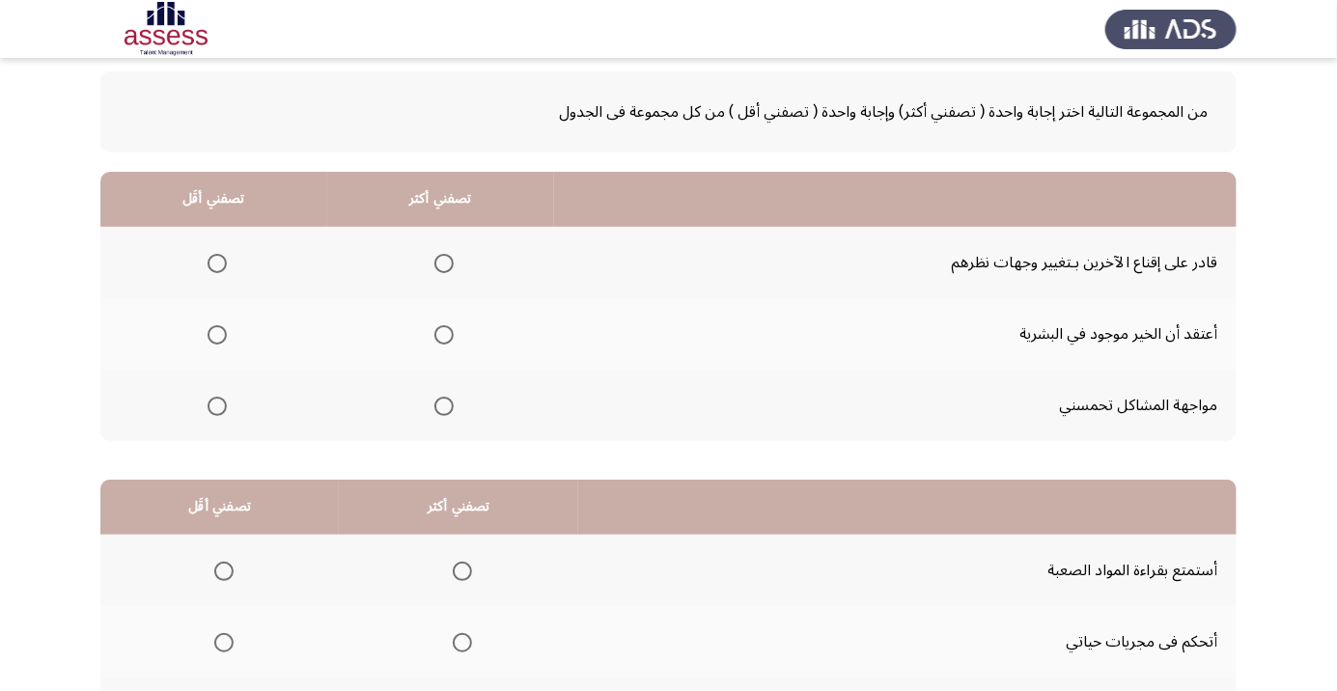
click at [444, 263] on span "Select an option" at bounding box center [444, 263] width 0 height 0
click at [439, 263] on input "Select an option" at bounding box center [443, 263] width 19 height 19
click at [216, 413] on span "Select an option" at bounding box center [216, 406] width 19 height 19
click at [216, 413] on input "Select an option" at bounding box center [216, 406] width 19 height 19
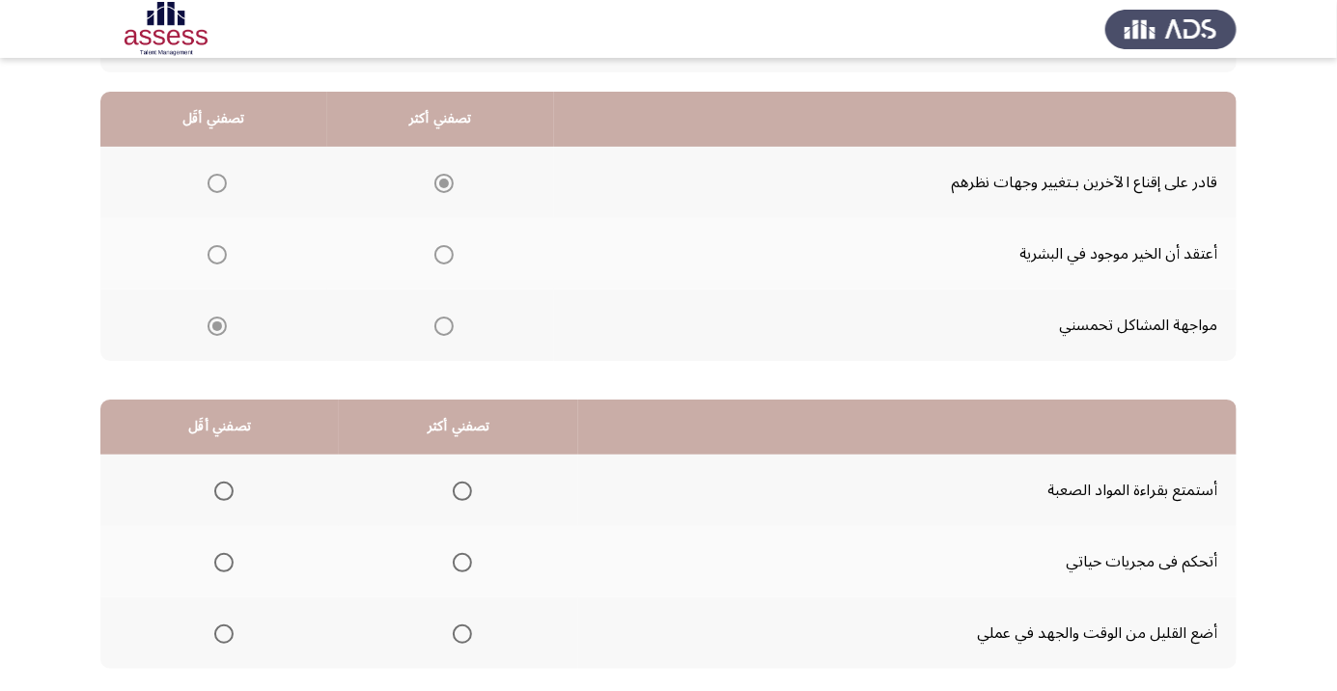
scroll to position [190, 0]
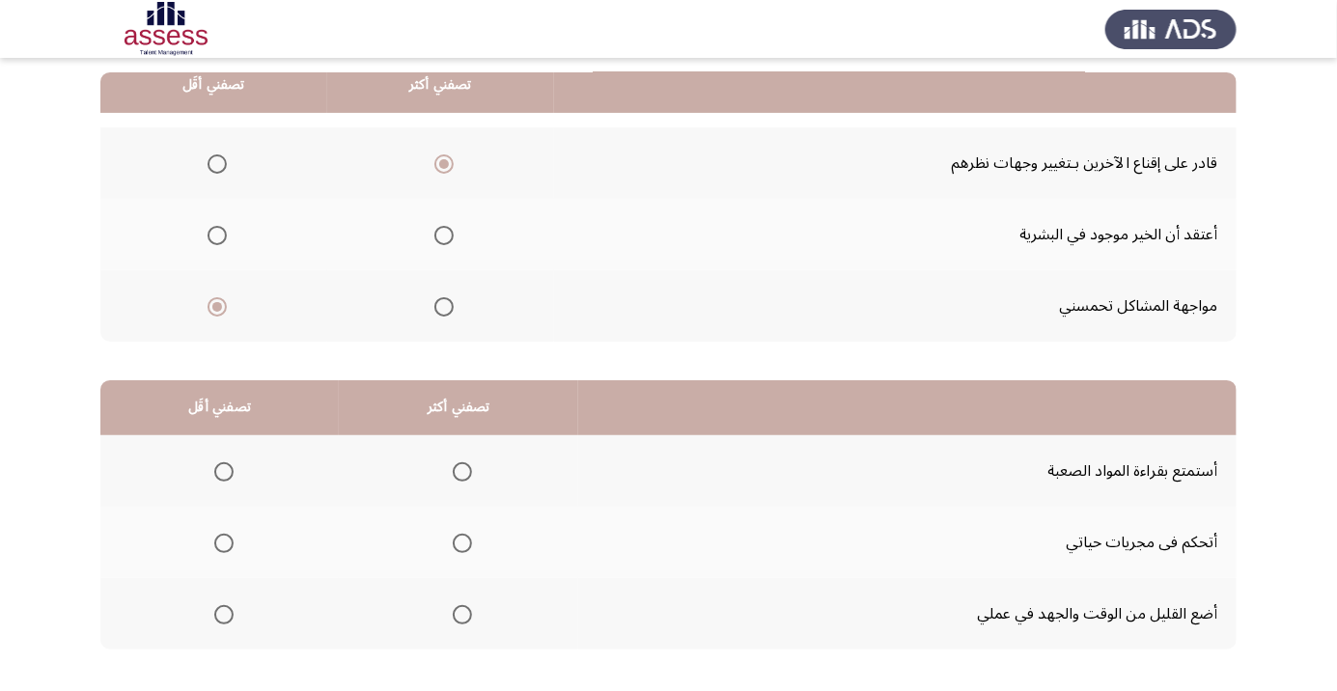
click at [223, 613] on span "Select an option" at bounding box center [223, 614] width 19 height 19
click at [223, 613] on input "Select an option" at bounding box center [223, 614] width 19 height 19
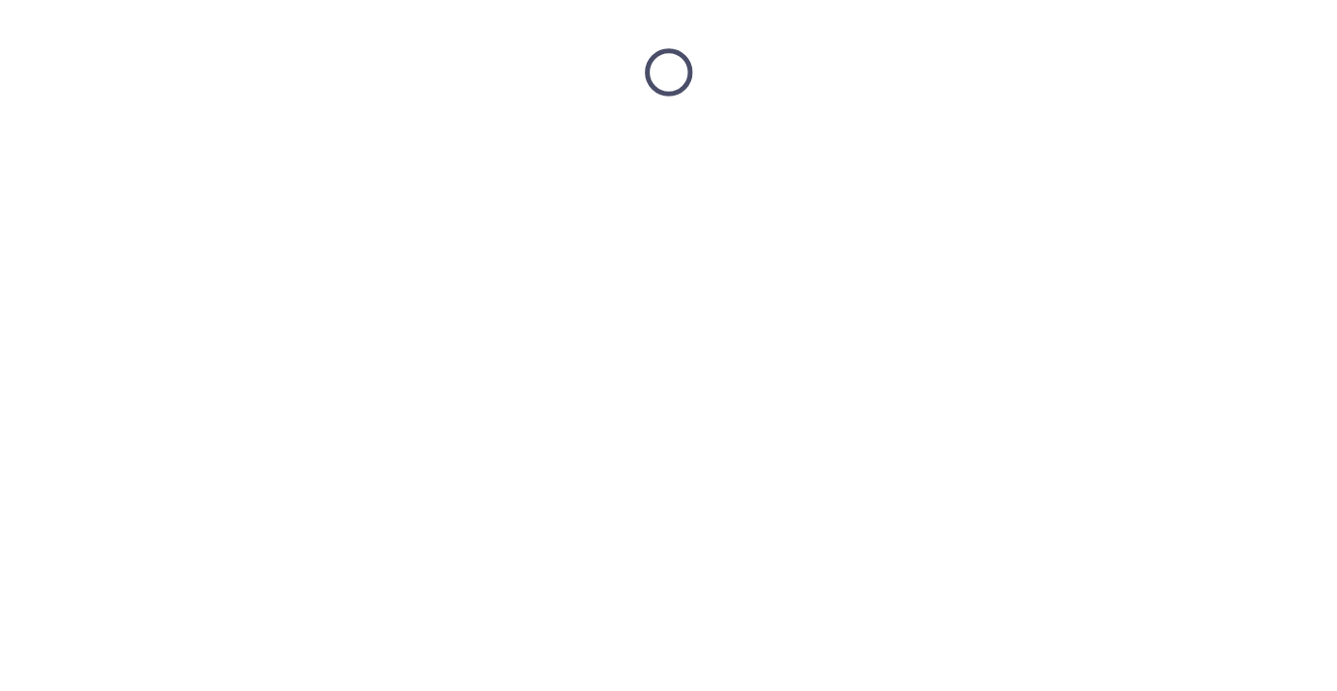
scroll to position [0, 0]
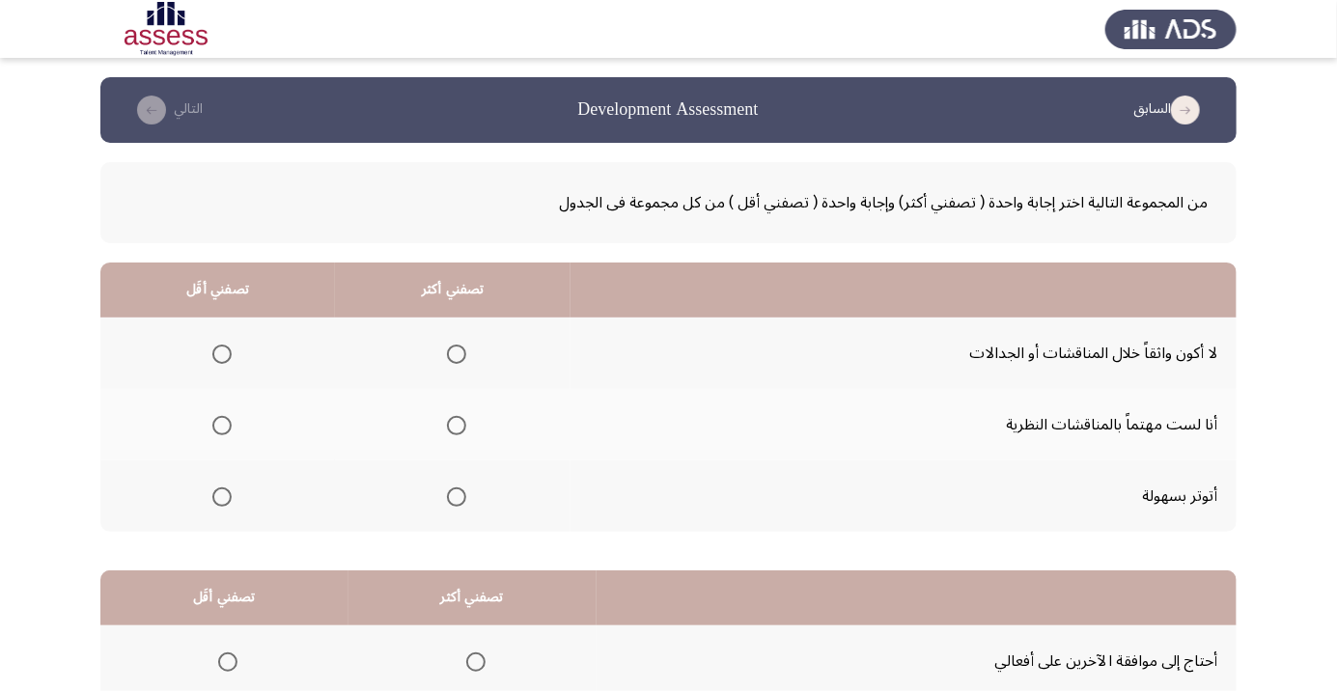
click at [216, 502] on span "Select an option" at bounding box center [221, 496] width 19 height 19
click at [216, 502] on input "Select an option" at bounding box center [221, 496] width 19 height 19
click at [447, 426] on span "Select an option" at bounding box center [456, 425] width 19 height 19
click at [447, 426] on input "Select an option" at bounding box center [456, 425] width 19 height 19
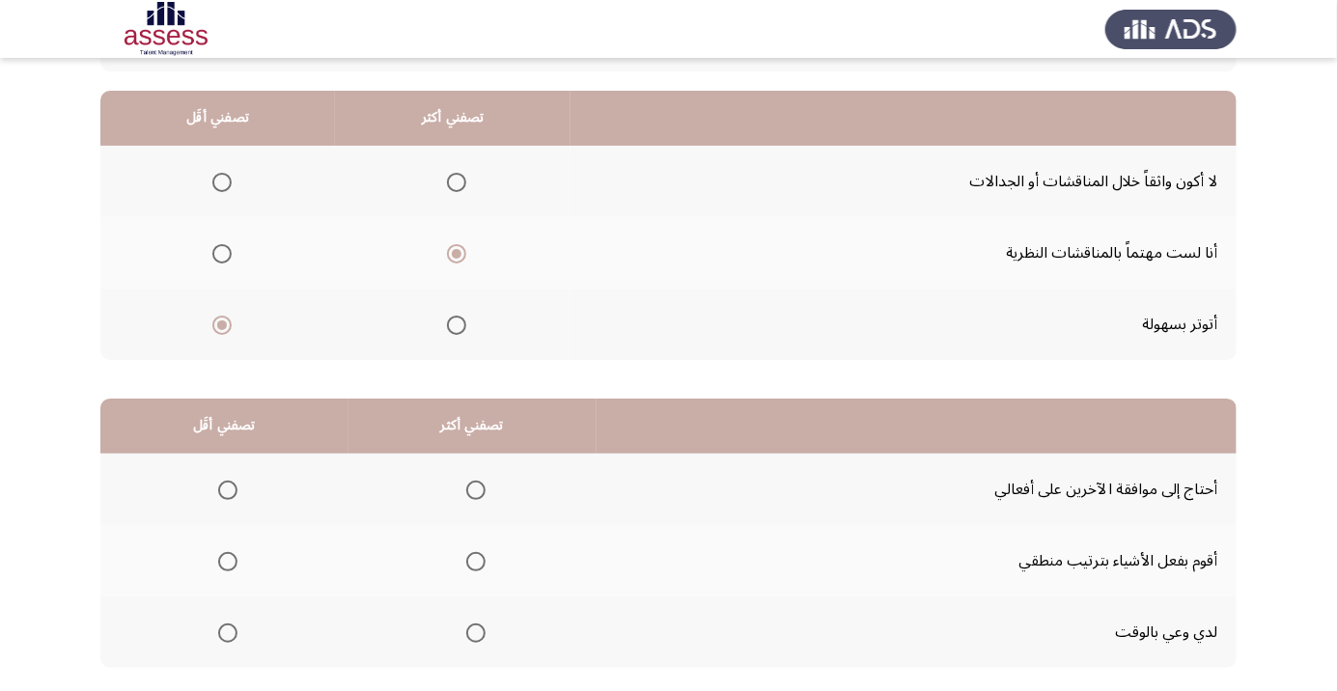
scroll to position [190, 0]
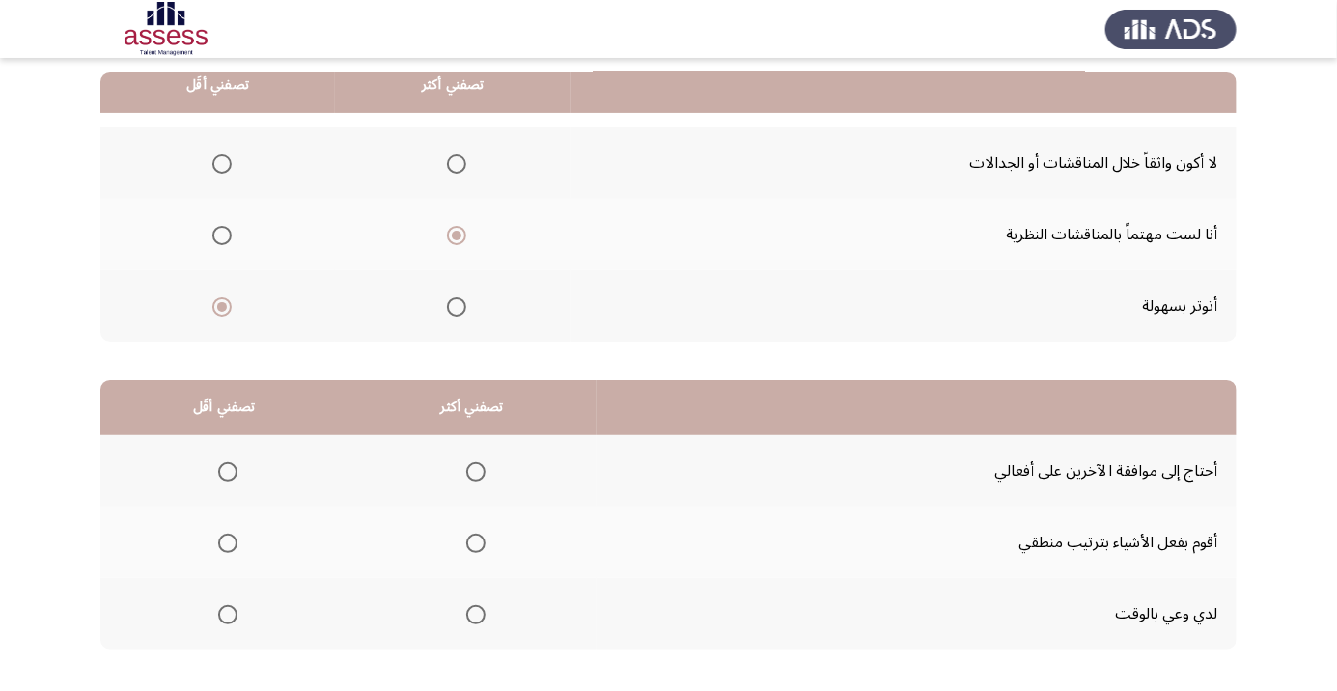
click at [468, 618] on span "Select an option" at bounding box center [475, 614] width 19 height 19
click at [468, 618] on input "Select an option" at bounding box center [475, 614] width 19 height 19
click at [234, 543] on span "Select an option" at bounding box center [227, 543] width 19 height 19
click at [234, 543] on input "Select an option" at bounding box center [227, 543] width 19 height 19
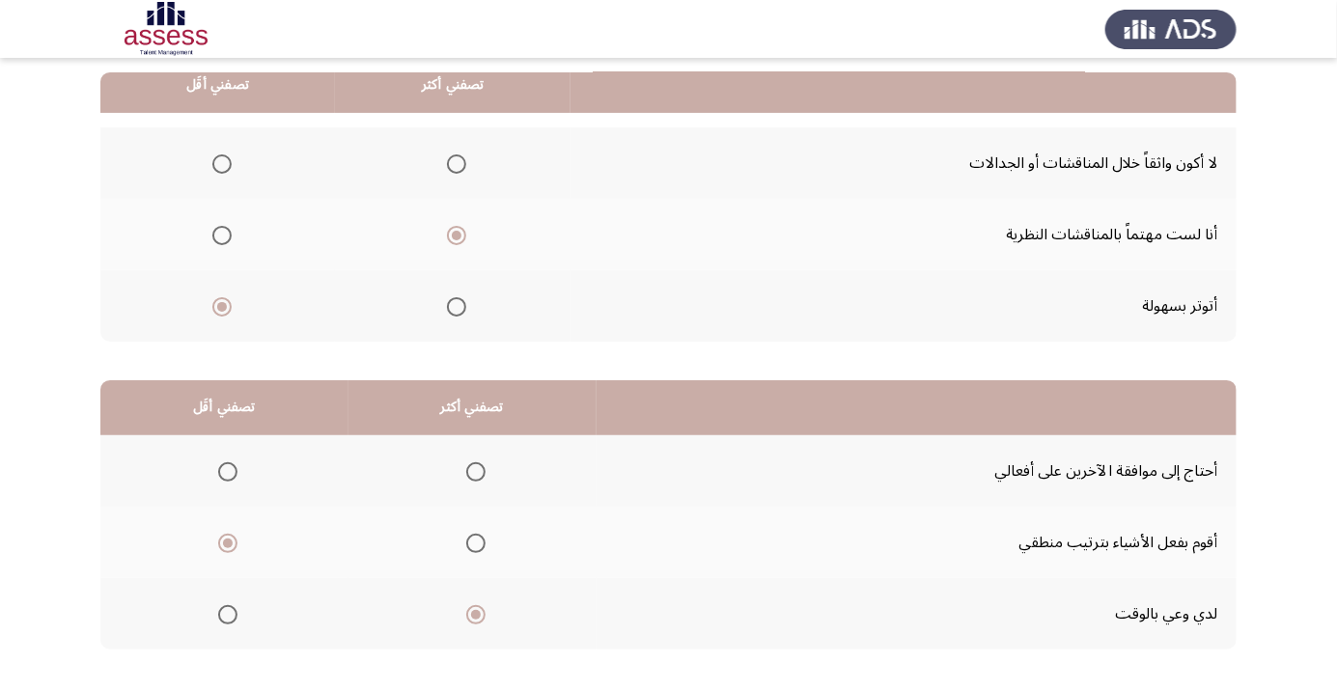
scroll to position [0, 0]
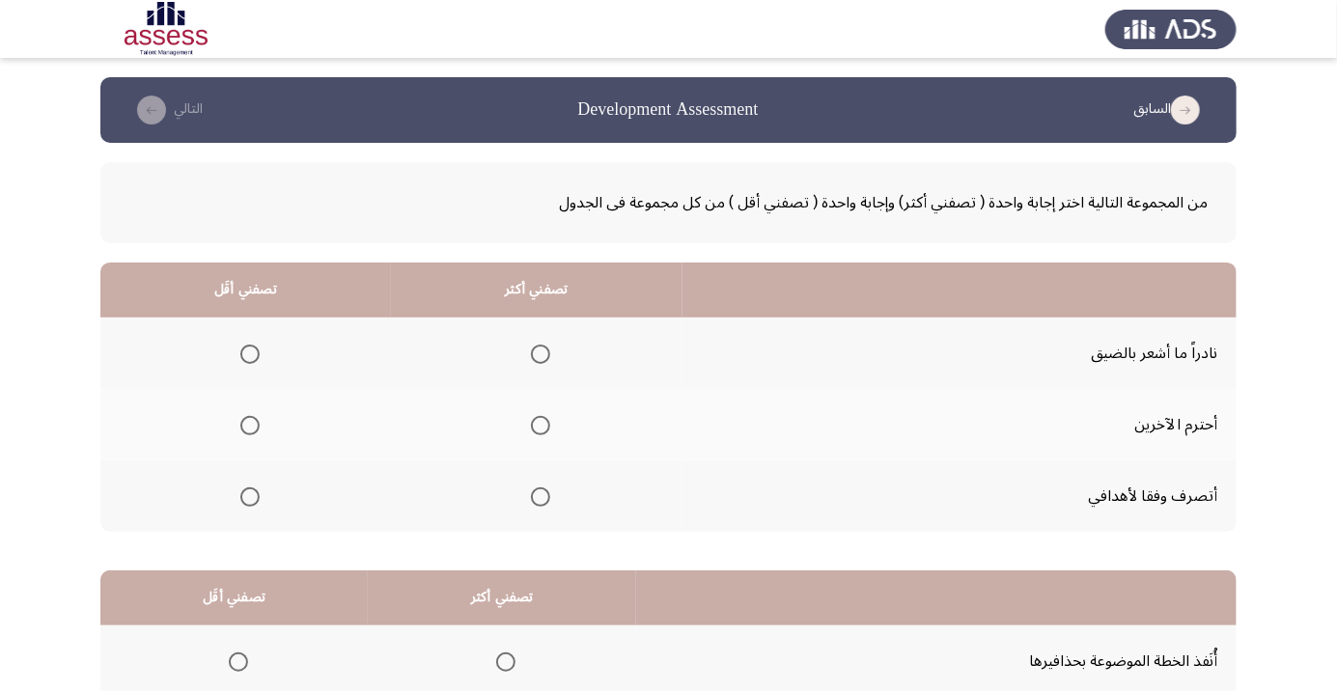
click at [544, 426] on span "Select an option" at bounding box center [540, 425] width 19 height 19
click at [544, 426] on input "Select an option" at bounding box center [540, 425] width 19 height 19
click at [250, 354] on span "Select an option" at bounding box center [250, 354] width 0 height 0
click at [247, 353] on input "Select an option" at bounding box center [249, 354] width 19 height 19
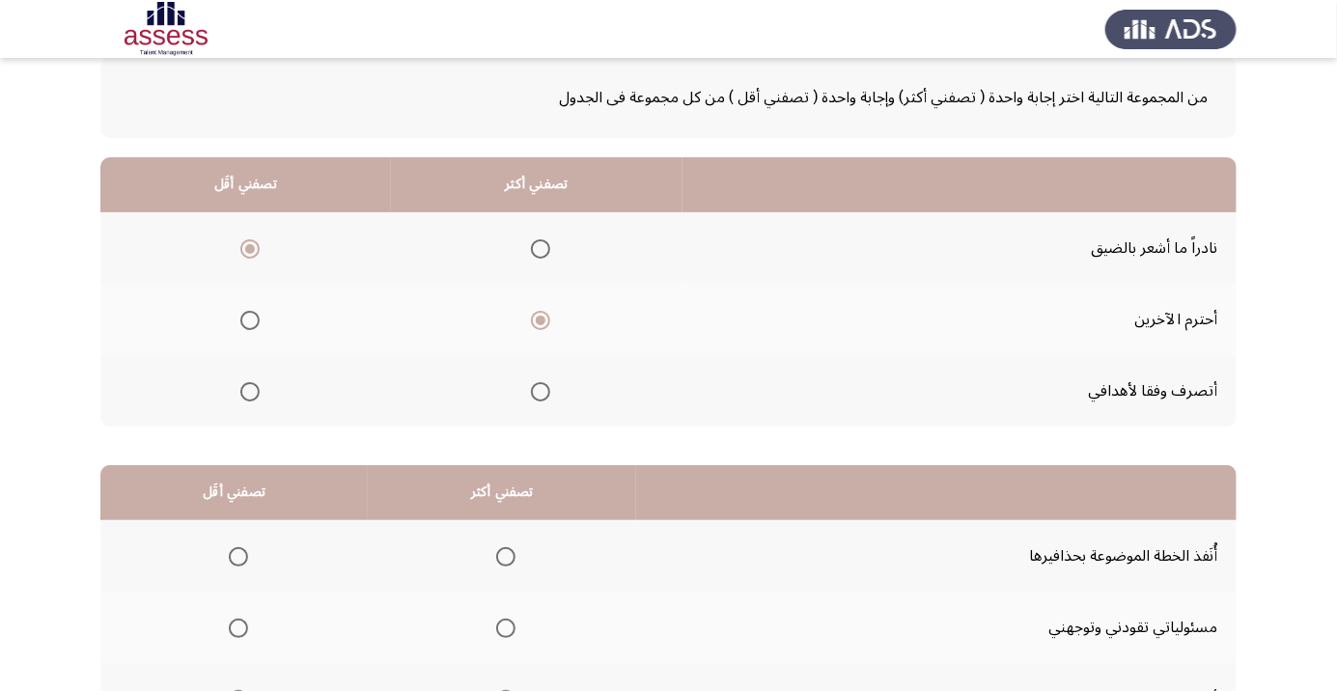
scroll to position [190, 0]
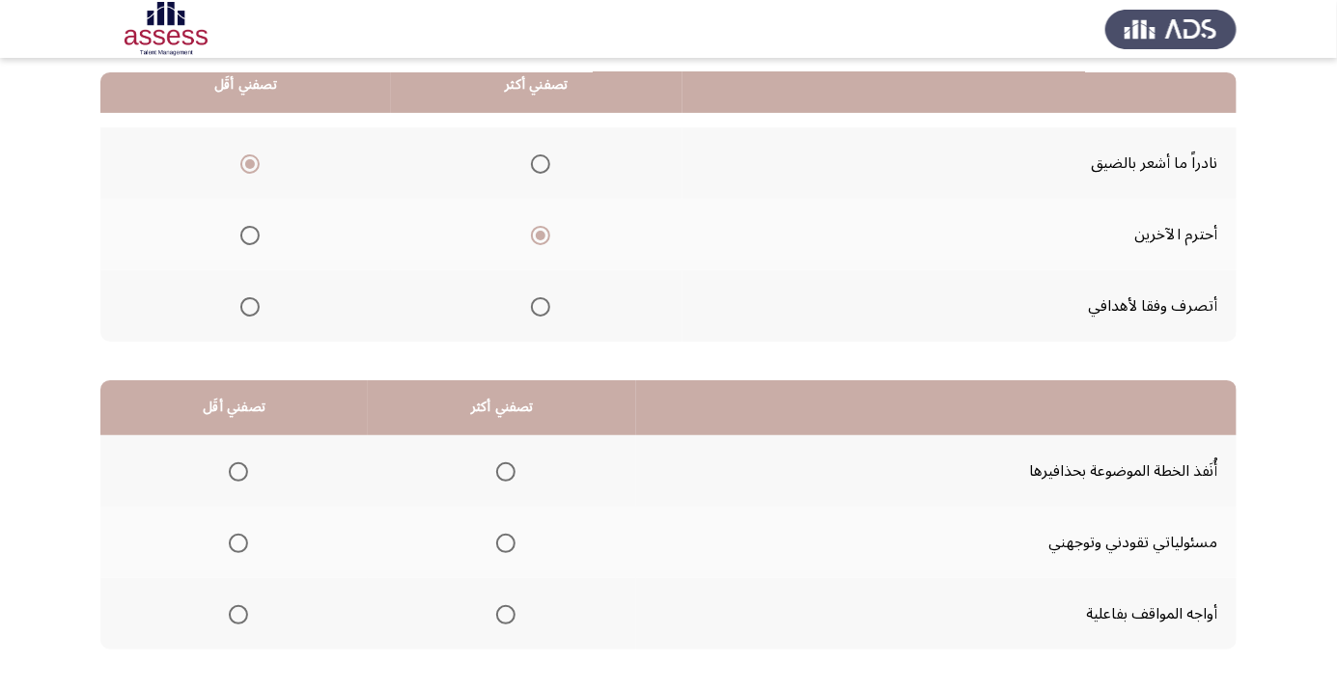
click at [238, 472] on span "Select an option" at bounding box center [238, 472] width 0 height 0
click at [235, 470] on input "Select an option" at bounding box center [238, 471] width 19 height 19
click at [500, 541] on span "Select an option" at bounding box center [505, 543] width 19 height 19
click at [500, 541] on input "Select an option" at bounding box center [505, 543] width 19 height 19
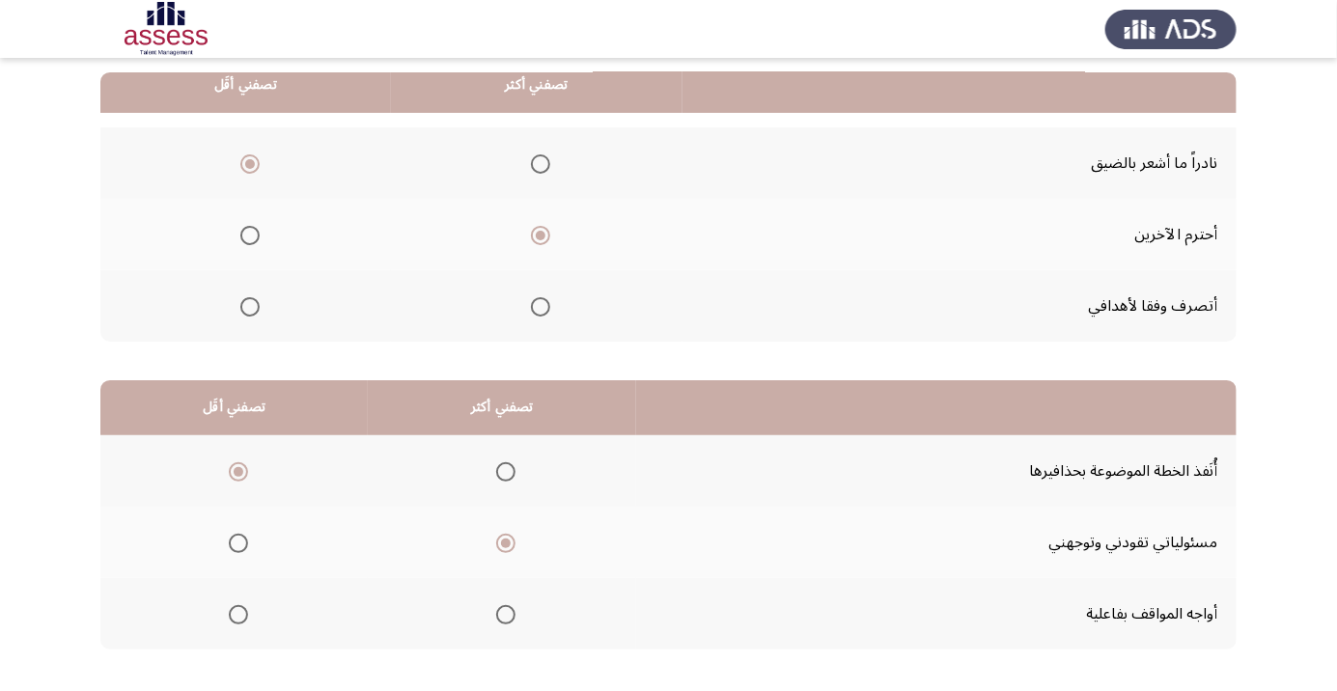
scroll to position [0, 0]
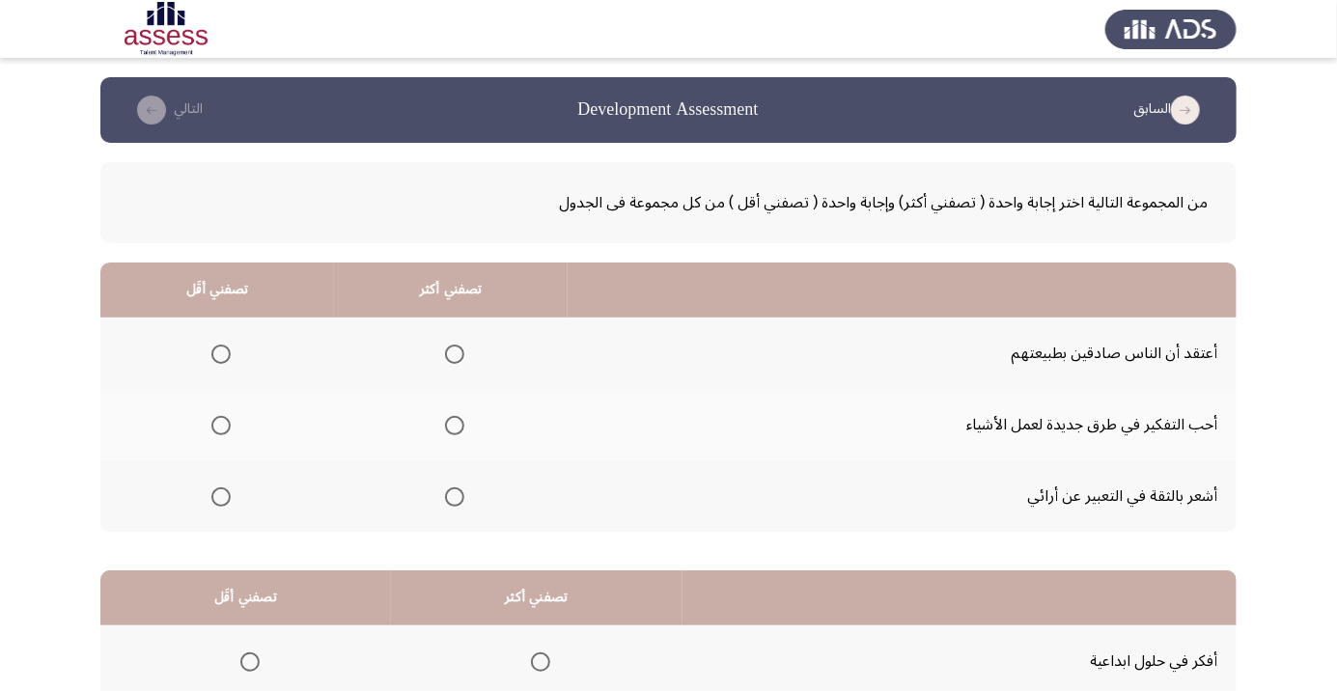
click at [455, 354] on span "Select an option" at bounding box center [455, 354] width 0 height 0
click at [450, 353] on input "Select an option" at bounding box center [454, 354] width 19 height 19
click at [219, 353] on span "Select an option" at bounding box center [220, 354] width 19 height 19
click at [219, 353] on input "Select an option" at bounding box center [220, 354] width 19 height 19
click at [455, 497] on span "Select an option" at bounding box center [455, 497] width 0 height 0
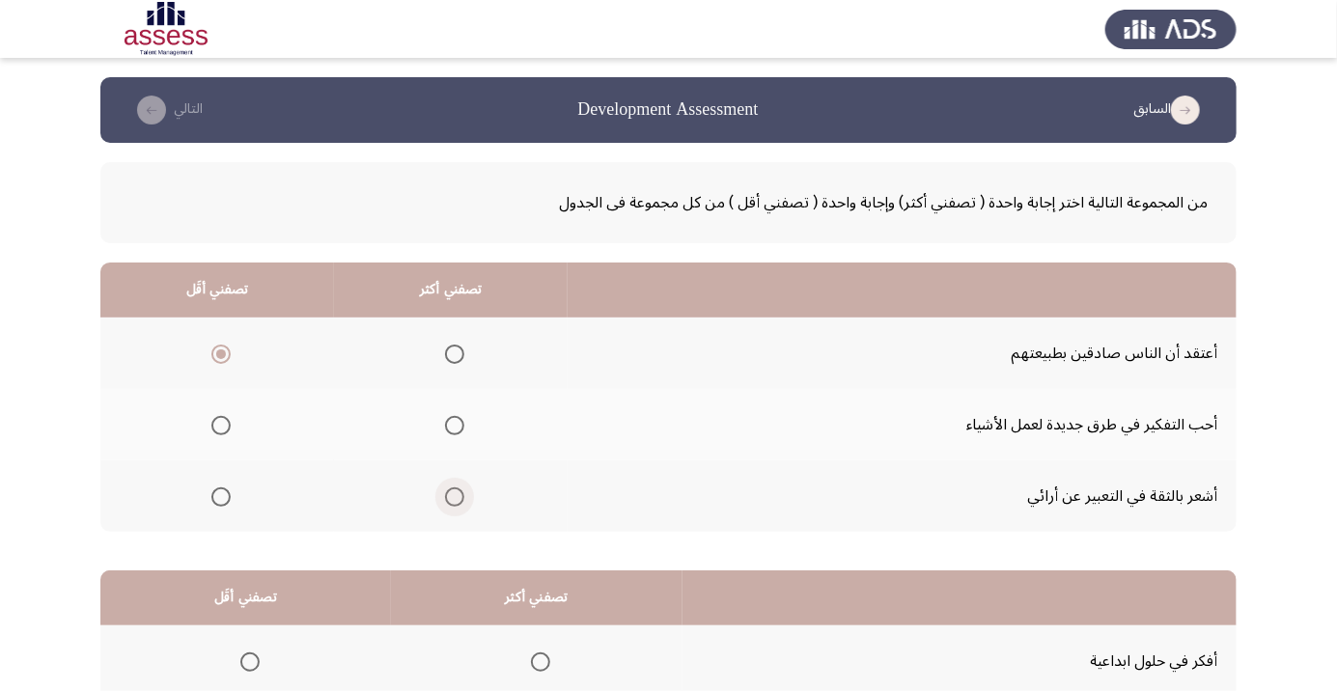
click at [450, 495] on input "Select an option" at bounding box center [454, 496] width 19 height 19
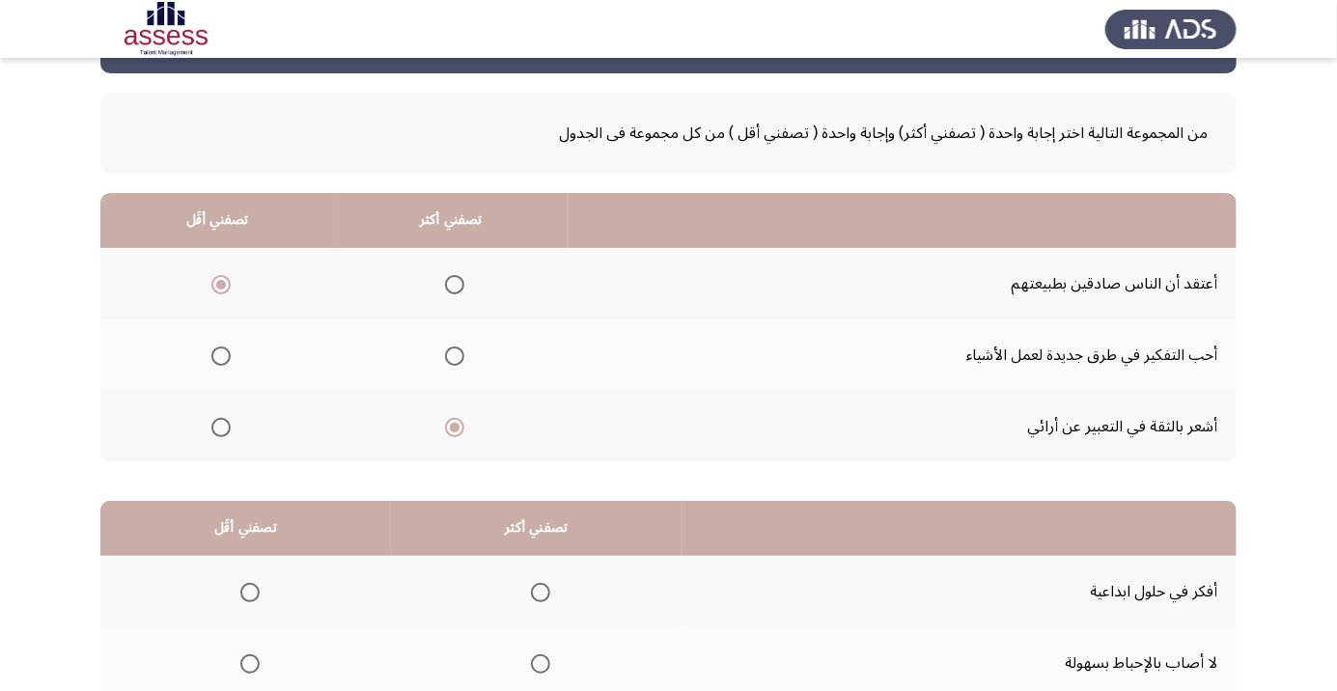
scroll to position [190, 0]
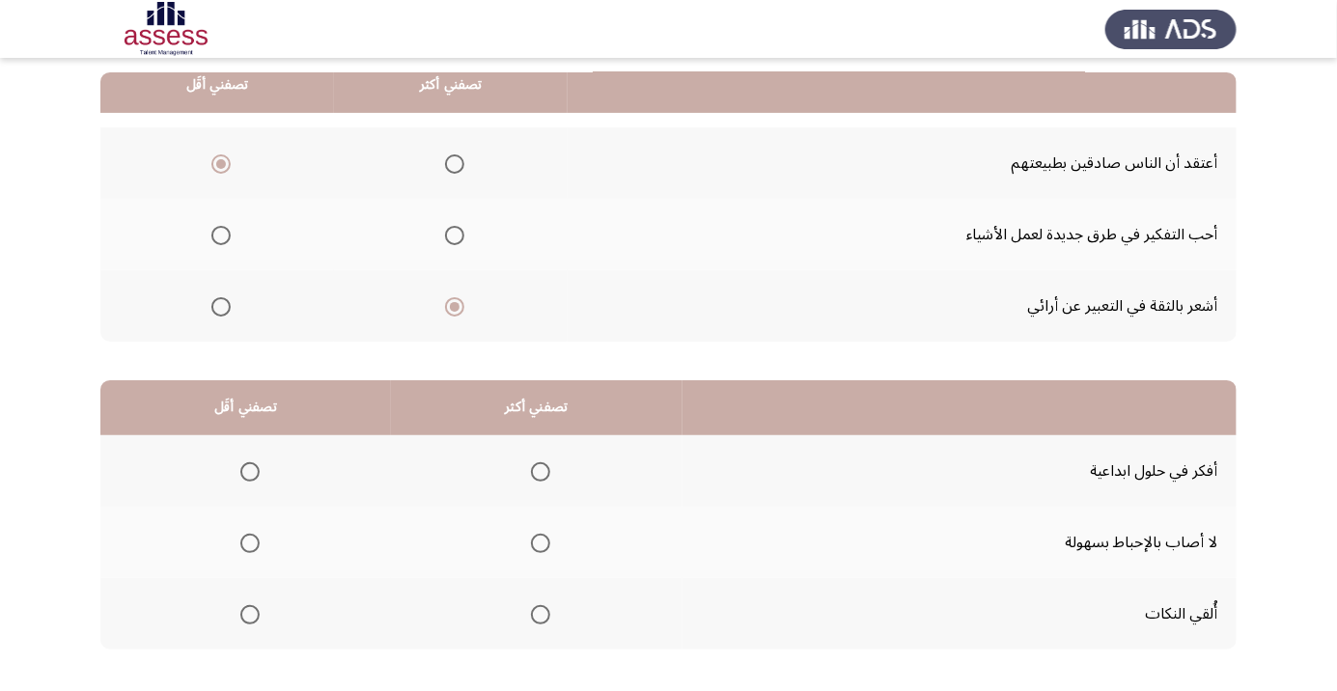
click at [245, 621] on span "Select an option" at bounding box center [249, 614] width 19 height 19
click at [245, 621] on input "Select an option" at bounding box center [249, 614] width 19 height 19
click at [557, 551] on th at bounding box center [536, 542] width 291 height 71
click at [542, 537] on span "Select an option" at bounding box center [540, 543] width 19 height 19
click at [542, 537] on input "Select an option" at bounding box center [540, 543] width 19 height 19
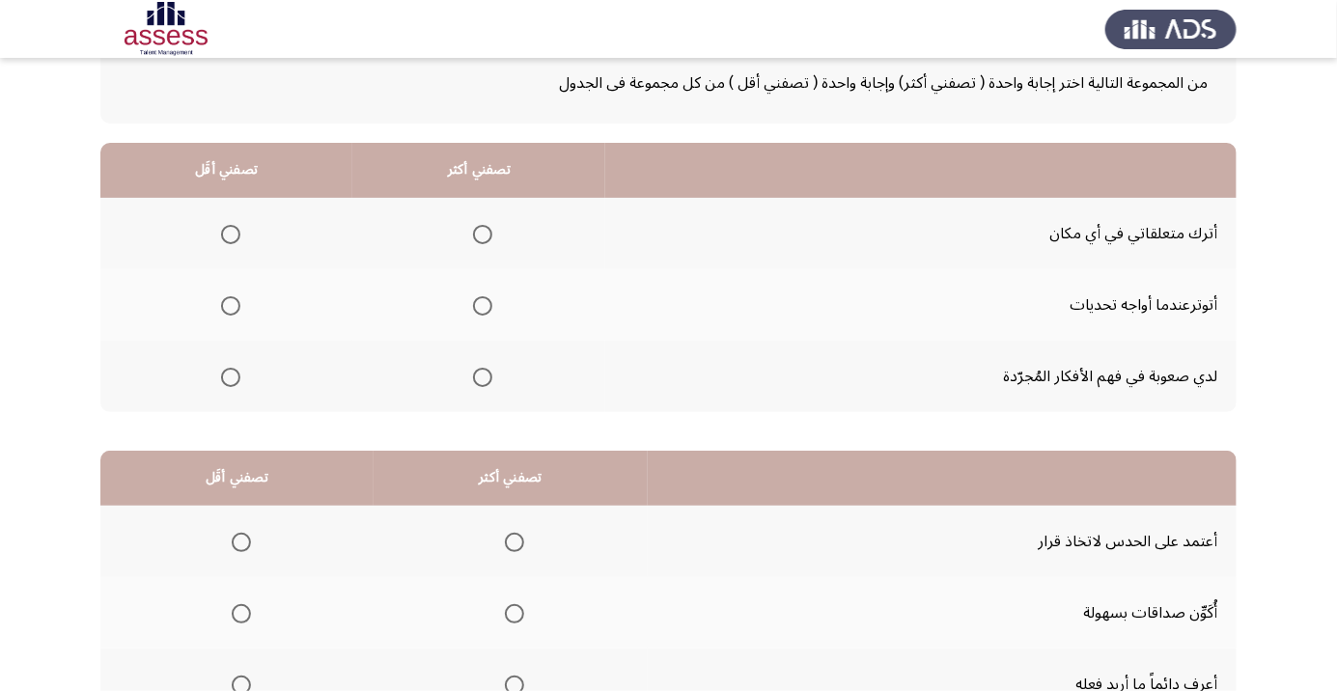
scroll to position [119, 0]
click at [486, 382] on span "Select an option" at bounding box center [482, 378] width 19 height 19
click at [486, 382] on input "Select an option" at bounding box center [482, 378] width 19 height 19
click at [232, 315] on span "Select an option" at bounding box center [230, 306] width 19 height 19
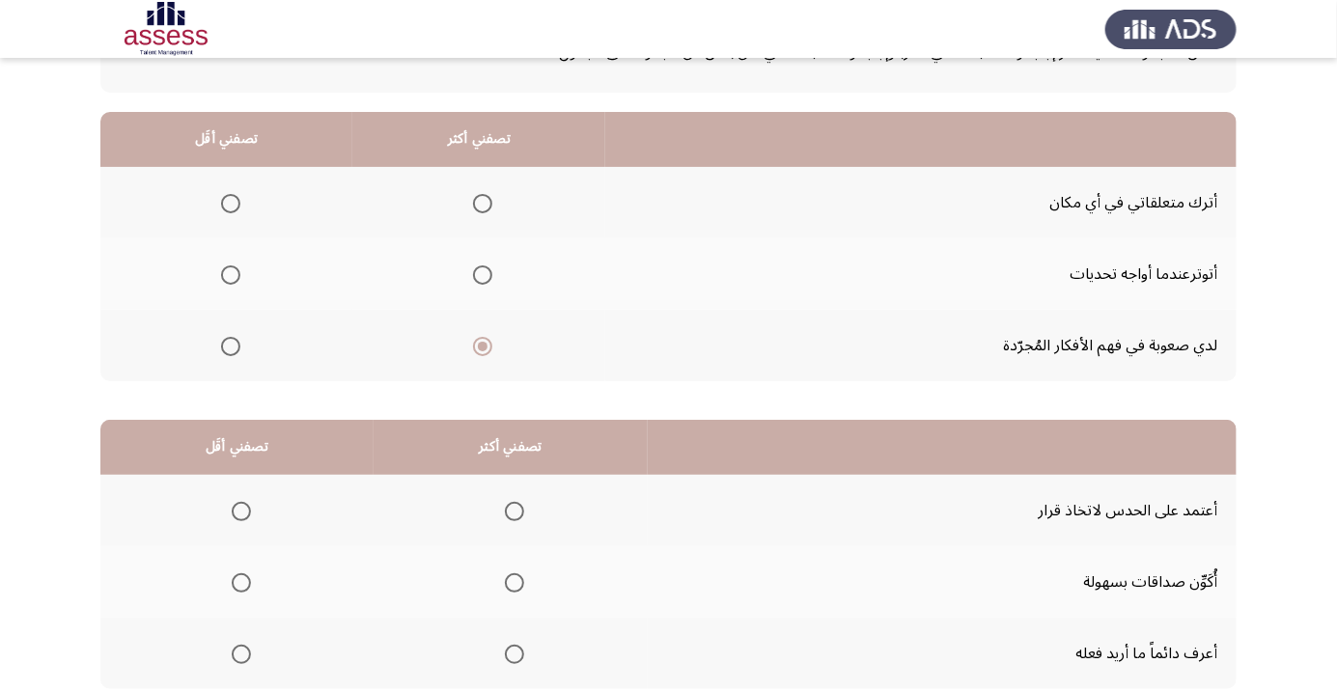
scroll to position [190, 0]
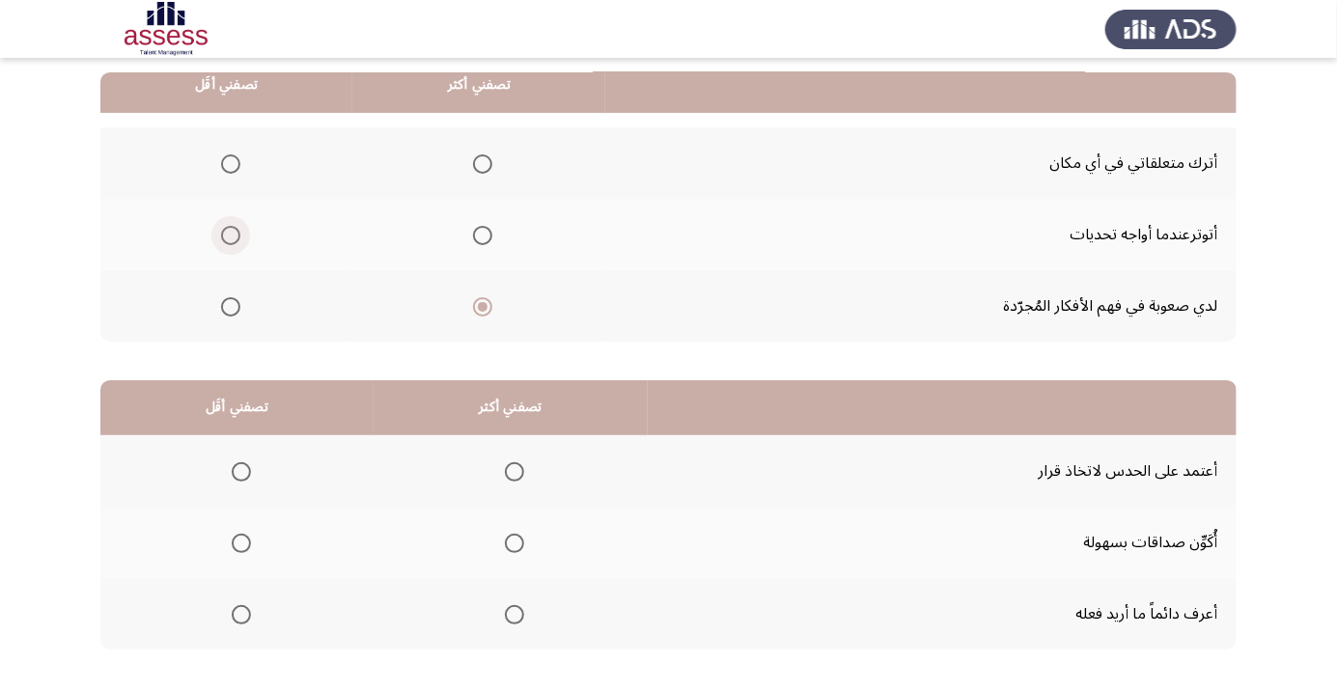
click at [231, 235] on span "Select an option" at bounding box center [231, 235] width 0 height 0
click at [230, 234] on input "Select an option" at bounding box center [230, 235] width 19 height 19
click at [514, 615] on span "Select an option" at bounding box center [514, 615] width 0 height 0
click at [513, 613] on input "Select an option" at bounding box center [514, 614] width 19 height 19
click at [241, 543] on span "Select an option" at bounding box center [241, 543] width 0 height 0
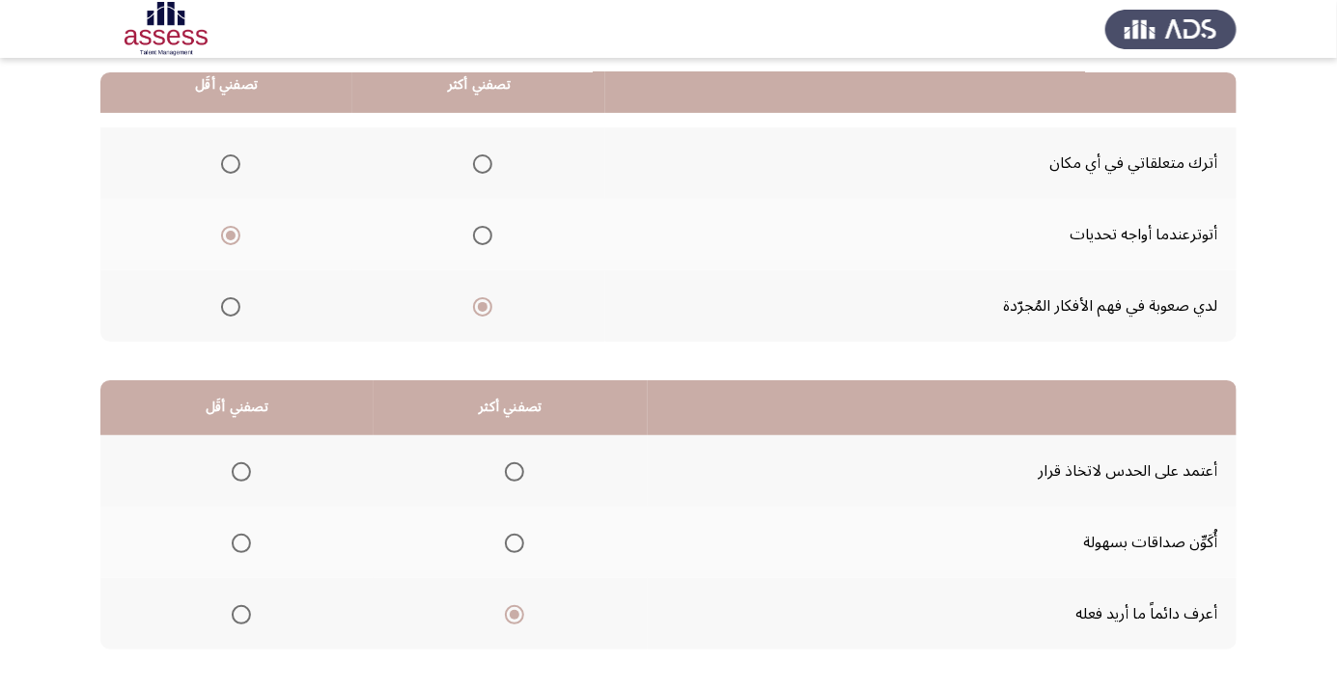
click at [240, 541] on input "Select an option" at bounding box center [241, 543] width 19 height 19
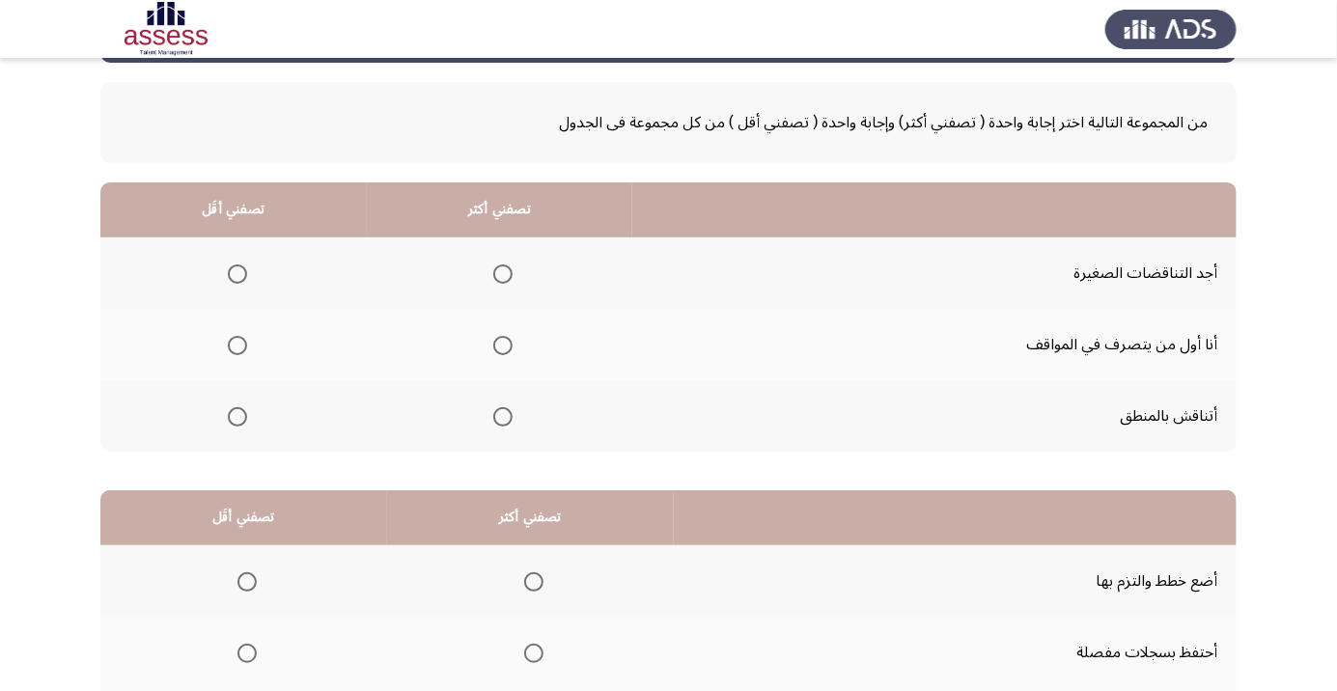
scroll to position [82, 0]
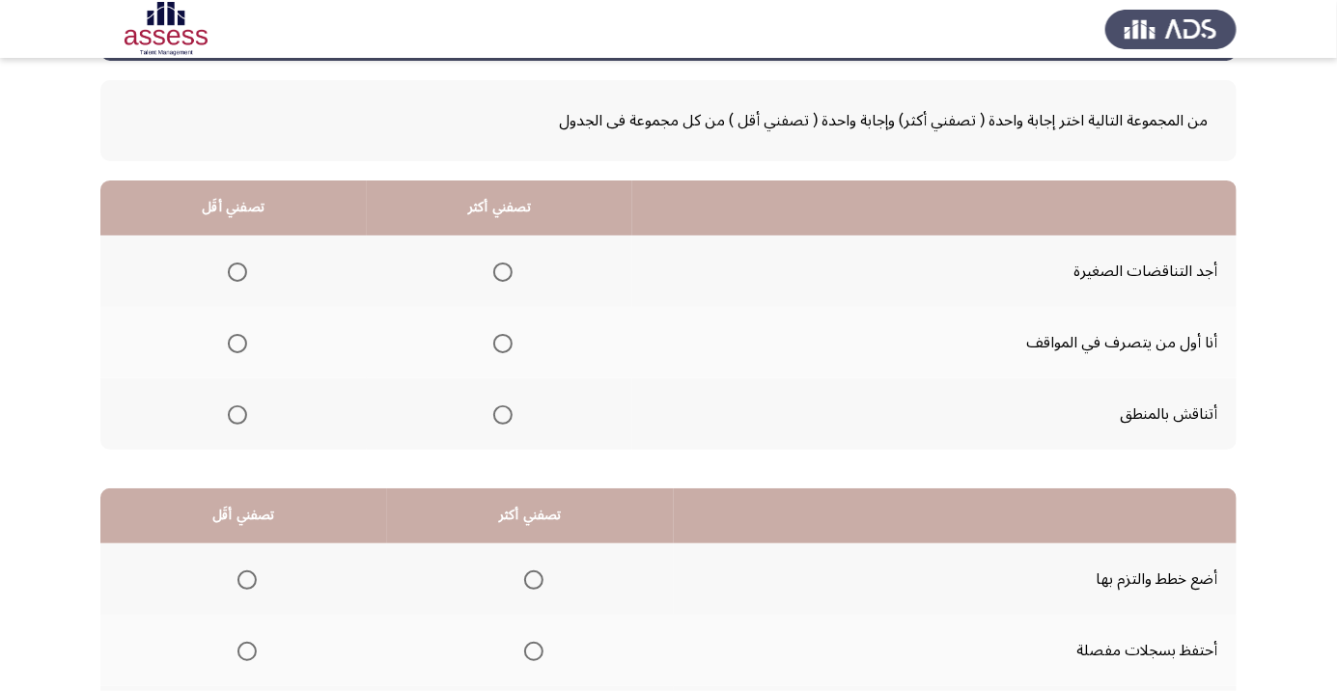
click at [503, 415] on span "Select an option" at bounding box center [503, 415] width 0 height 0
click at [501, 413] on input "Select an option" at bounding box center [502, 414] width 19 height 19
click at [231, 277] on span "Select an option" at bounding box center [237, 272] width 19 height 19
click at [231, 277] on input "Select an option" at bounding box center [237, 272] width 19 height 19
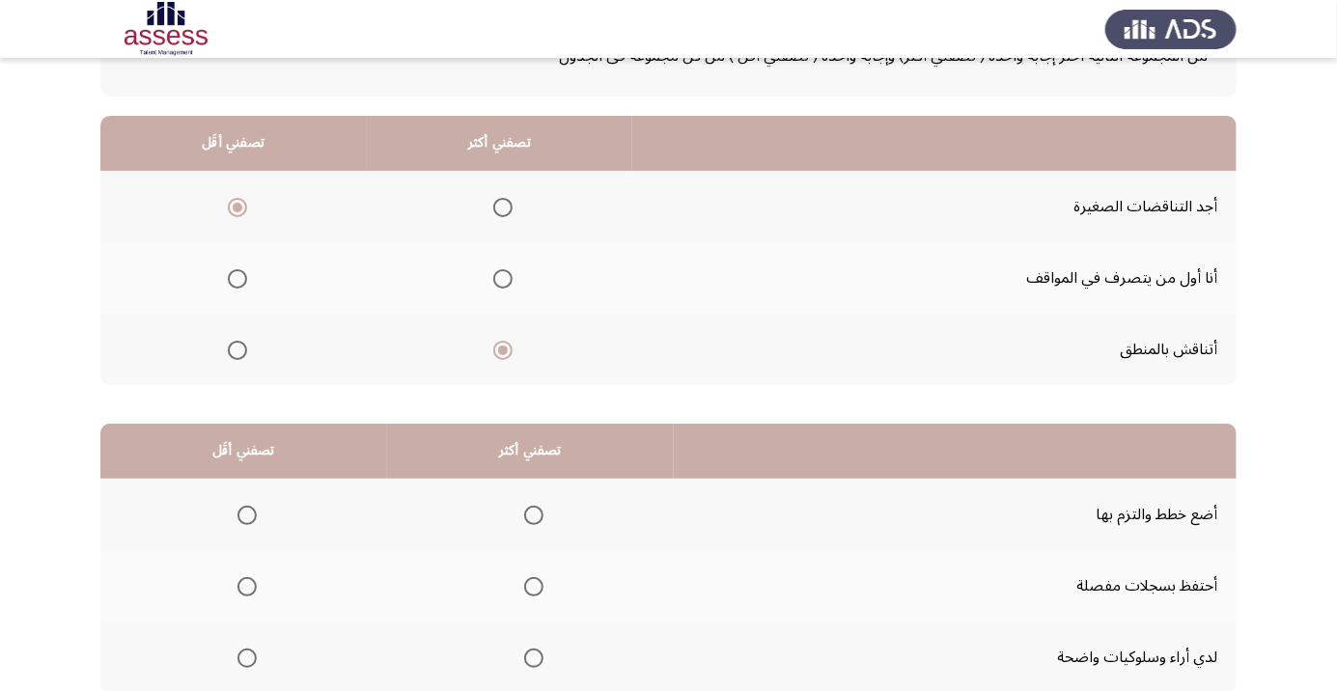
scroll to position [190, 0]
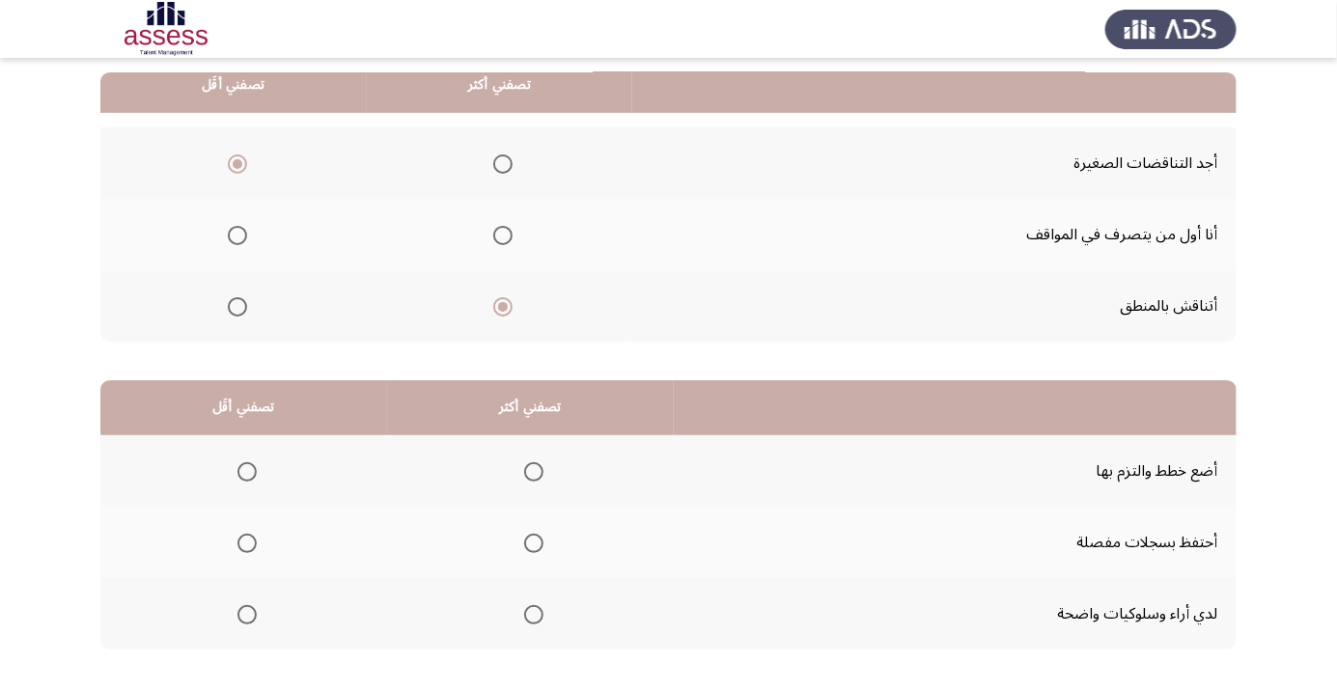
click at [539, 470] on span "Select an option" at bounding box center [533, 471] width 19 height 19
click at [539, 470] on input "Select an option" at bounding box center [533, 471] width 19 height 19
click at [269, 618] on th at bounding box center [243, 613] width 287 height 71
click at [246, 633] on th at bounding box center [243, 613] width 287 height 71
click at [251, 609] on span "Select an option" at bounding box center [246, 614] width 19 height 19
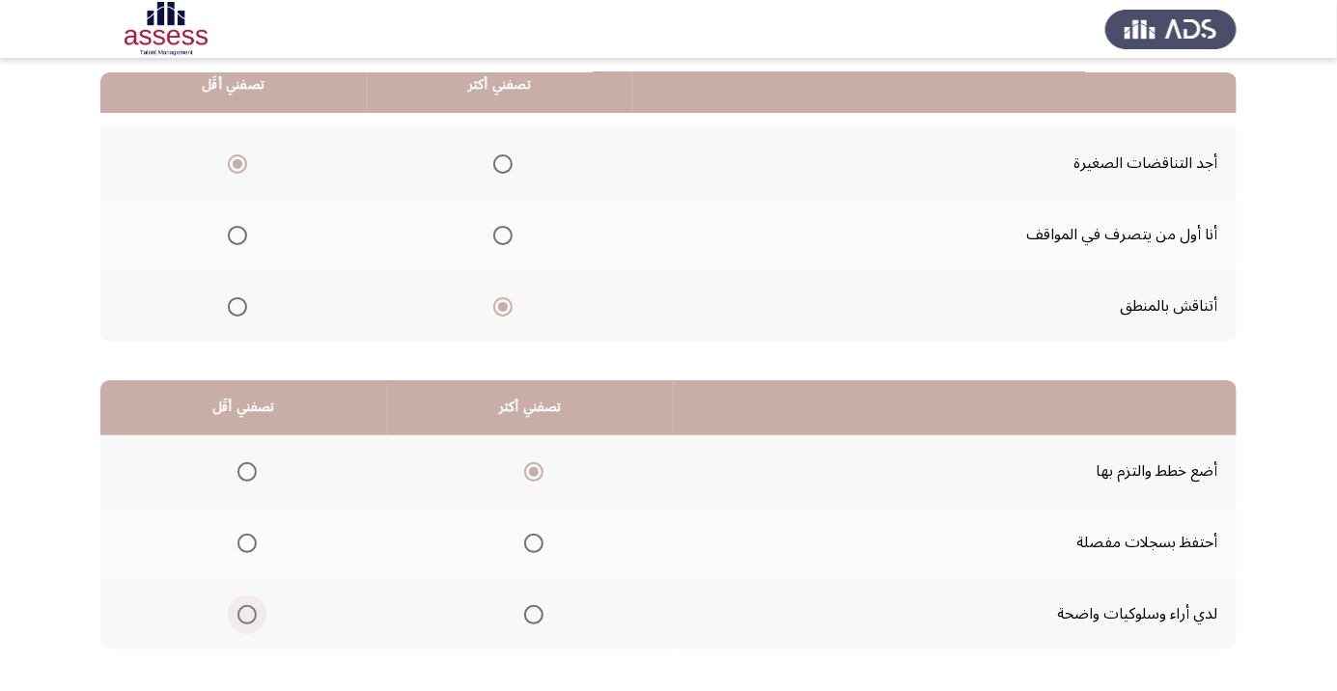
click at [251, 609] on input "Select an option" at bounding box center [246, 614] width 19 height 19
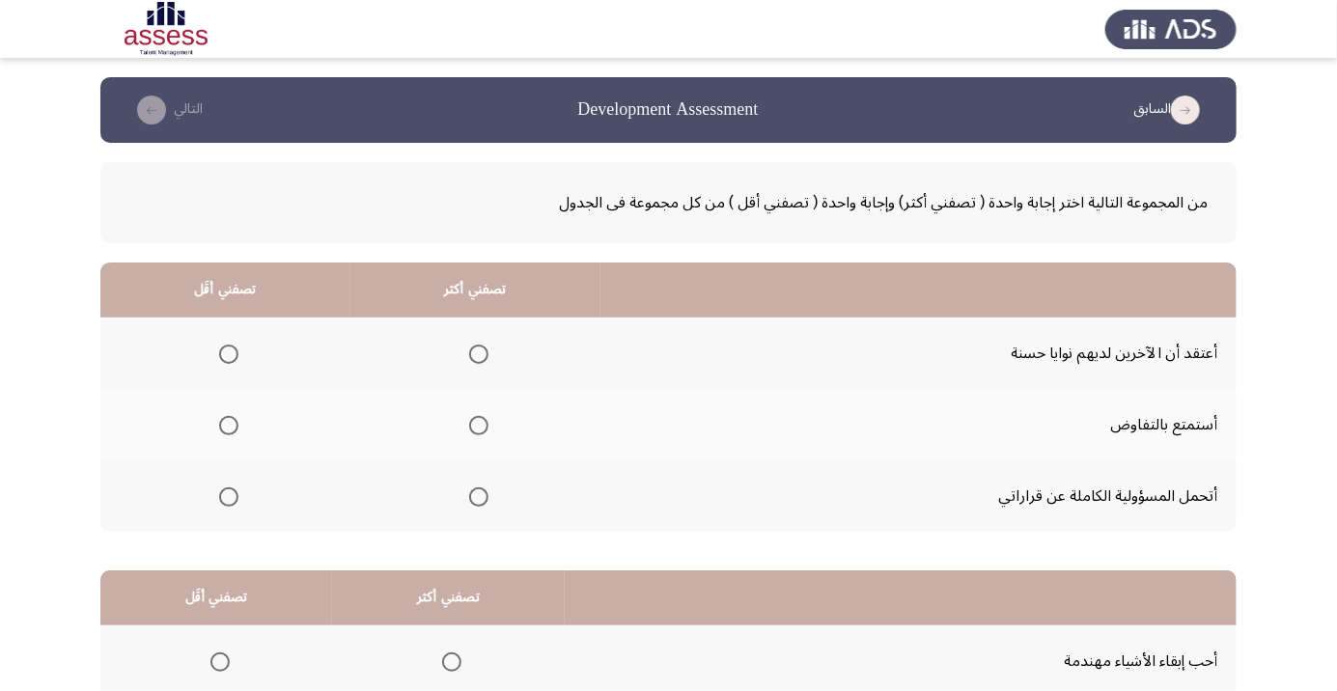
click at [473, 503] on span "Select an option" at bounding box center [478, 496] width 19 height 19
click at [473, 503] on input "Select an option" at bounding box center [478, 496] width 19 height 19
click at [234, 359] on span "Select an option" at bounding box center [228, 354] width 19 height 19
click at [234, 359] on input "Select an option" at bounding box center [228, 354] width 19 height 19
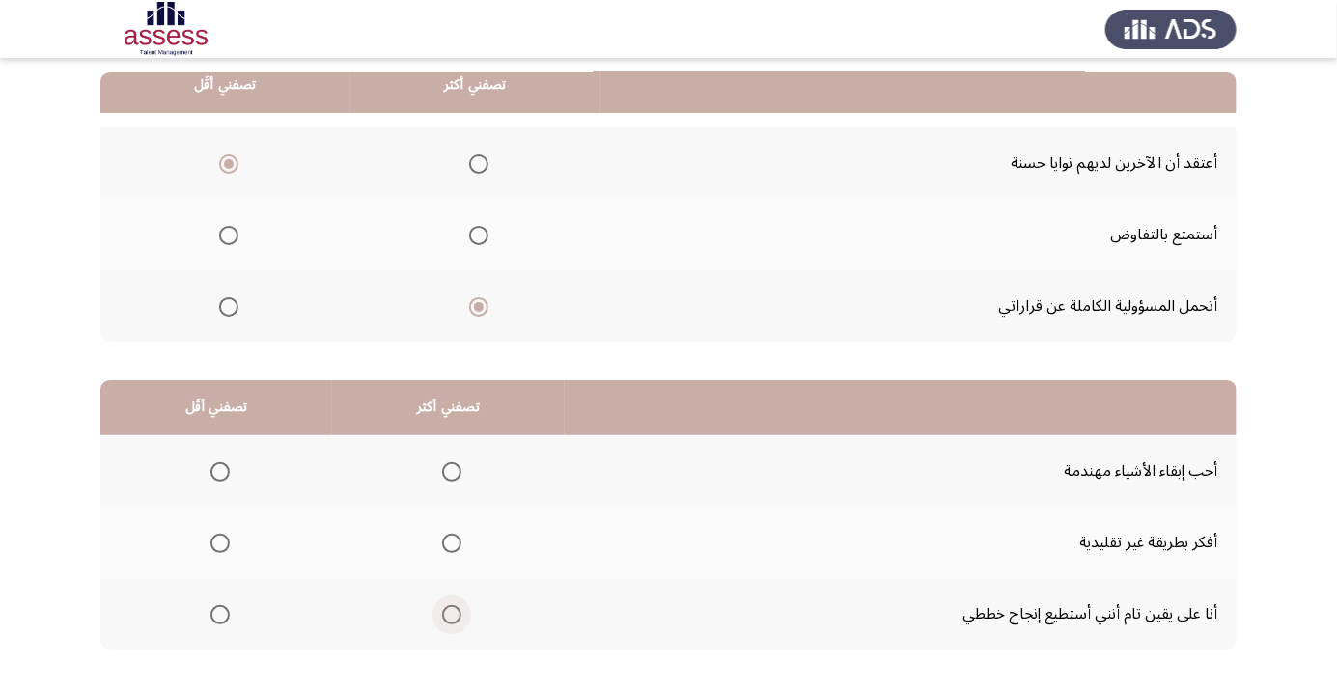
click at [454, 609] on span "Select an option" at bounding box center [451, 614] width 19 height 19
click at [454, 609] on input "Select an option" at bounding box center [451, 614] width 19 height 19
click at [218, 547] on span "Select an option" at bounding box center [219, 543] width 19 height 19
click at [218, 547] on input "Select an option" at bounding box center [219, 543] width 19 height 19
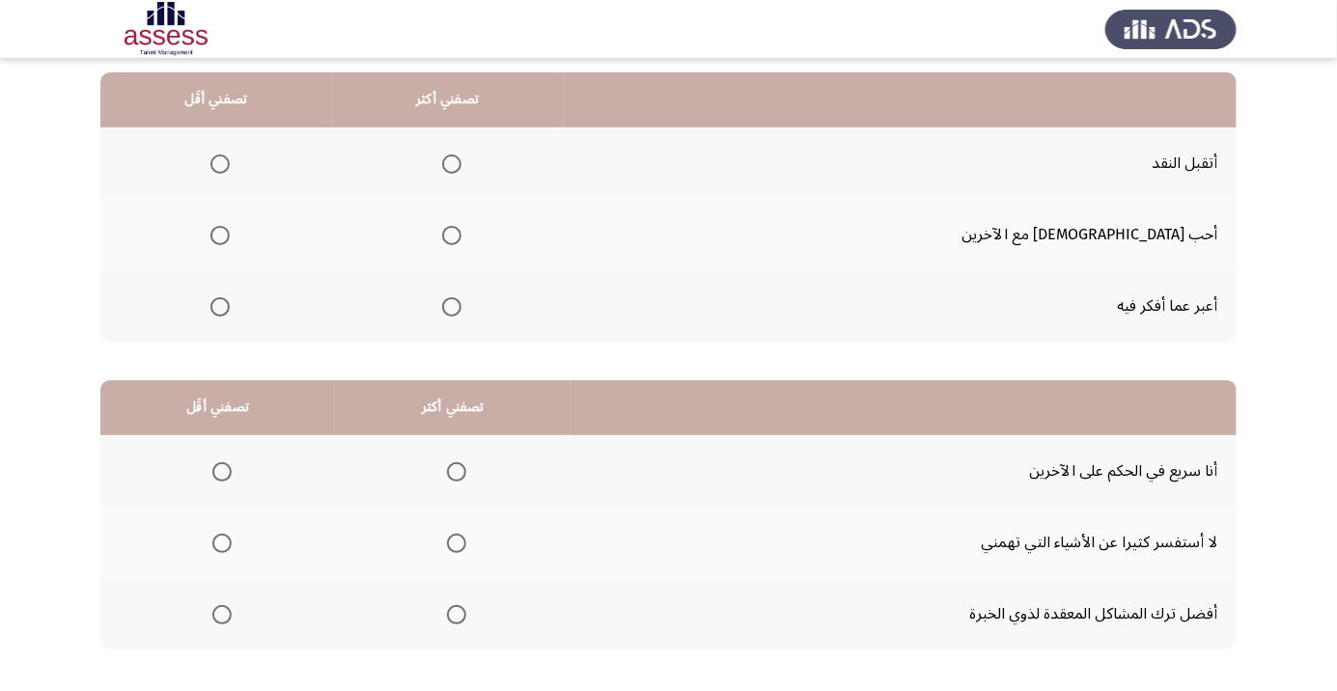
scroll to position [0, 0]
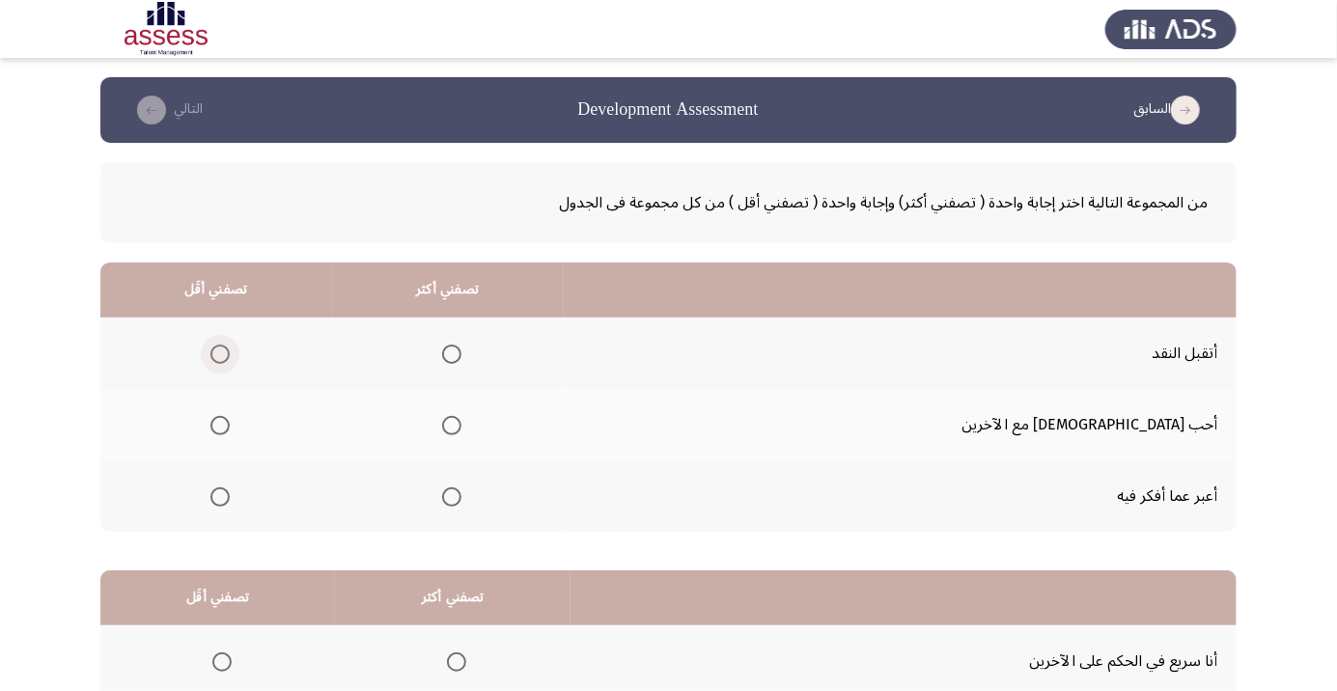
click at [230, 356] on span "Select an option" at bounding box center [219, 354] width 19 height 19
click at [230, 356] on input "Select an option" at bounding box center [219, 354] width 19 height 19
click at [461, 495] on span "Select an option" at bounding box center [451, 496] width 19 height 19
click at [461, 495] on input "Select an option" at bounding box center [451, 496] width 19 height 19
click at [461, 418] on span "Select an option" at bounding box center [451, 425] width 19 height 19
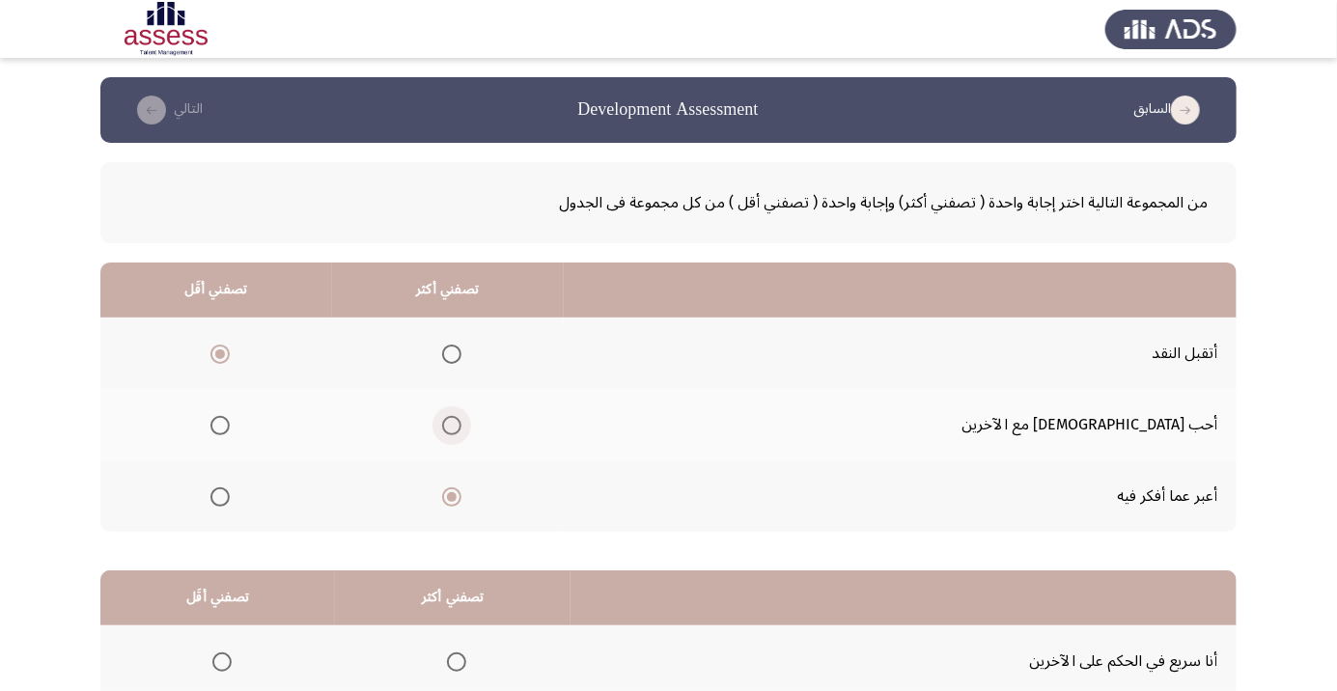
click at [461, 418] on input "Select an option" at bounding box center [451, 425] width 19 height 19
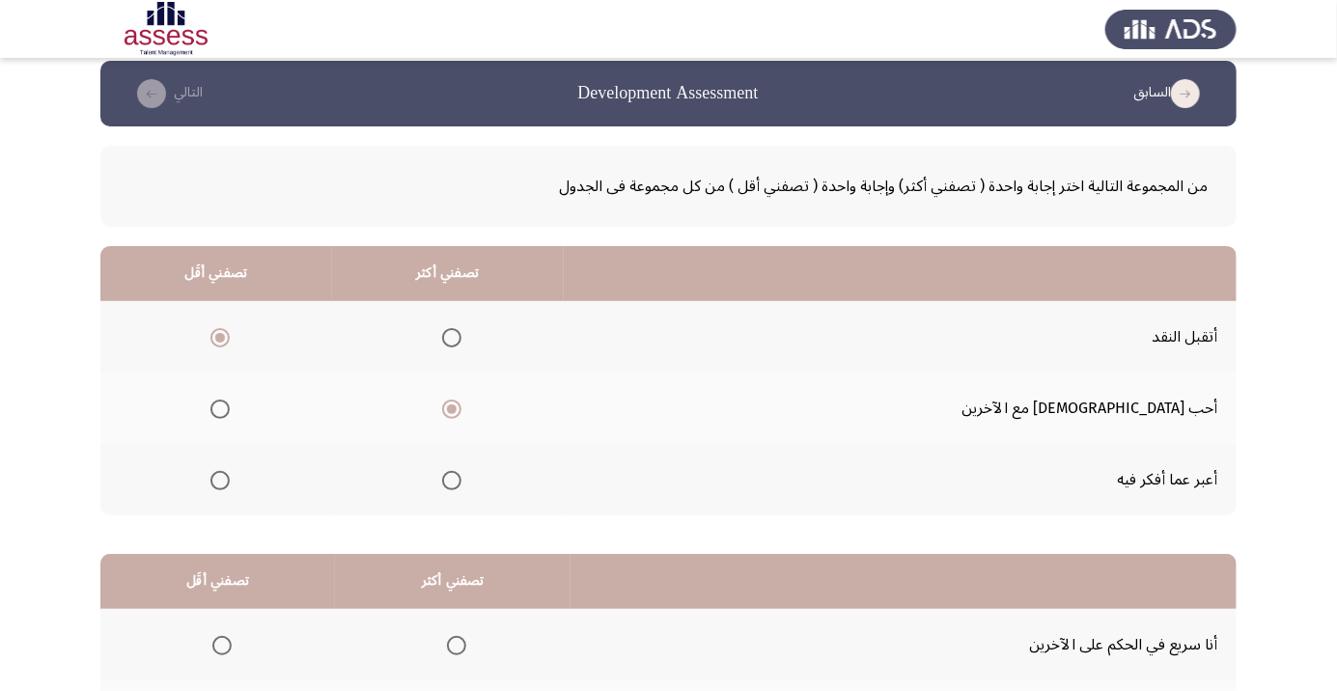
scroll to position [190, 0]
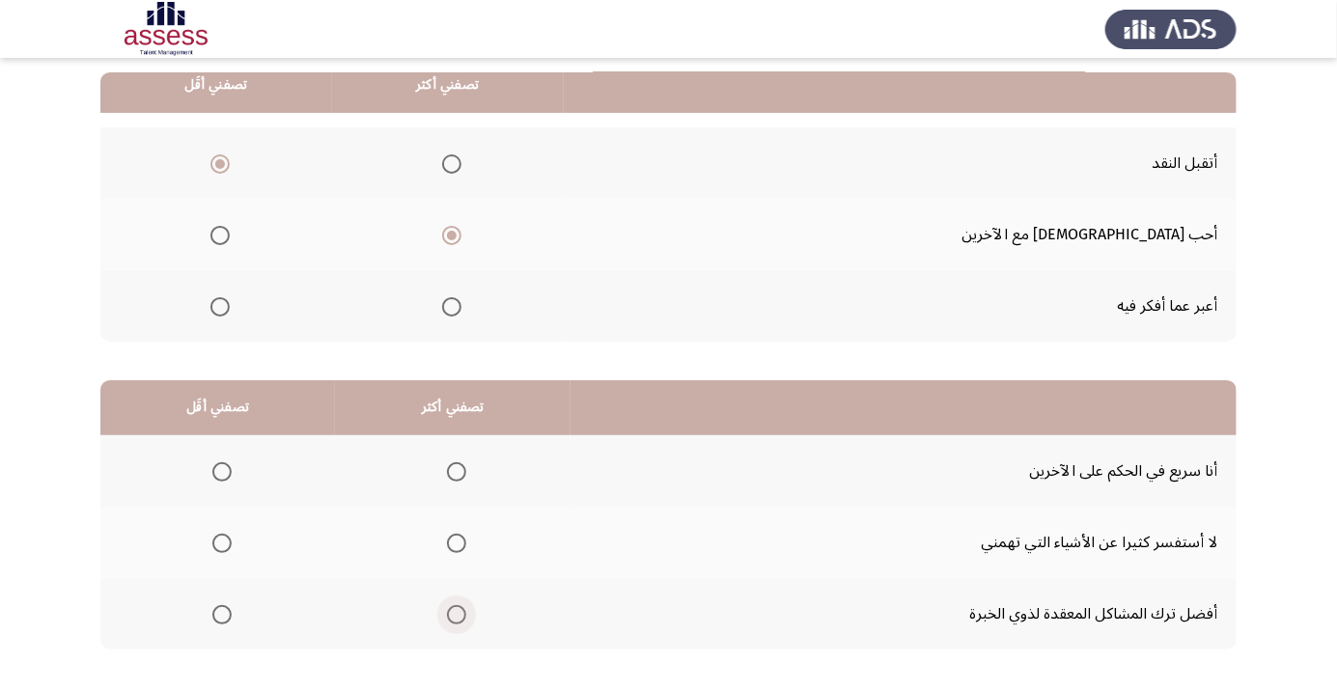
click at [449, 616] on span "Select an option" at bounding box center [456, 614] width 19 height 19
click at [449, 616] on input "Select an option" at bounding box center [456, 614] width 19 height 19
click at [220, 541] on span "Select an option" at bounding box center [221, 543] width 19 height 19
click at [220, 541] on input "Select an option" at bounding box center [221, 543] width 19 height 19
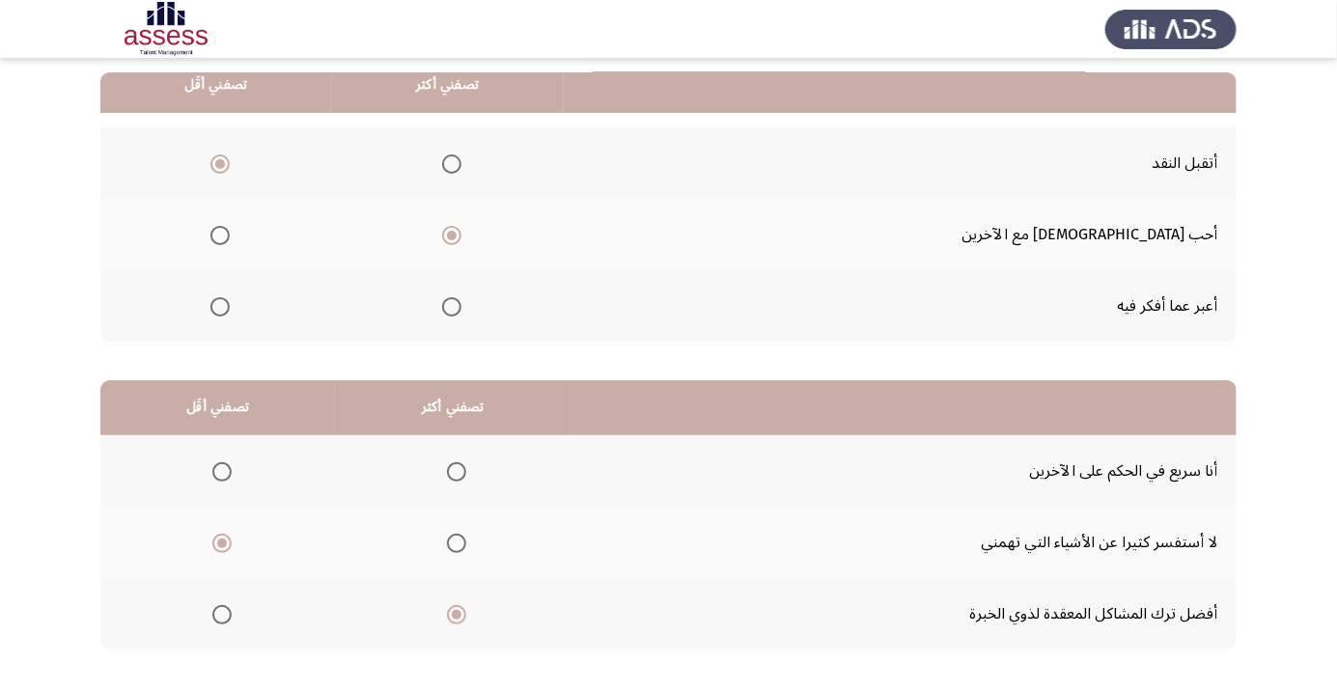
scroll to position [0, 0]
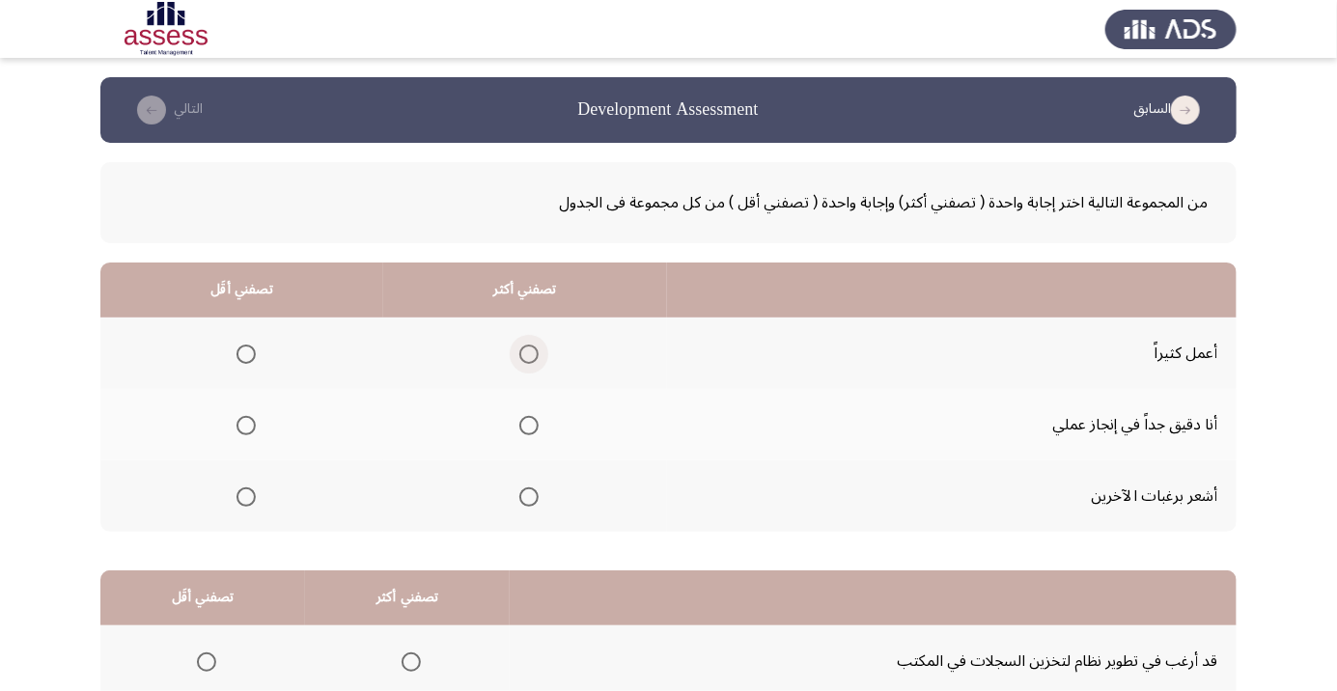
click at [529, 354] on span "Select an option" at bounding box center [529, 354] width 0 height 0
click at [525, 353] on input "Select an option" at bounding box center [528, 354] width 19 height 19
click at [246, 431] on span "Select an option" at bounding box center [245, 425] width 19 height 19
click at [246, 431] on input "Select an option" at bounding box center [245, 425] width 19 height 19
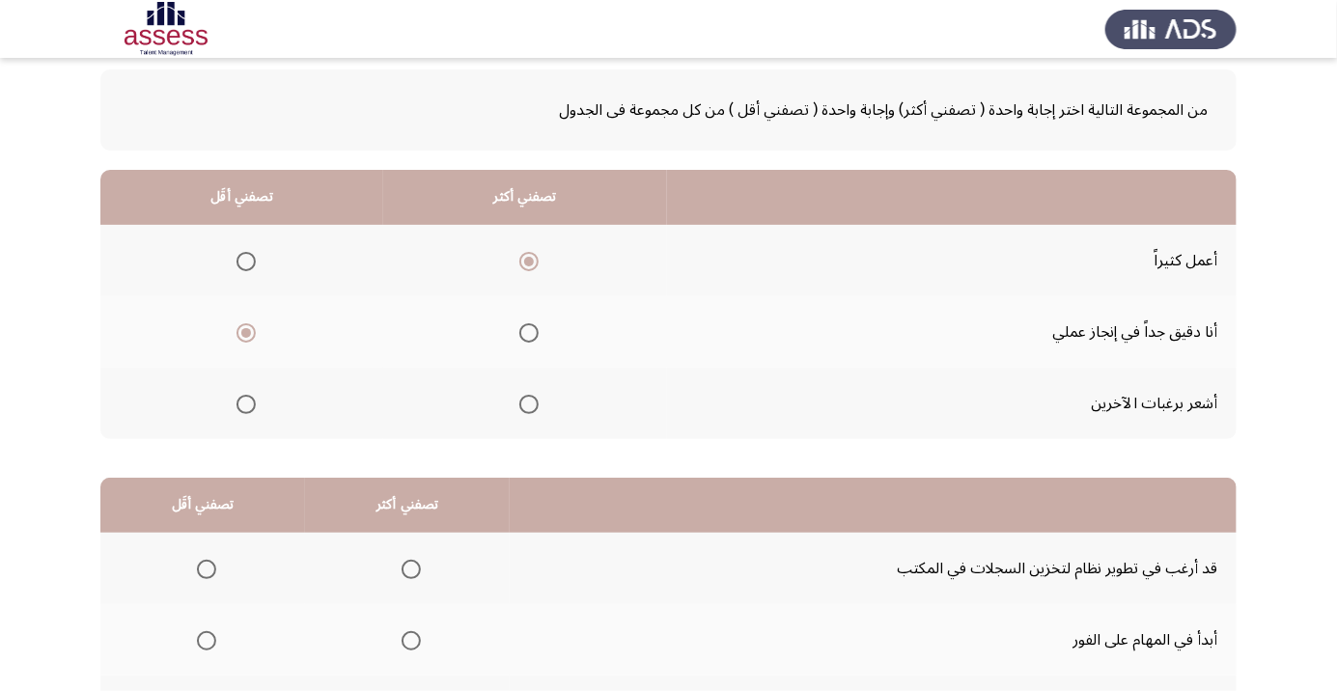
scroll to position [190, 0]
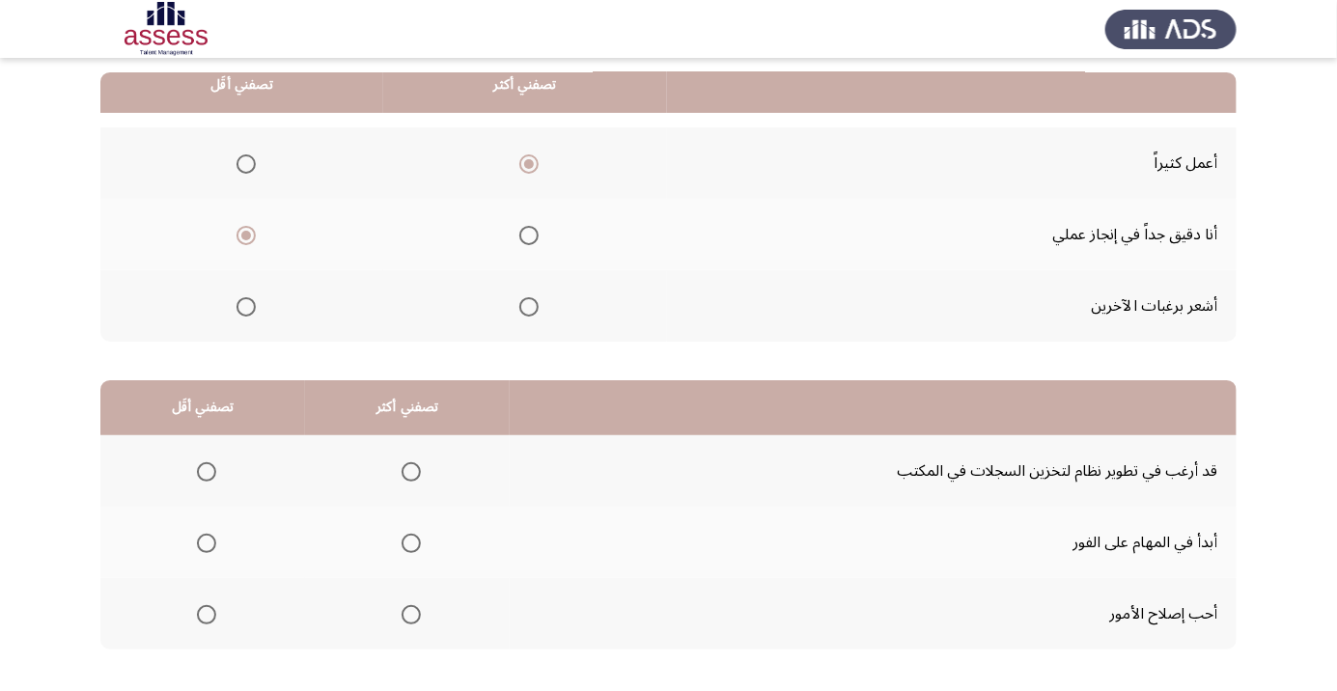
click at [411, 615] on span "Select an option" at bounding box center [411, 615] width 0 height 0
click at [406, 613] on input "Select an option" at bounding box center [410, 614] width 19 height 19
click at [207, 472] on span "Select an option" at bounding box center [207, 472] width 0 height 0
click at [205, 470] on input "Select an option" at bounding box center [206, 471] width 19 height 19
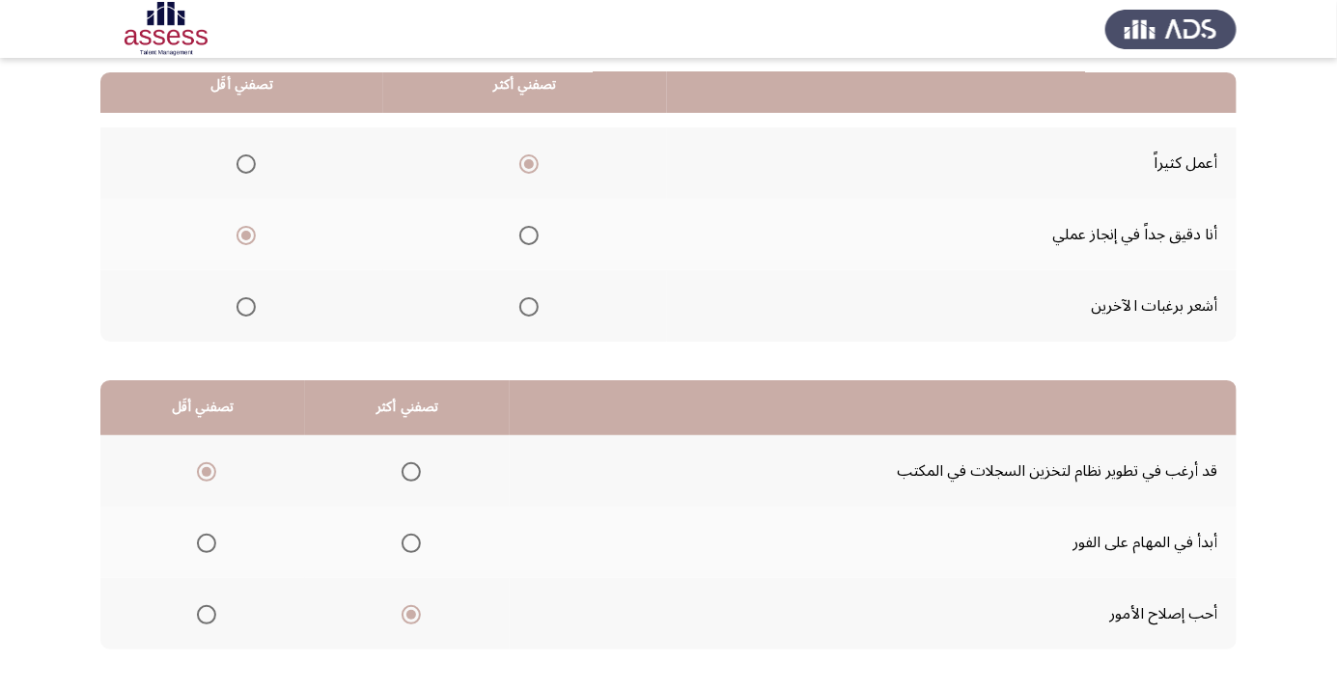
scroll to position [0, 0]
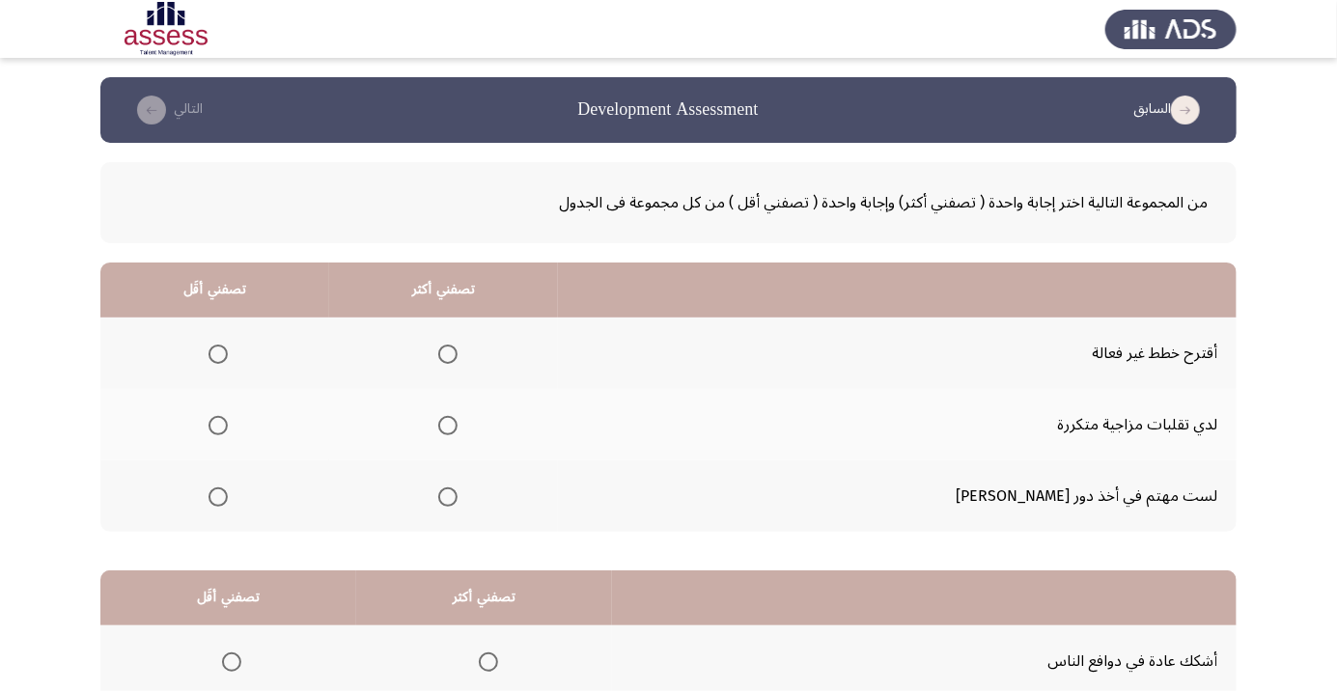
click at [457, 425] on span "Select an option" at bounding box center [447, 425] width 19 height 19
click at [457, 425] on input "Select an option" at bounding box center [447, 425] width 19 height 19
click at [218, 354] on span "Select an option" at bounding box center [218, 354] width 0 height 0
click at [228, 353] on input "Select an option" at bounding box center [217, 354] width 19 height 19
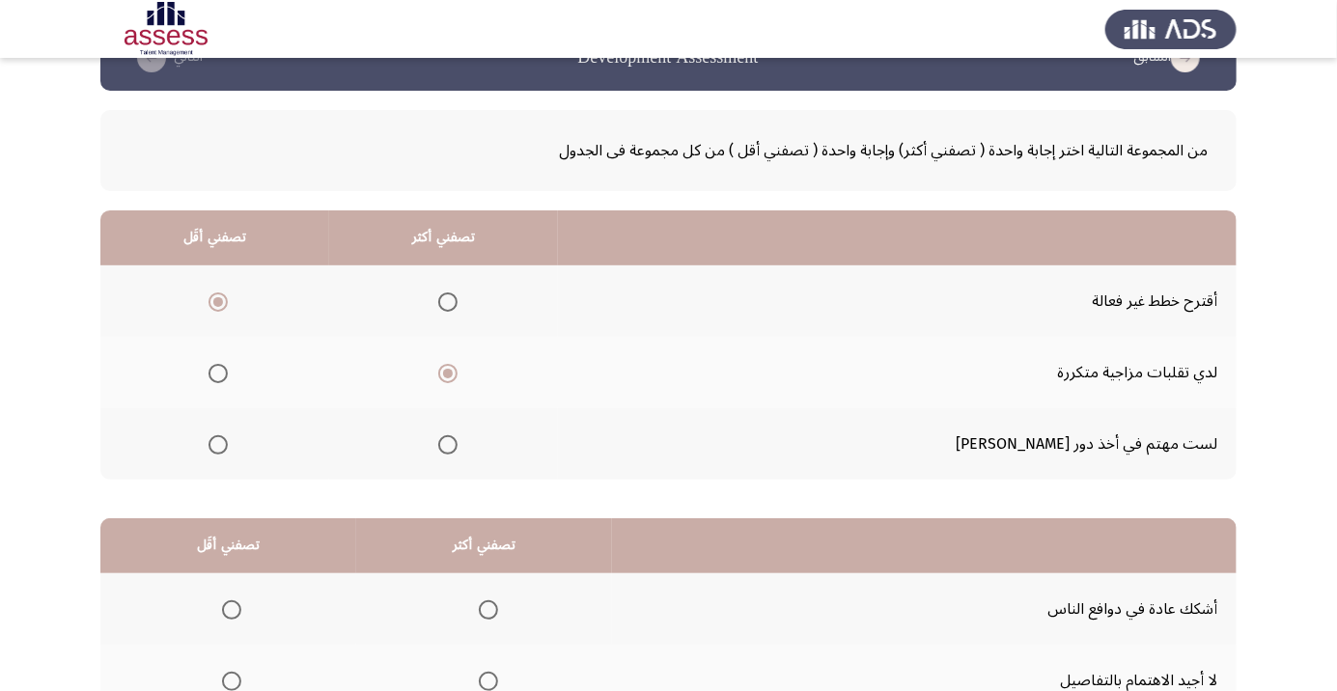
scroll to position [190, 0]
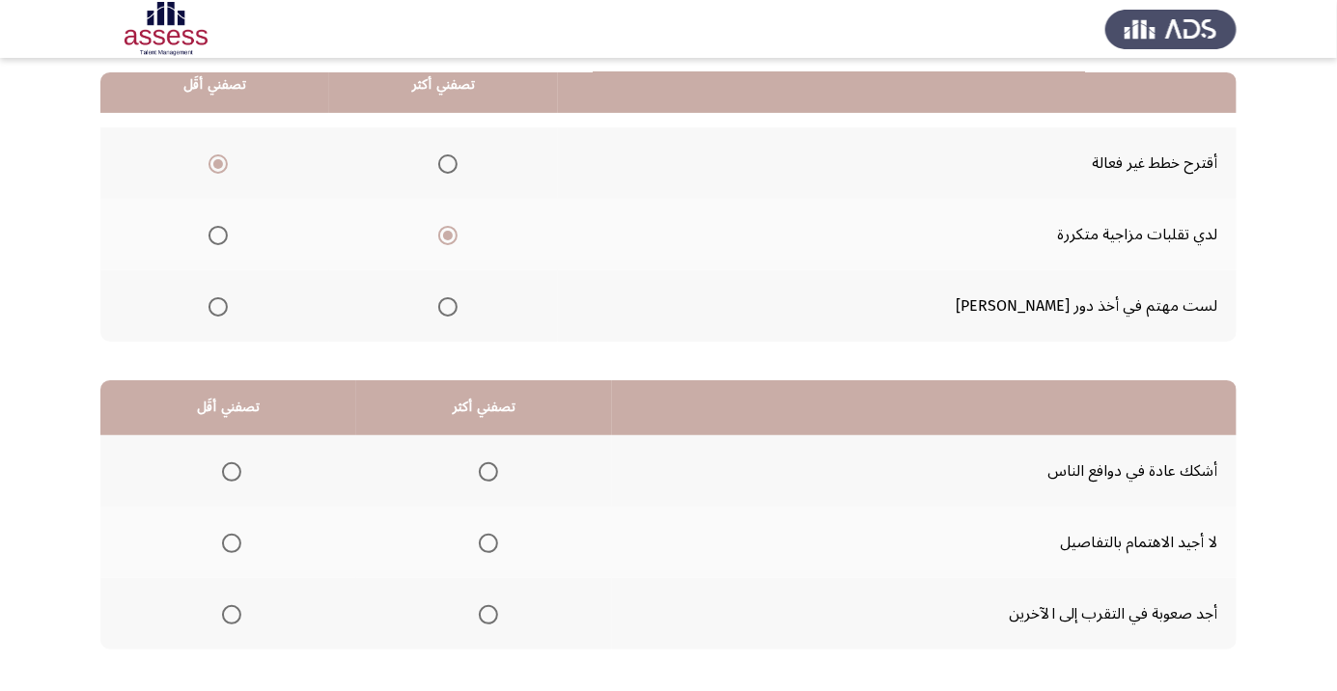
click at [232, 620] on span "Select an option" at bounding box center [231, 614] width 19 height 19
click at [232, 620] on input "Select an option" at bounding box center [231, 614] width 19 height 19
click at [487, 472] on span "Select an option" at bounding box center [487, 472] width 0 height 0
click at [484, 470] on input "Select an option" at bounding box center [488, 471] width 19 height 19
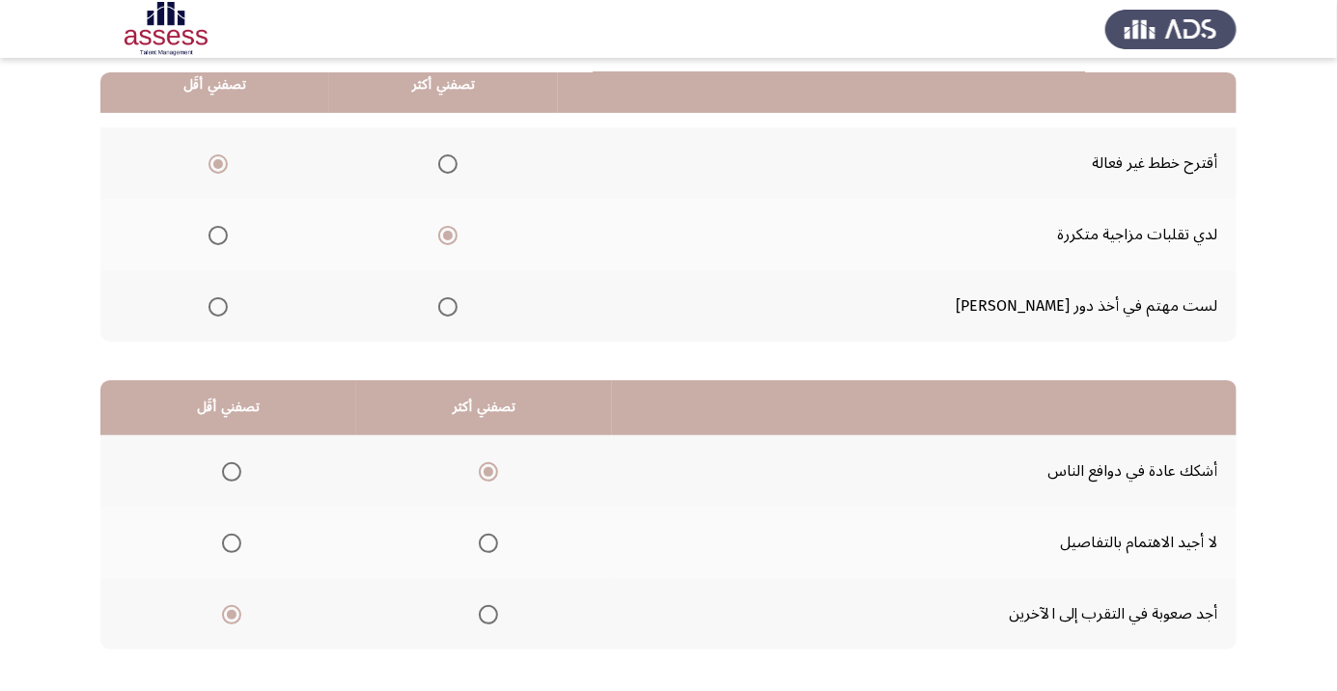
scroll to position [0, 0]
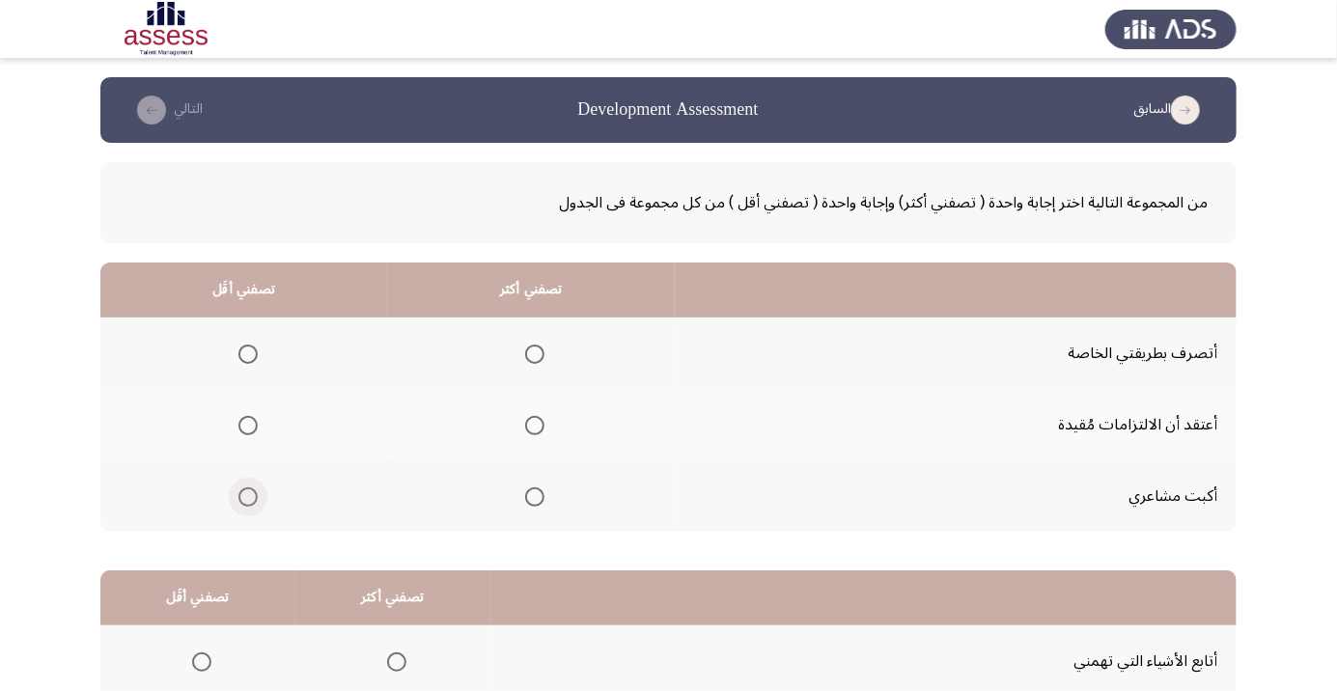
click at [245, 501] on span "Select an option" at bounding box center [247, 496] width 19 height 19
click at [245, 501] on input "Select an option" at bounding box center [247, 496] width 19 height 19
click at [534, 360] on span "Select an option" at bounding box center [534, 354] width 19 height 19
click at [534, 360] on input "Select an option" at bounding box center [534, 354] width 19 height 19
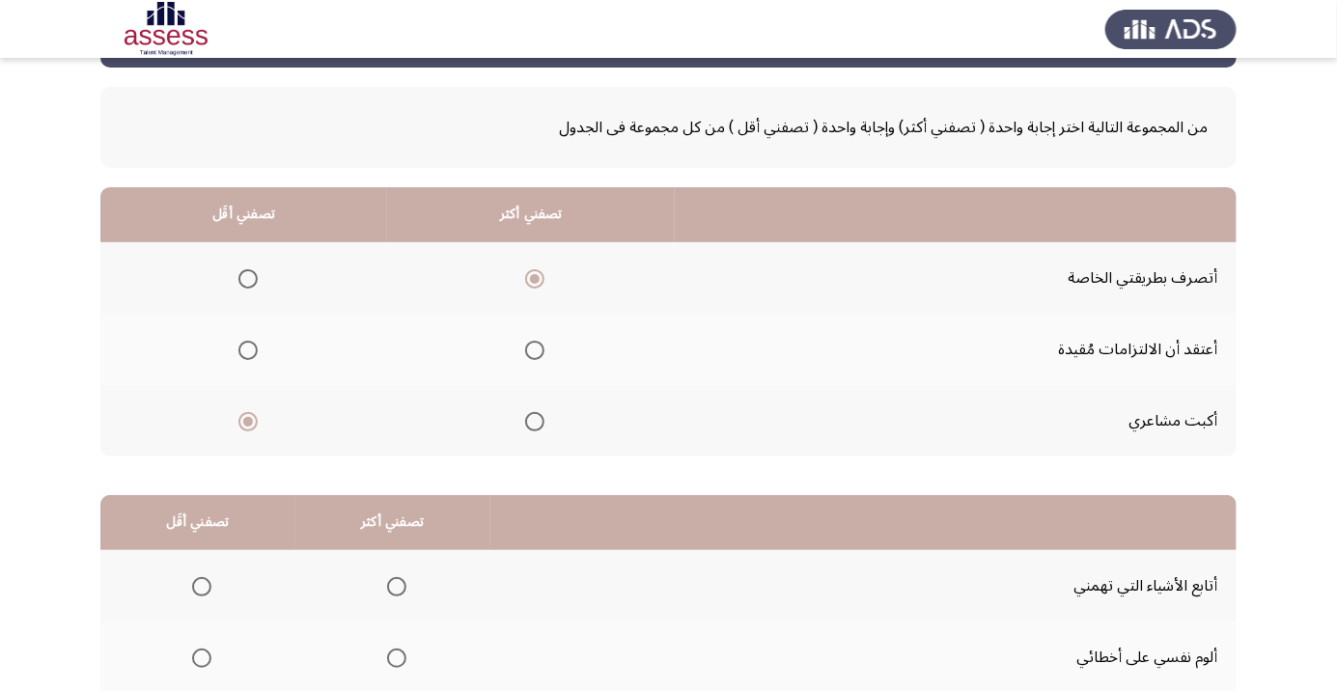
scroll to position [190, 0]
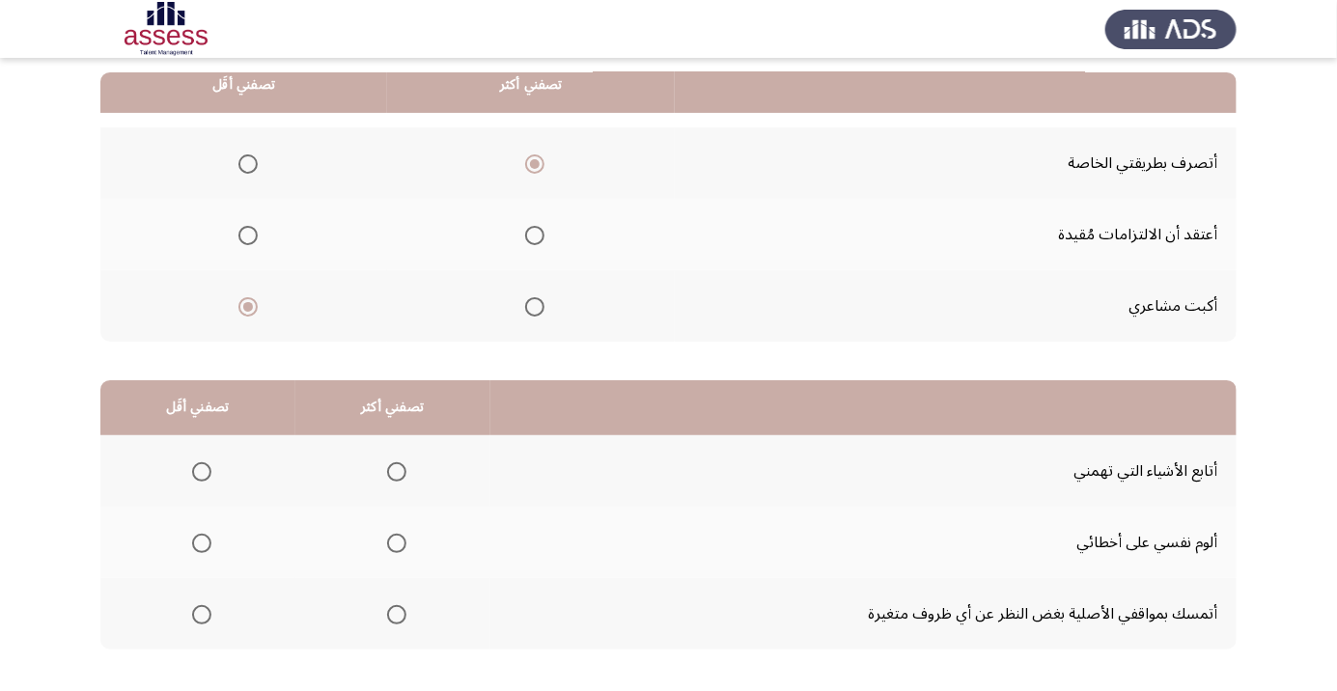
click at [400, 541] on span "Select an option" at bounding box center [396, 543] width 19 height 19
click at [400, 541] on input "Select an option" at bounding box center [396, 543] width 19 height 19
click at [202, 615] on span "Select an option" at bounding box center [202, 615] width 0 height 0
click at [201, 613] on input "Select an option" at bounding box center [201, 614] width 19 height 19
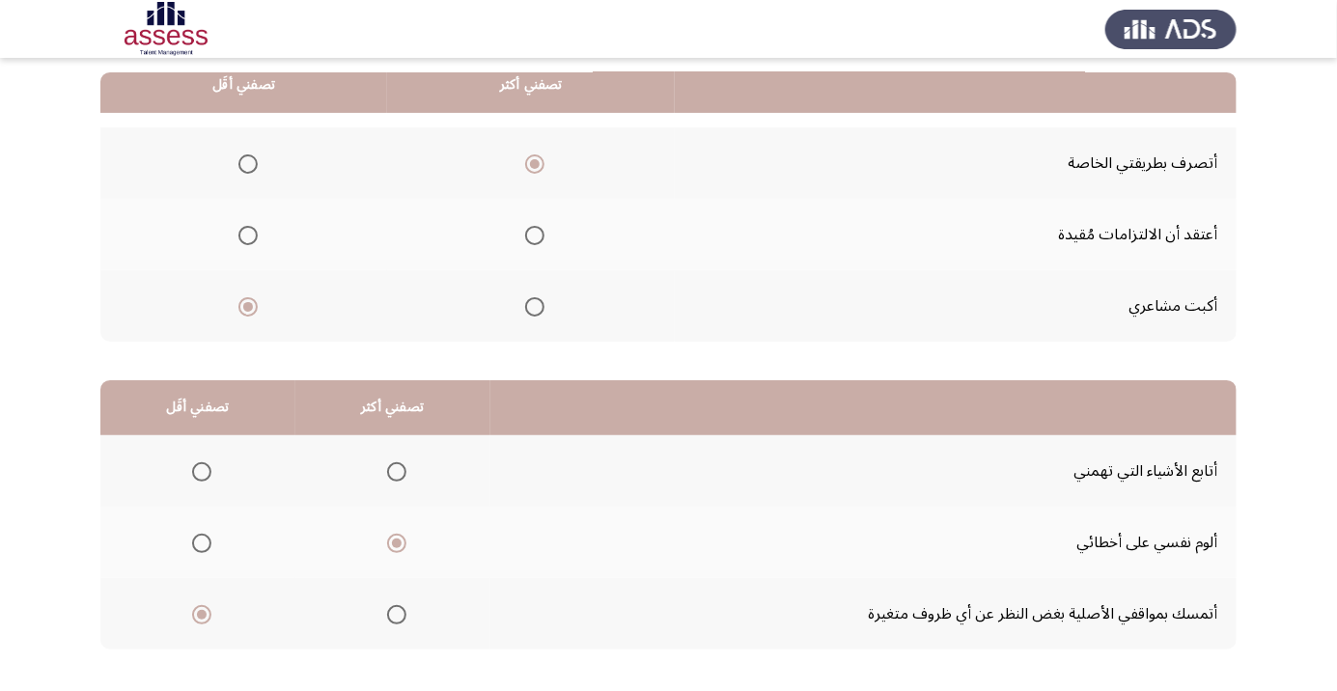
scroll to position [0, 0]
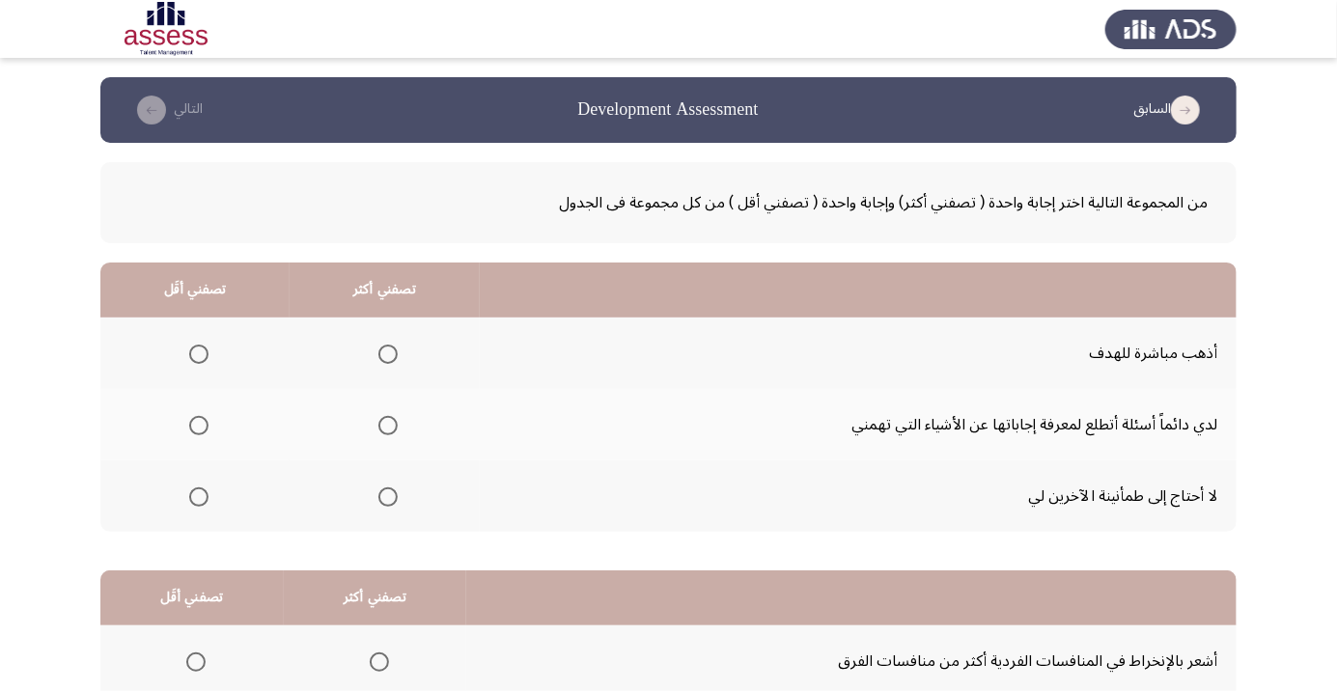
click at [199, 497] on span "Select an option" at bounding box center [199, 497] width 0 height 0
click at [198, 495] on input "Select an option" at bounding box center [198, 496] width 19 height 19
click at [394, 429] on span "Select an option" at bounding box center [387, 425] width 19 height 19
click at [394, 429] on input "Select an option" at bounding box center [387, 425] width 19 height 19
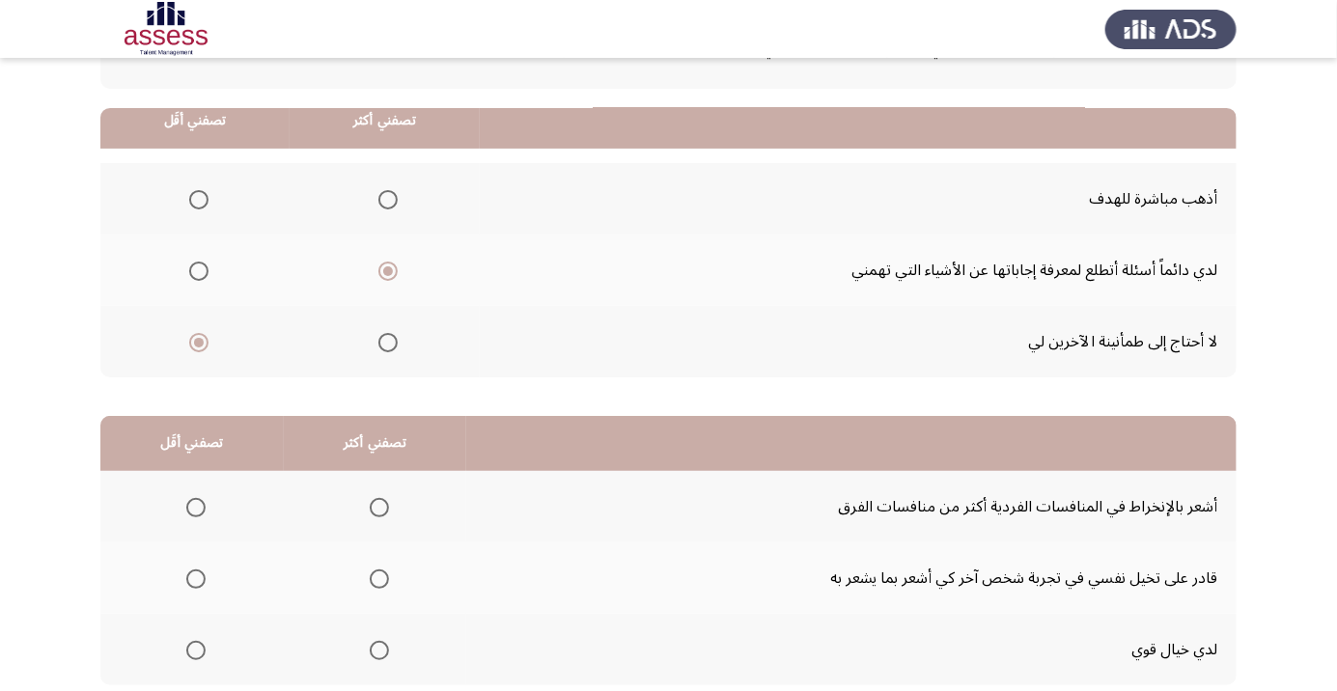
scroll to position [190, 0]
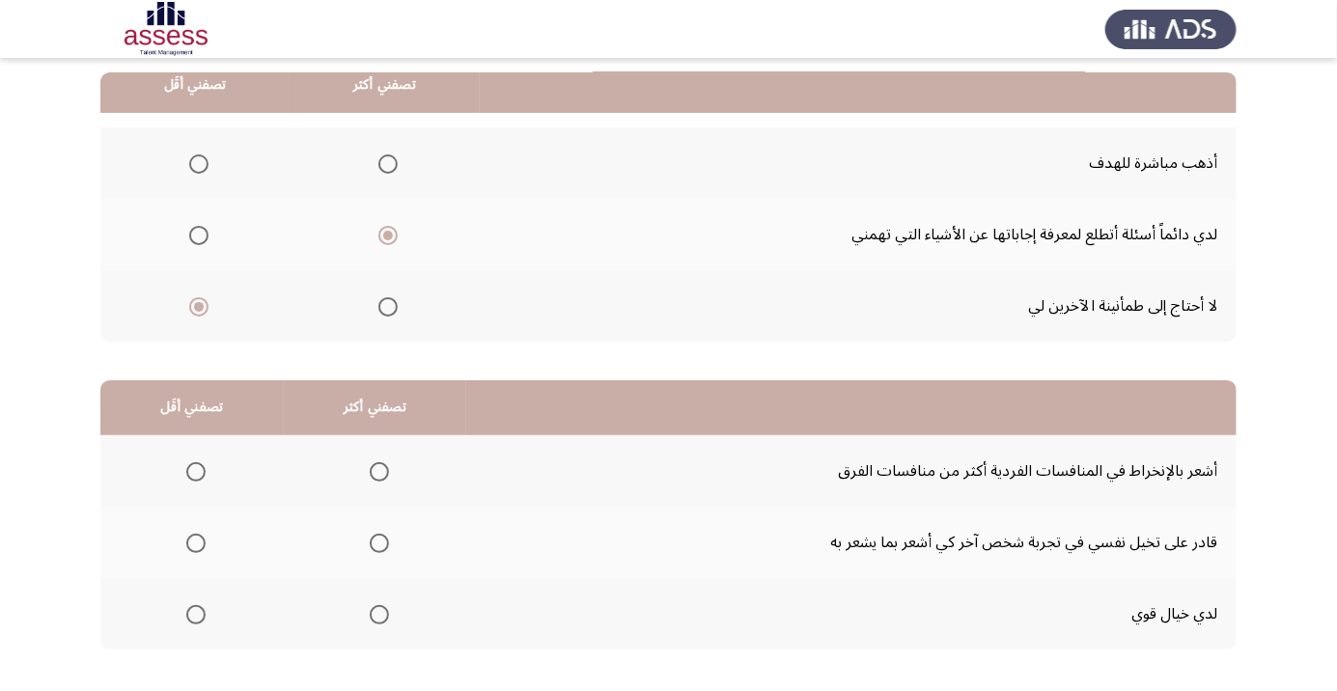
click at [170, 633] on th at bounding box center [191, 613] width 183 height 71
click at [383, 540] on span "Select an option" at bounding box center [379, 543] width 19 height 19
click at [383, 540] on input "Select an option" at bounding box center [379, 543] width 19 height 19
click at [196, 615] on span "Select an option" at bounding box center [196, 615] width 0 height 0
click at [217, 615] on th at bounding box center [191, 613] width 183 height 71
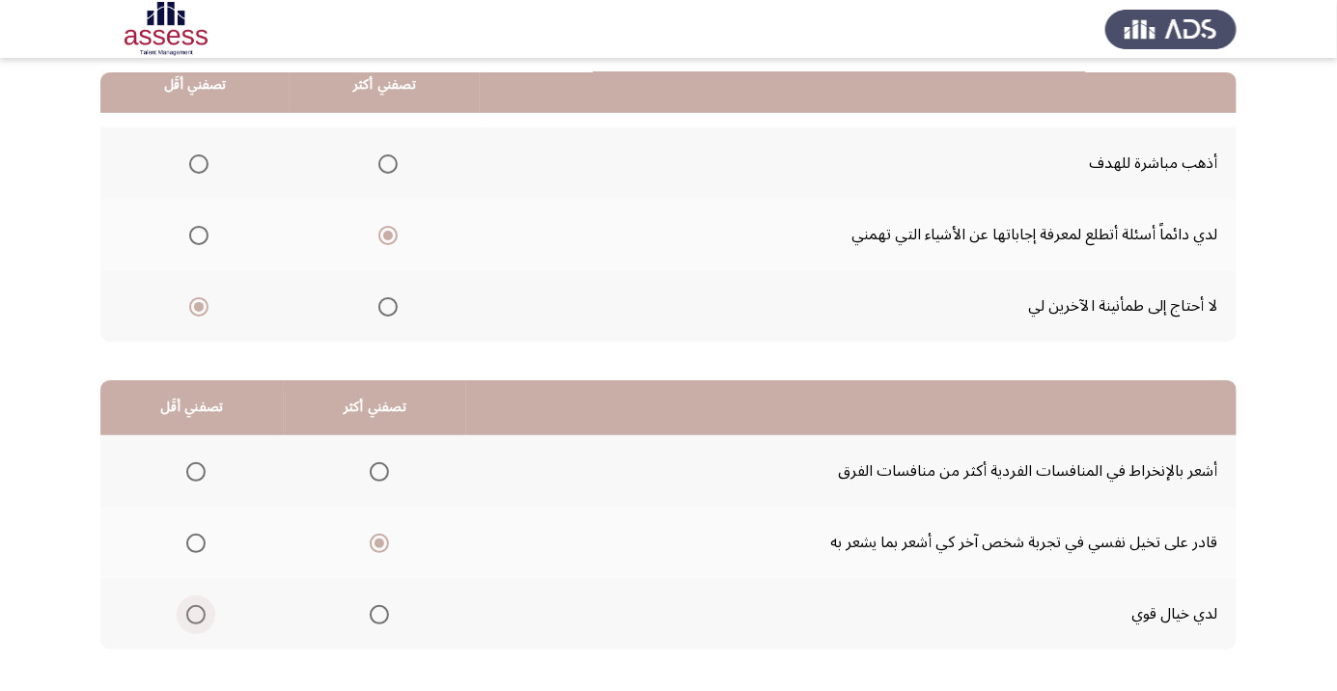
click at [191, 618] on span "Select an option" at bounding box center [195, 614] width 19 height 19
click at [191, 618] on input "Select an option" at bounding box center [195, 614] width 19 height 19
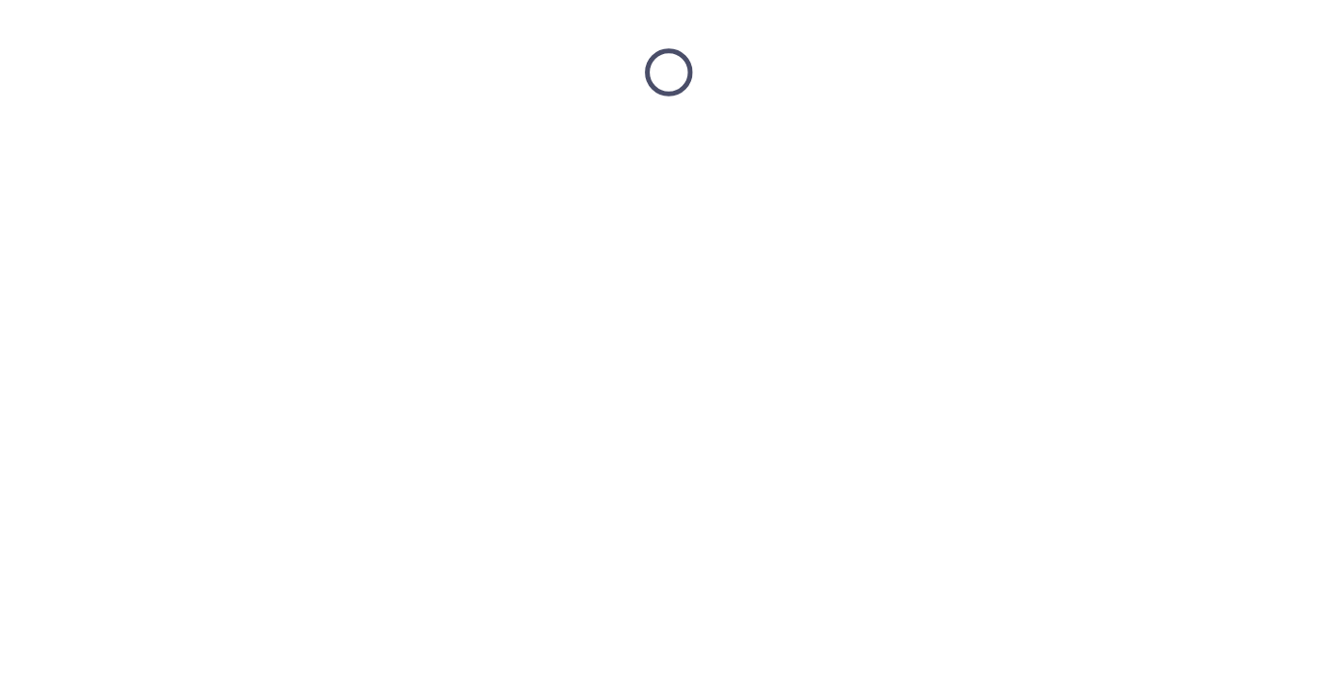
scroll to position [0, 0]
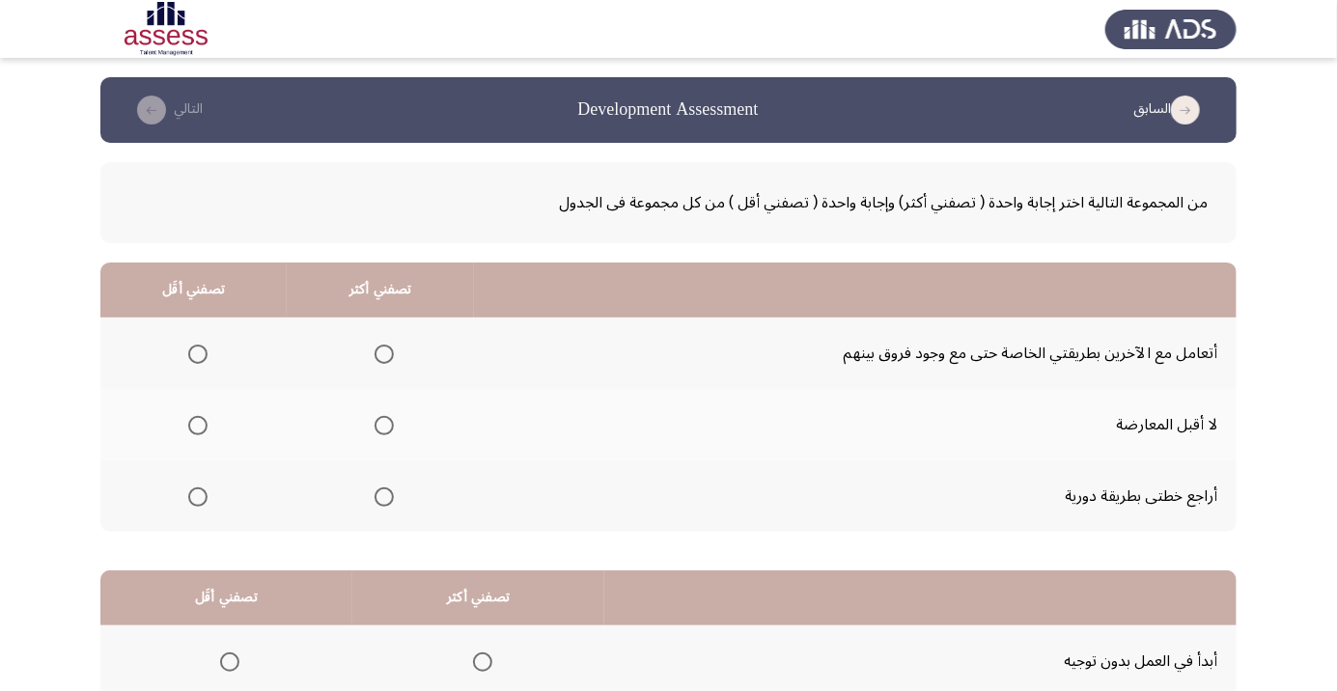
click at [198, 426] on span "Select an option" at bounding box center [198, 426] width 0 height 0
click at [197, 425] on input "Select an option" at bounding box center [197, 425] width 19 height 19
click at [383, 353] on span "Select an option" at bounding box center [383, 354] width 19 height 19
click at [383, 353] on input "Select an option" at bounding box center [383, 354] width 19 height 19
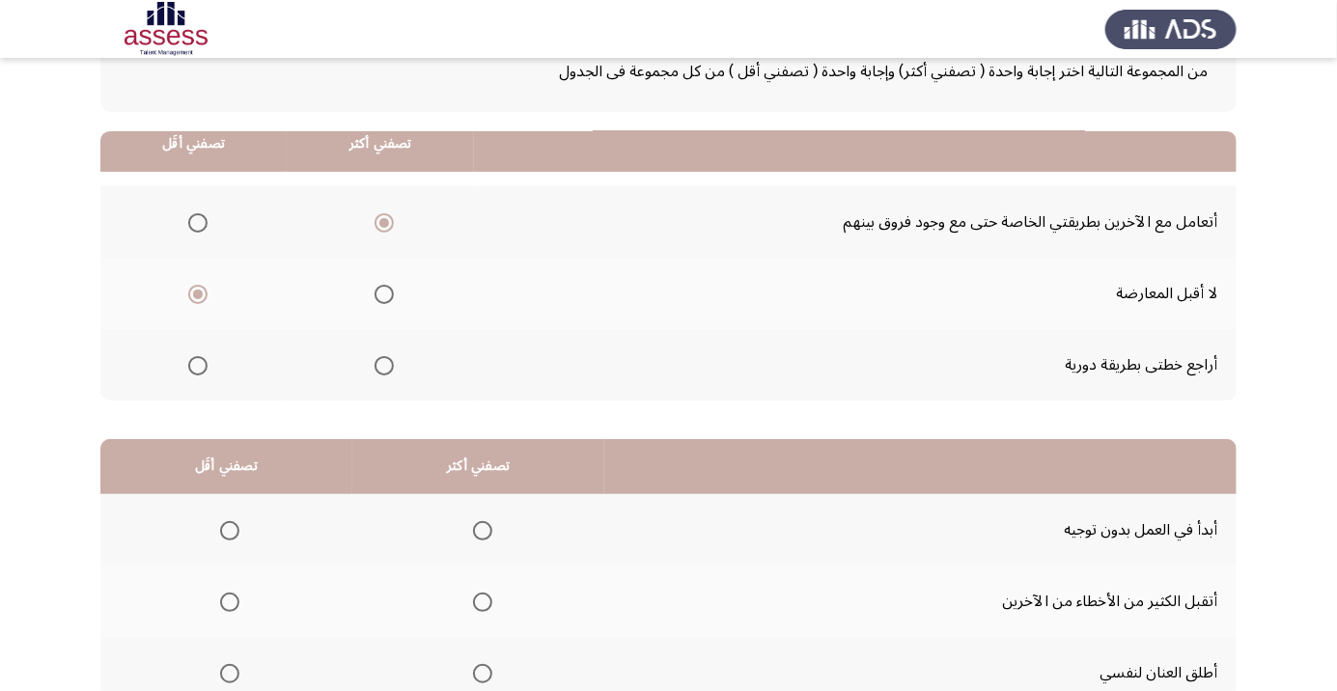
scroll to position [190, 0]
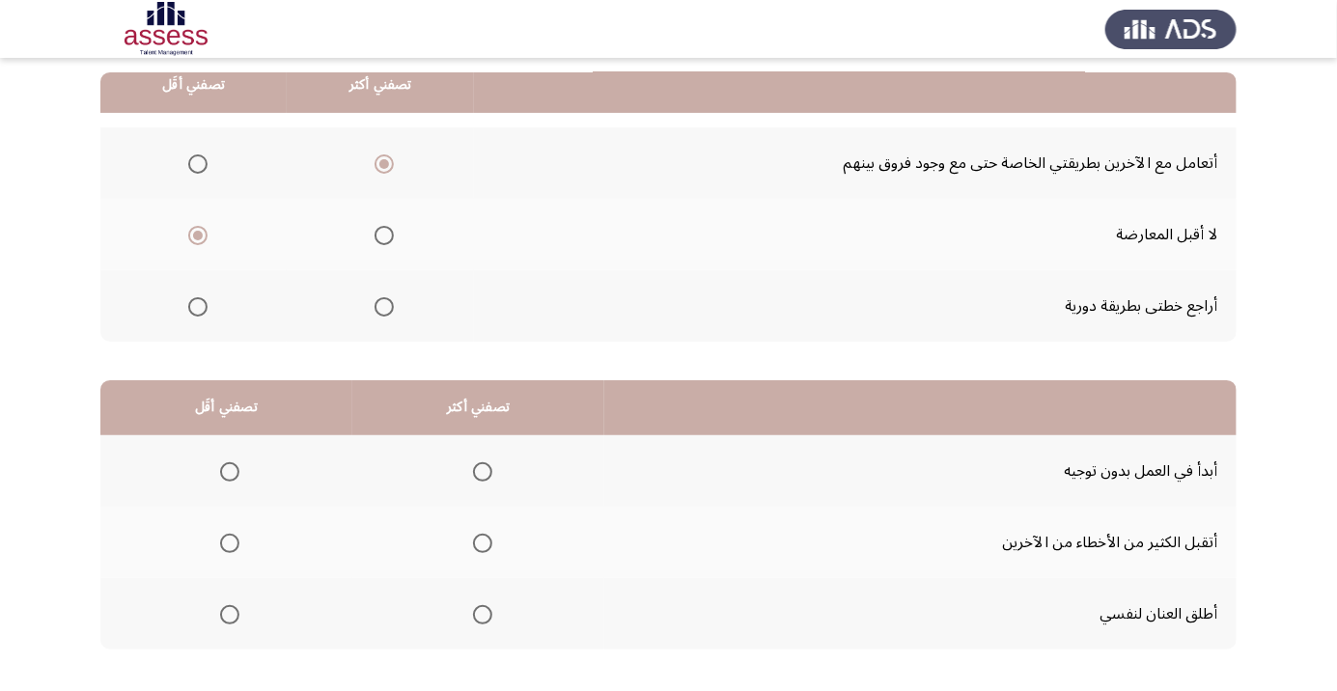
click at [483, 476] on span "Select an option" at bounding box center [482, 471] width 19 height 19
click at [483, 476] on input "Select an option" at bounding box center [482, 471] width 19 height 19
click at [230, 543] on span "Select an option" at bounding box center [230, 543] width 0 height 0
click at [229, 541] on input "Select an option" at bounding box center [229, 543] width 19 height 19
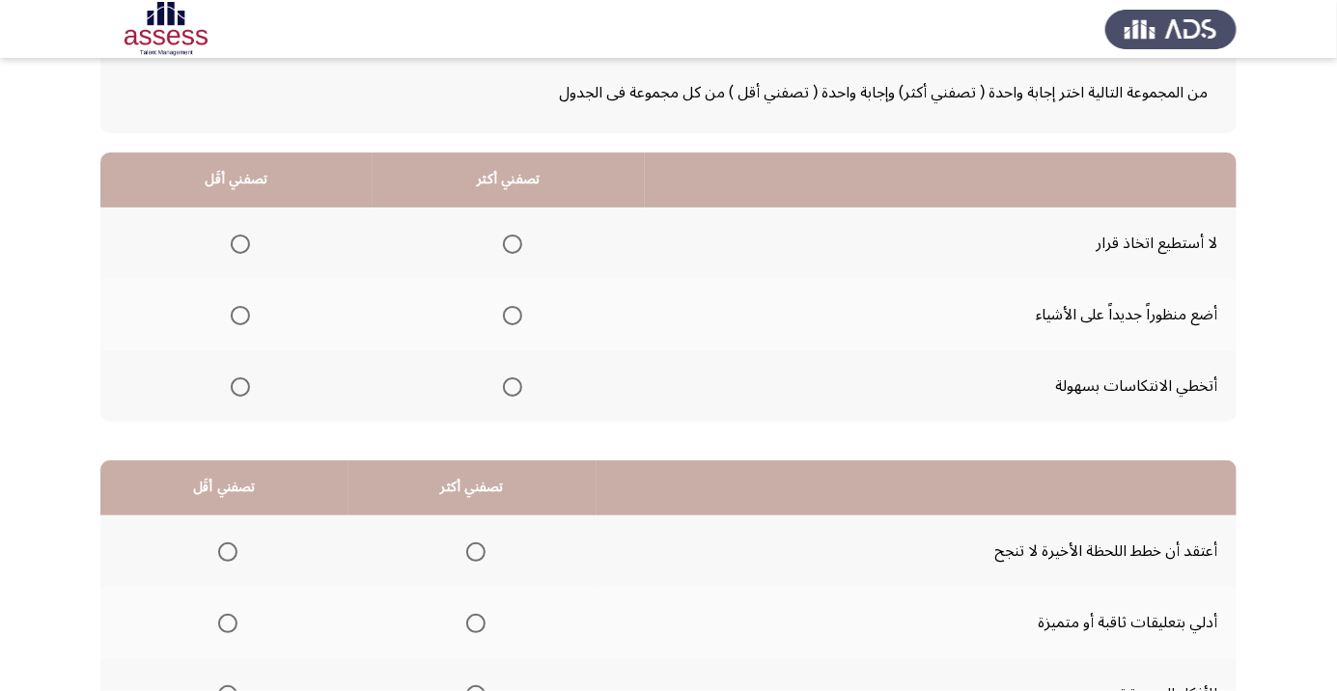
scroll to position [117, 0]
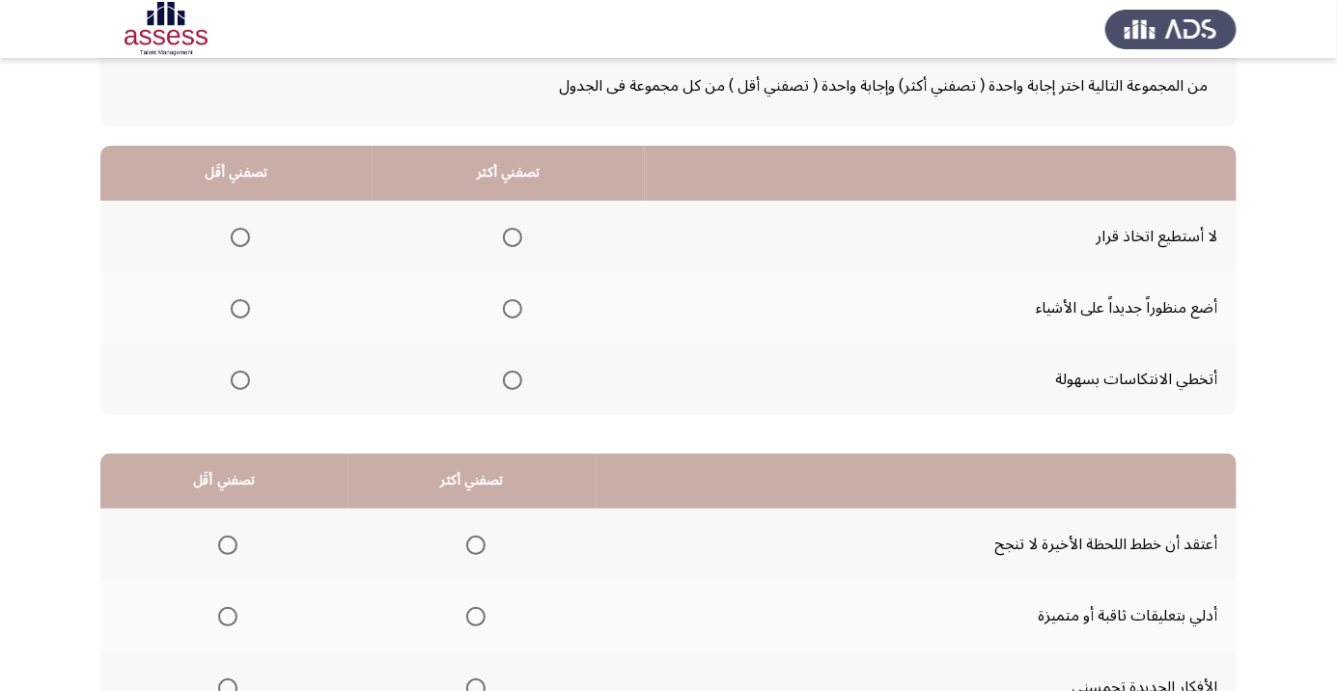
click at [237, 231] on span "Select an option" at bounding box center [240, 237] width 19 height 19
click at [237, 231] on input "Select an option" at bounding box center [240, 237] width 19 height 19
click at [504, 383] on span "Select an option" at bounding box center [512, 380] width 19 height 19
click at [504, 383] on input "Select an option" at bounding box center [512, 380] width 19 height 19
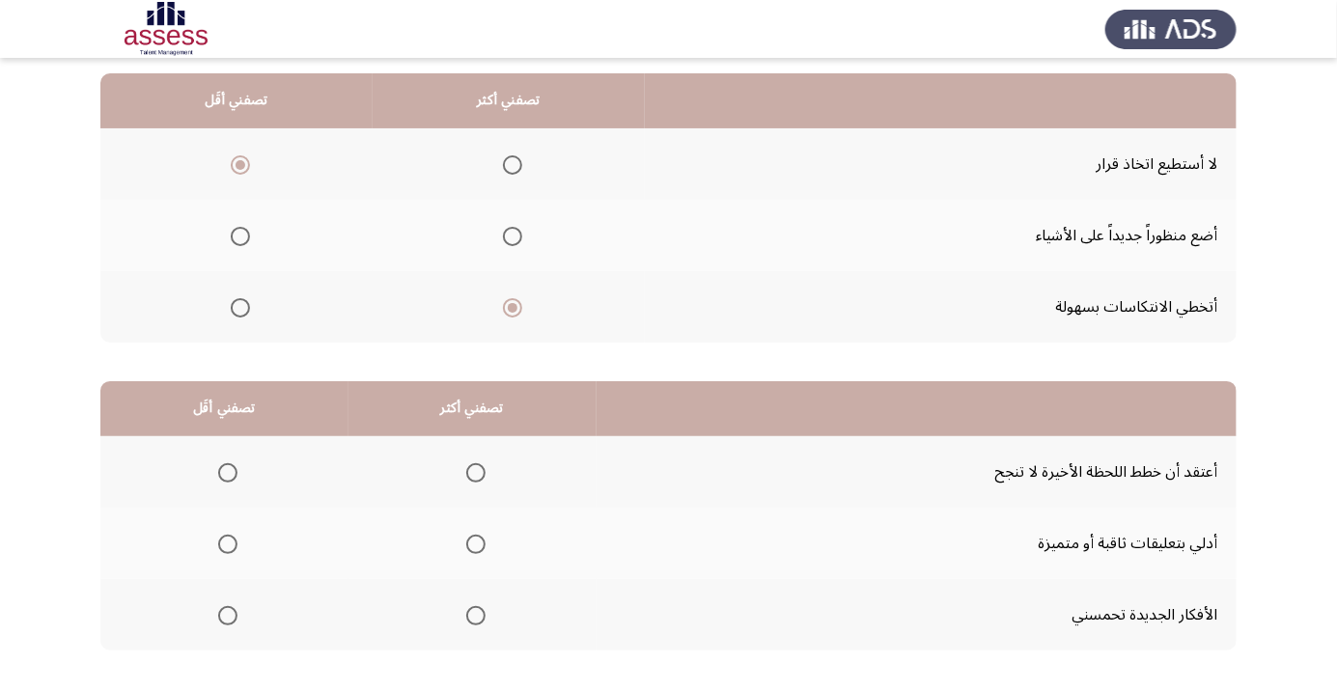
scroll to position [190, 0]
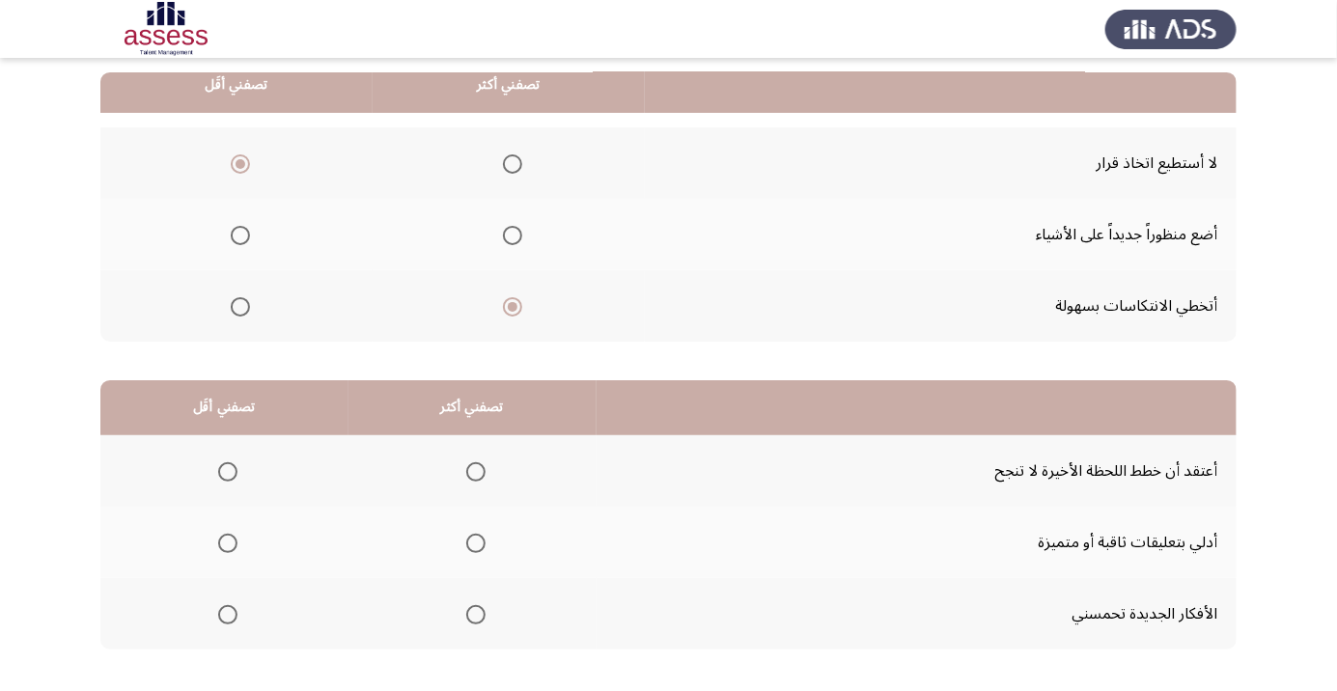
click at [470, 618] on span "Select an option" at bounding box center [475, 614] width 19 height 19
click at [470, 618] on input "Select an option" at bounding box center [475, 614] width 19 height 19
click at [226, 547] on span "Select an option" at bounding box center [227, 543] width 19 height 19
click at [226, 547] on input "Select an option" at bounding box center [227, 543] width 19 height 19
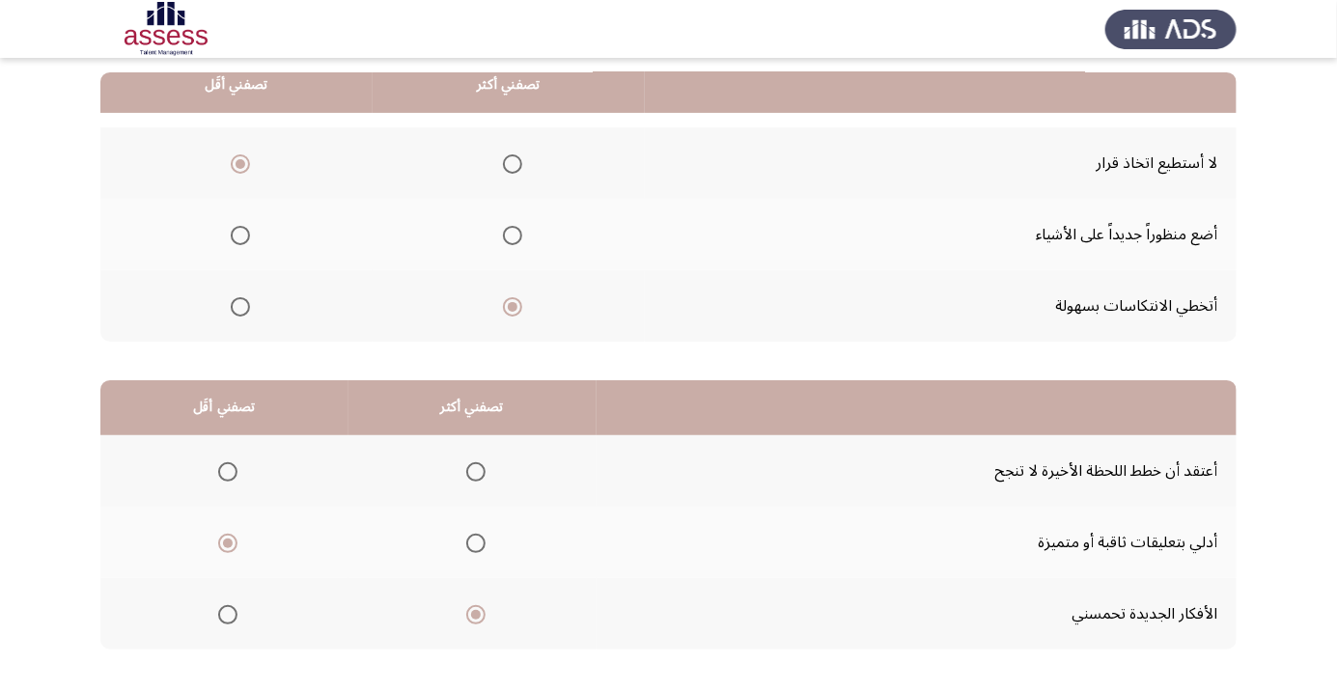
scroll to position [0, 0]
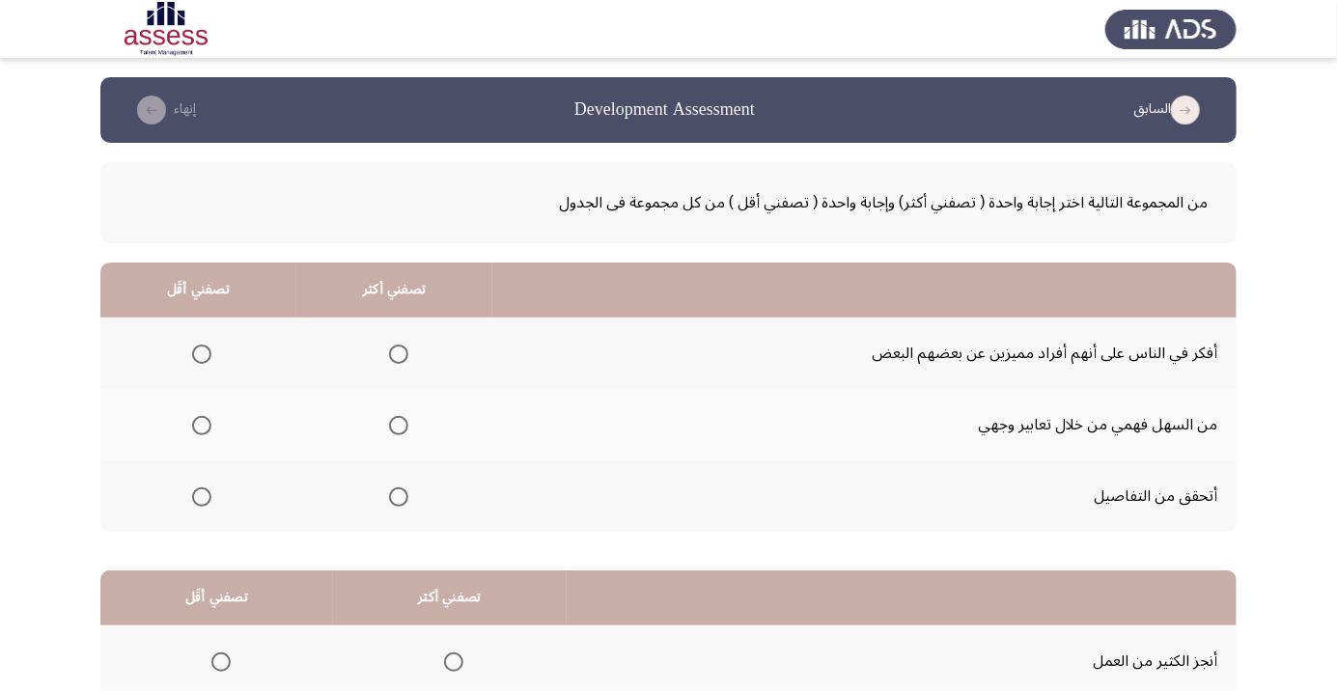
click at [399, 426] on span "Select an option" at bounding box center [399, 426] width 0 height 0
click at [397, 425] on input "Select an option" at bounding box center [398, 425] width 19 height 19
click at [201, 353] on span "Select an option" at bounding box center [201, 354] width 19 height 19
click at [201, 353] on input "Select an option" at bounding box center [201, 354] width 19 height 19
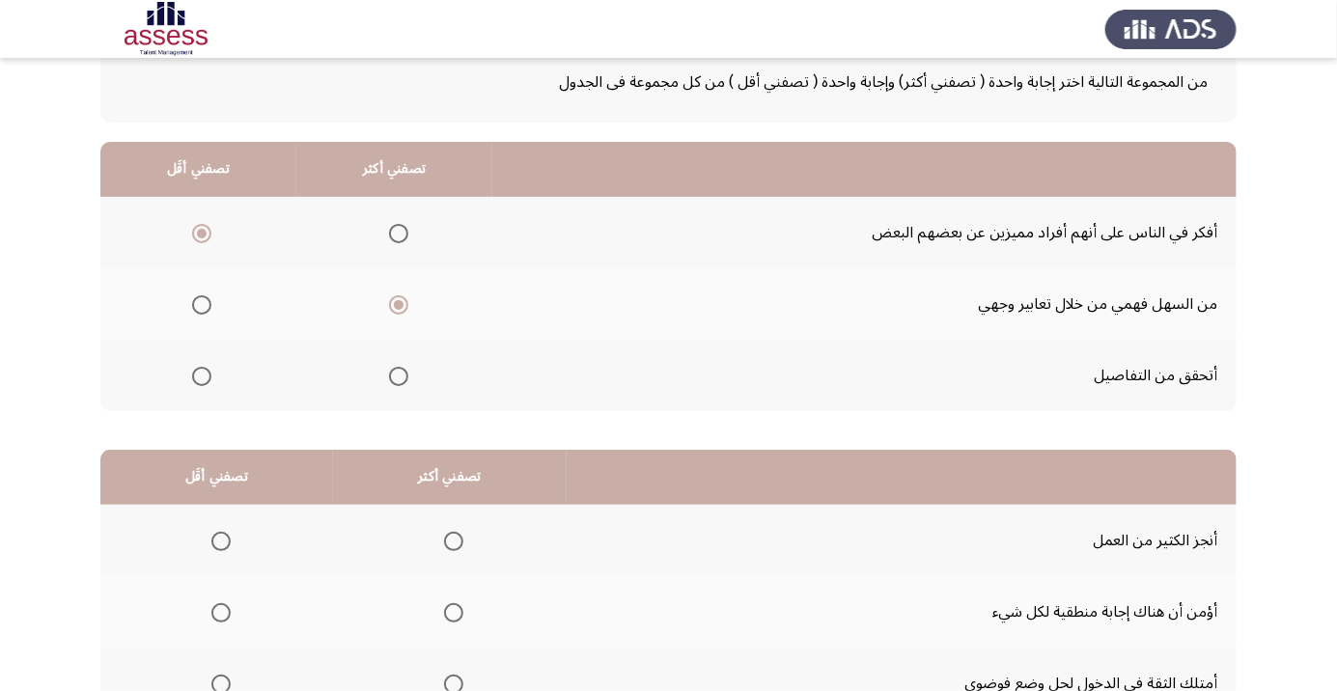
scroll to position [190, 0]
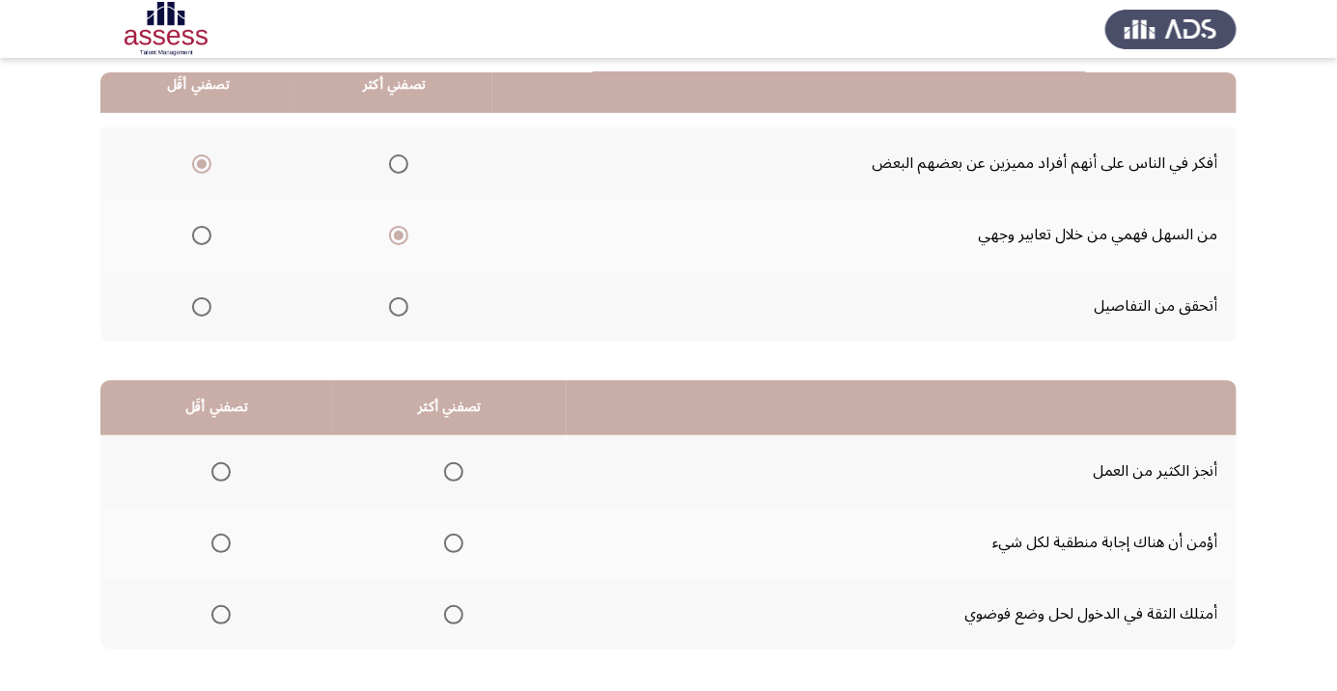
click at [454, 615] on span "Select an option" at bounding box center [454, 615] width 0 height 0
click at [450, 613] on input "Select an option" at bounding box center [453, 614] width 19 height 19
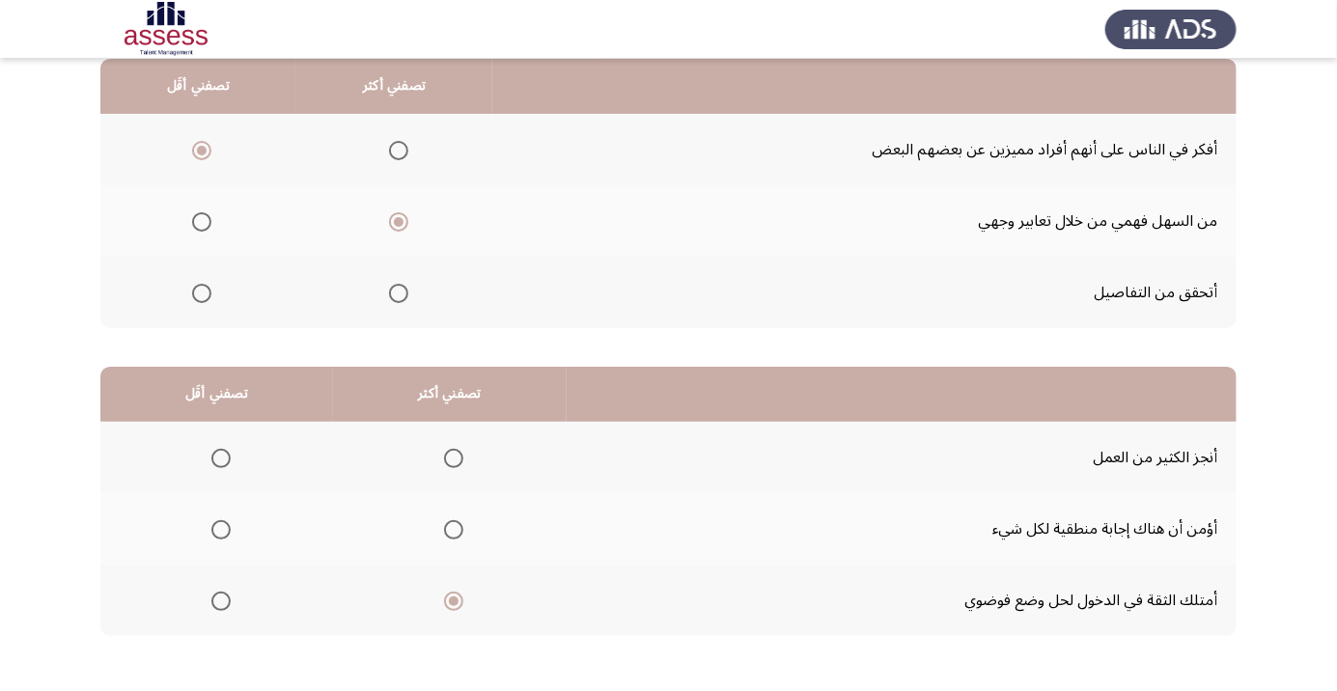
click at [218, 533] on span "Select an option" at bounding box center [220, 529] width 19 height 19
click at [218, 533] on input "Select an option" at bounding box center [220, 529] width 19 height 19
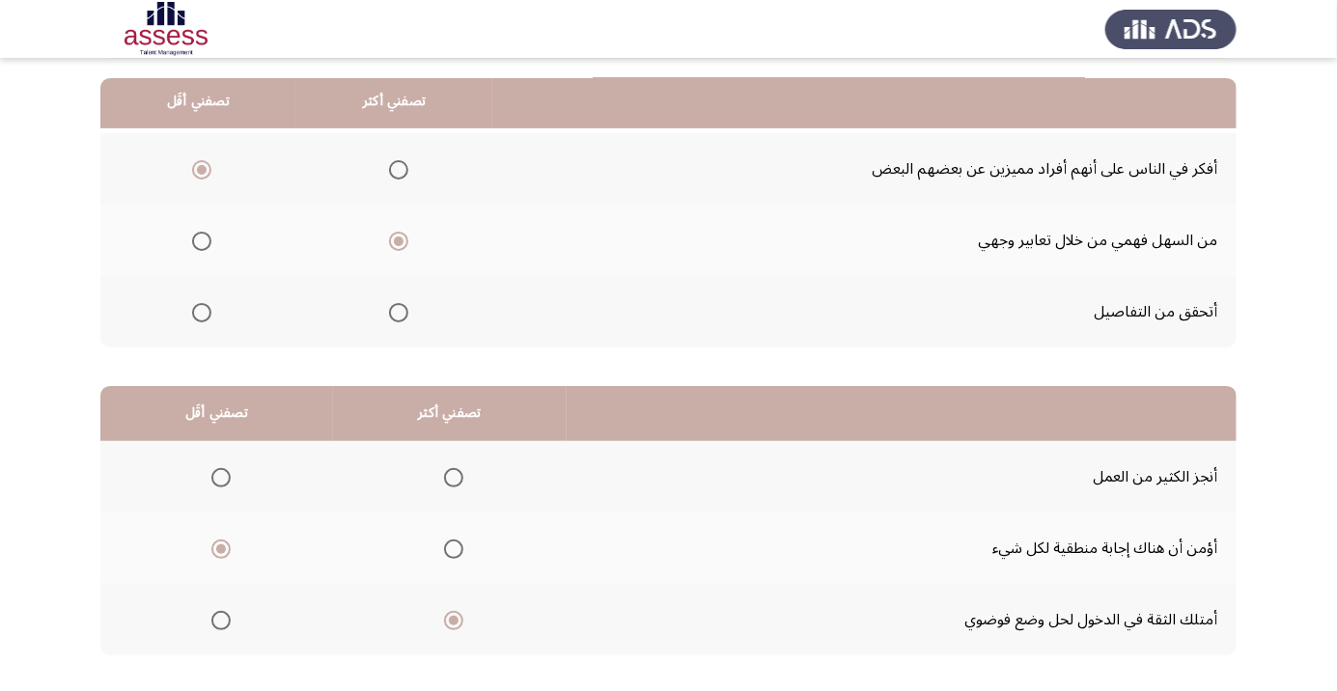
scroll to position [190, 0]
